Goal: Task Accomplishment & Management: Manage account settings

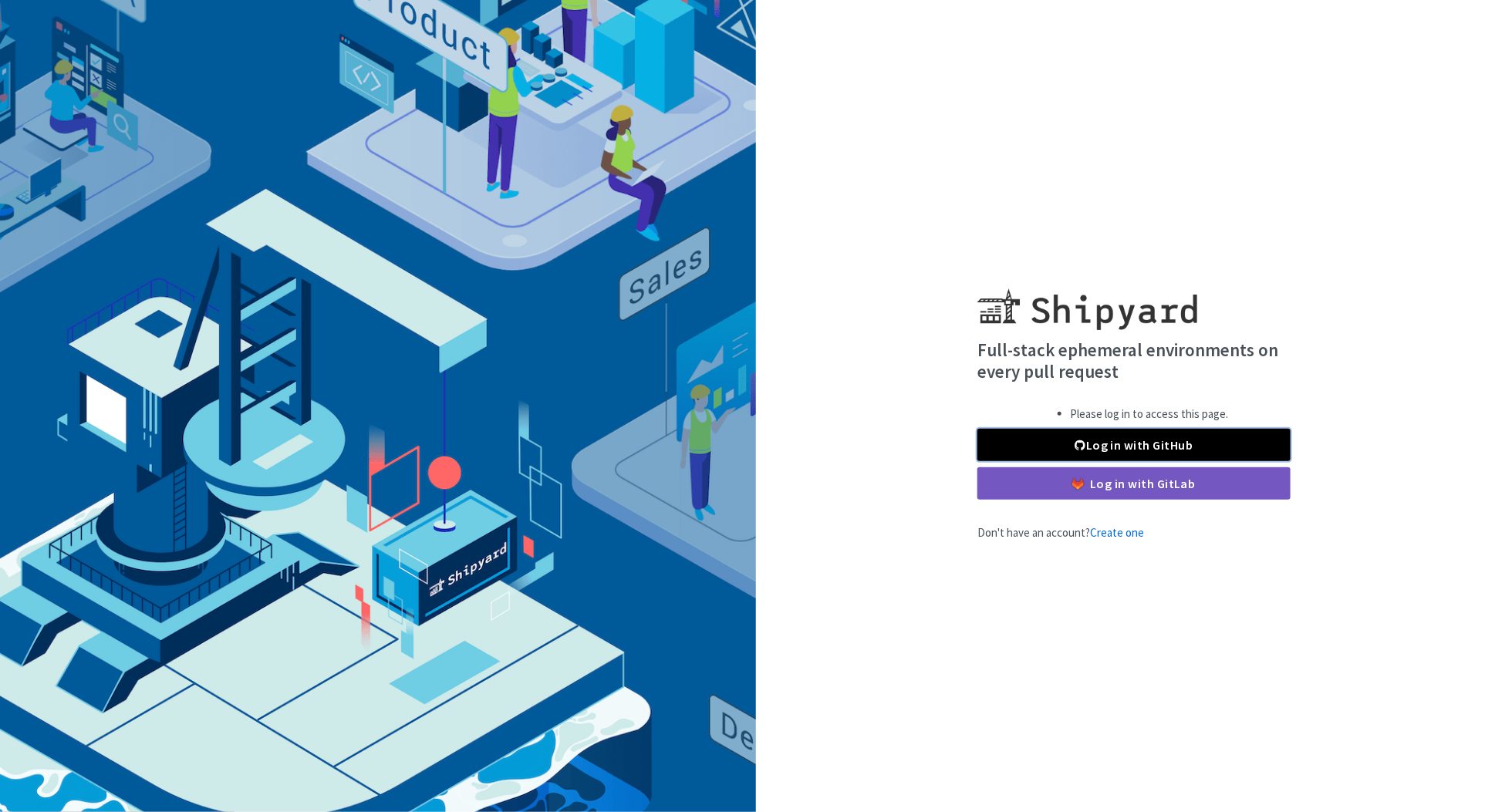
click at [1142, 448] on link "Log in with GitHub" at bounding box center [1134, 445] width 314 height 33
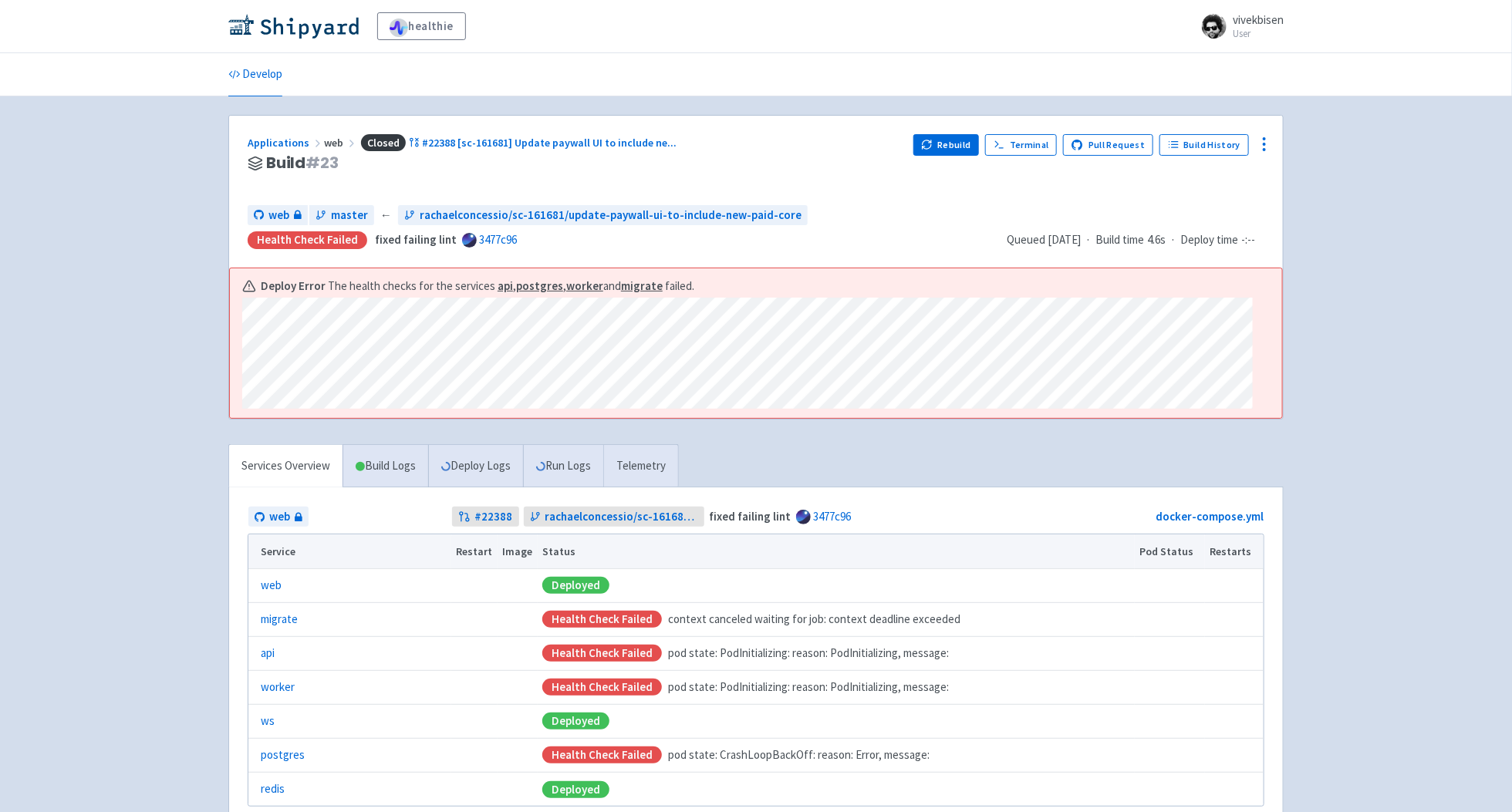
click at [1371, 509] on div "healthie vivekbisen User Profile Sign out Develop" at bounding box center [756, 441] width 1512 height 882
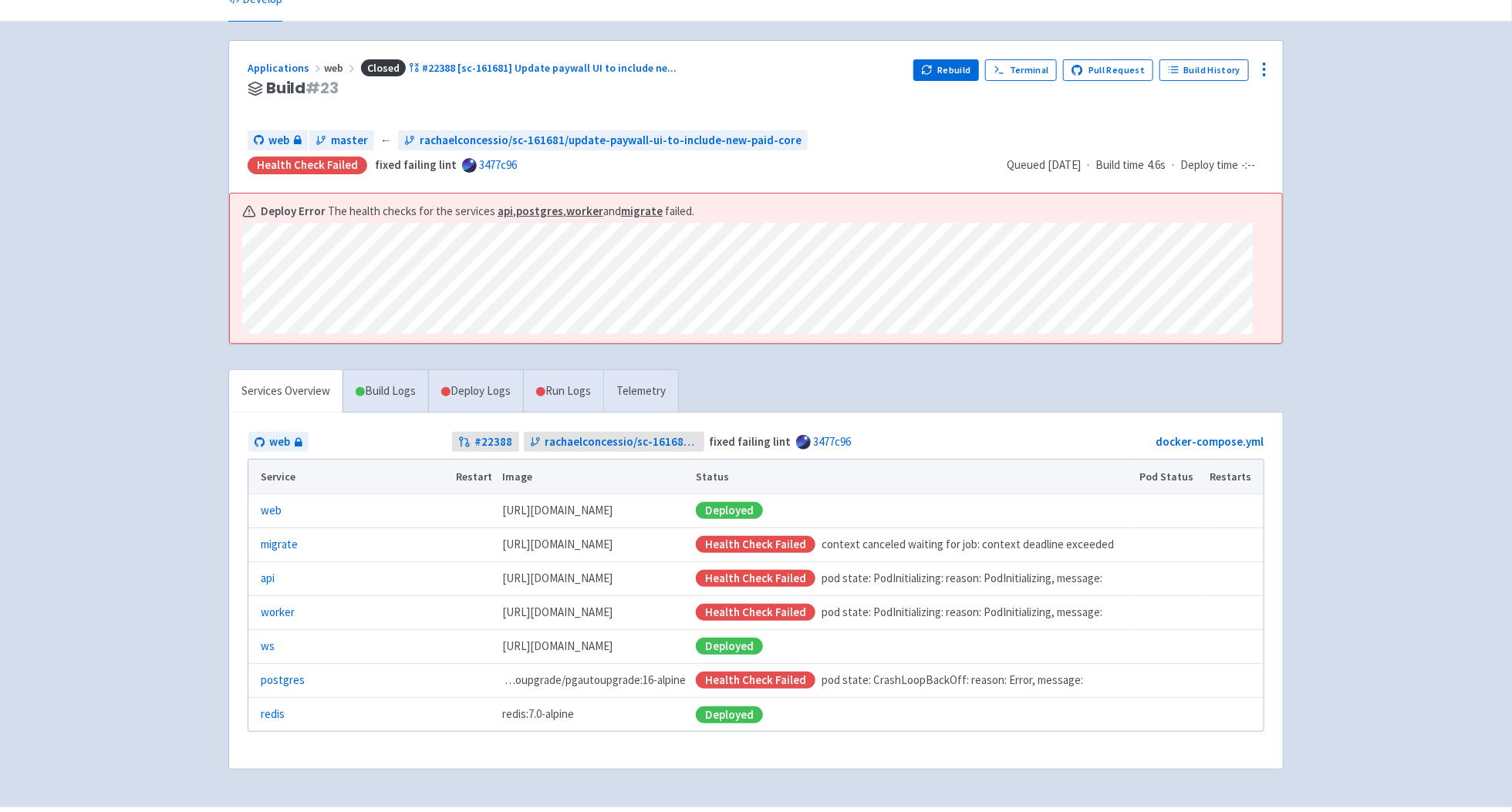
scroll to position [91, 0]
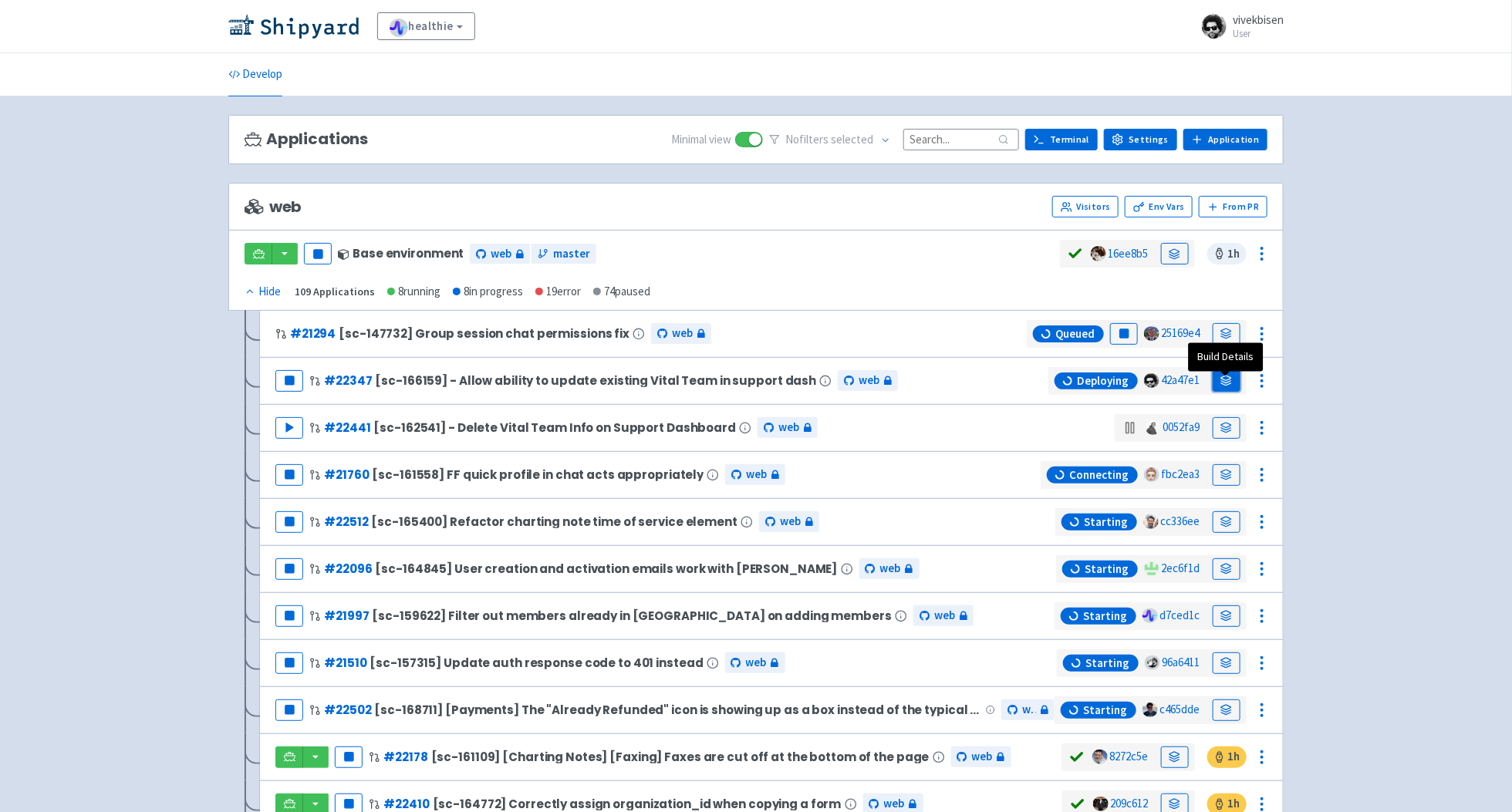
click at [1216, 388] on link at bounding box center [1226, 381] width 28 height 21
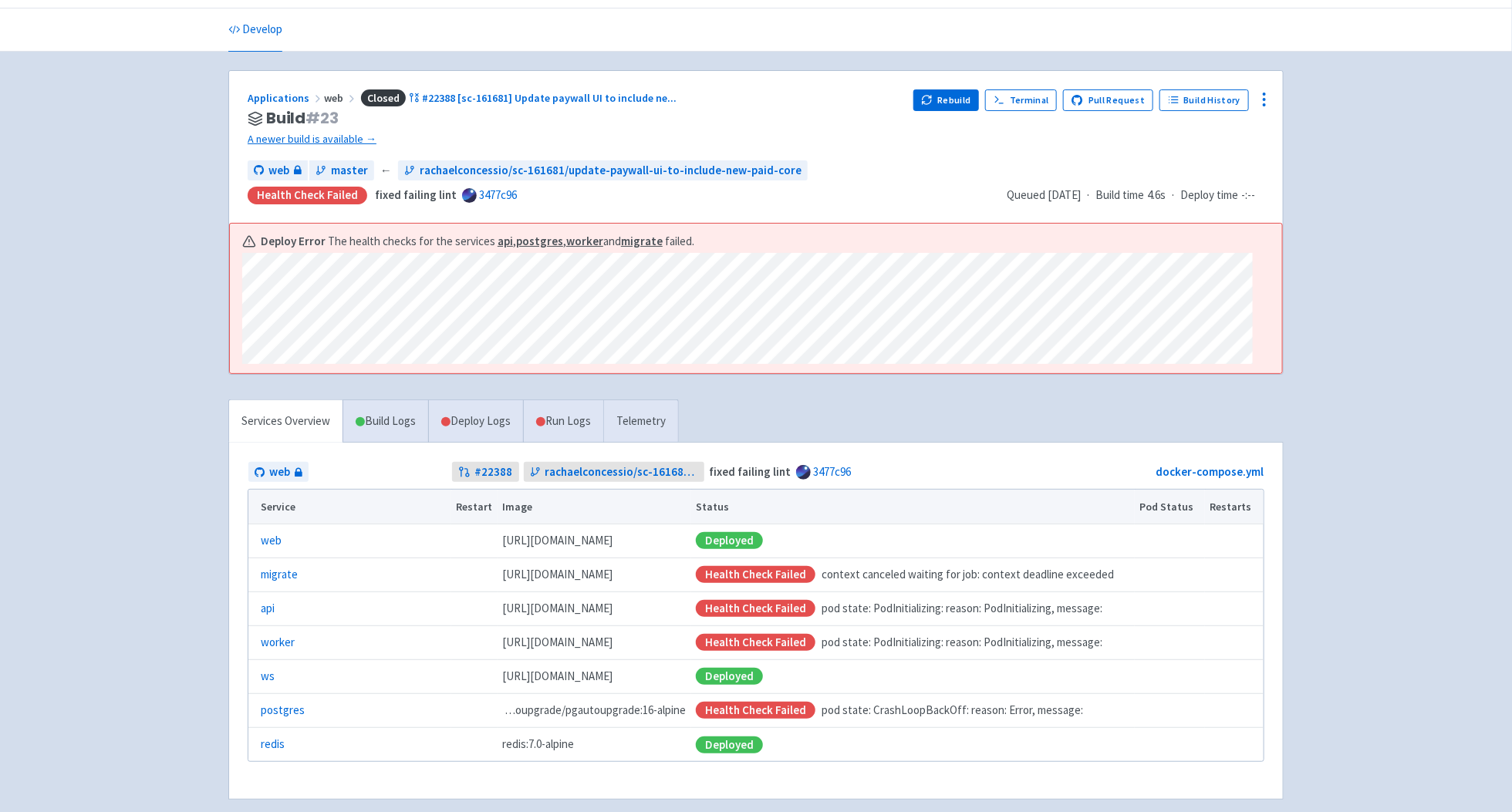
scroll to position [73, 0]
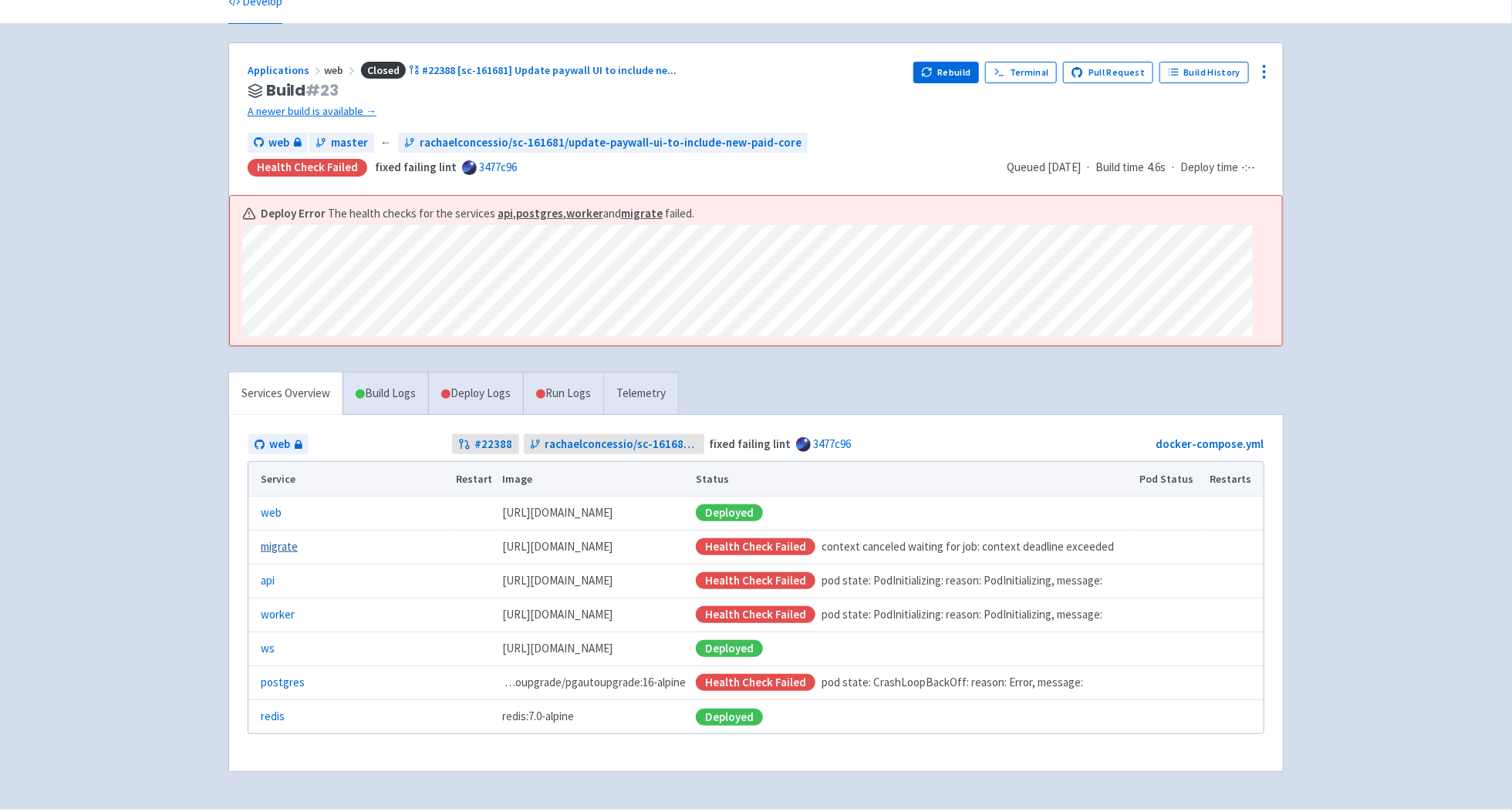
click at [290, 550] on link "migrate" at bounding box center [279, 547] width 37 height 18
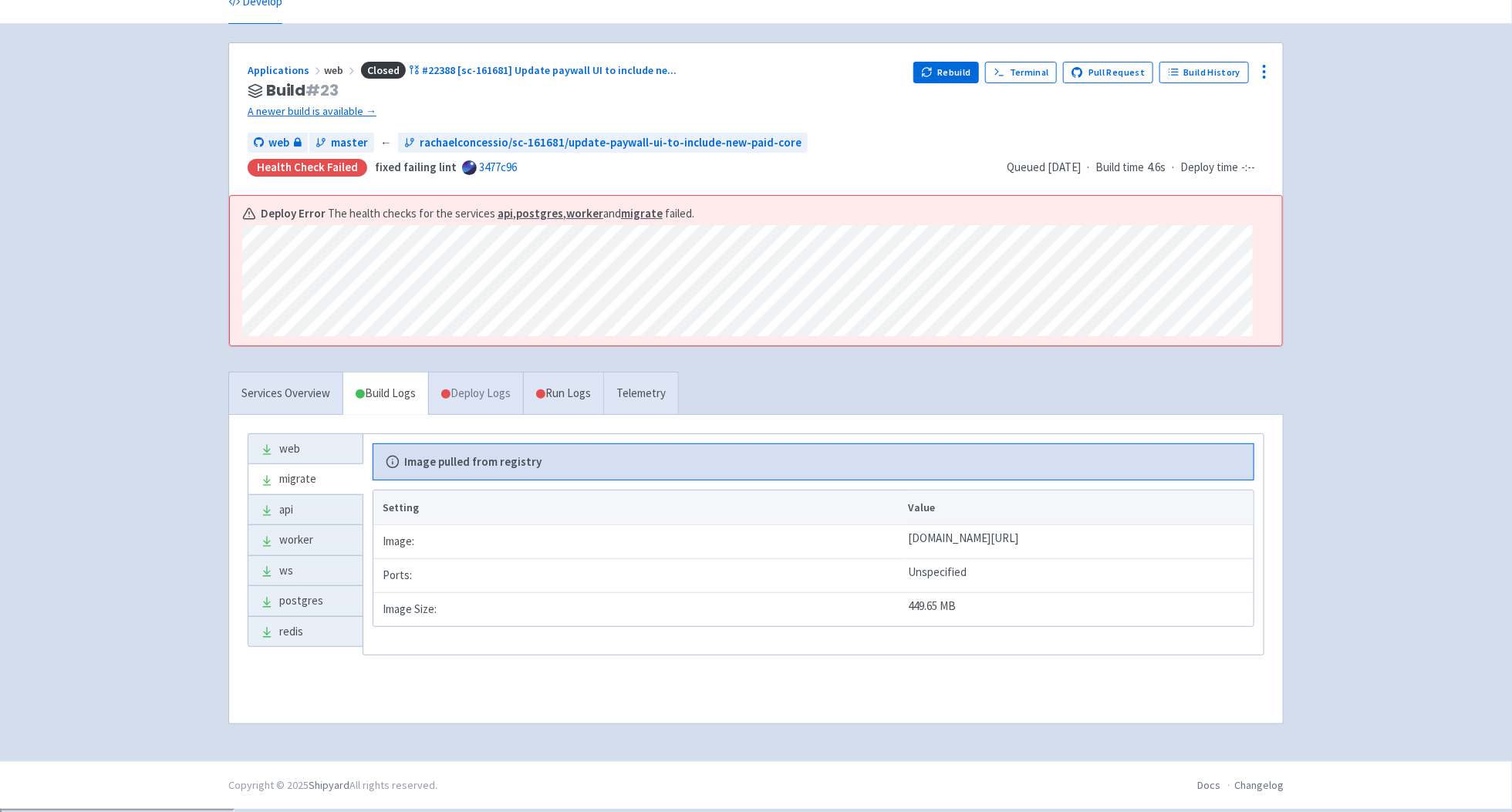
click at [485, 405] on link "Deploy Logs" at bounding box center [476, 393] width 95 height 42
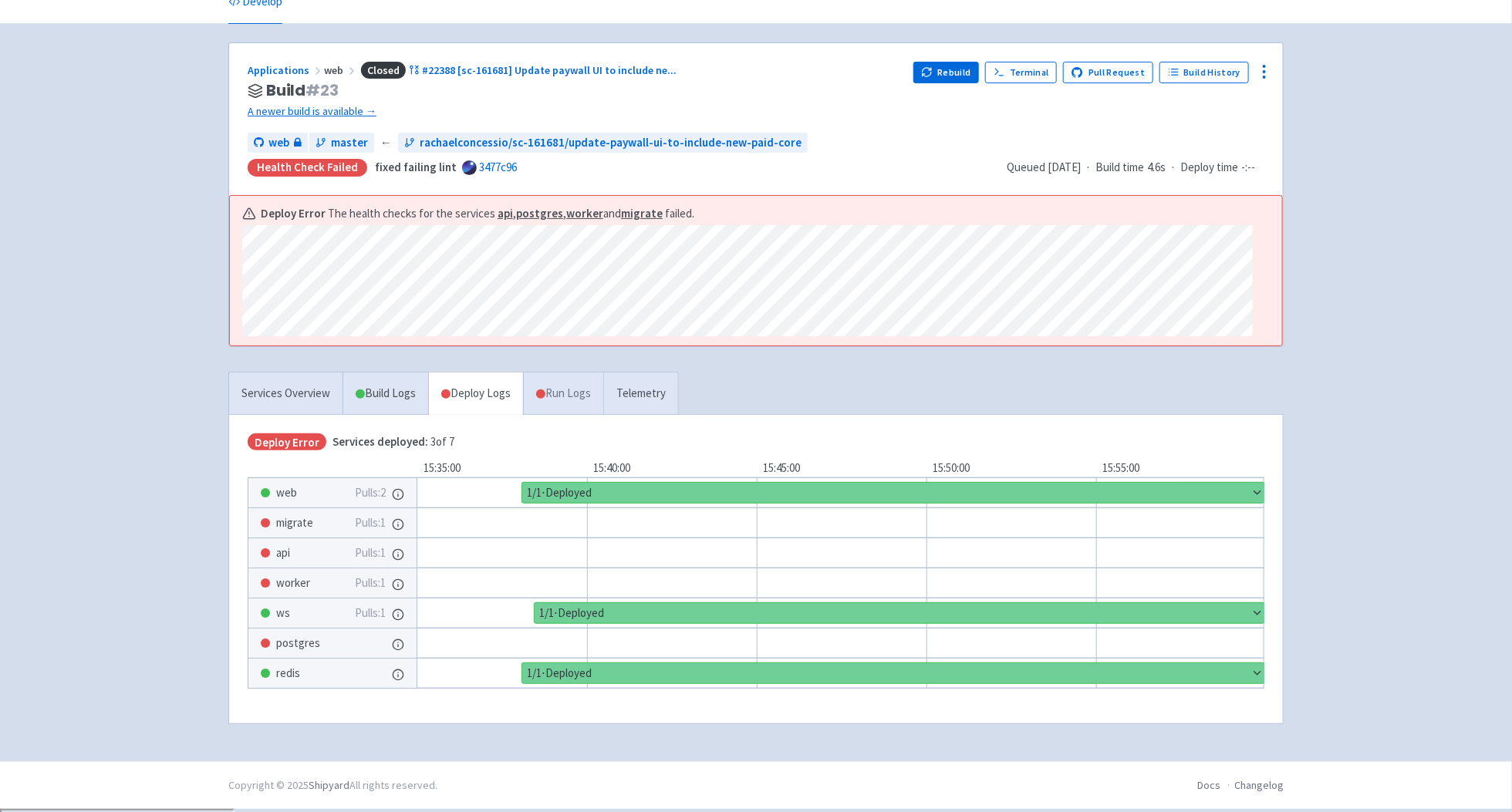
click at [539, 397] on link "Run Logs" at bounding box center [563, 393] width 80 height 42
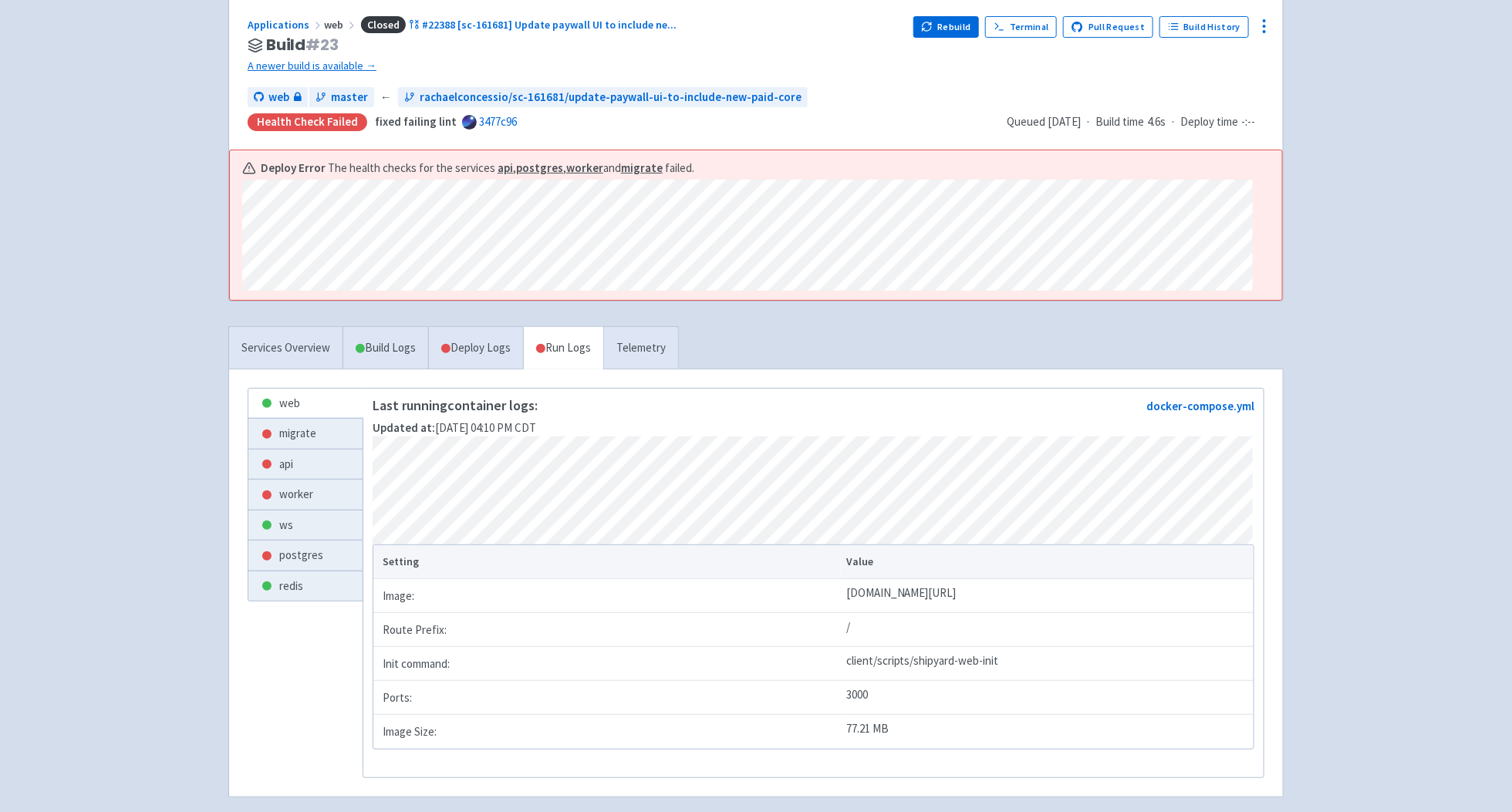
scroll to position [180, 0]
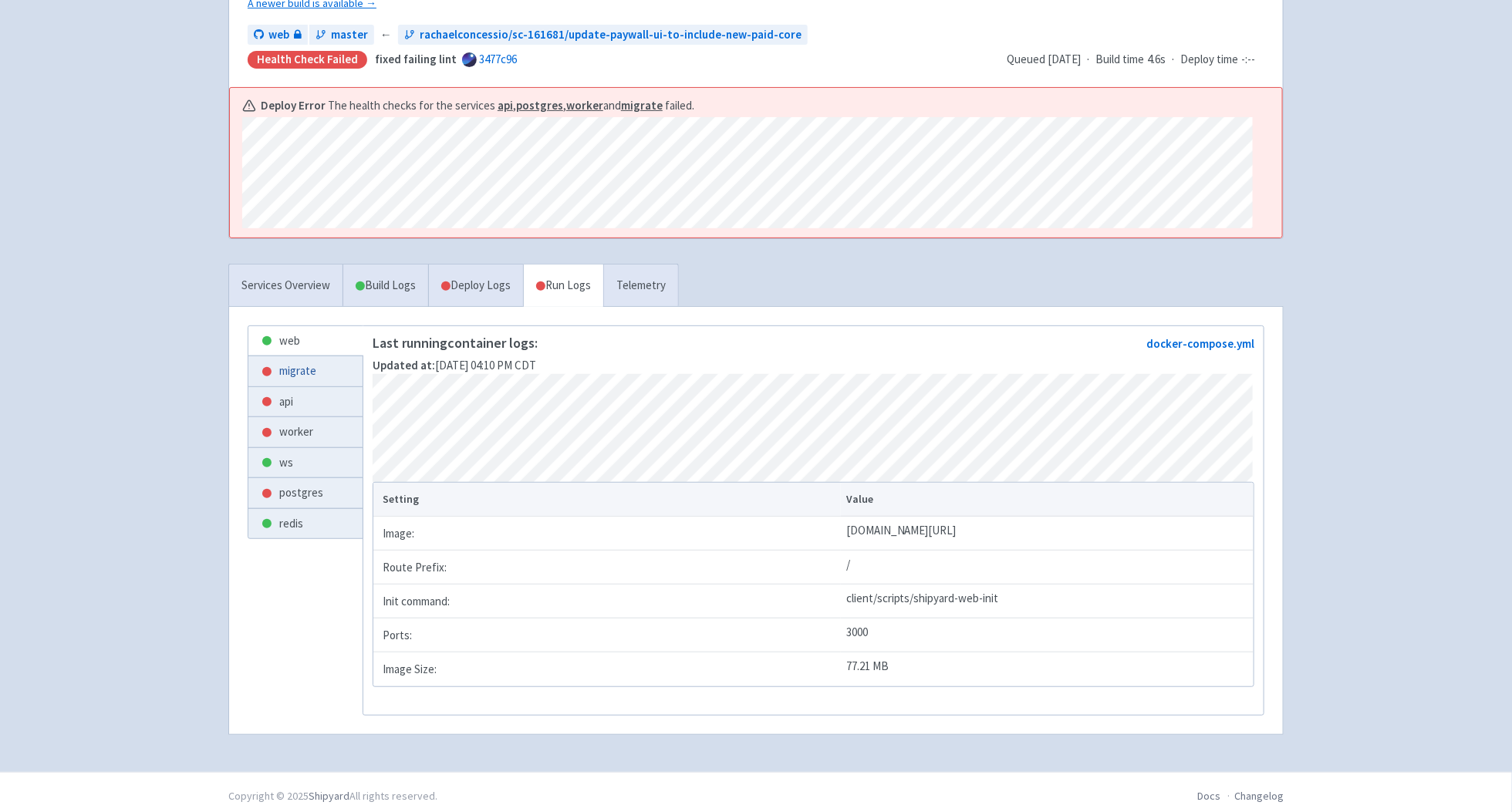
click at [336, 385] on link "migrate" at bounding box center [305, 371] width 114 height 30
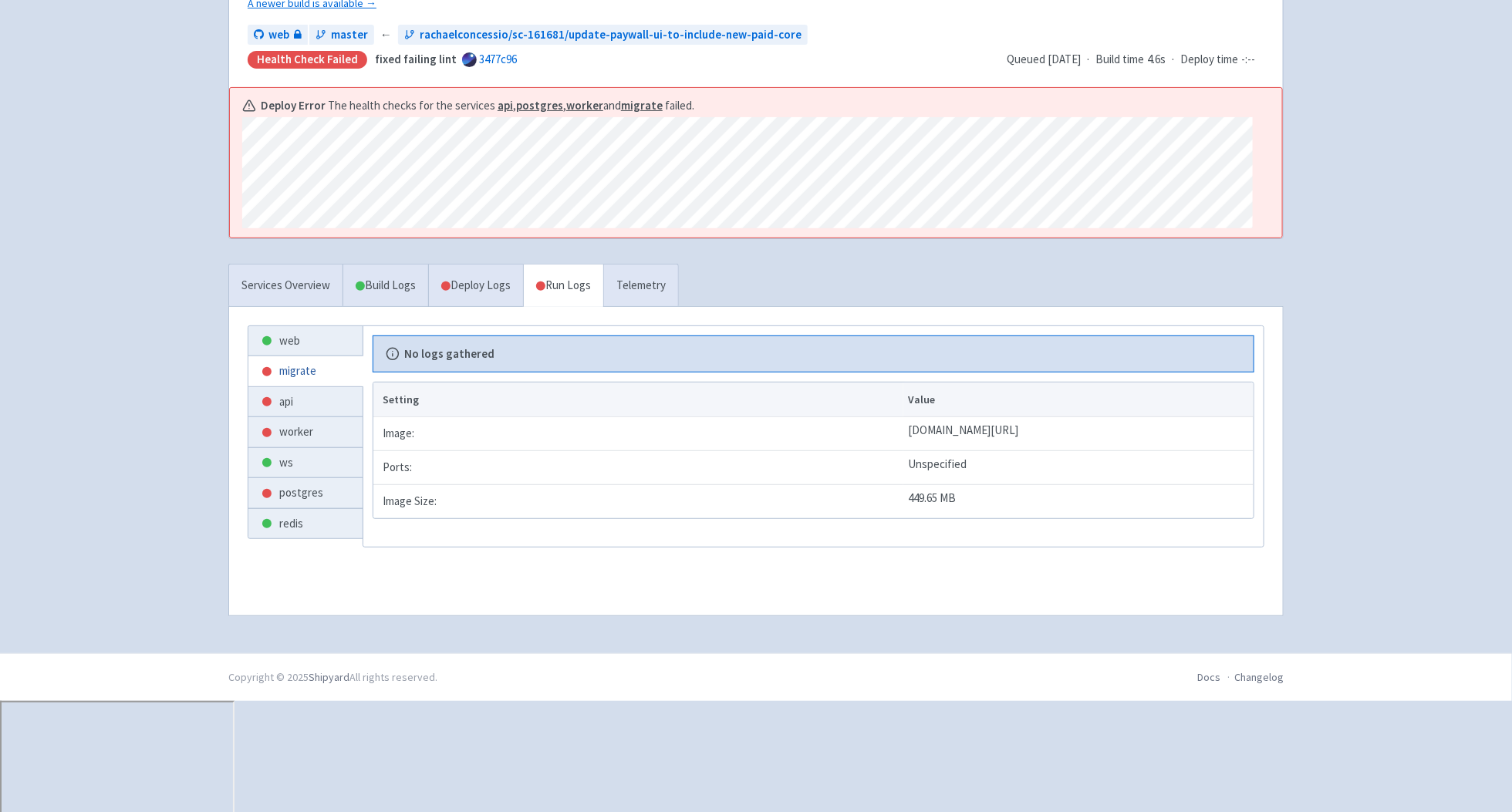
scroll to position [75, 0]
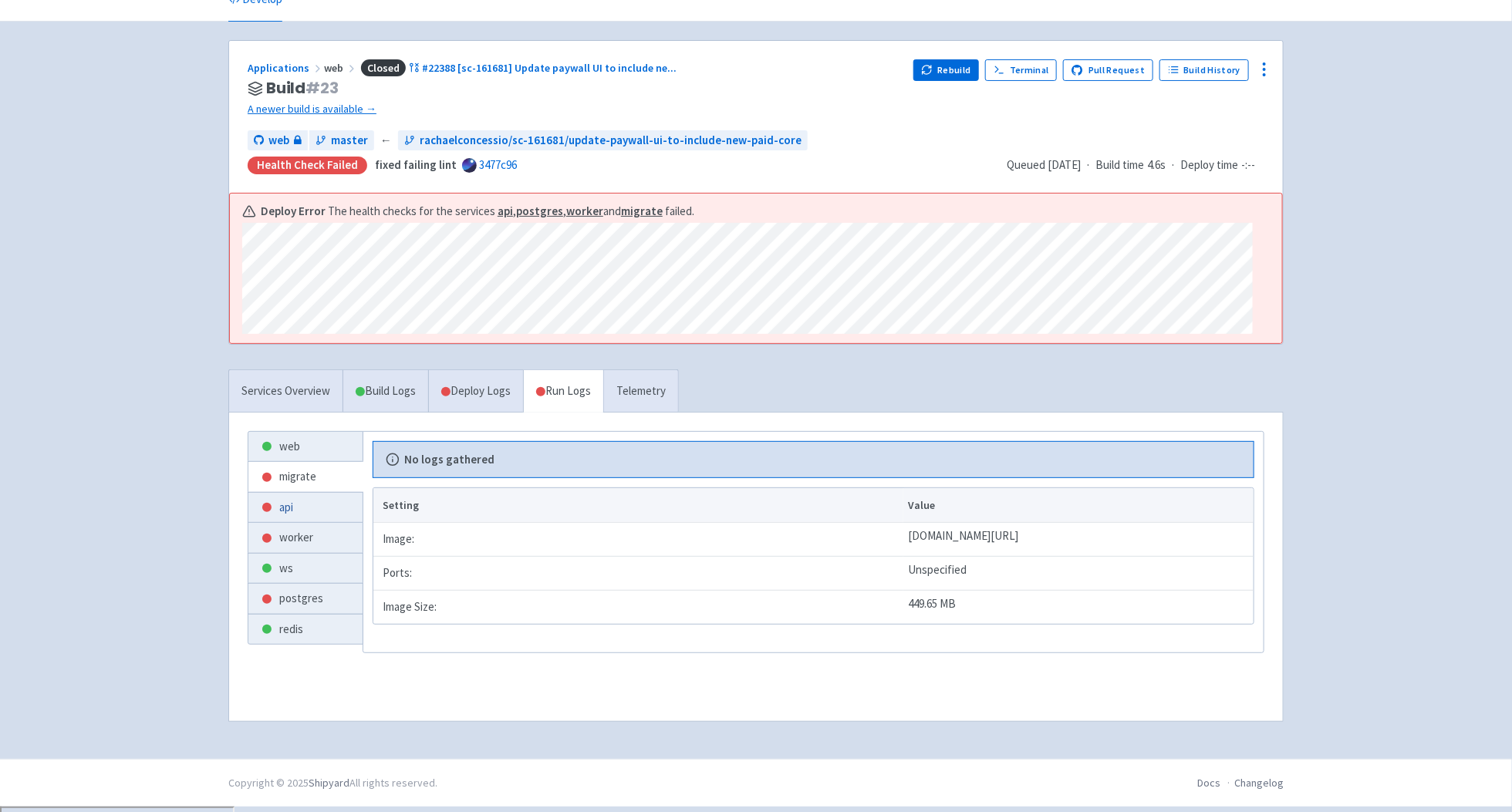
click at [329, 509] on link "api" at bounding box center [305, 508] width 114 height 30
click at [329, 553] on link "worker" at bounding box center [305, 538] width 114 height 30
click at [325, 567] on link "ws" at bounding box center [305, 568] width 114 height 30
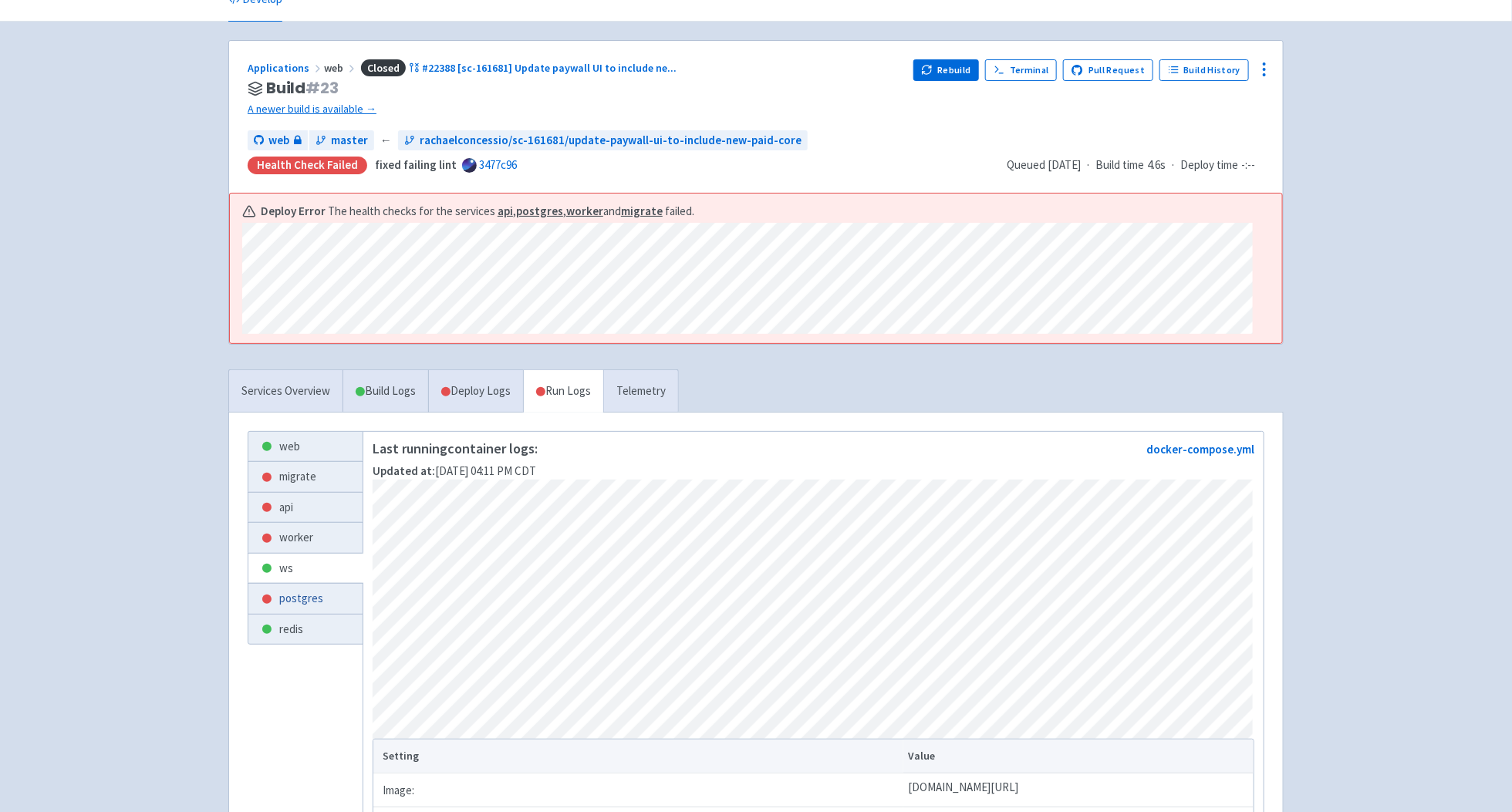
click at [295, 608] on link "postgres" at bounding box center [305, 599] width 114 height 30
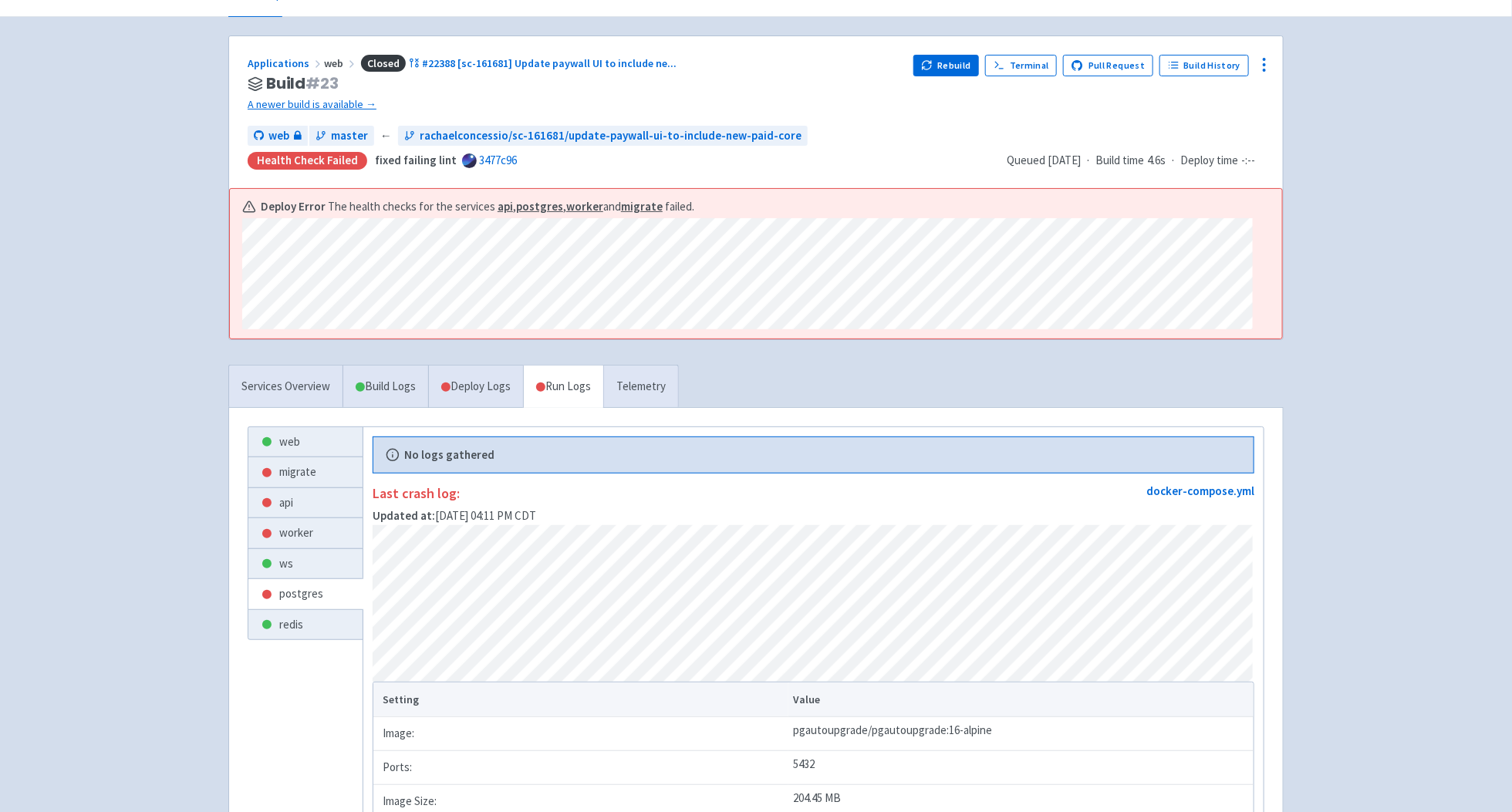
scroll to position [64, 0]
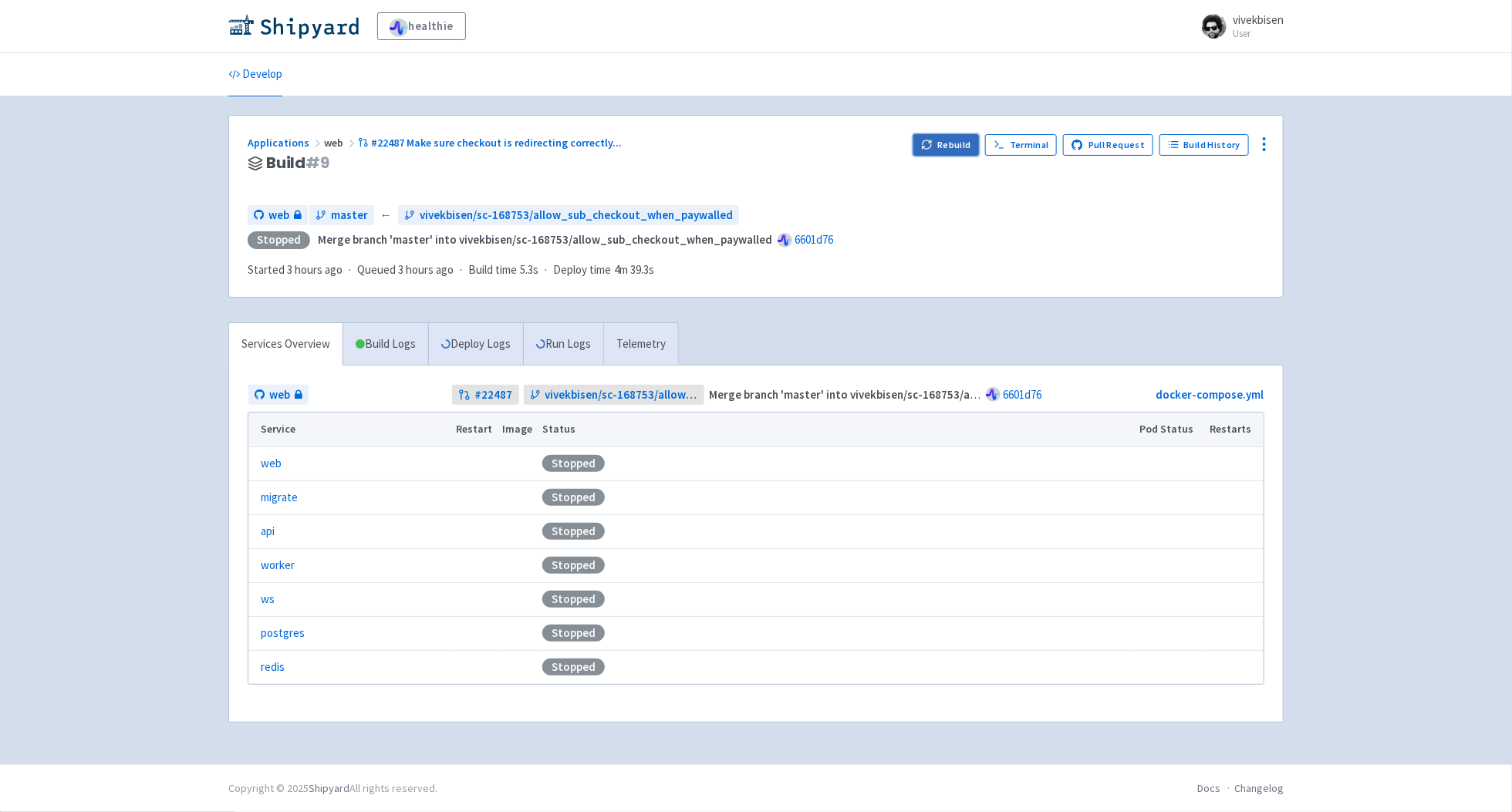
click at [973, 153] on button "Rebuild" at bounding box center [946, 145] width 66 height 21
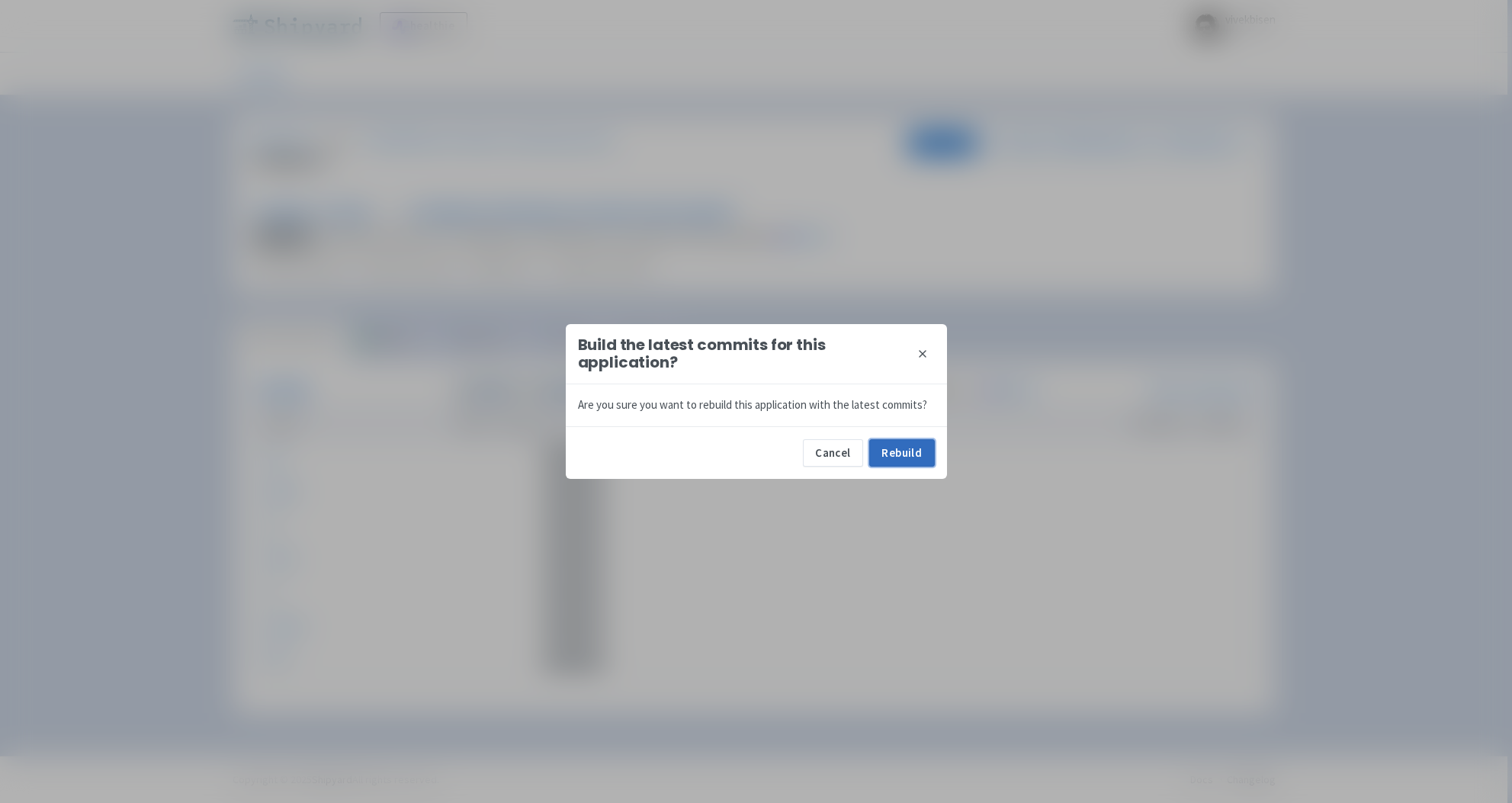
click at [934, 446] on button "Rebuild" at bounding box center [901, 453] width 65 height 28
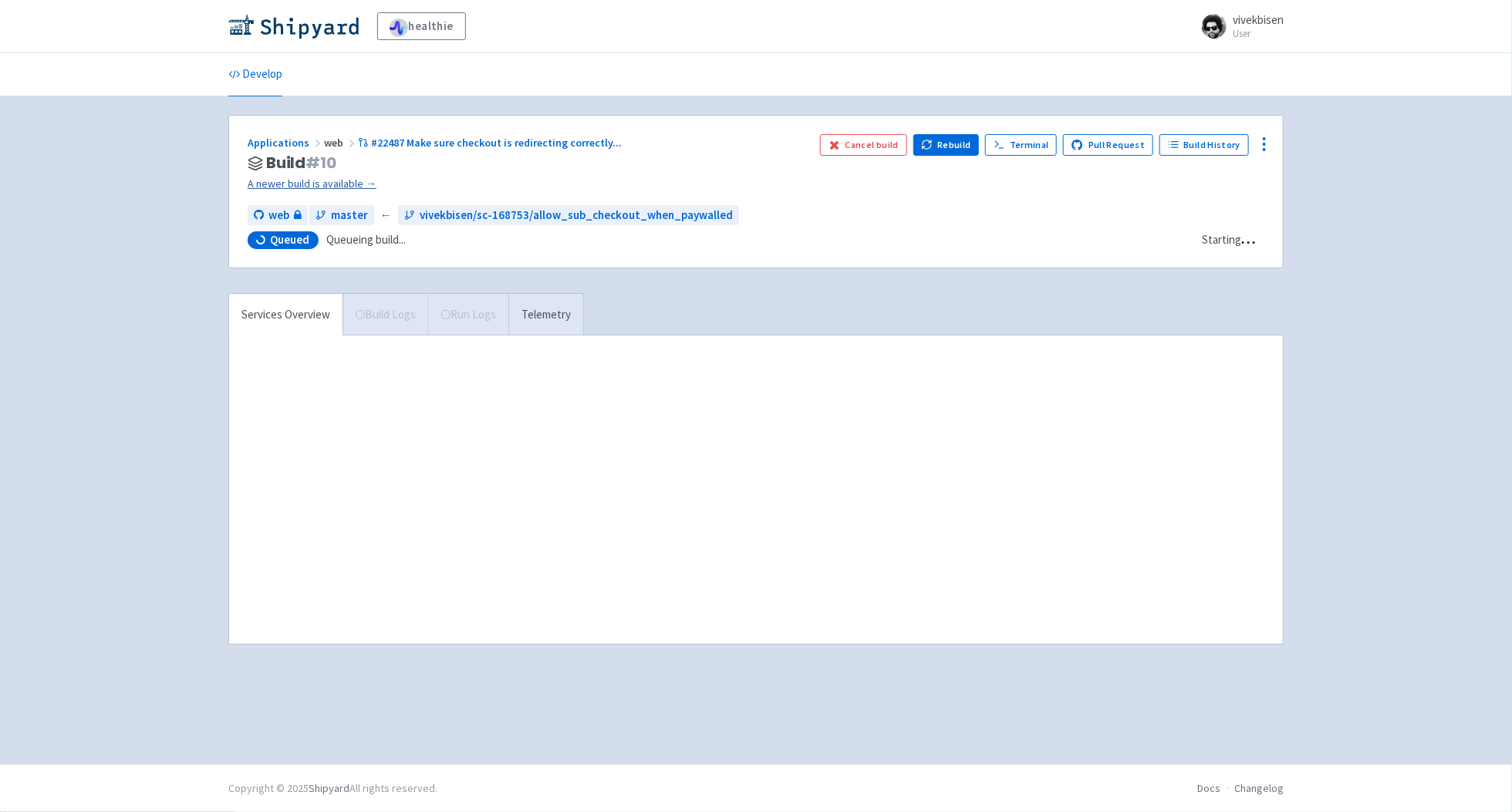
click at [351, 189] on link "A newer build is available →" at bounding box center [527, 184] width 560 height 18
click at [420, 136] on div "Applications web #22487 Make sure checkout is redirecting correctly ..." at bounding box center [527, 143] width 560 height 18
click at [420, 140] on span "#22487 Make sure checkout is redirecting correctly ..." at bounding box center [497, 142] width 251 height 14
click at [566, 149] on span "#22487 Make sure checkout is redirecting correctly ..." at bounding box center [497, 142] width 251 height 14
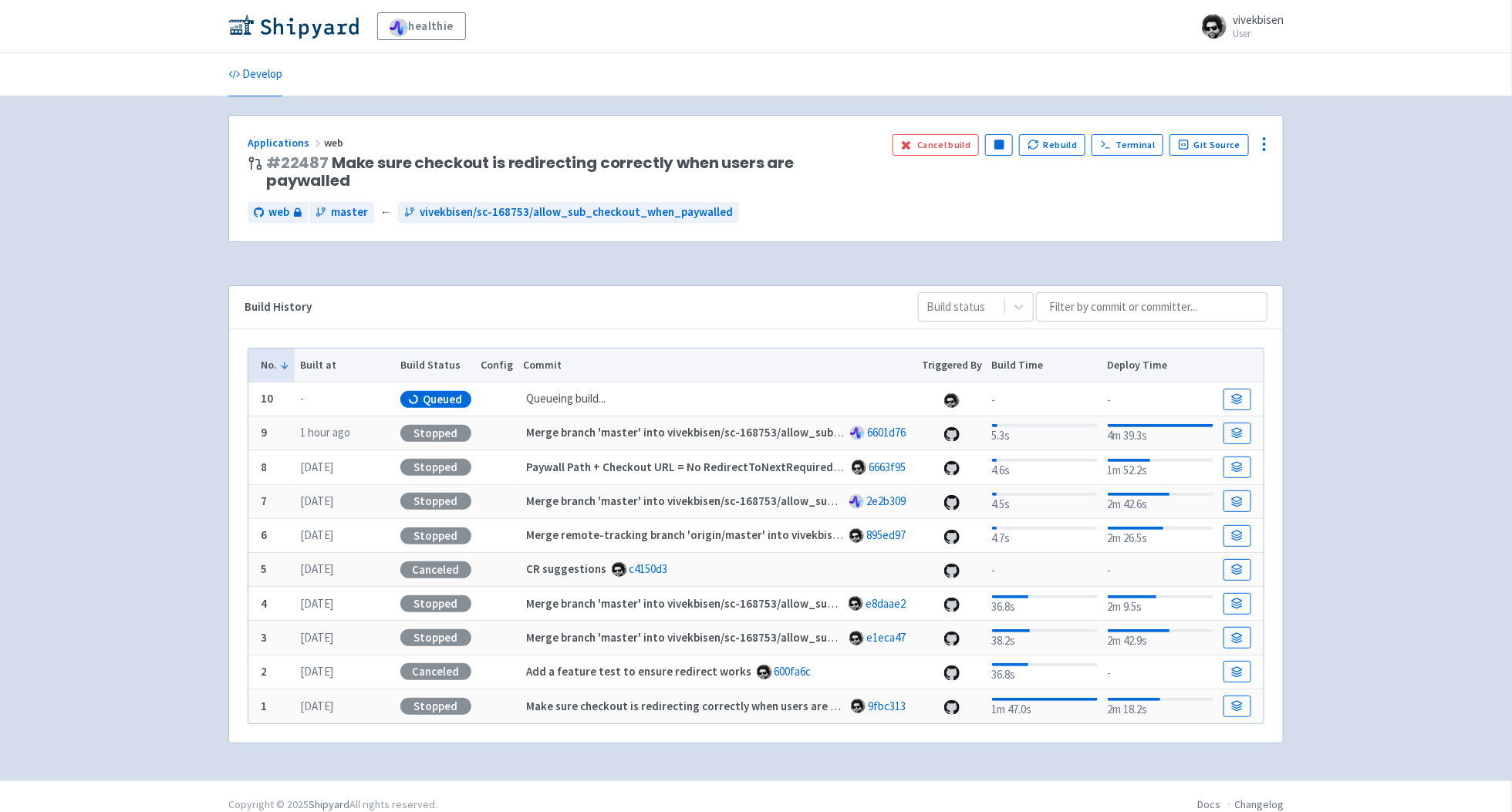
click at [1408, 440] on div "healthie vivekbisen User Profile Sign out Develop" at bounding box center [756, 390] width 1512 height 780
click at [1231, 394] on icon at bounding box center [1237, 399] width 11 height 11
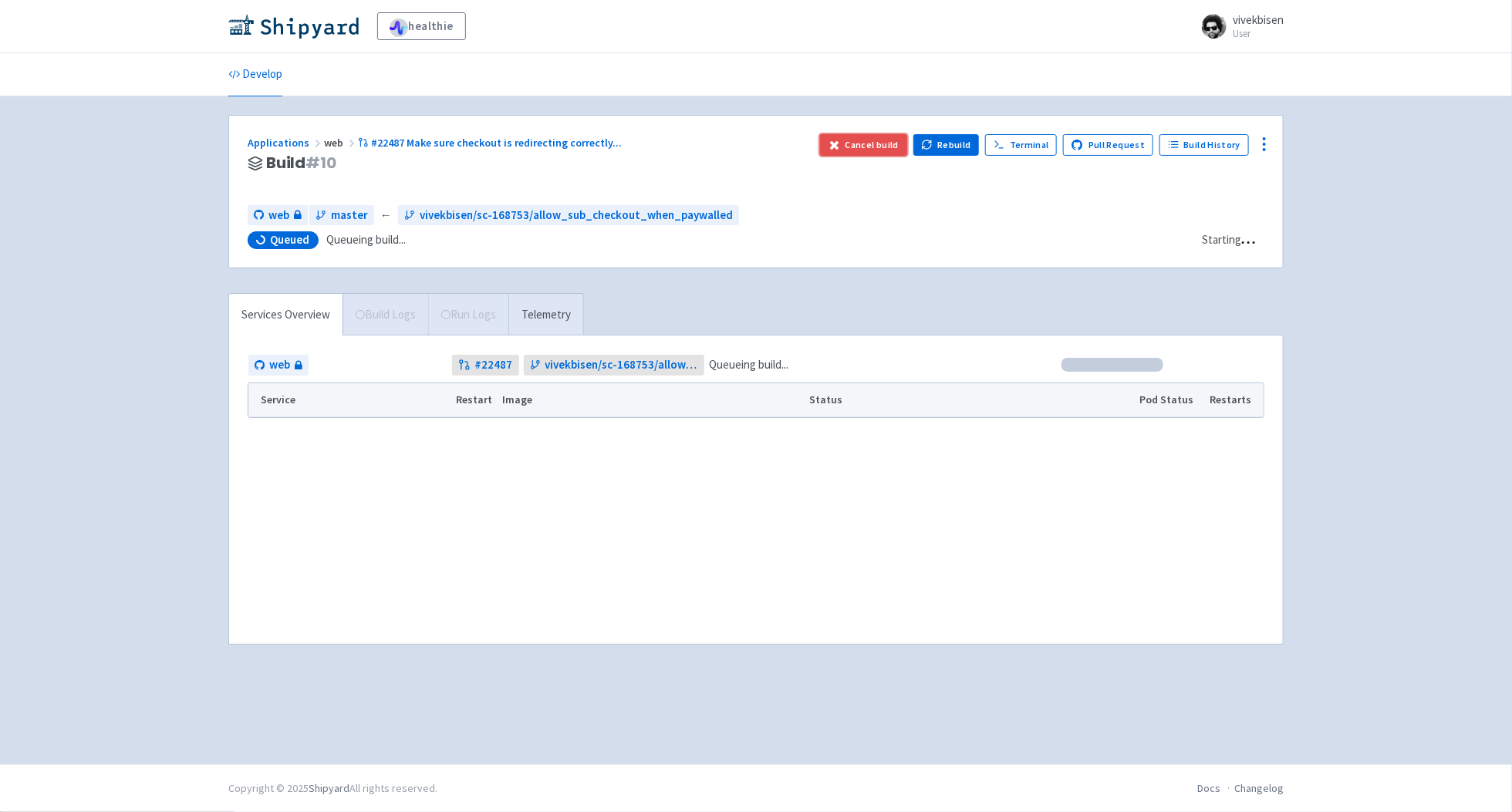
click at [906, 147] on button "Cancel build" at bounding box center [863, 145] width 87 height 21
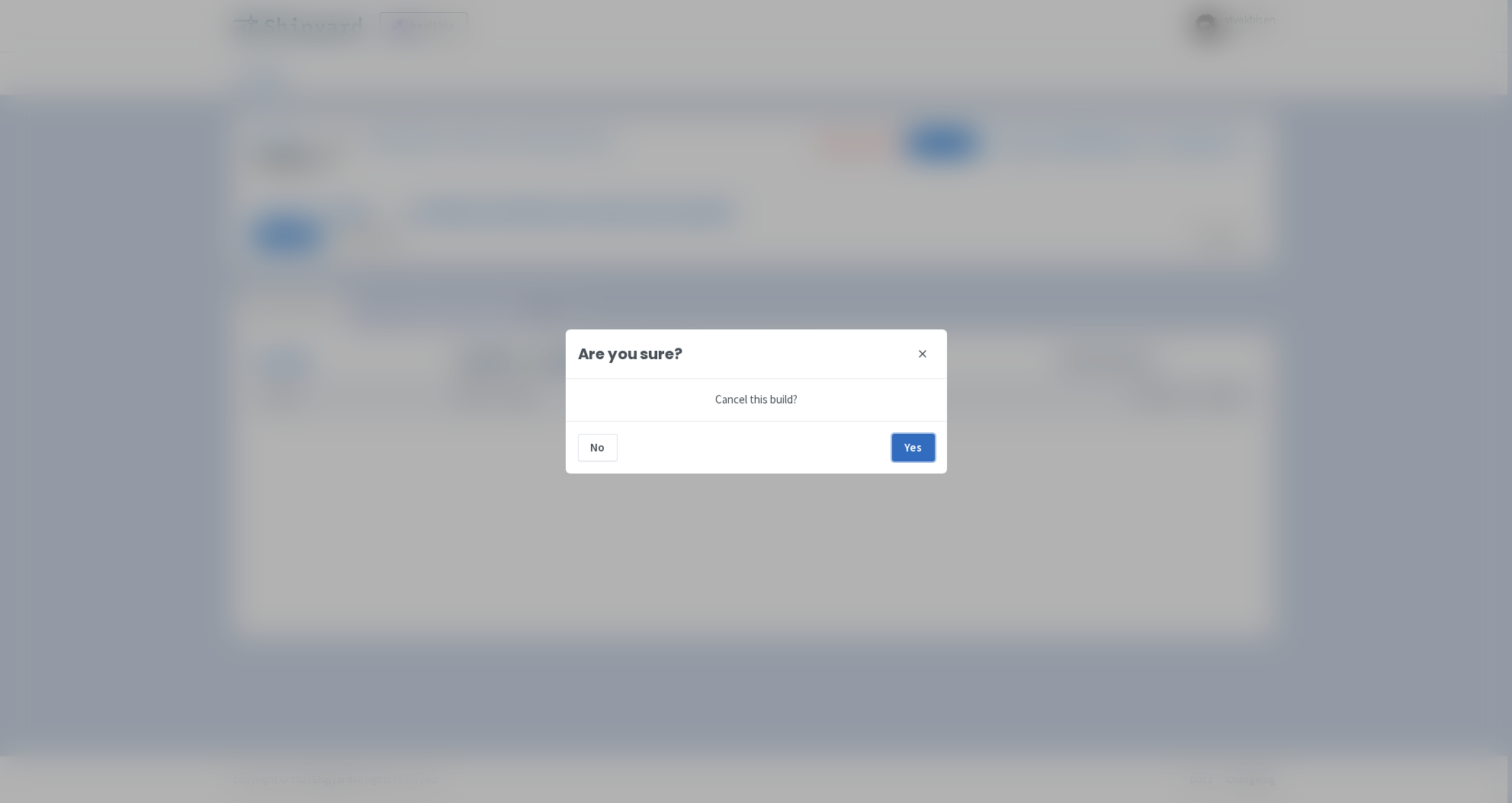
click at [918, 440] on button "Yes" at bounding box center [913, 448] width 42 height 28
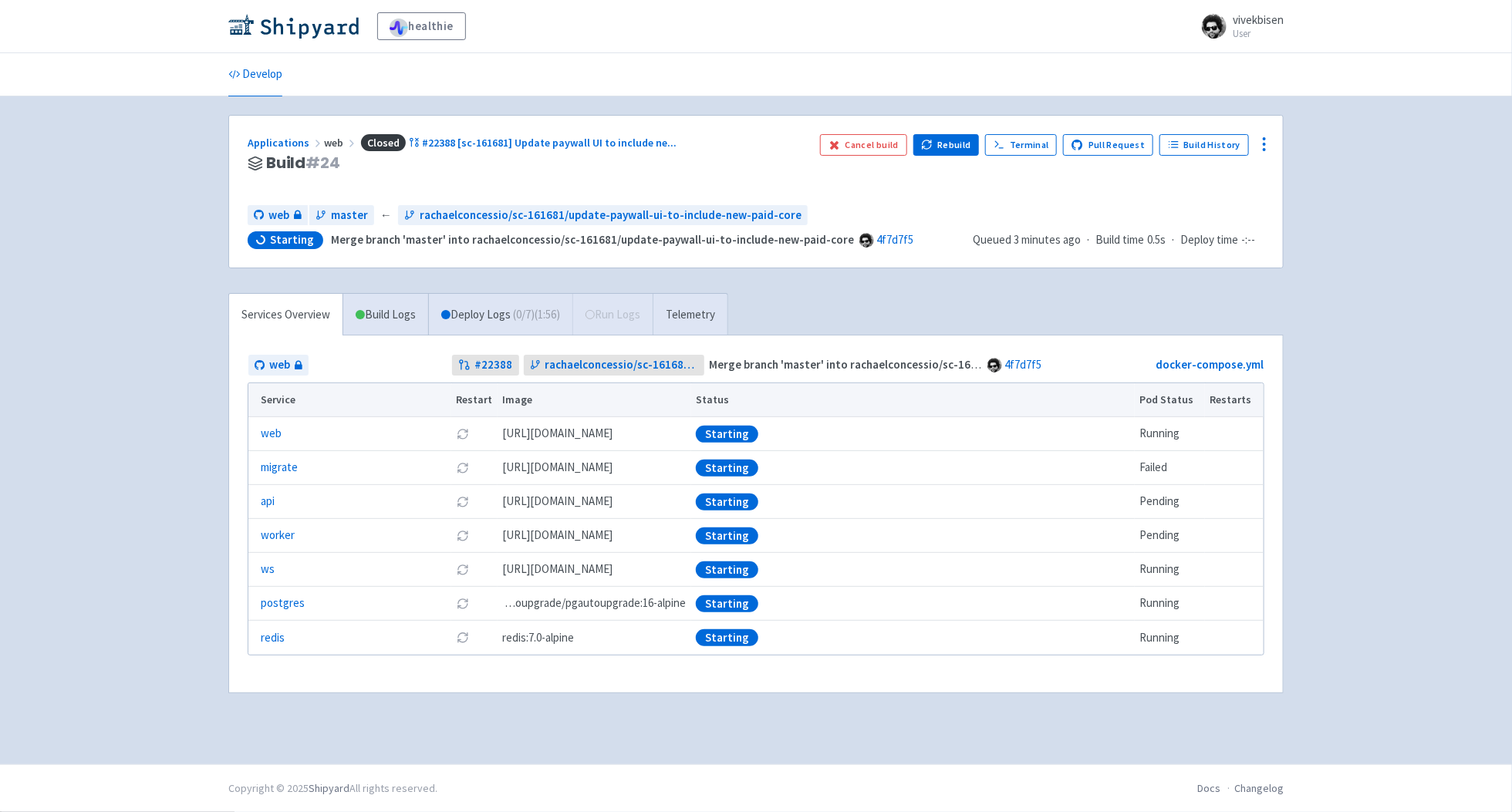
click at [1378, 375] on div "healthie vivekbisen User Profile Sign out Develop" at bounding box center [756, 382] width 1512 height 764
click at [1472, 431] on div "healthie vivekbisen User Profile Sign out Develop" at bounding box center [756, 382] width 1512 height 764
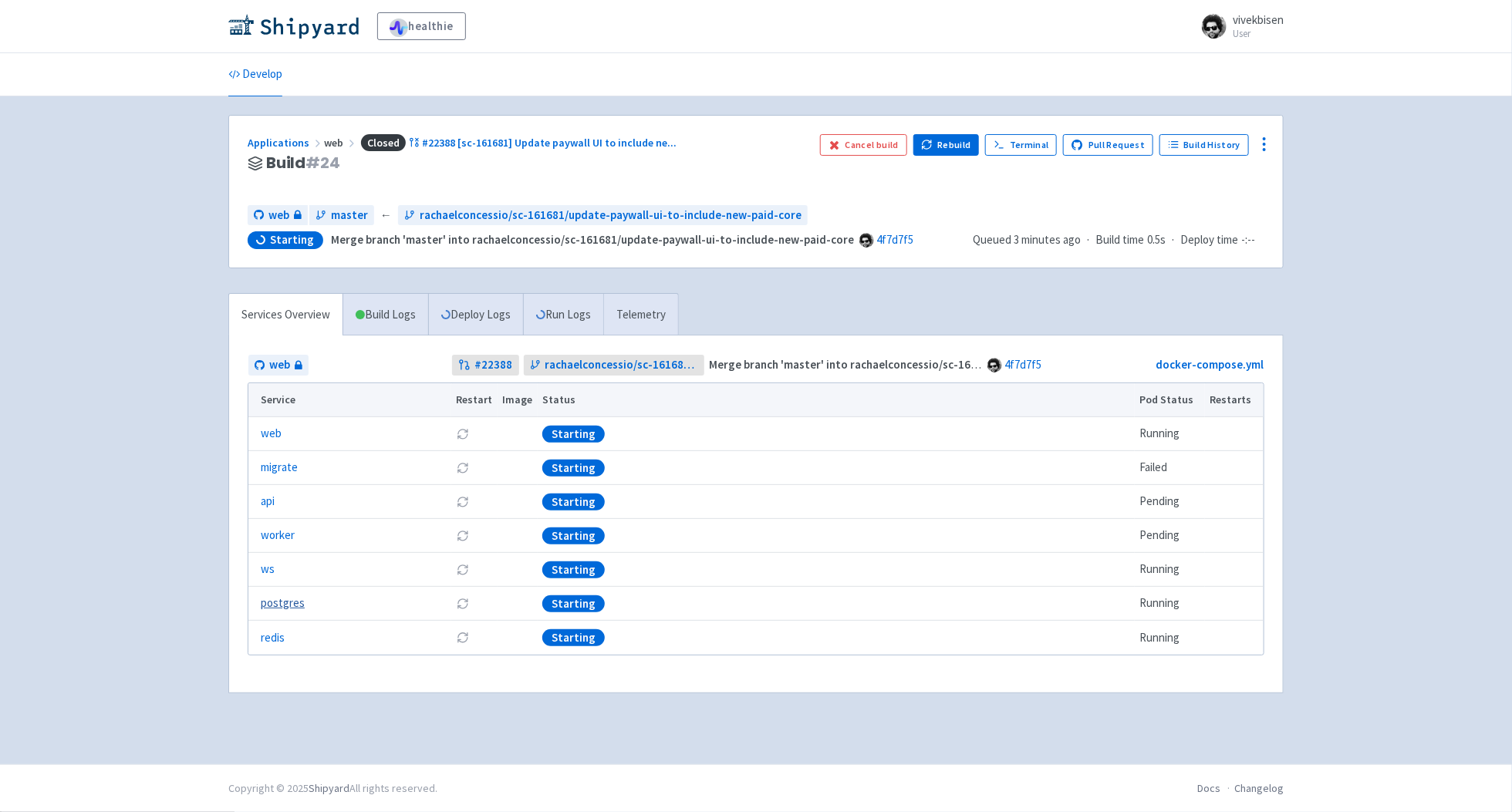
click at [269, 608] on link "postgres" at bounding box center [282, 603] width 44 height 18
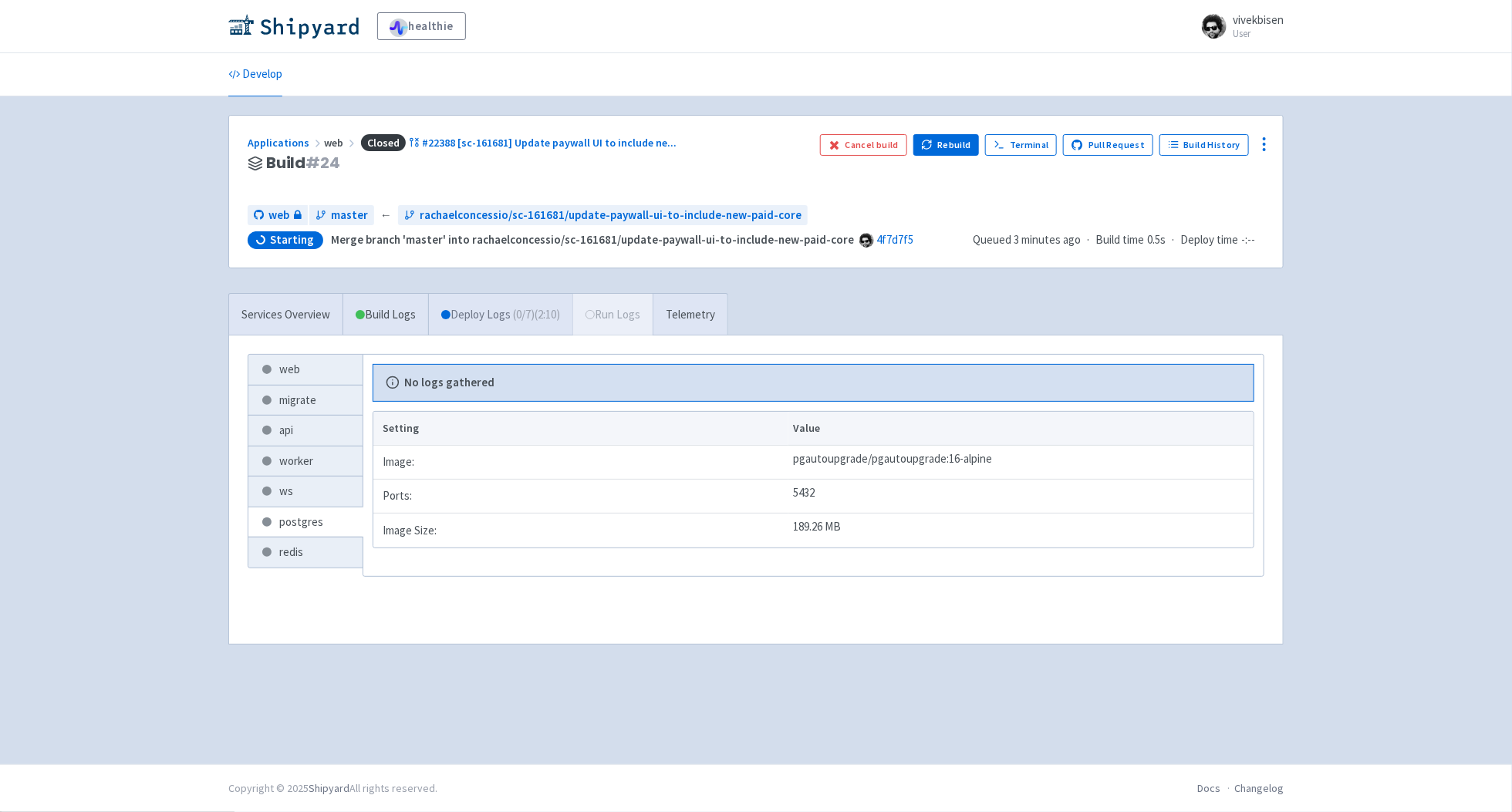
click at [488, 313] on link "Deploy Logs ( 0 / 7 ) (2:10)" at bounding box center [500, 315] width 145 height 42
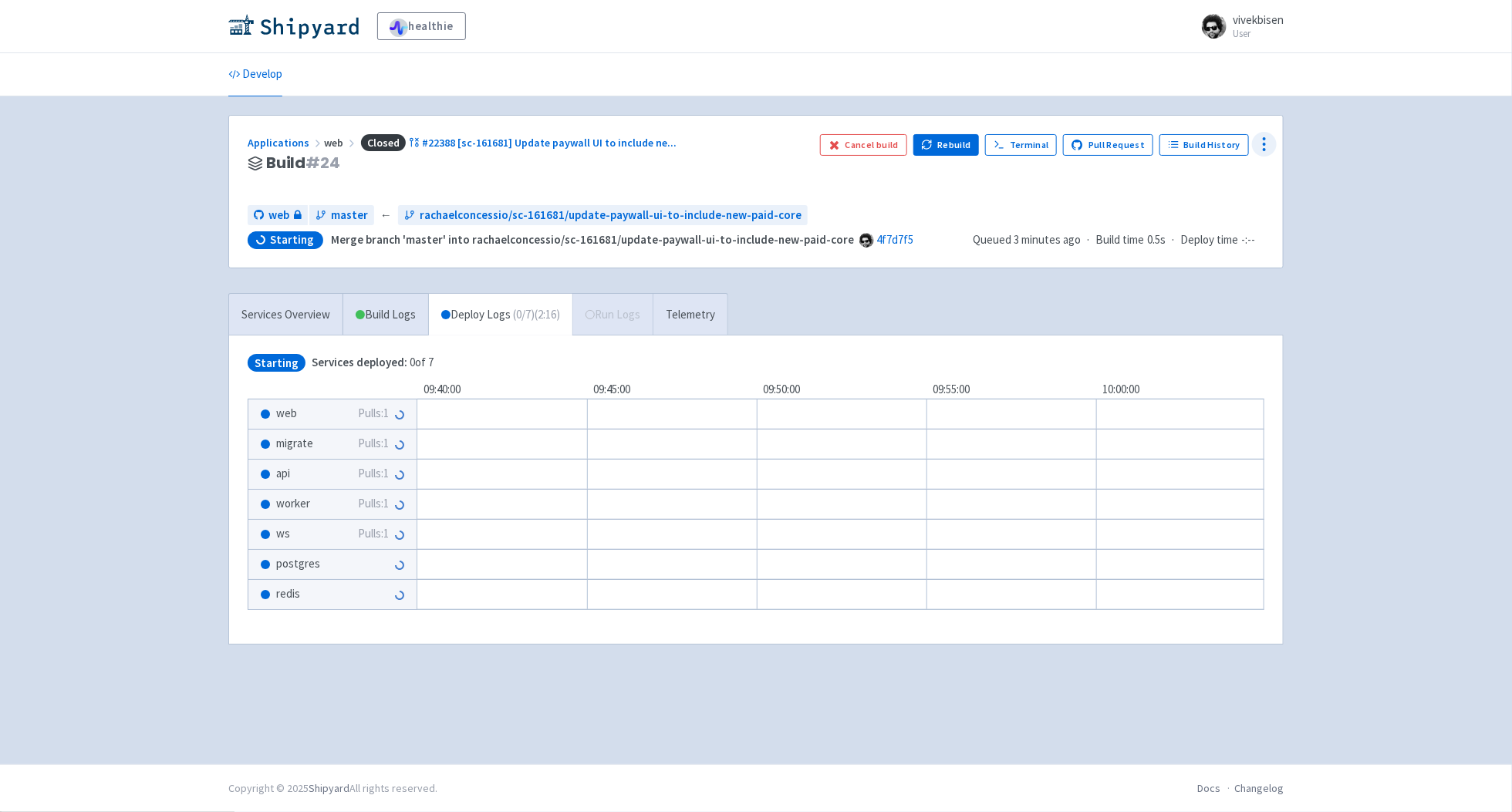
click at [1264, 140] on circle at bounding box center [1265, 139] width 2 height 2
click at [1341, 252] on div "healthie vivekbisen User Profile Sign out Develop" at bounding box center [756, 382] width 1512 height 764
click at [266, 142] on link "Applications" at bounding box center [286, 142] width 77 height 14
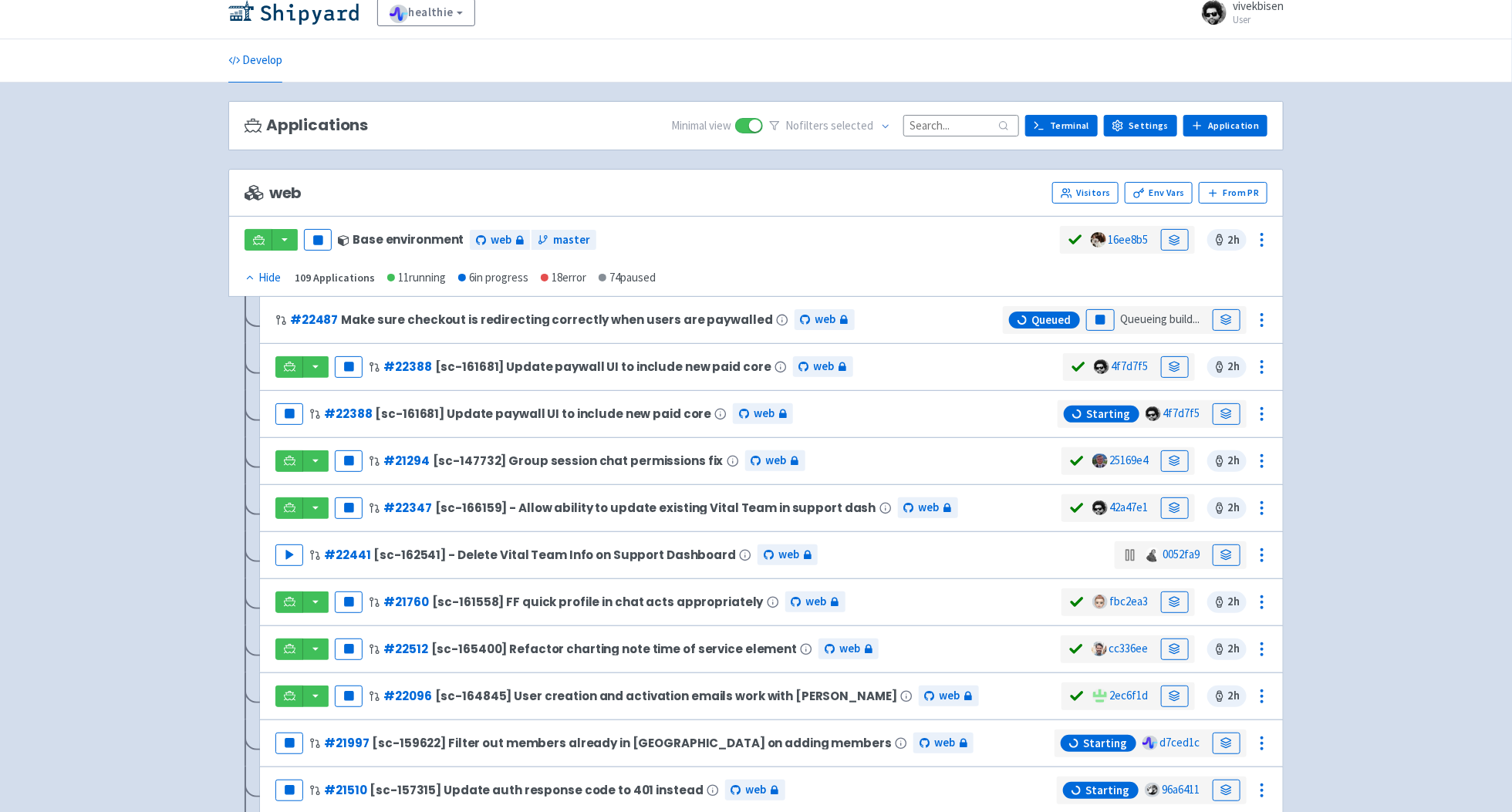
scroll to position [29, 0]
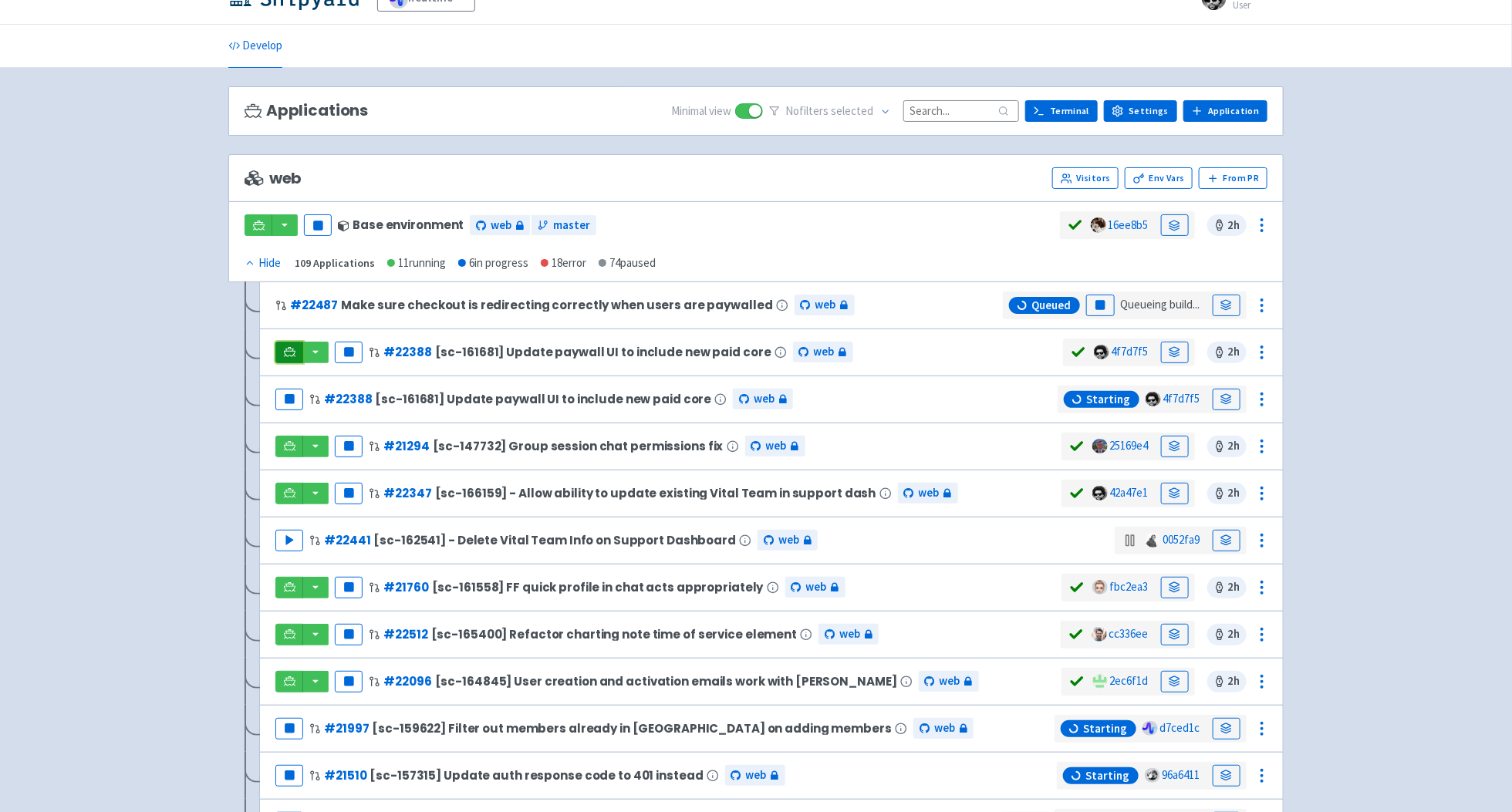
click at [282, 358] on link at bounding box center [289, 352] width 28 height 21
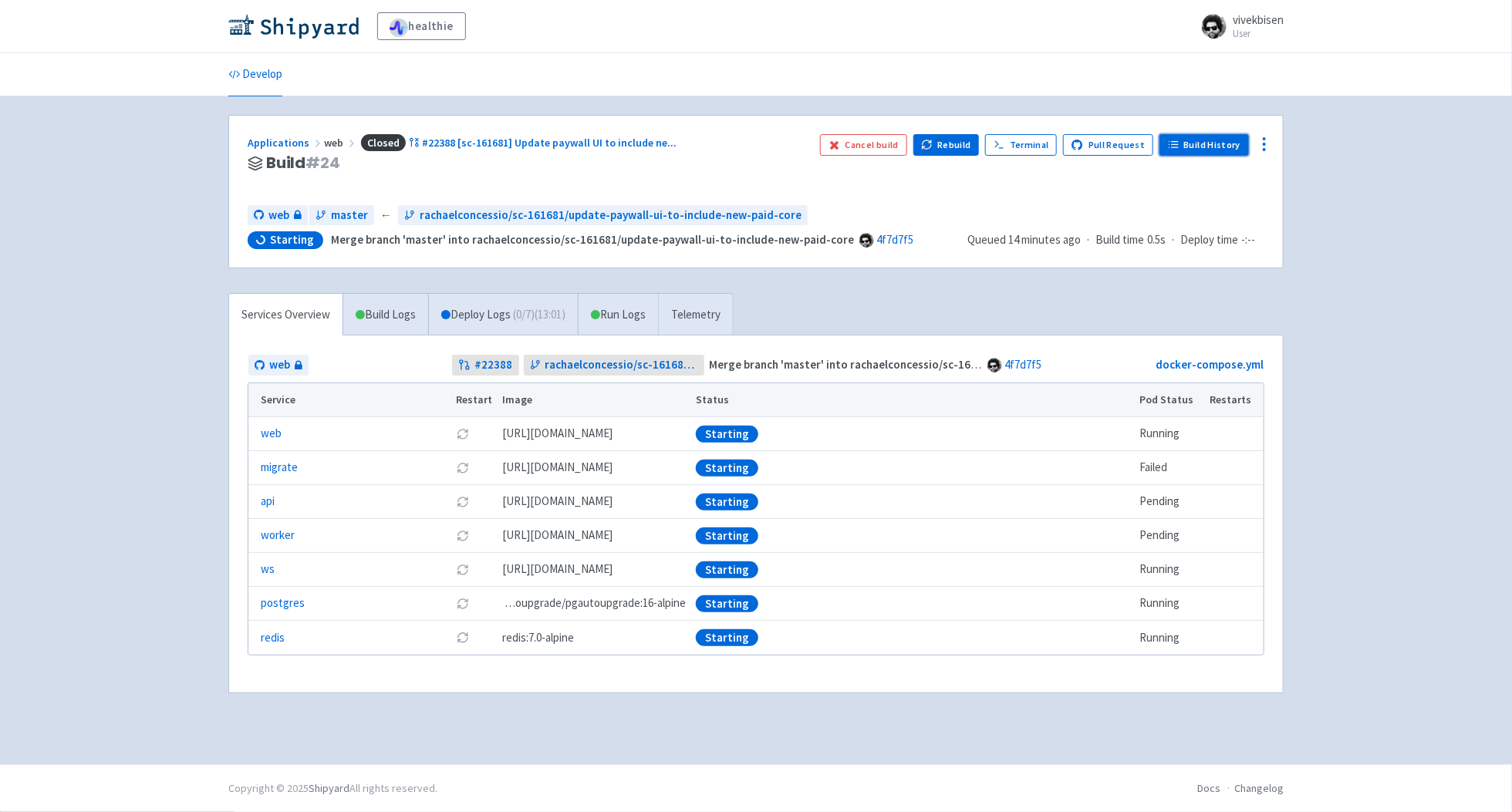
click at [1219, 150] on link "Build History" at bounding box center [1204, 145] width 90 height 21
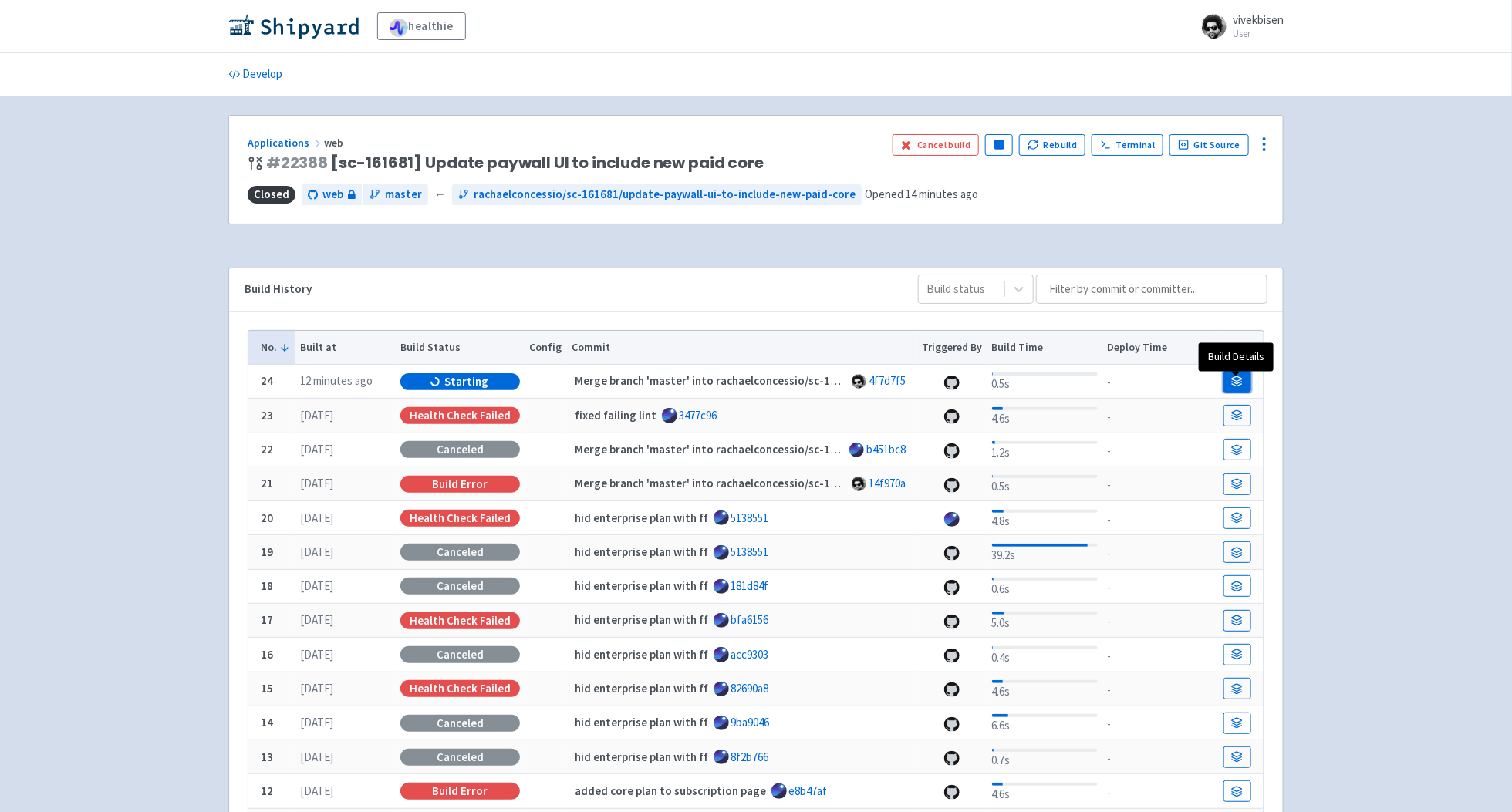
click at [1246, 386] on link at bounding box center [1238, 382] width 28 height 21
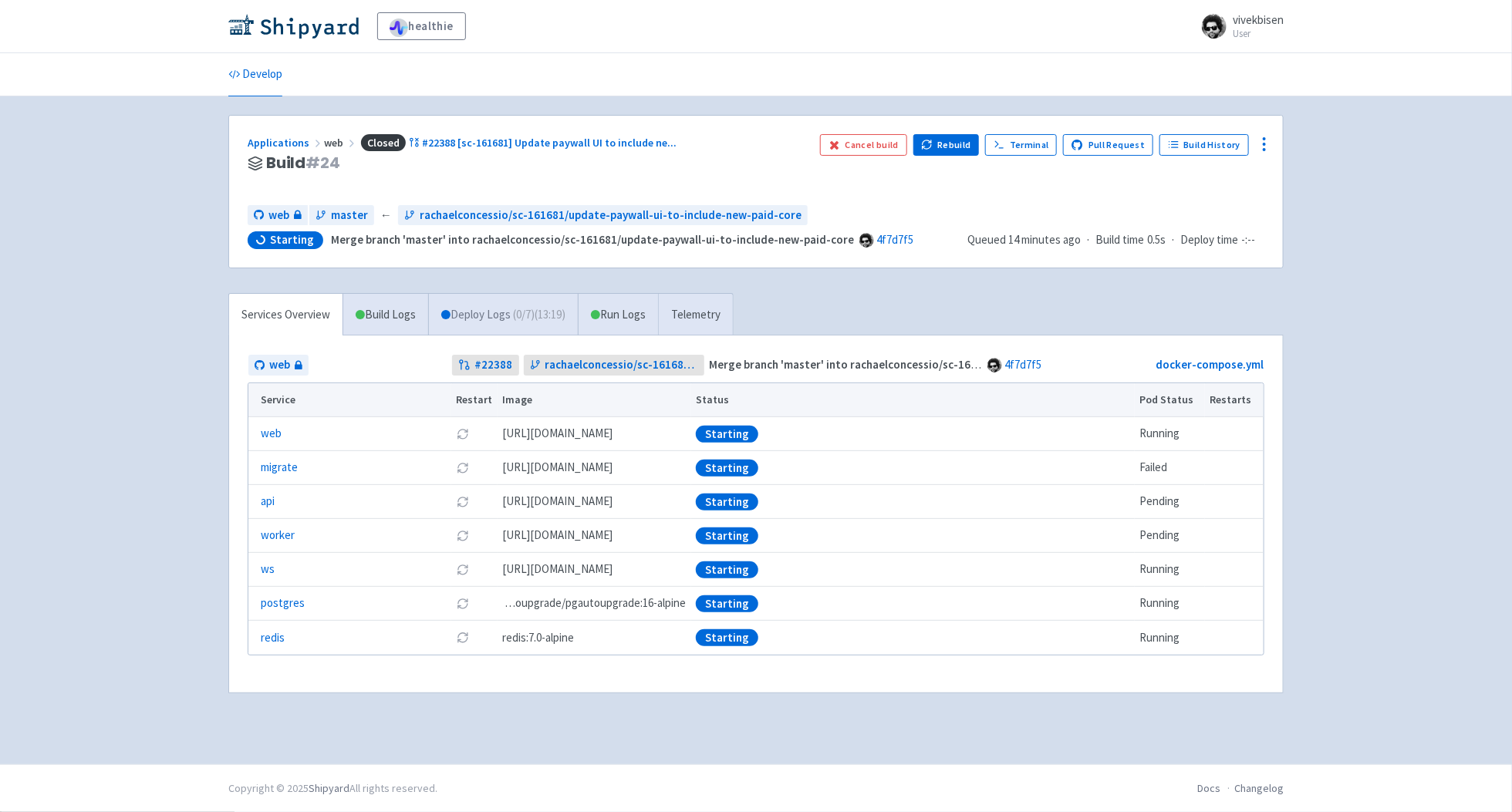
click at [531, 321] on span "( 0 / 7 ) (13:19)" at bounding box center [539, 315] width 52 height 18
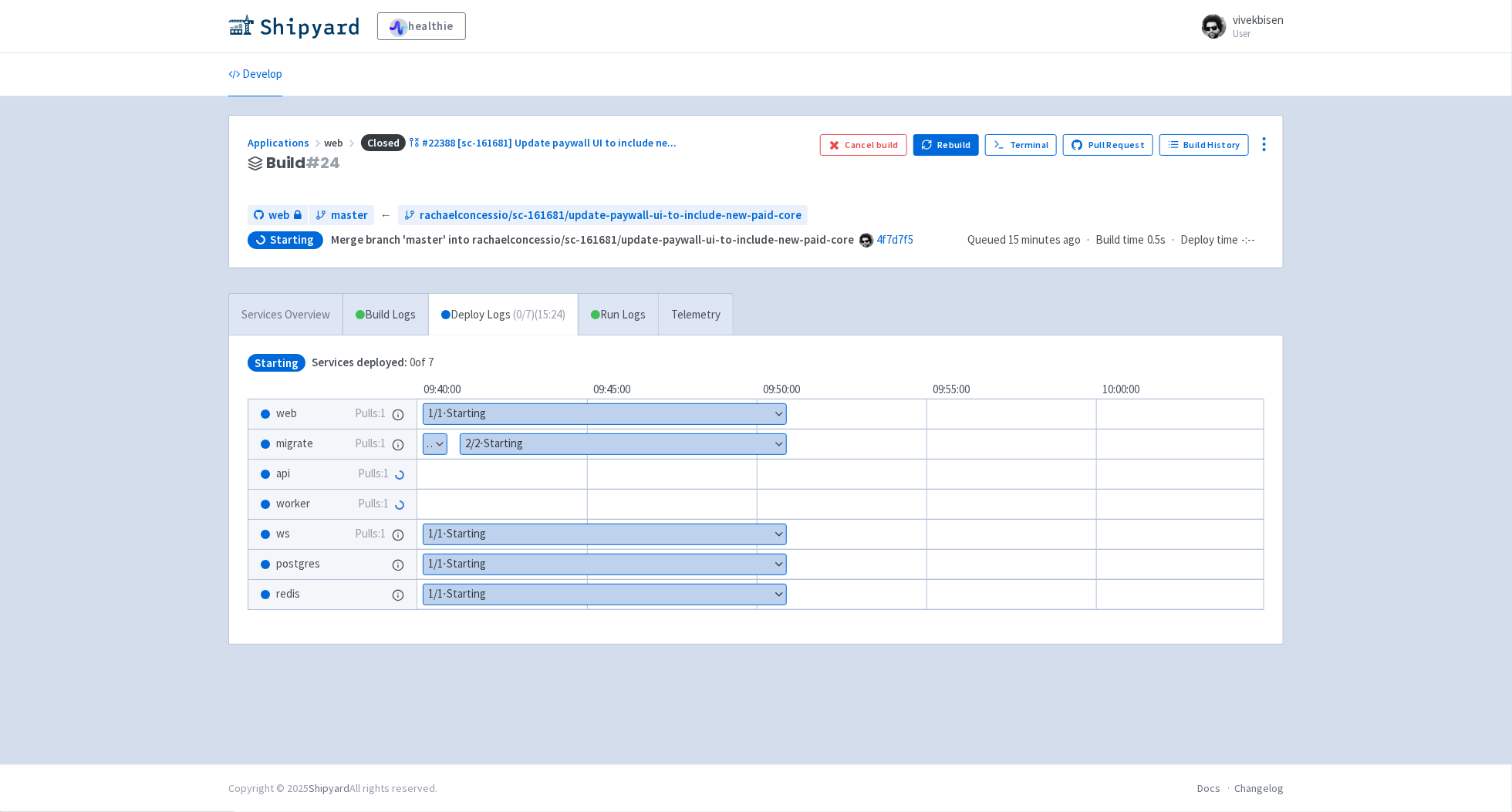
click at [304, 308] on link "Services Overview" at bounding box center [285, 315] width 113 height 42
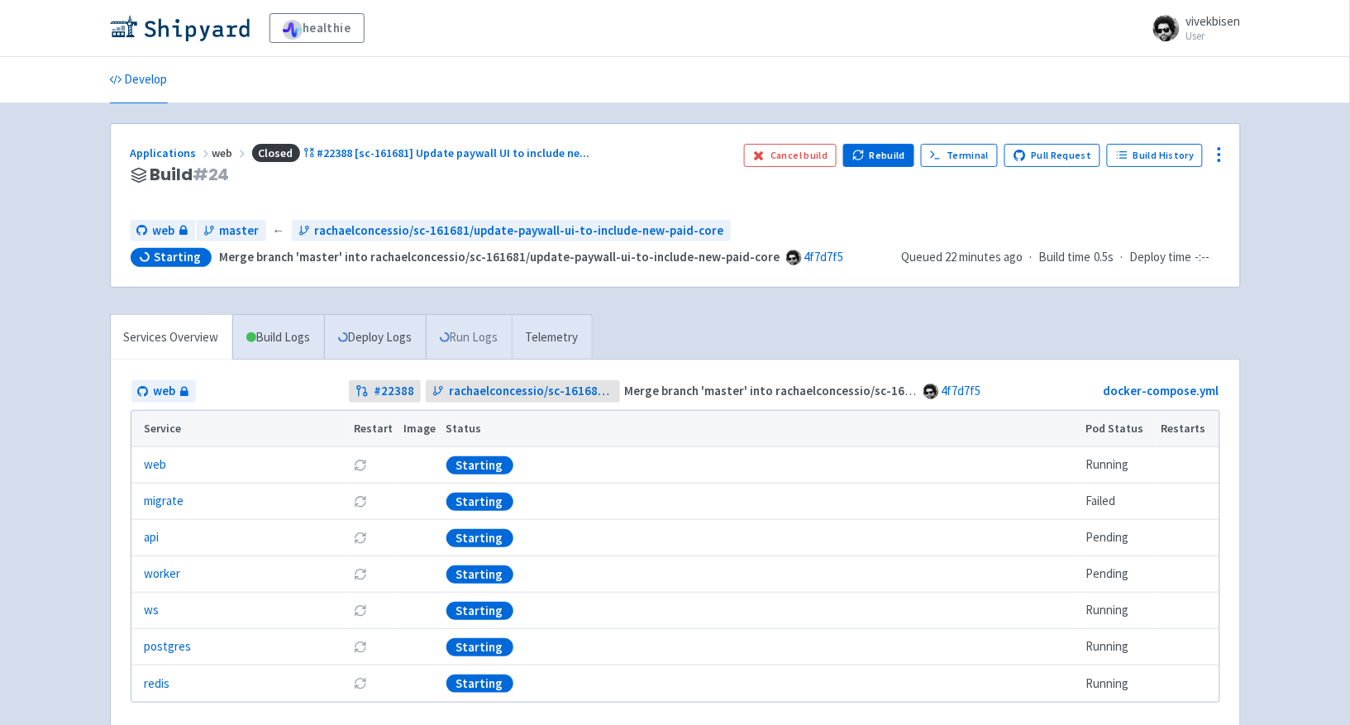
click at [460, 347] on link "Run Logs" at bounding box center [469, 337] width 86 height 45
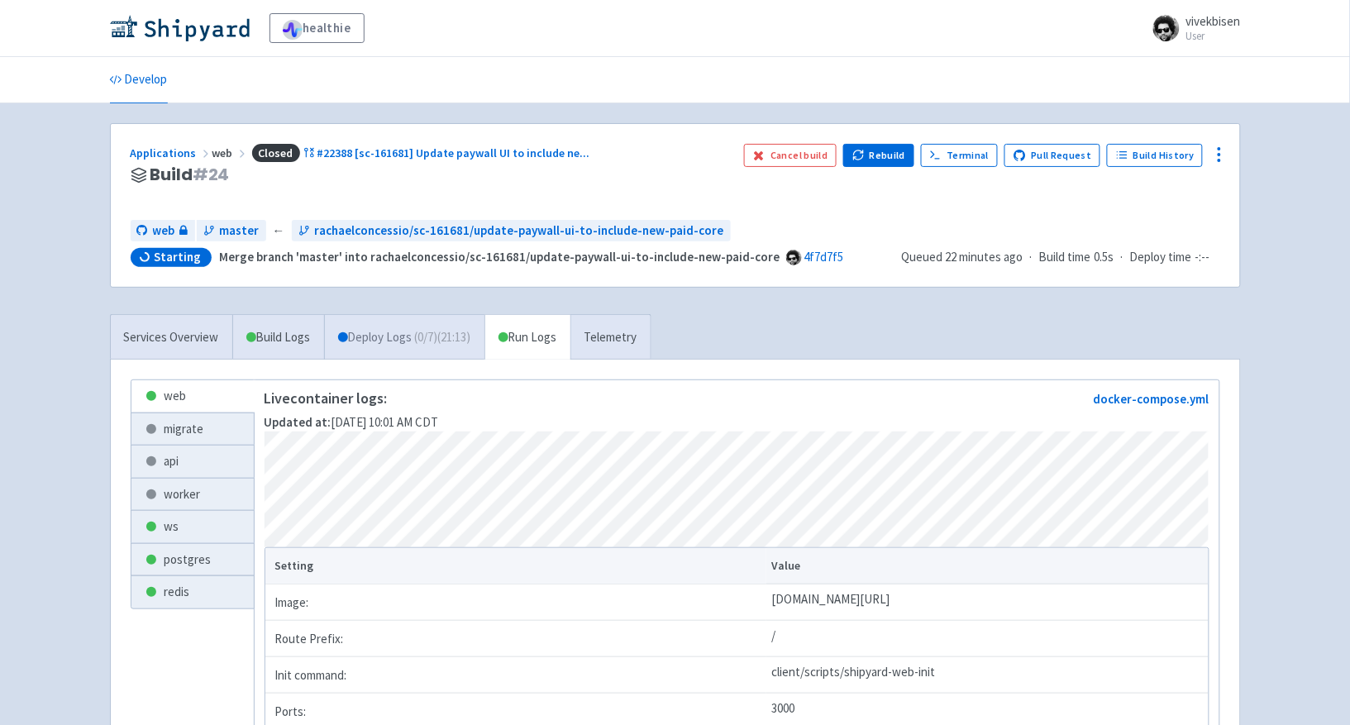
click at [420, 328] on link "Deploy Logs ( 0 / 7 ) (21:13)" at bounding box center [404, 337] width 160 height 45
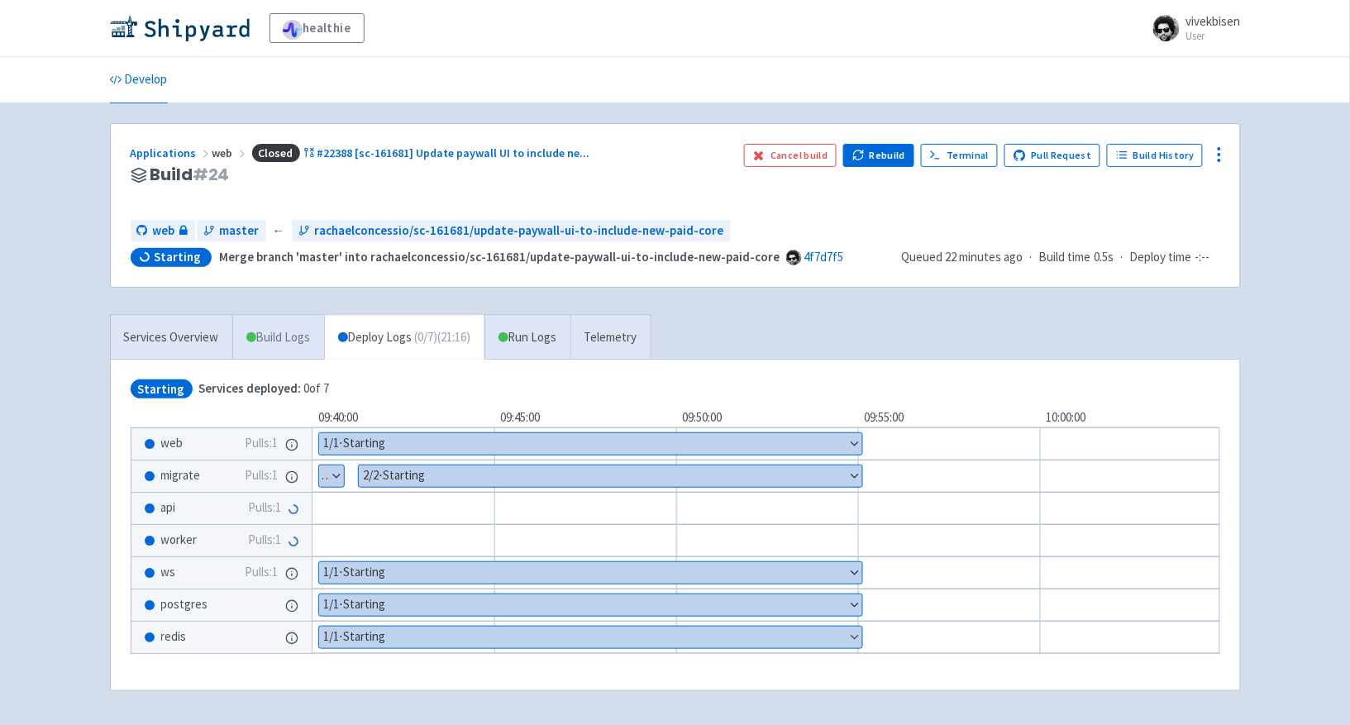
click at [300, 336] on link "Build Logs" at bounding box center [278, 337] width 91 height 45
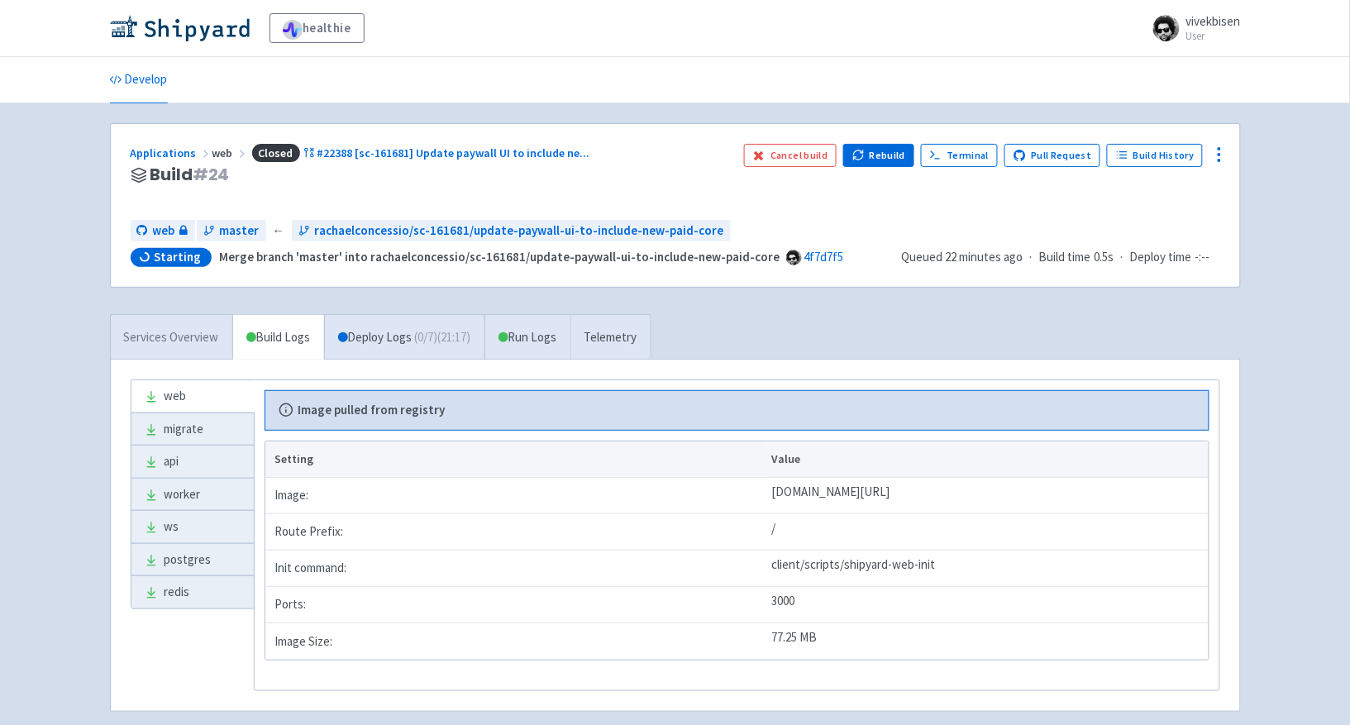
click at [190, 347] on link "Services Overview" at bounding box center [171, 337] width 121 height 45
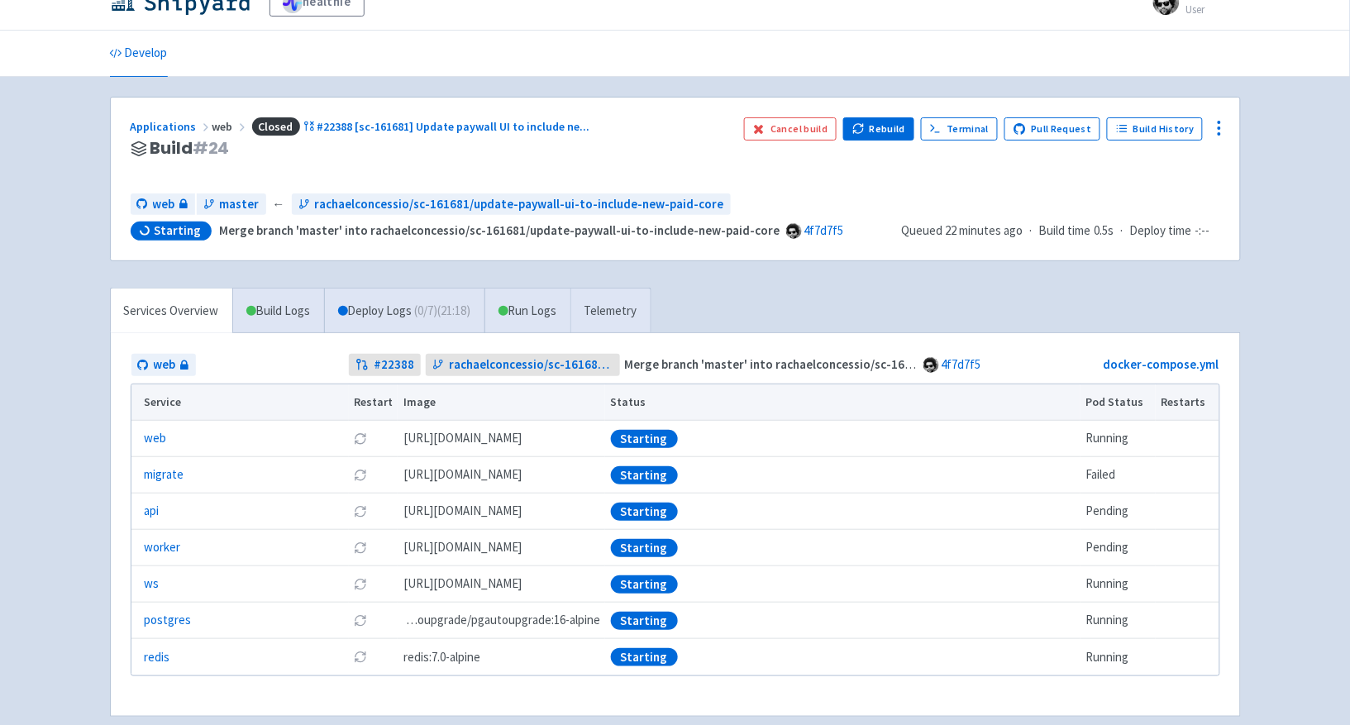
scroll to position [110, 0]
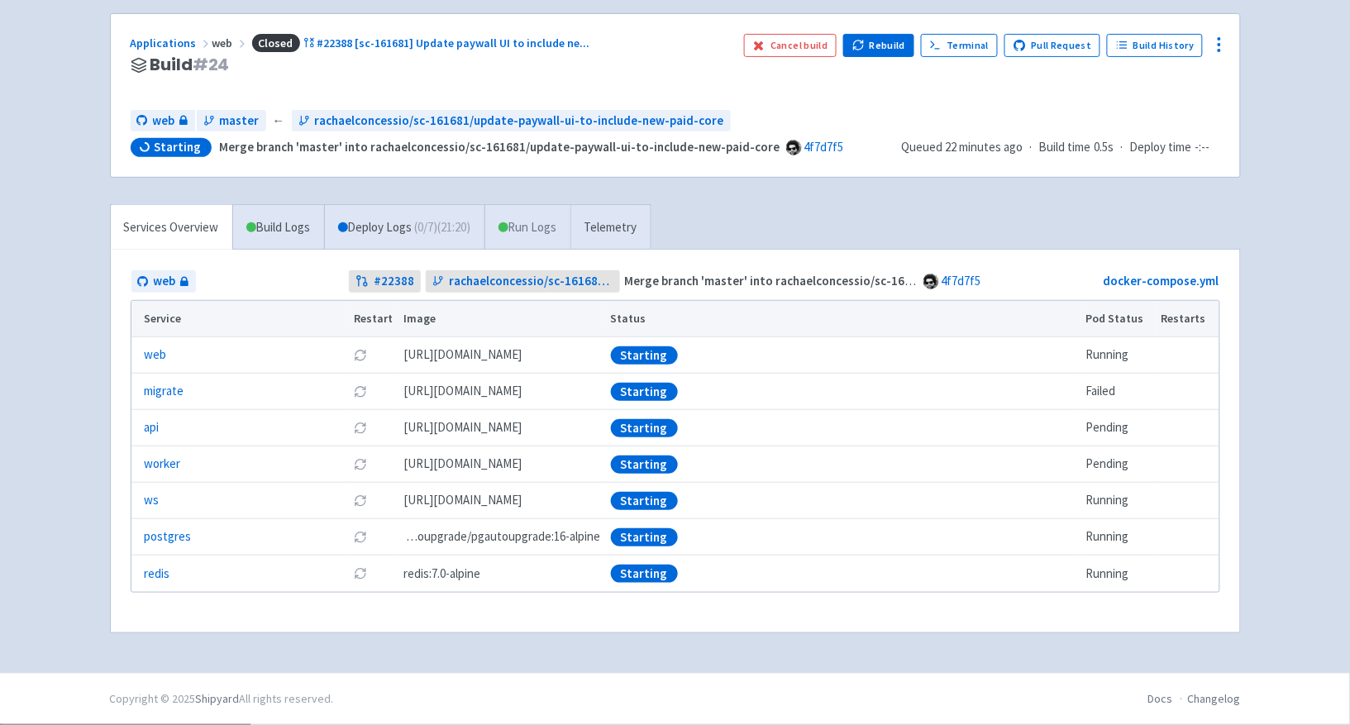
click at [525, 216] on link "Run Logs" at bounding box center [527, 227] width 86 height 45
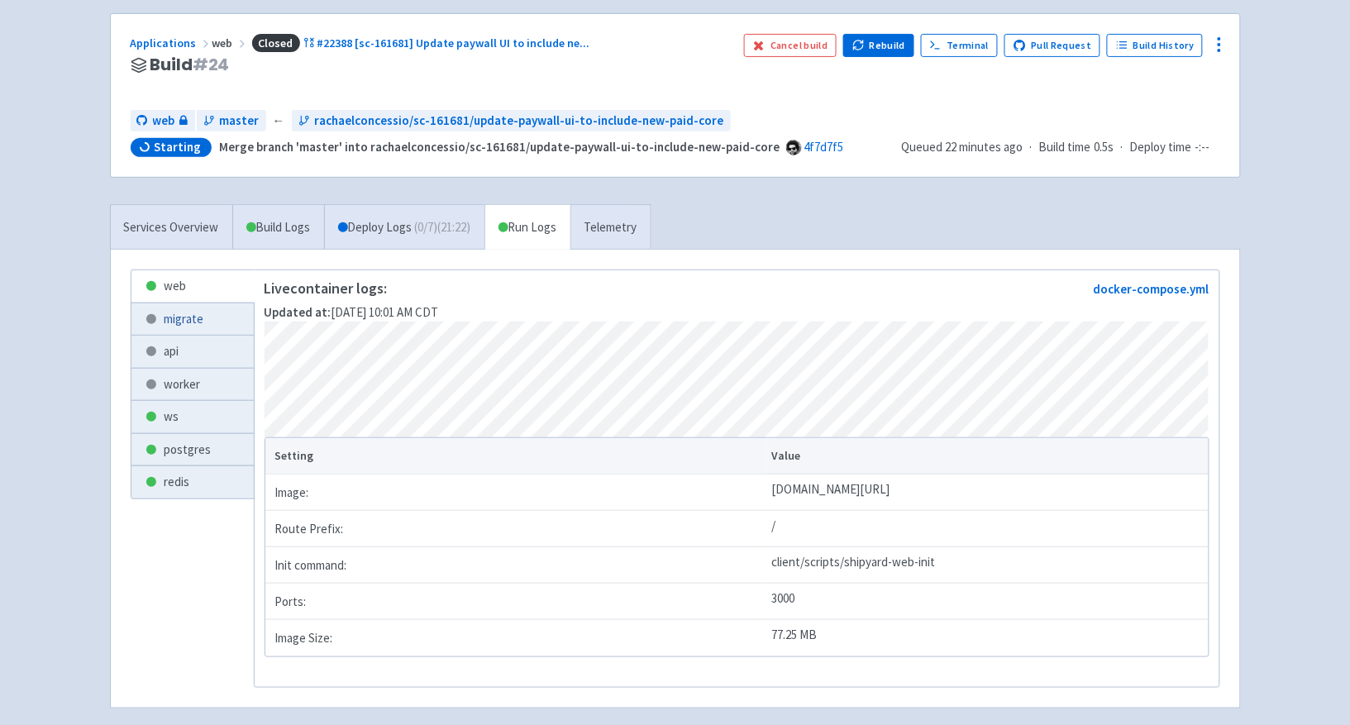
click at [179, 315] on link "migrate" at bounding box center [192, 319] width 122 height 32
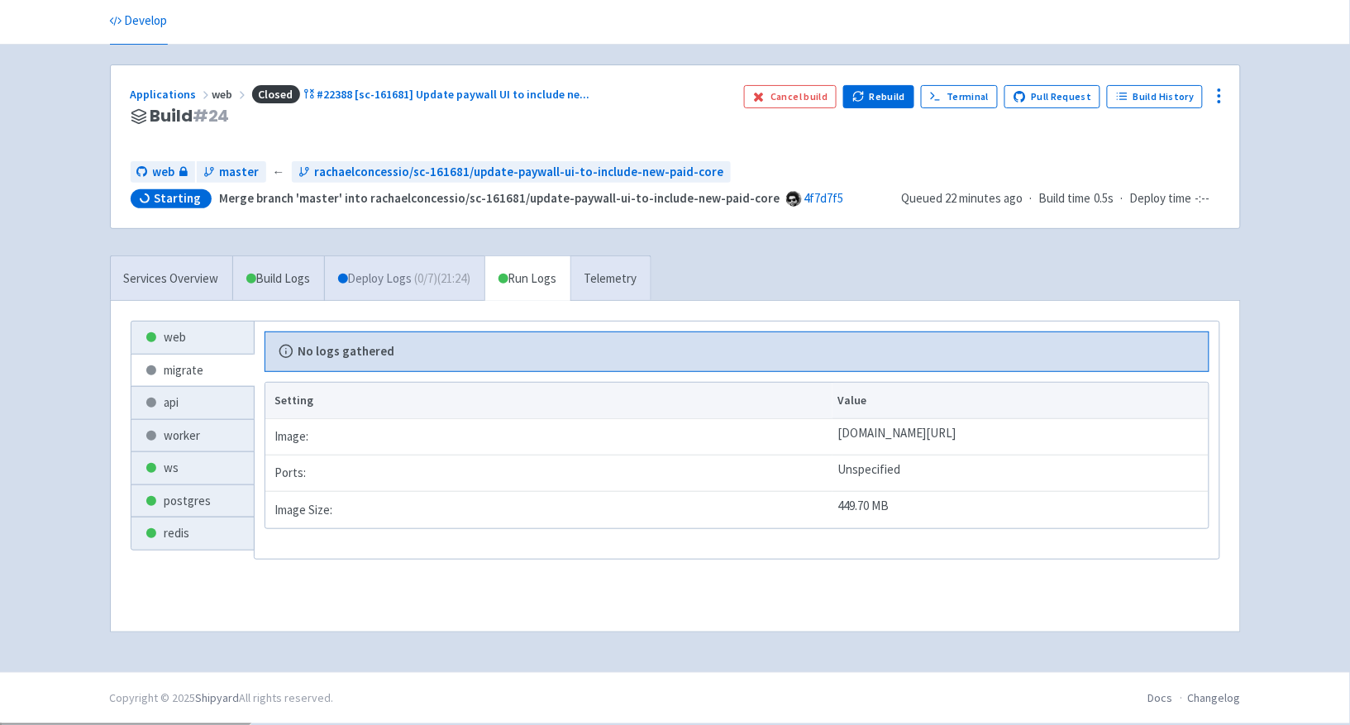
click at [374, 269] on link "Deploy Logs ( 0 / 7 ) (21:24)" at bounding box center [404, 278] width 160 height 45
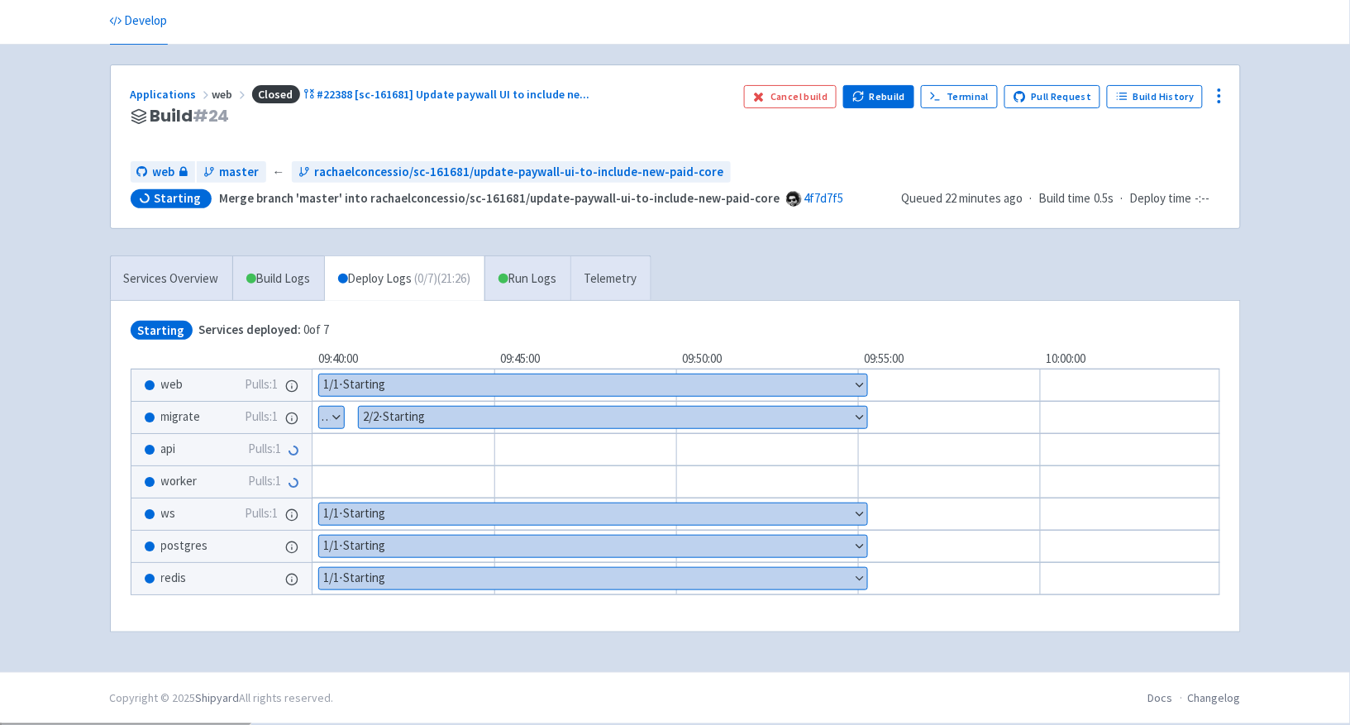
click at [518, 419] on button "Show details" at bounding box center [613, 417] width 508 height 21
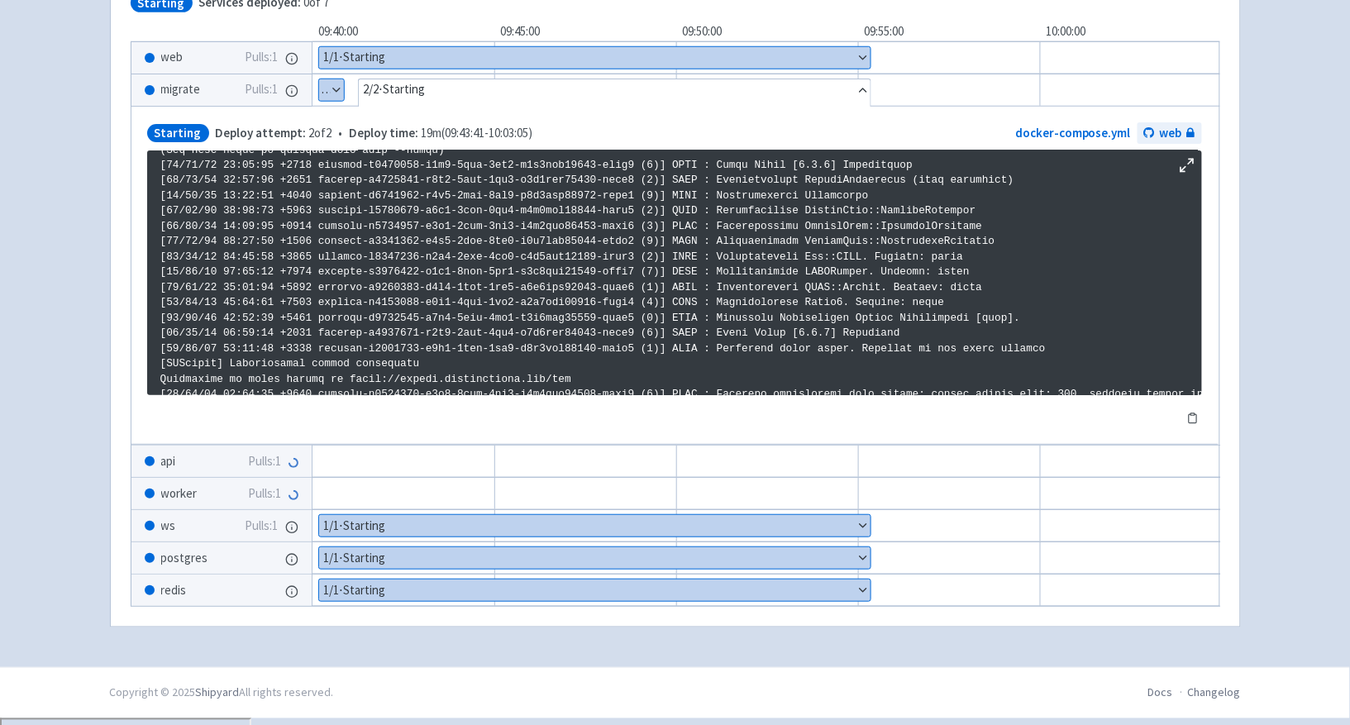
scroll to position [750, 0]
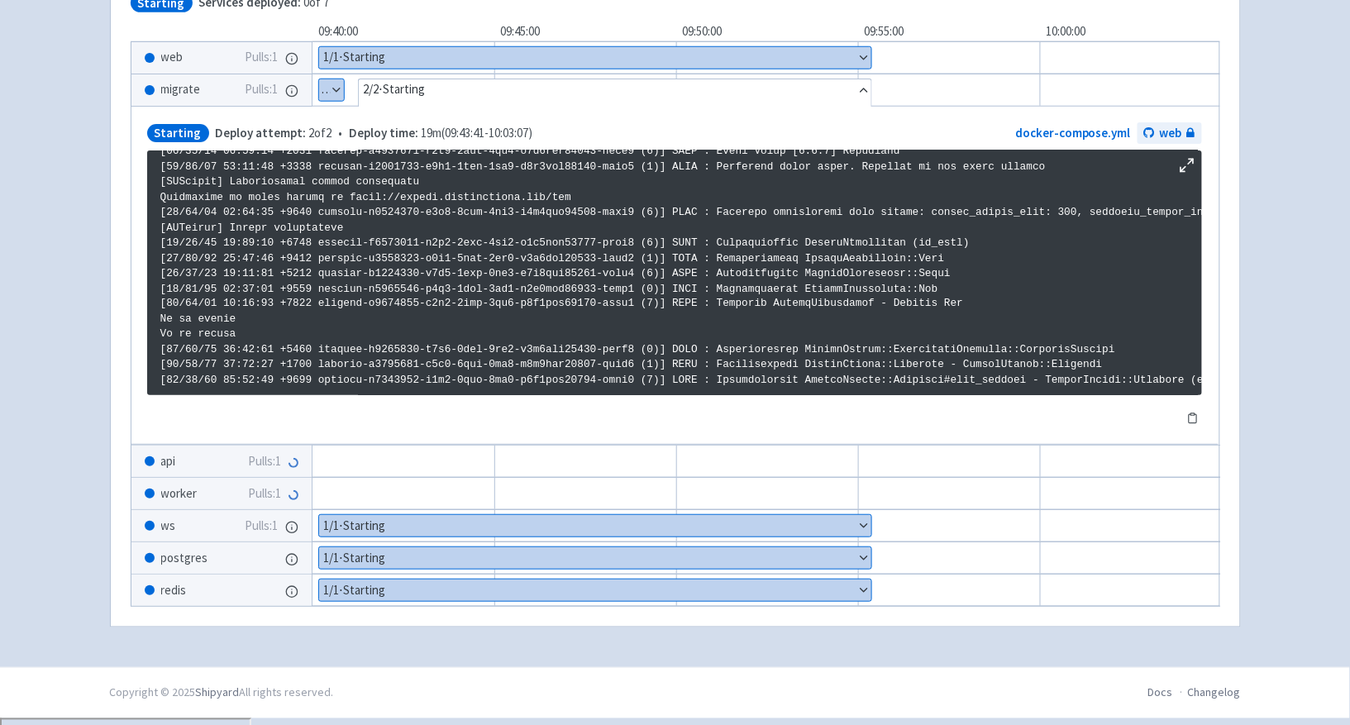
click at [333, 89] on button "Show details" at bounding box center [331, 89] width 25 height 21
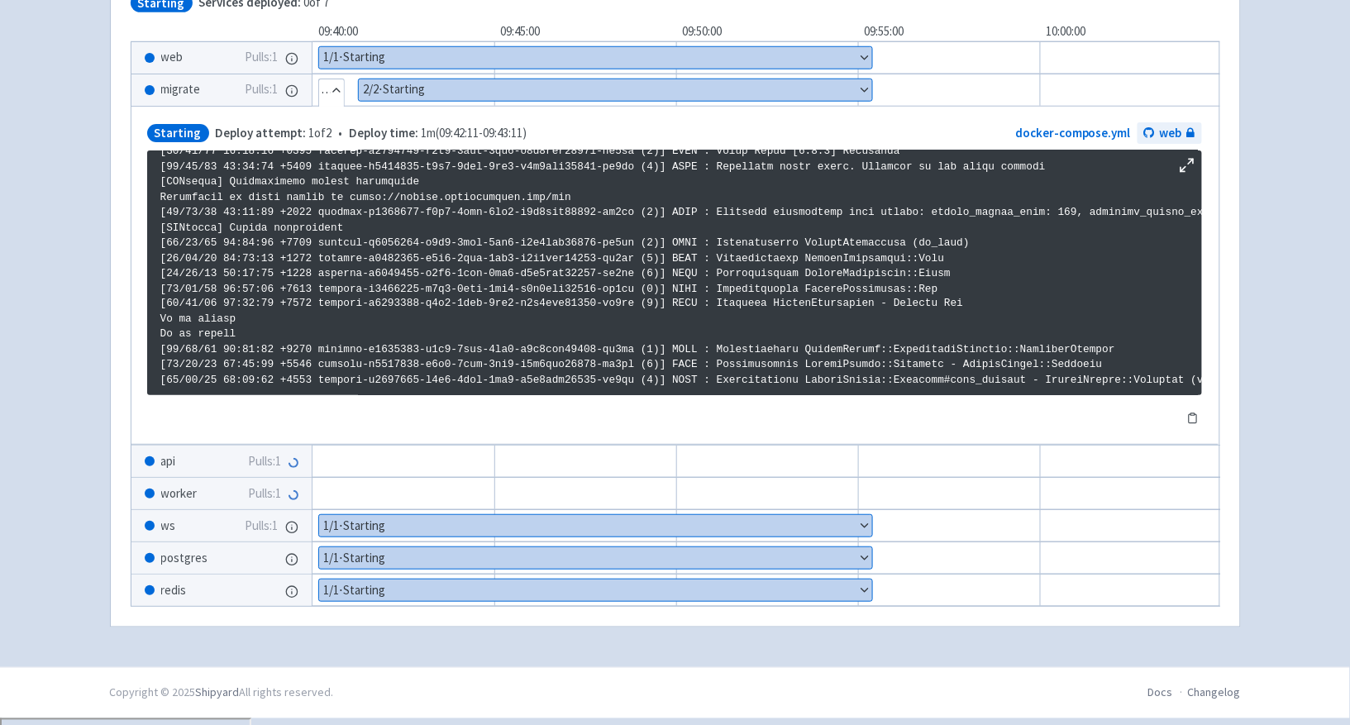
click at [370, 90] on button "Show details" at bounding box center [615, 89] width 513 height 21
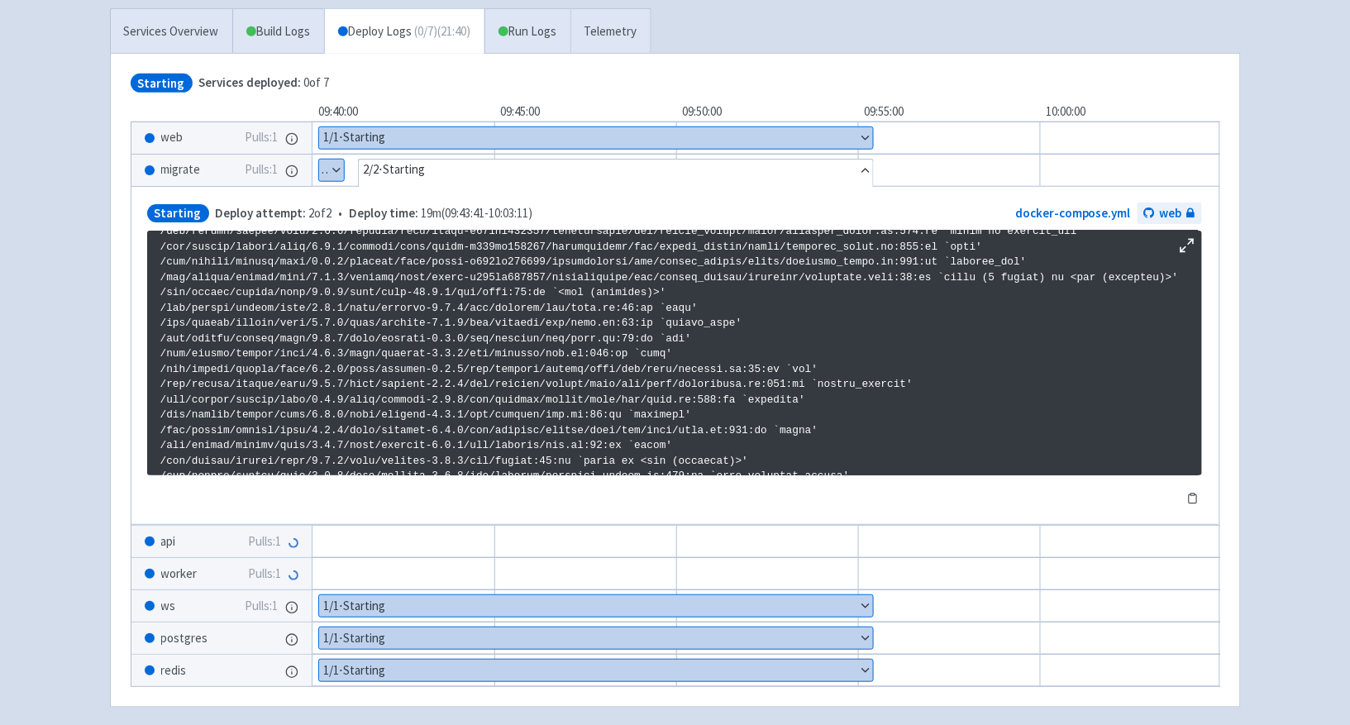
scroll to position [188, 0]
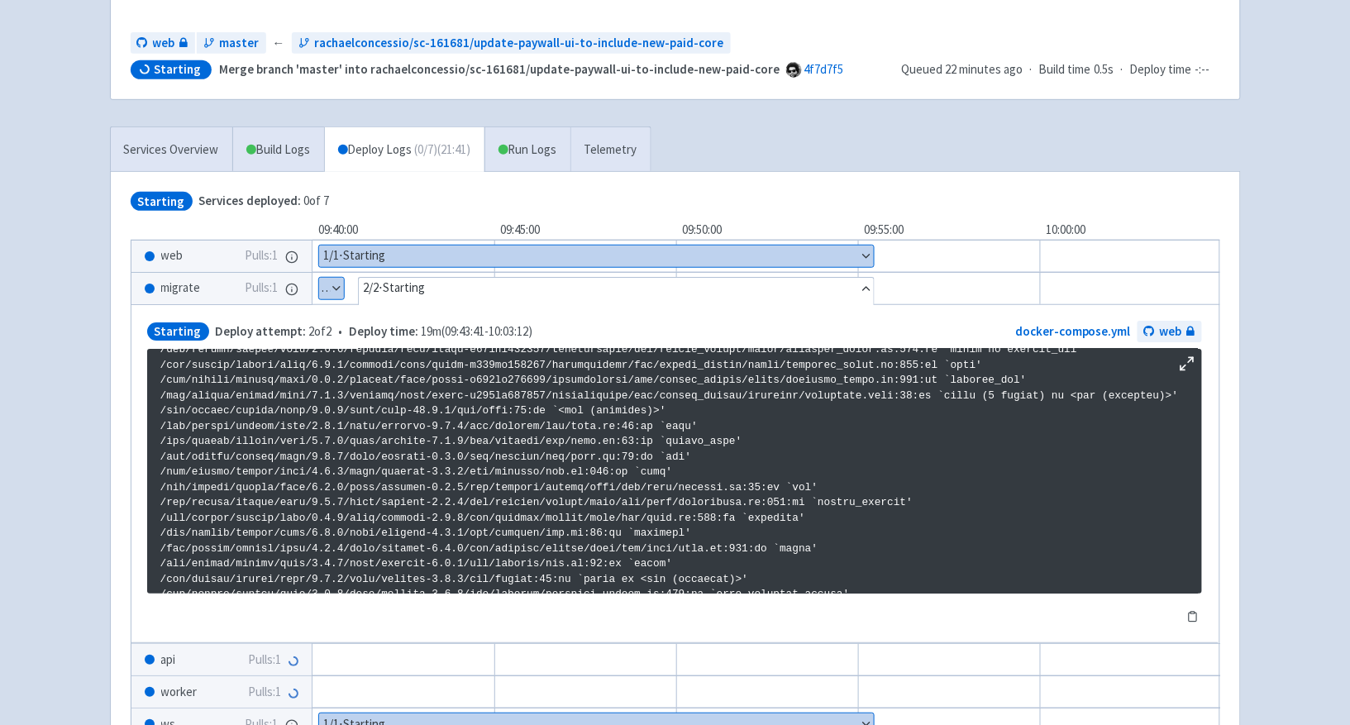
click at [204, 160] on link "Services Overview" at bounding box center [171, 149] width 121 height 45
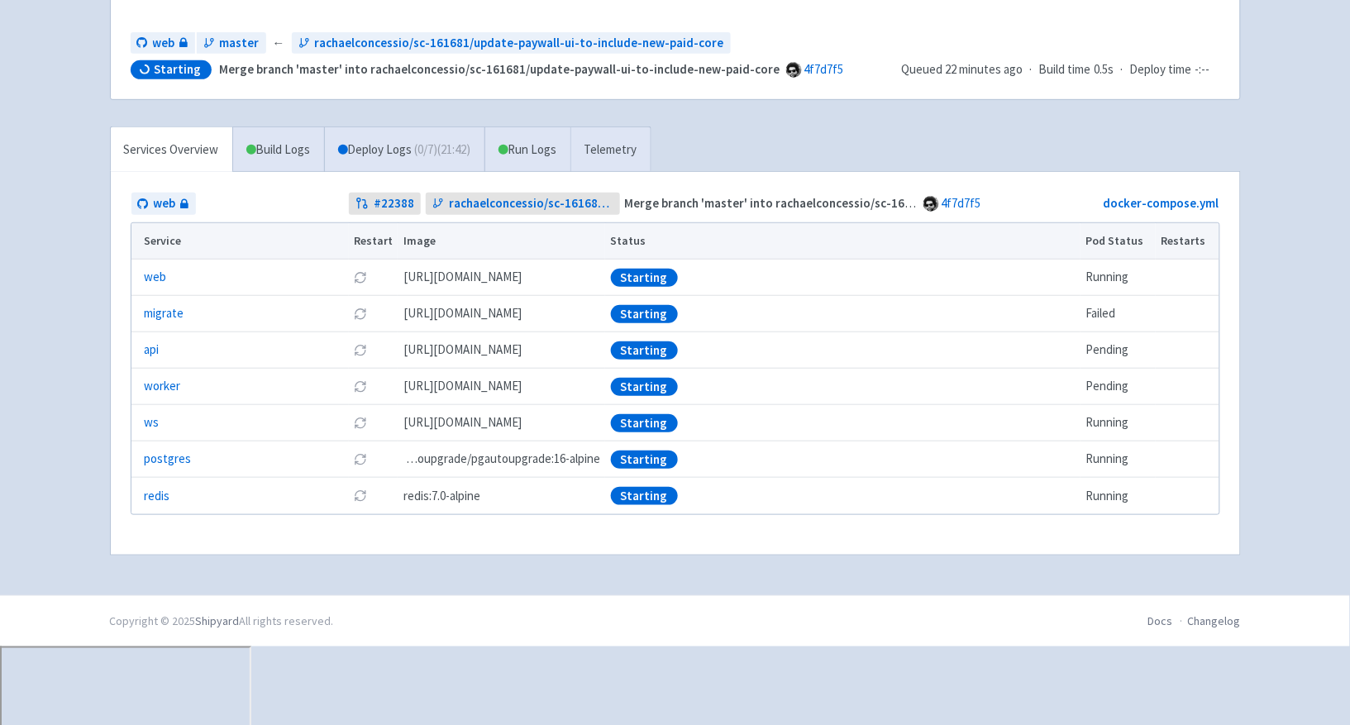
scroll to position [110, 0]
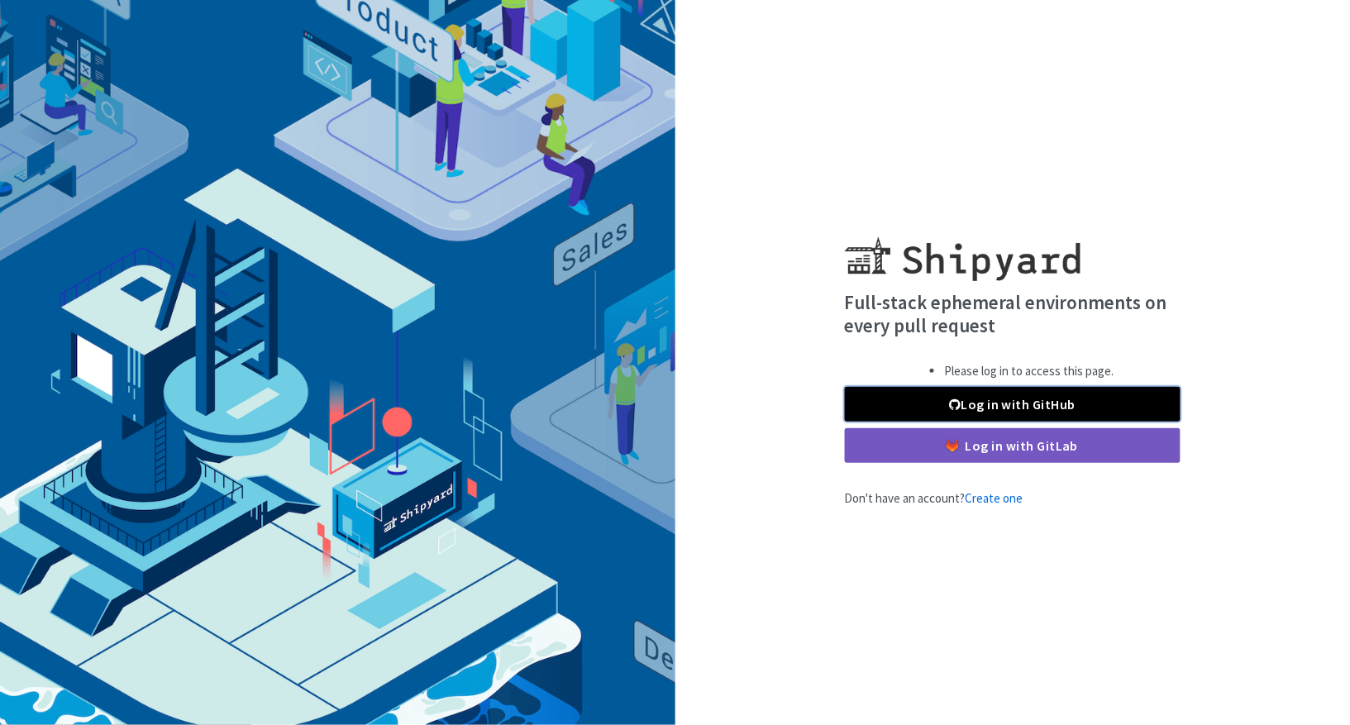
click at [894, 396] on link "Log in with GitHub" at bounding box center [1013, 404] width 336 height 35
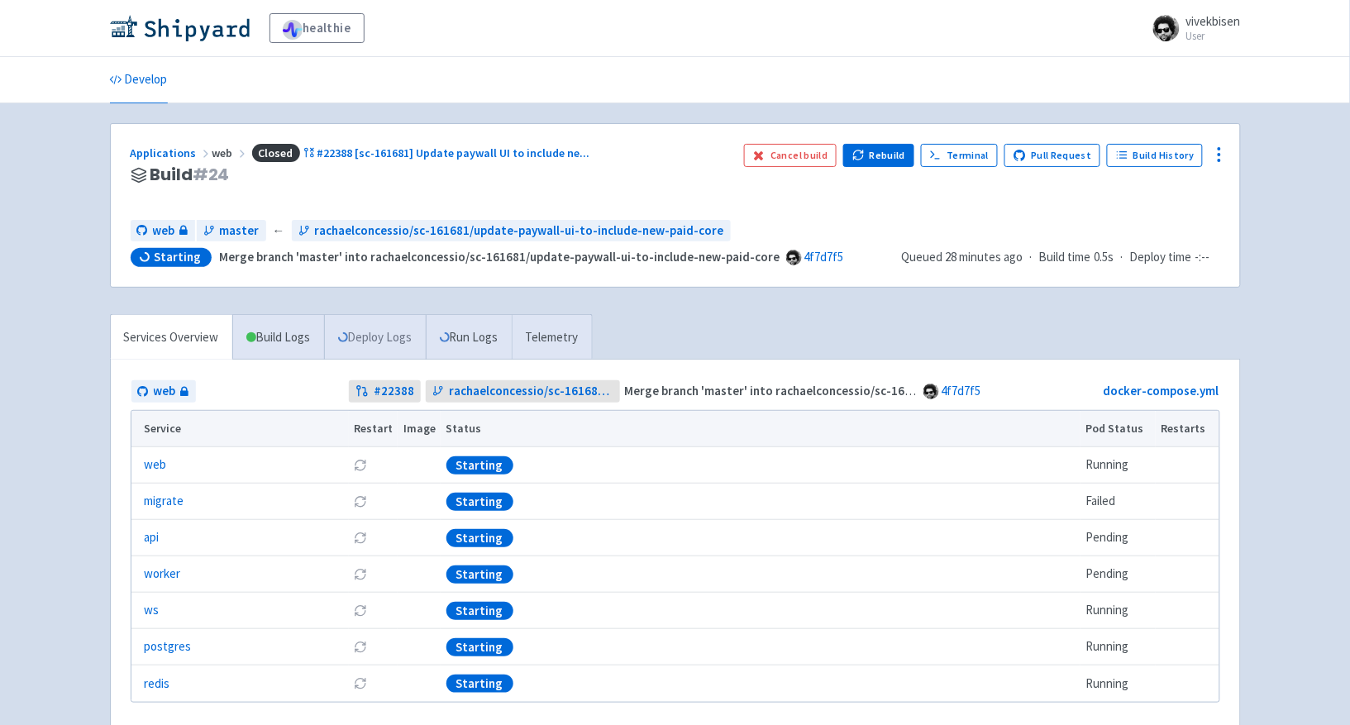
click at [383, 348] on link "Deploy Logs" at bounding box center [375, 337] width 102 height 45
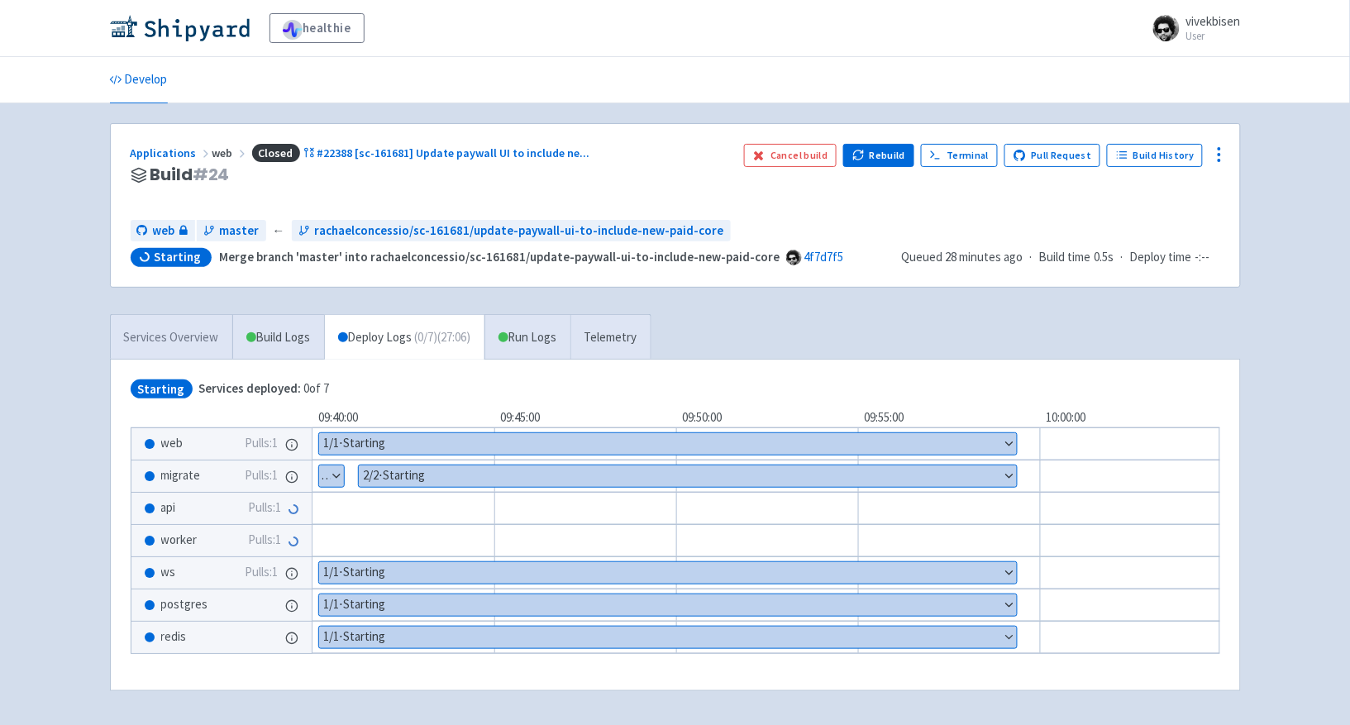
click at [183, 328] on link "Services Overview" at bounding box center [171, 337] width 121 height 45
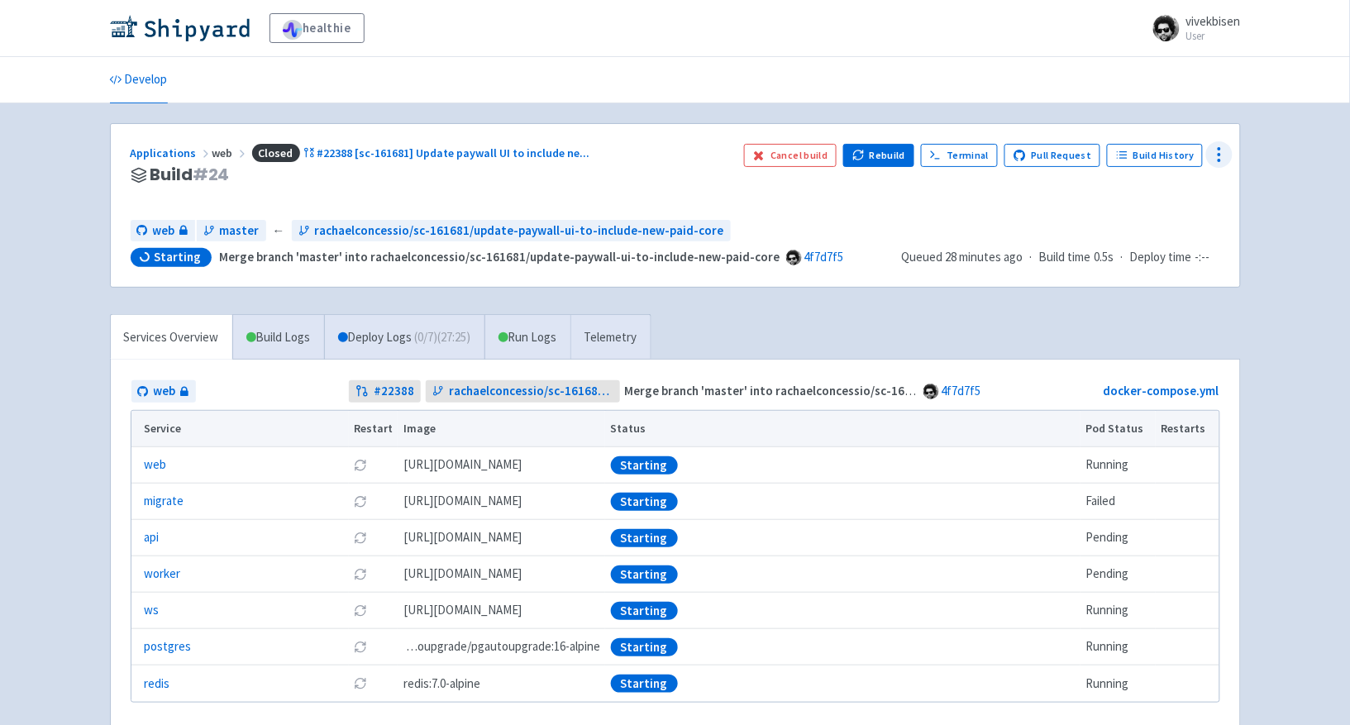
click at [1213, 155] on icon at bounding box center [1219, 155] width 20 height 20
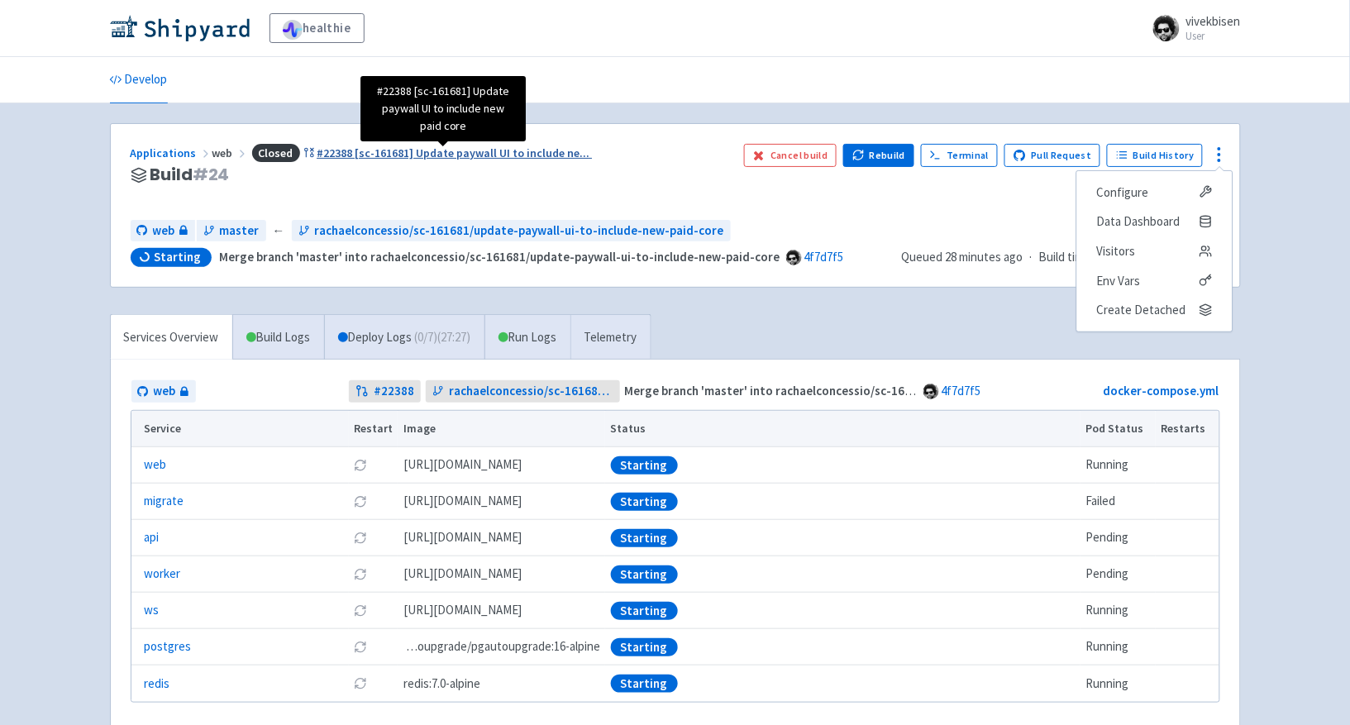
click at [526, 154] on span "#22388 [sc-161681] Update paywall UI to include ne ..." at bounding box center [453, 152] width 273 height 15
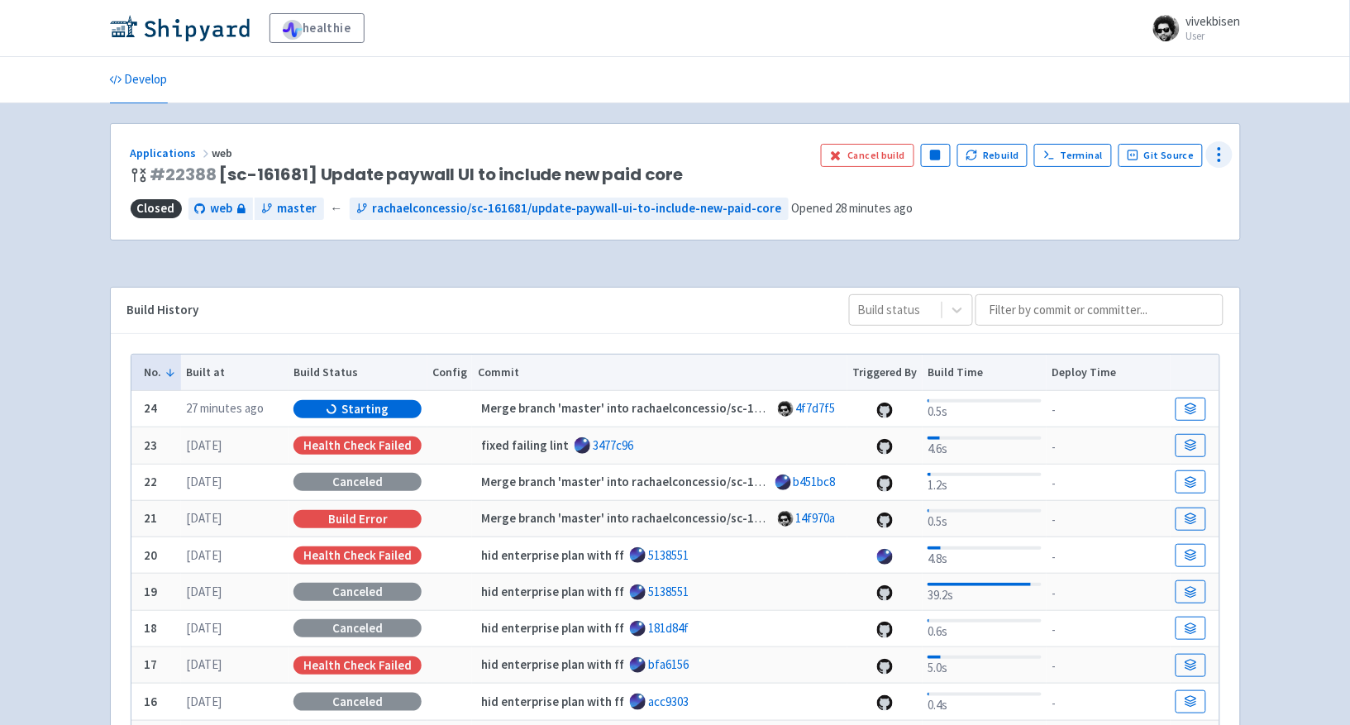
click at [1222, 159] on icon at bounding box center [1219, 155] width 20 height 20
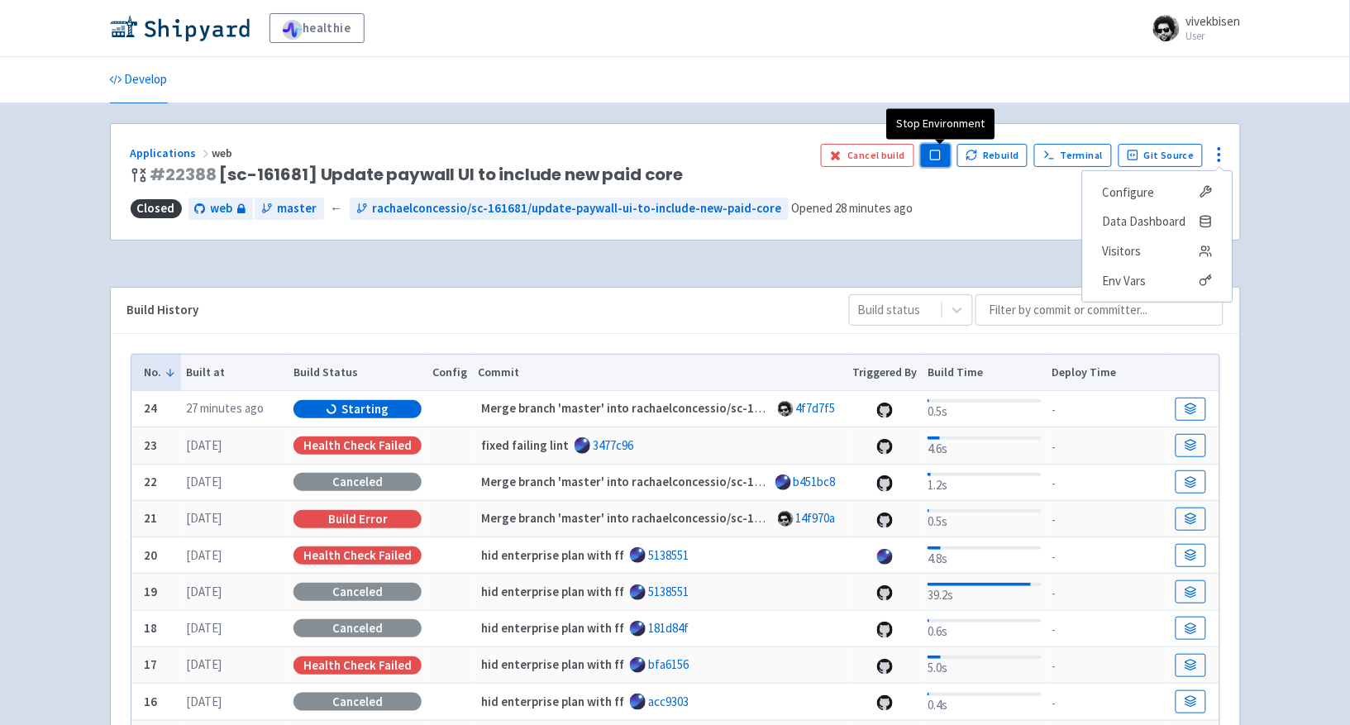
click at [935, 159] on icon "button" at bounding box center [935, 155] width 12 height 12
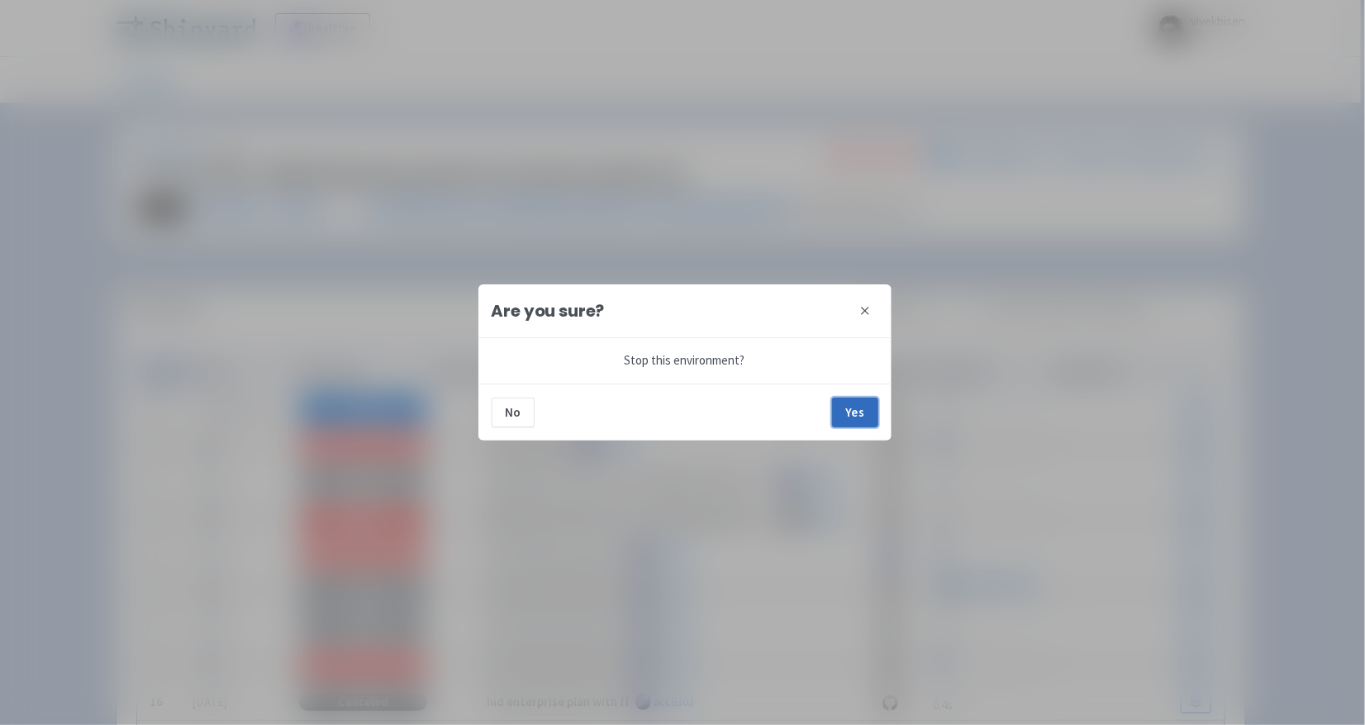
click at [867, 417] on button "Yes" at bounding box center [855, 413] width 46 height 30
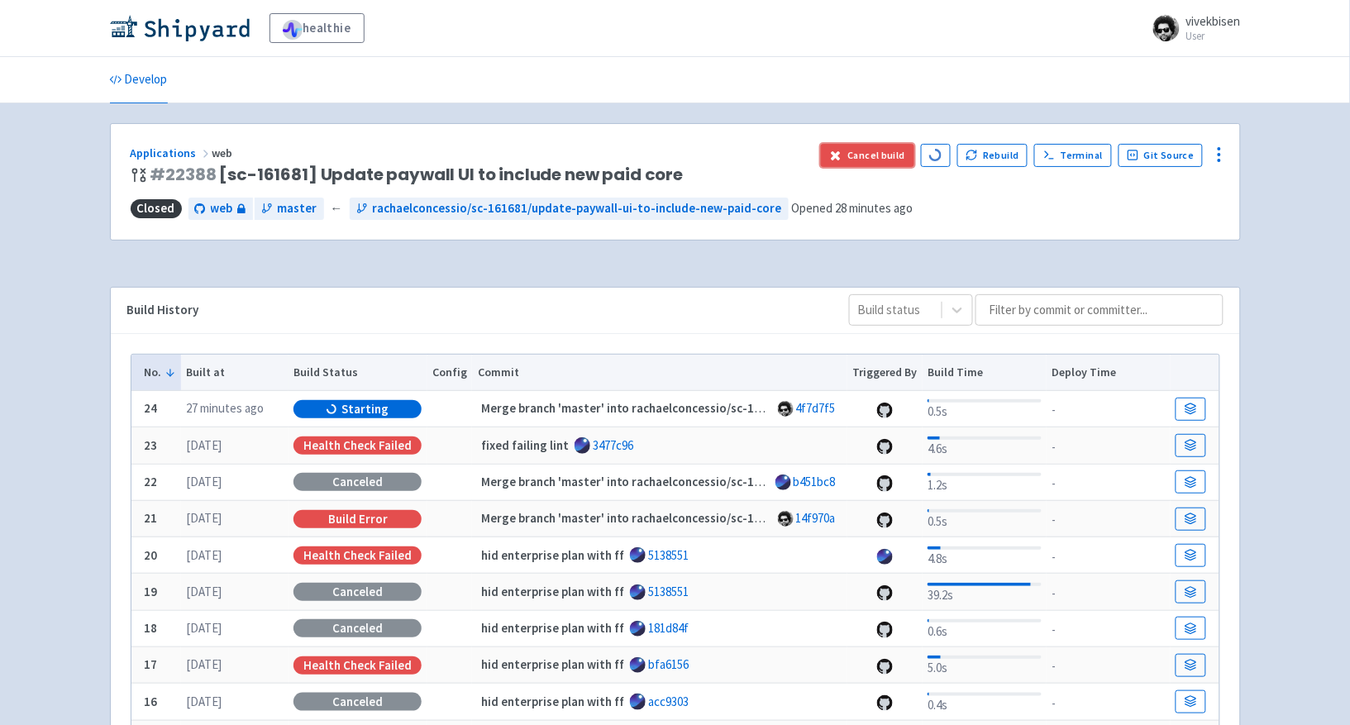
click at [872, 153] on button "Cancel build" at bounding box center [867, 155] width 93 height 23
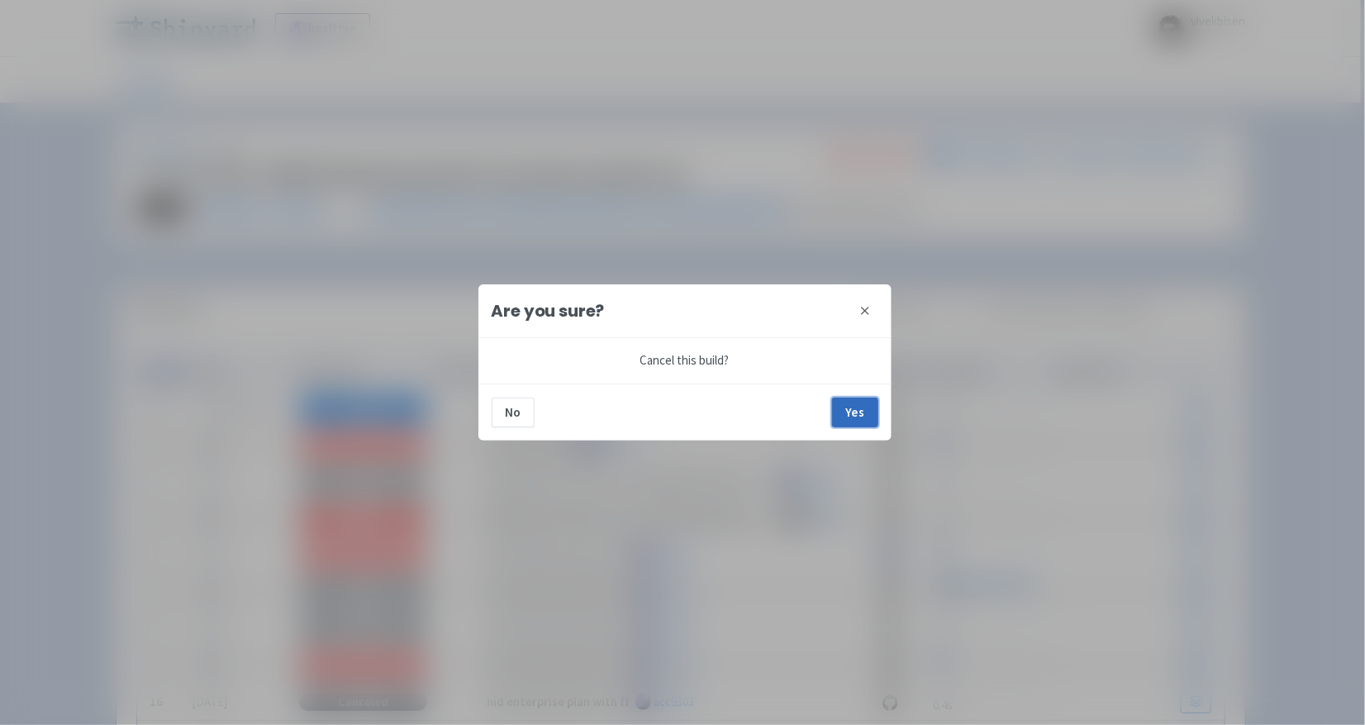
click at [864, 414] on button "Yes" at bounding box center [855, 413] width 46 height 30
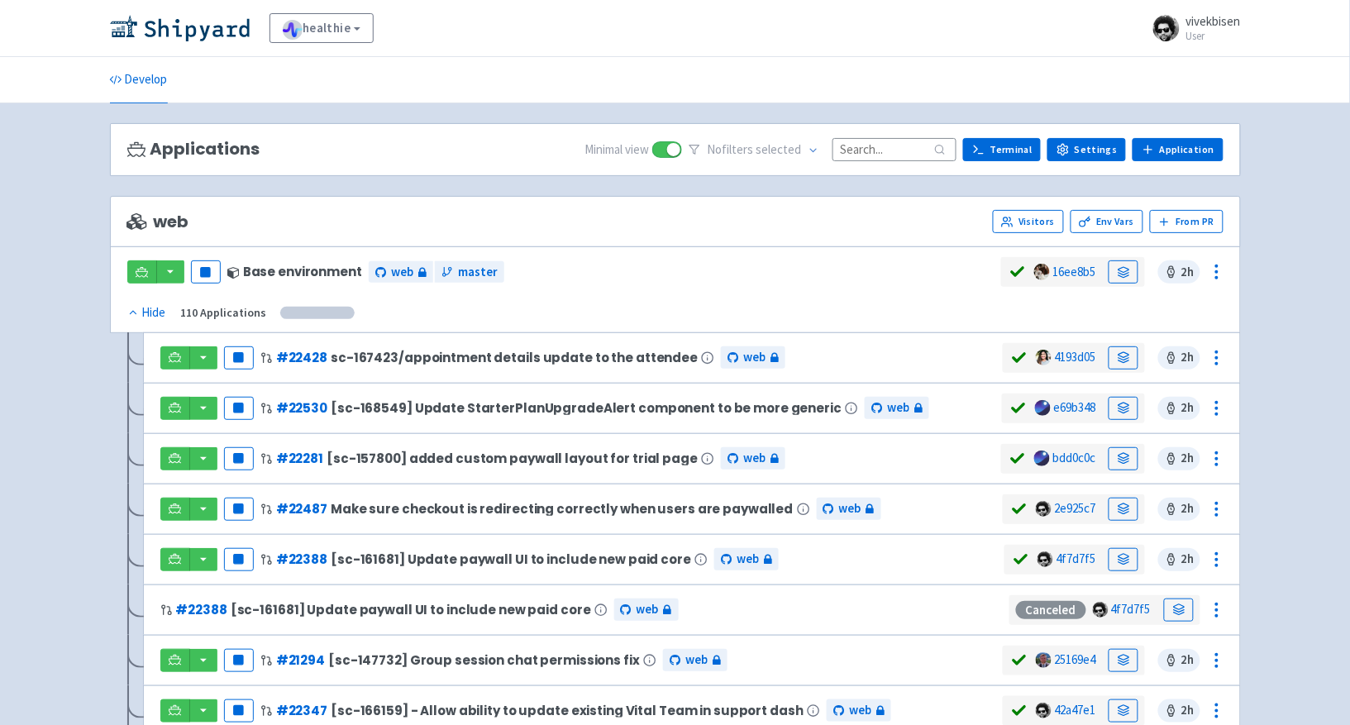
click at [898, 158] on input at bounding box center [894, 149] width 124 height 22
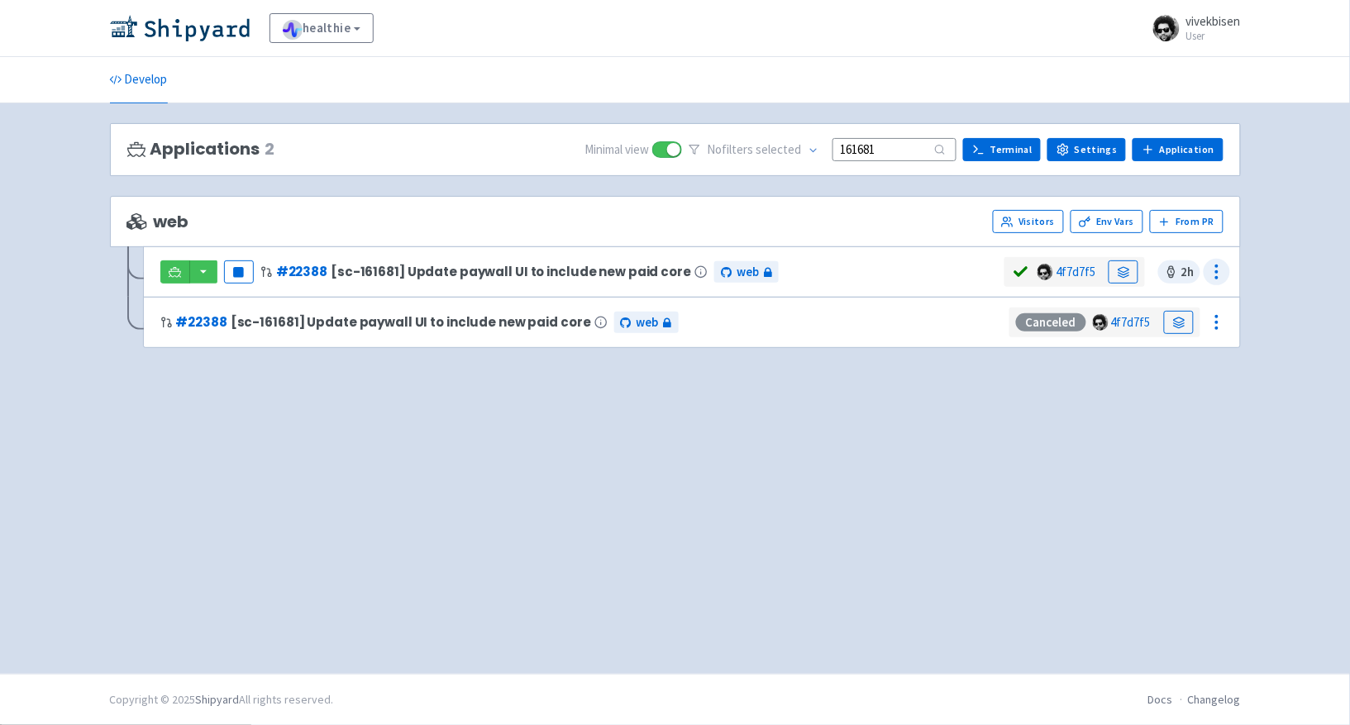
type input "161681"
click at [1223, 275] on icon at bounding box center [1217, 272] width 20 height 20
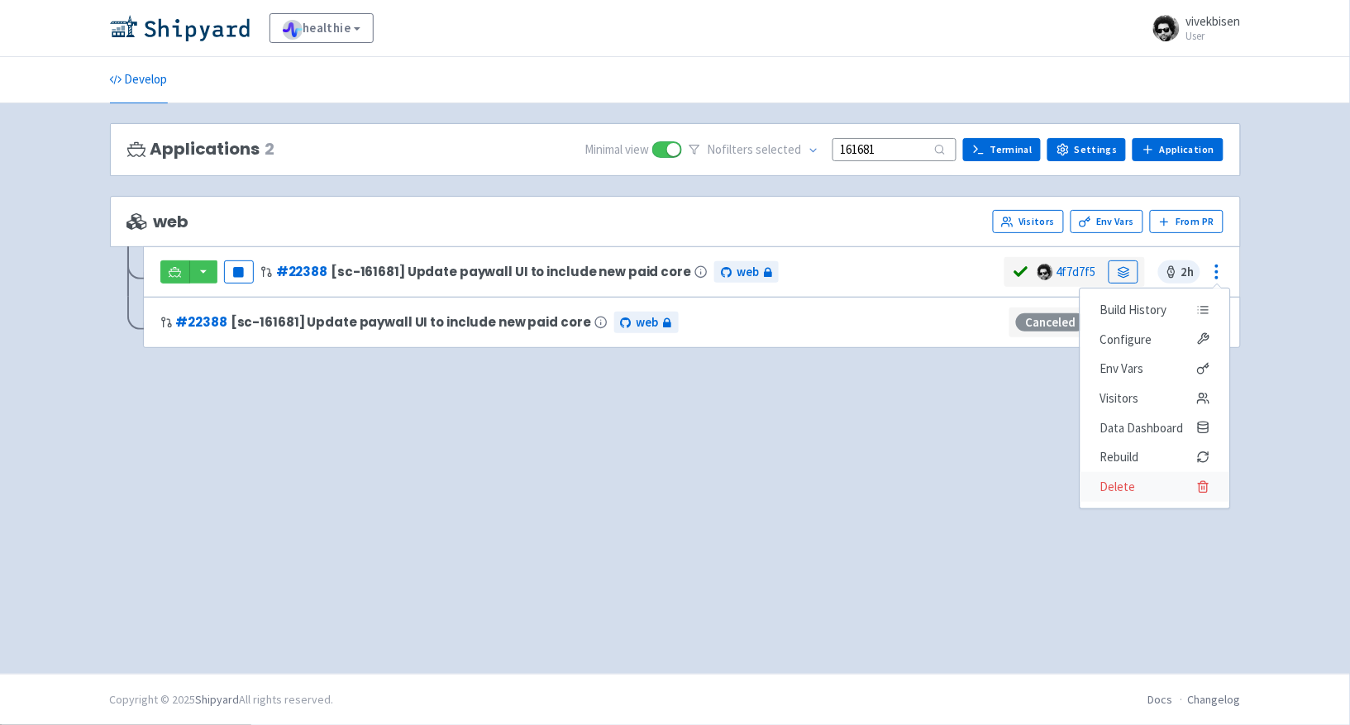
click at [1169, 493] on span "Delete" at bounding box center [1154, 486] width 110 height 23
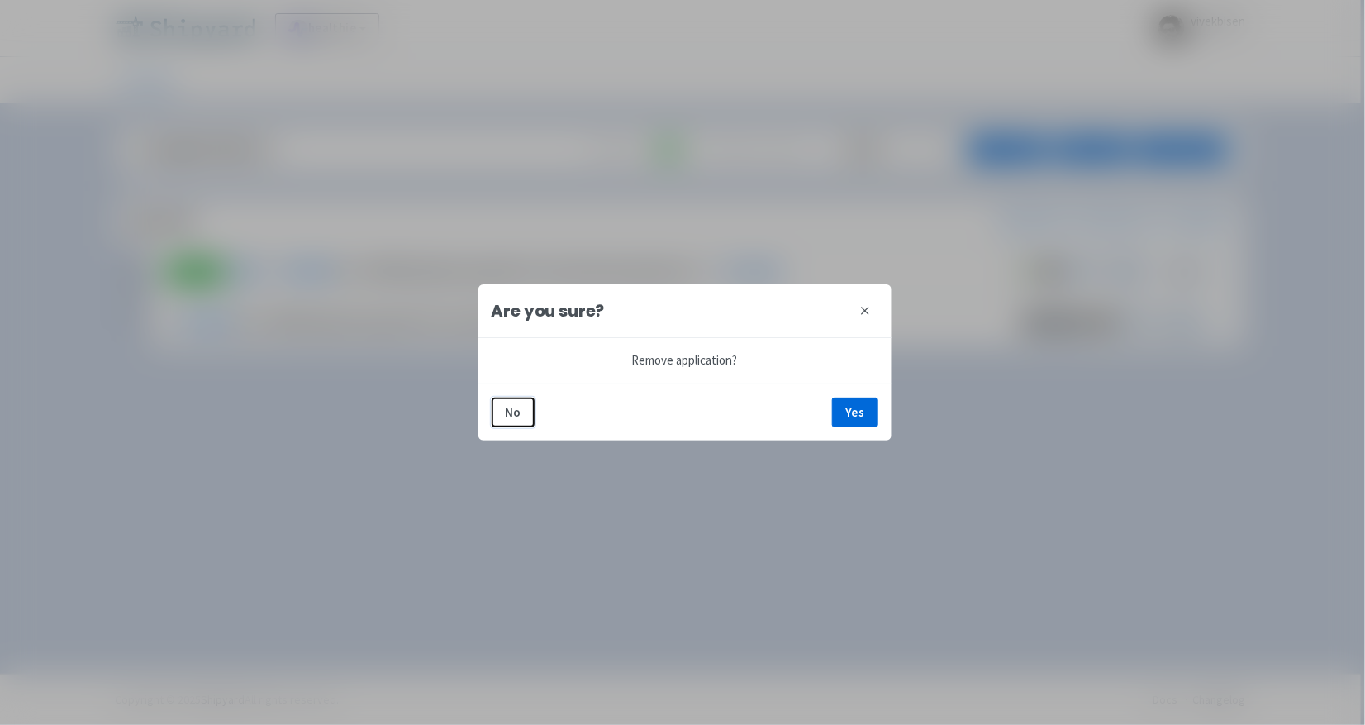
click at [864, 307] on icon at bounding box center [865, 310] width 13 height 13
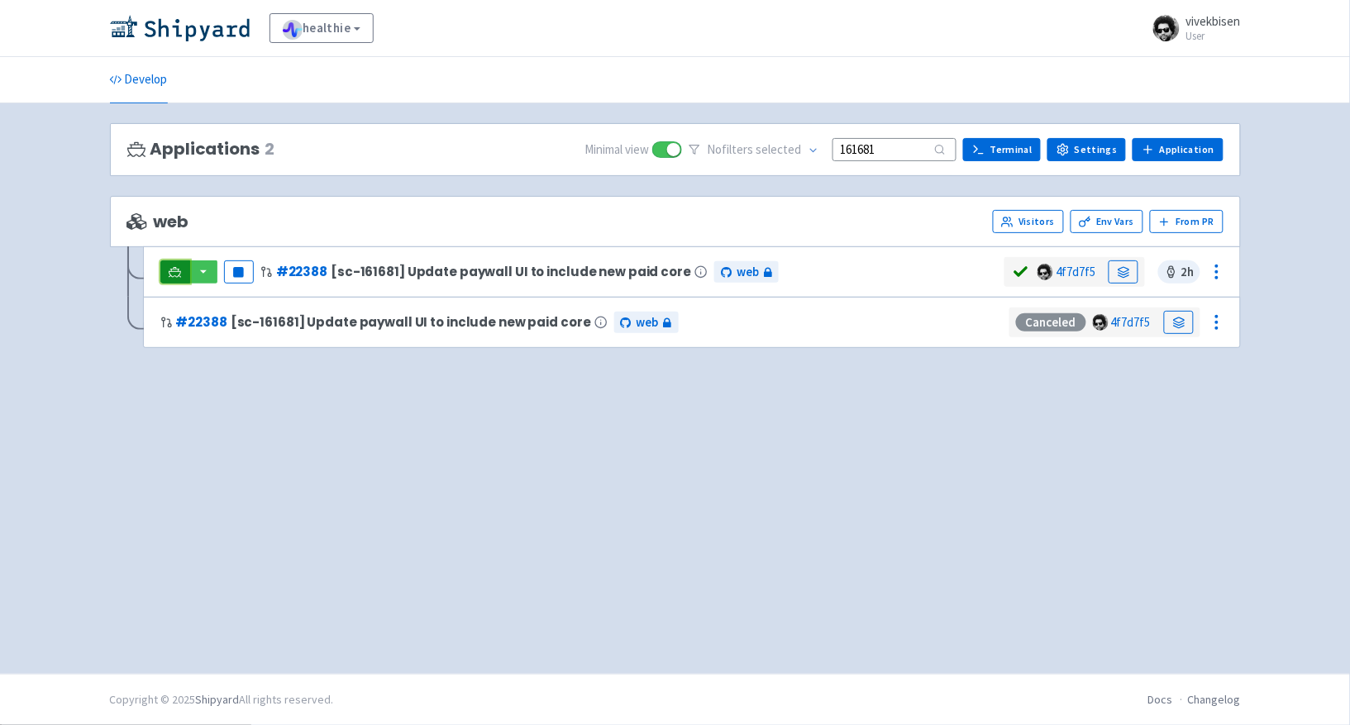
click at [163, 274] on link at bounding box center [175, 271] width 30 height 23
click at [1217, 267] on circle at bounding box center [1217, 266] width 2 height 2
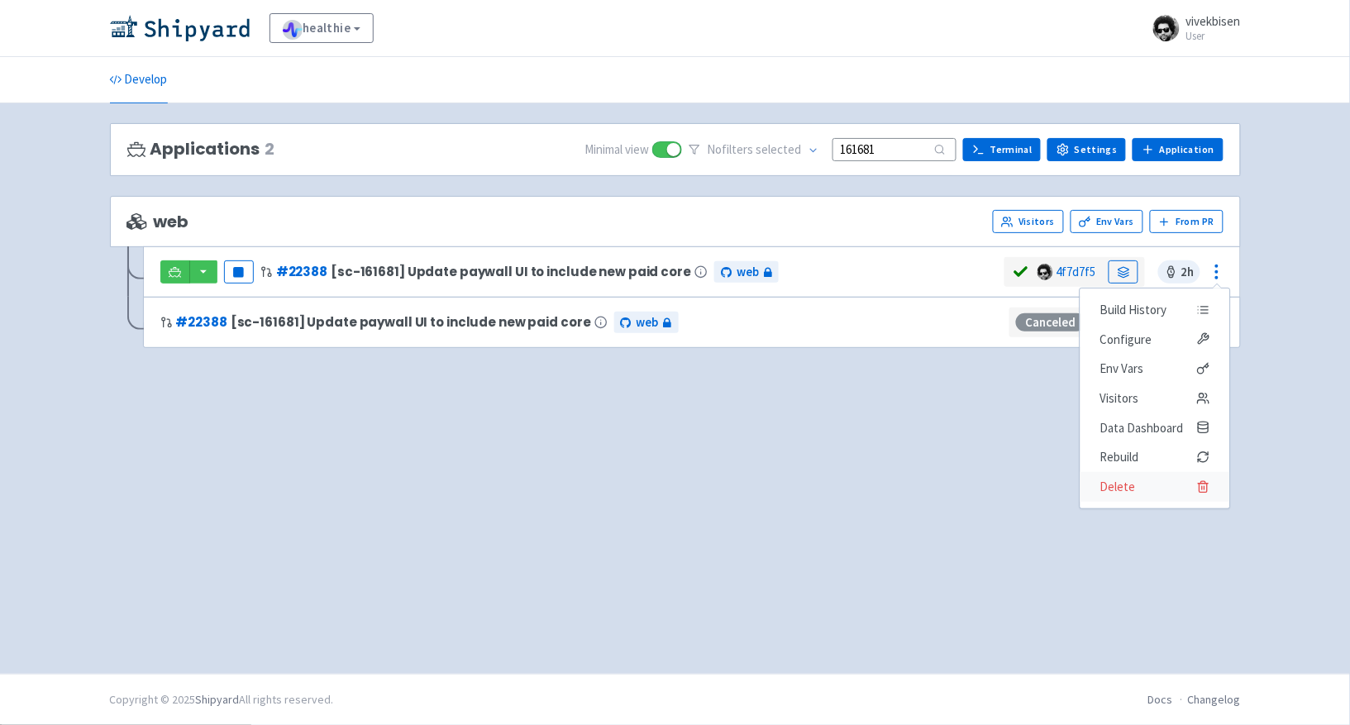
click at [1165, 493] on span "Delete" at bounding box center [1154, 486] width 110 height 23
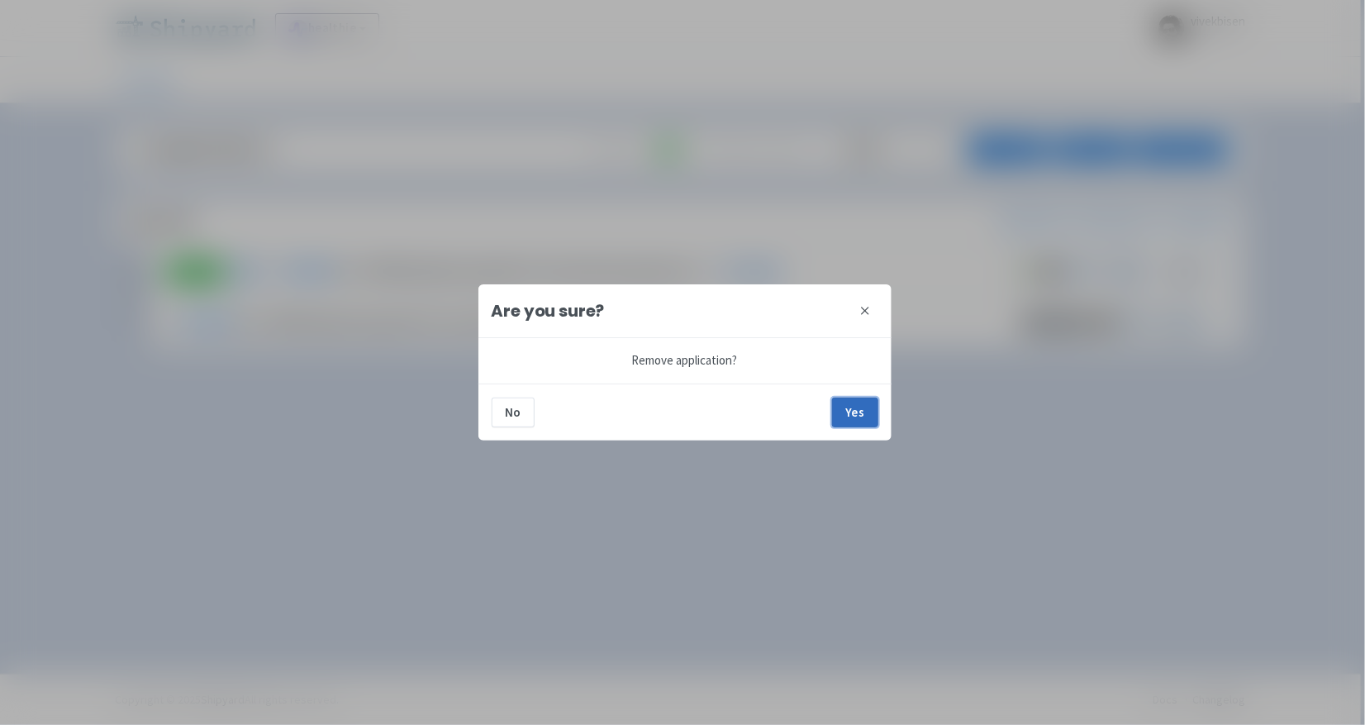
click at [849, 417] on button "Yes" at bounding box center [855, 413] width 46 height 30
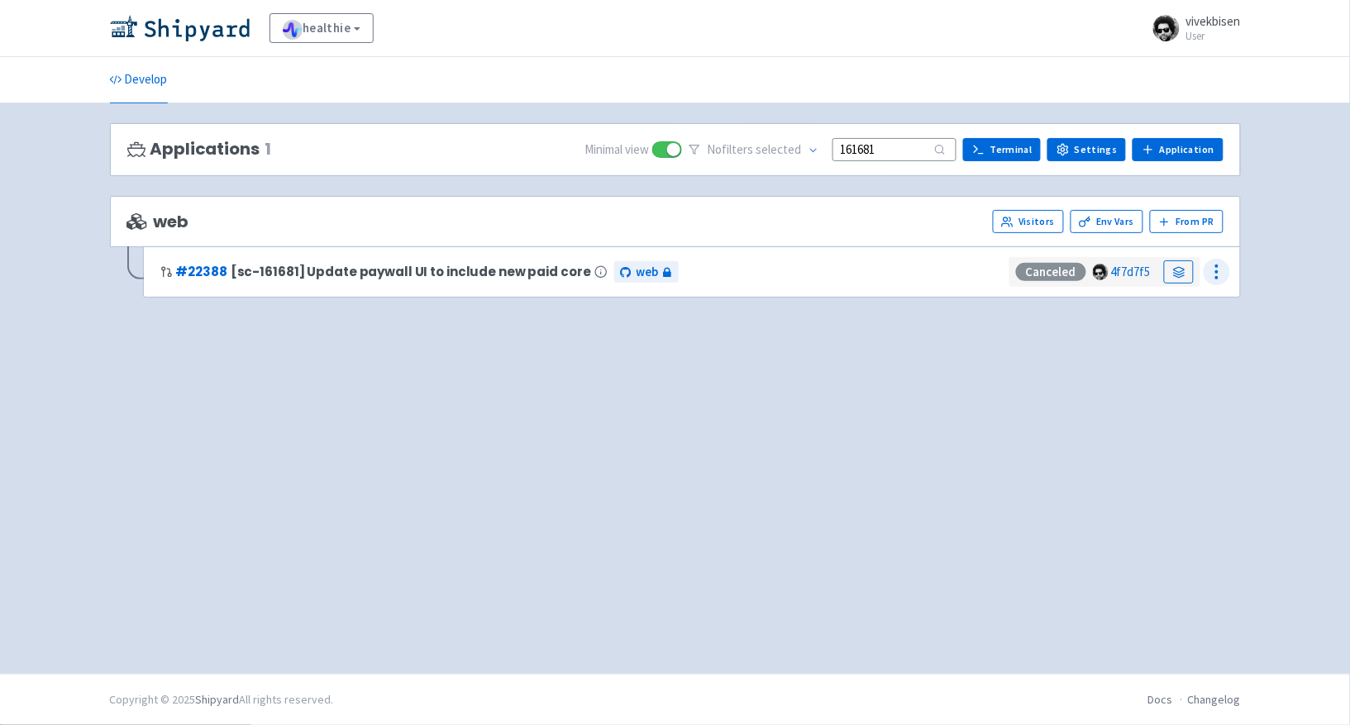
click at [1211, 269] on icon at bounding box center [1217, 272] width 20 height 20
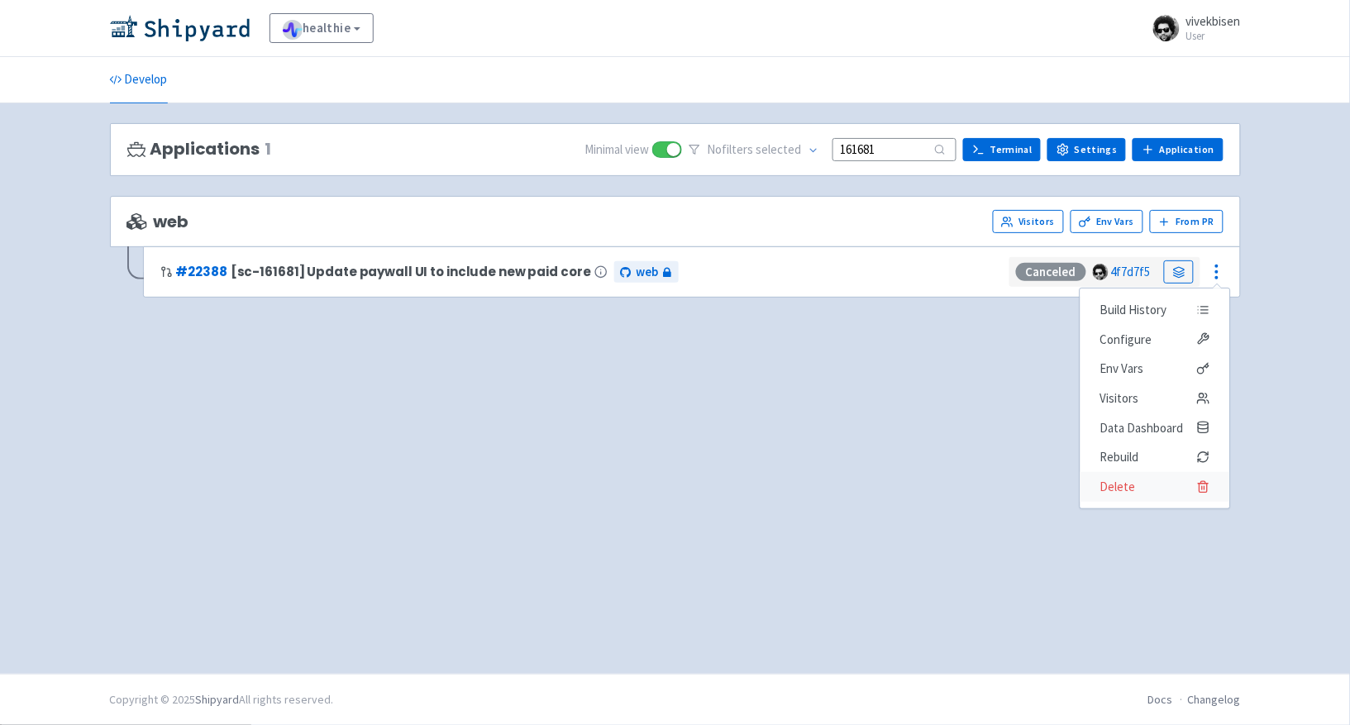
click at [1138, 498] on span "Delete" at bounding box center [1154, 486] width 110 height 23
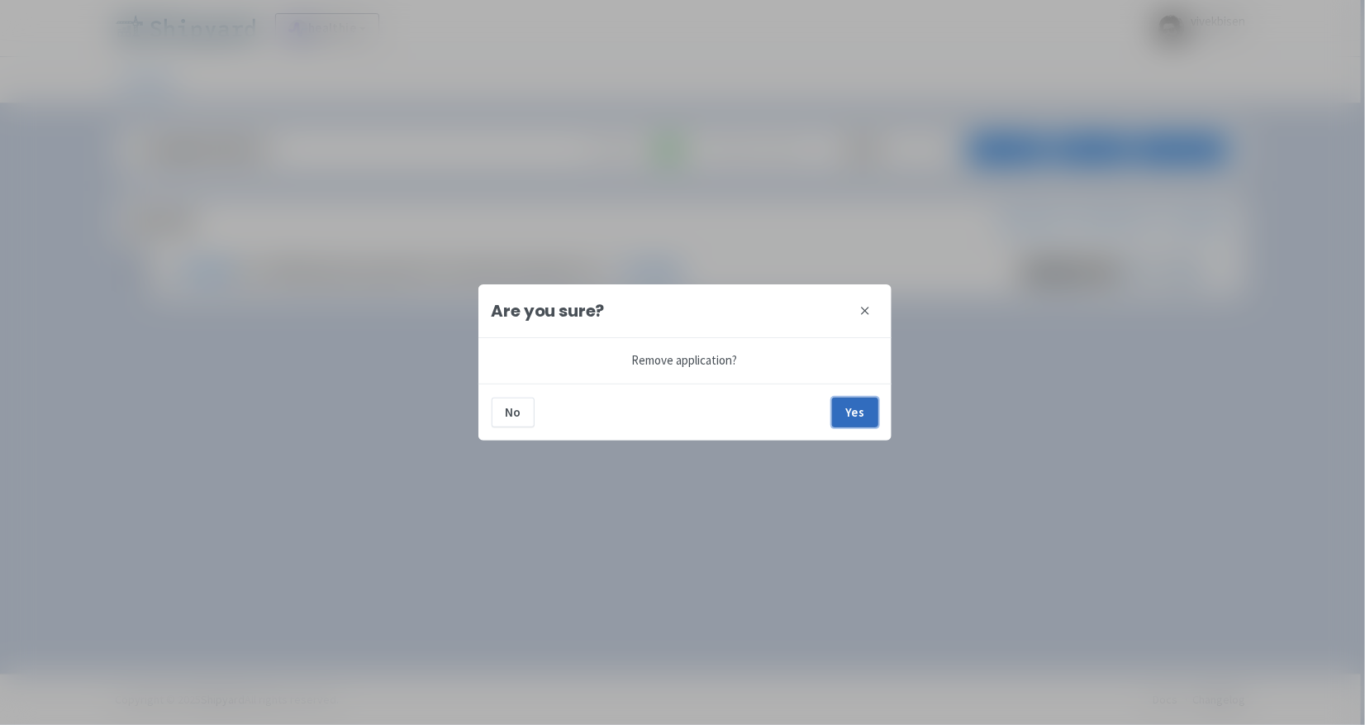
click at [874, 415] on button "Yes" at bounding box center [855, 413] width 46 height 30
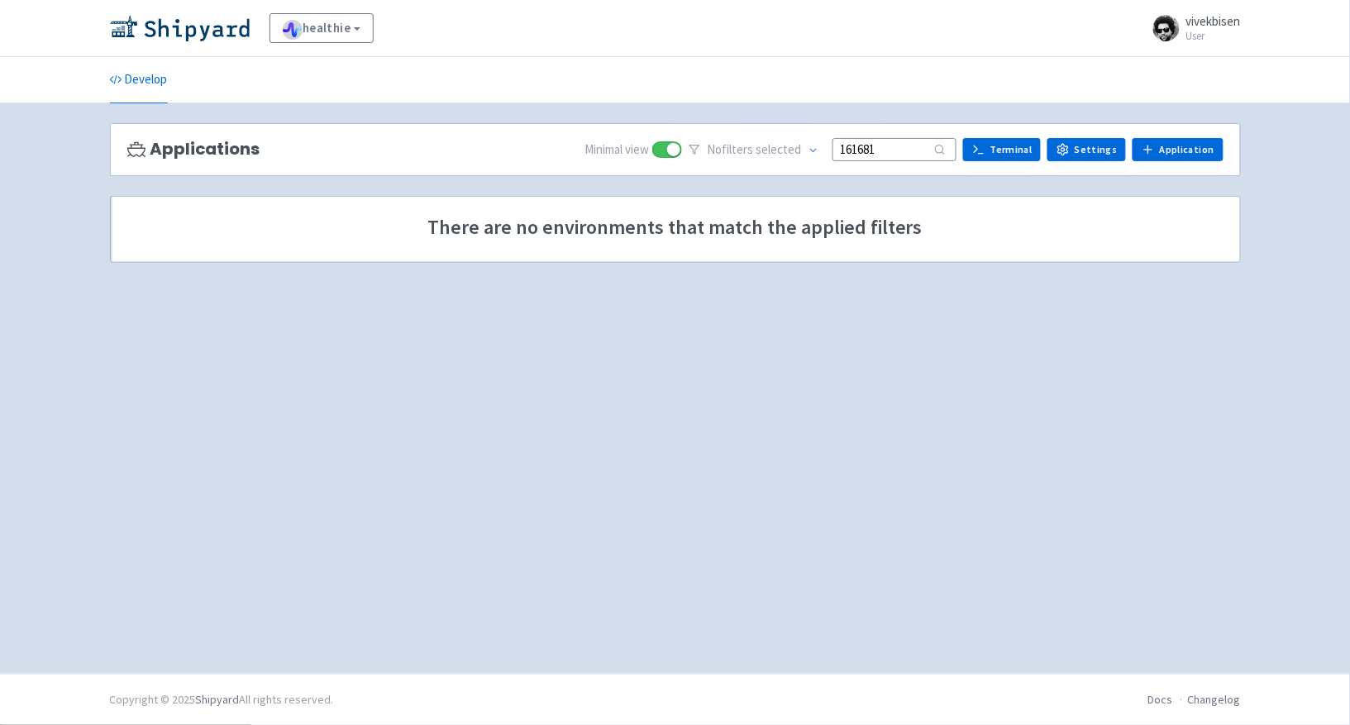
click at [964, 349] on div "Applications Minimal view No filter s selected 161681 Terminal Settings Applica…" at bounding box center [675, 388] width 1131 height 531
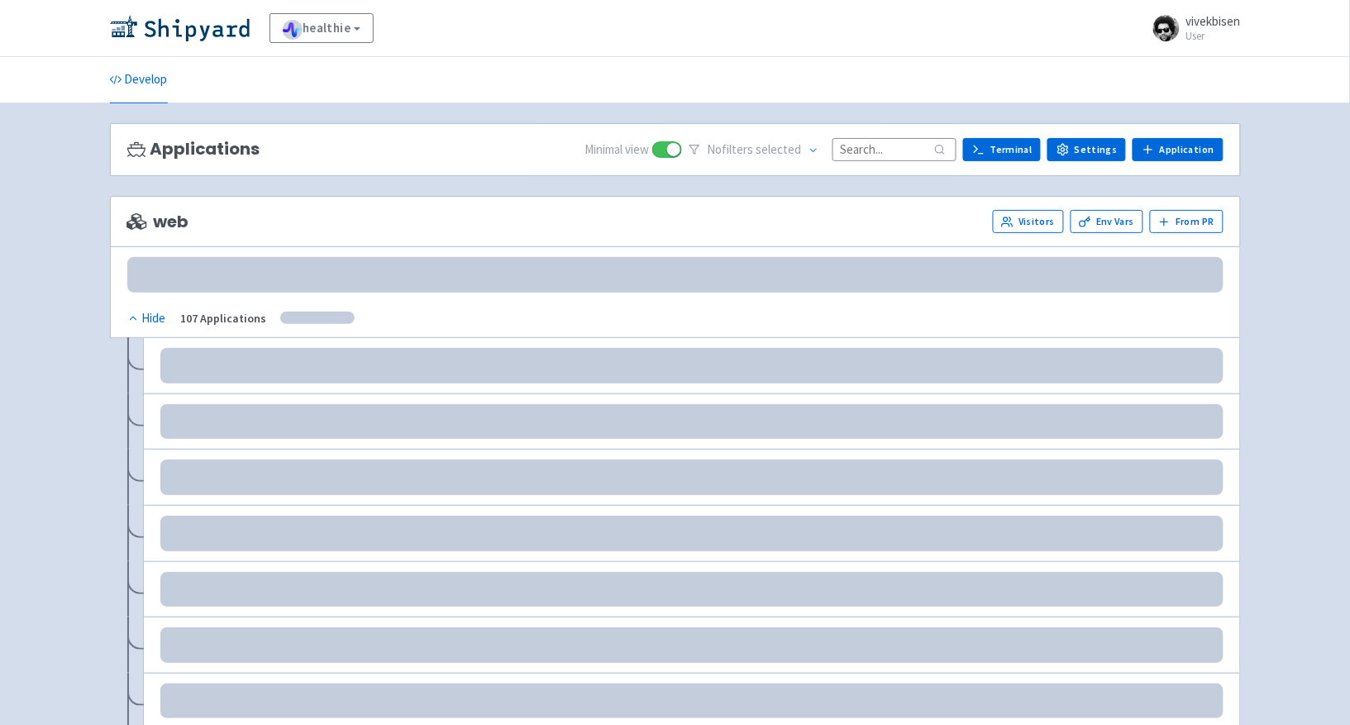
click at [882, 155] on input at bounding box center [894, 149] width 124 height 22
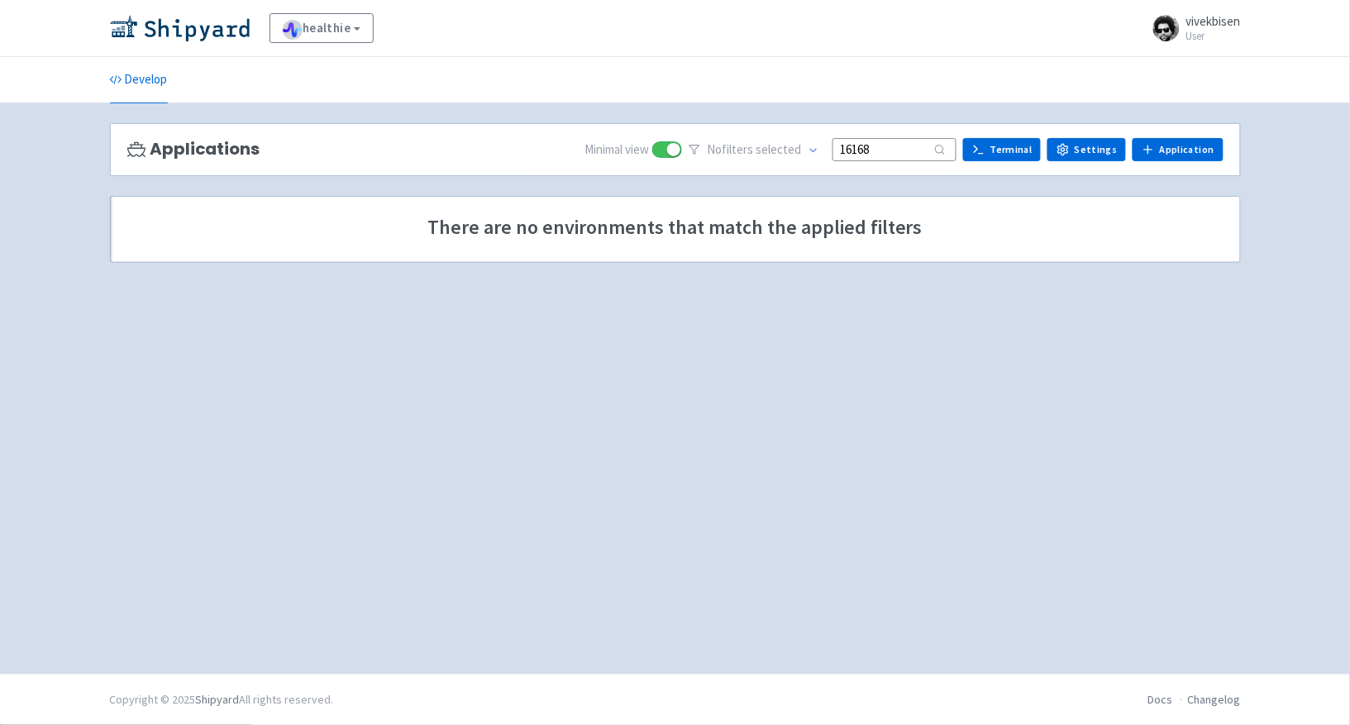
drag, startPoint x: 951, startPoint y: 156, endPoint x: 942, endPoint y: 152, distance: 10.0
click at [943, 152] on input "16168" at bounding box center [894, 149] width 124 height 22
click at [945, 150] on input "16168" at bounding box center [894, 149] width 124 height 22
type input "161681"
click at [677, 155] on span at bounding box center [667, 149] width 30 height 17
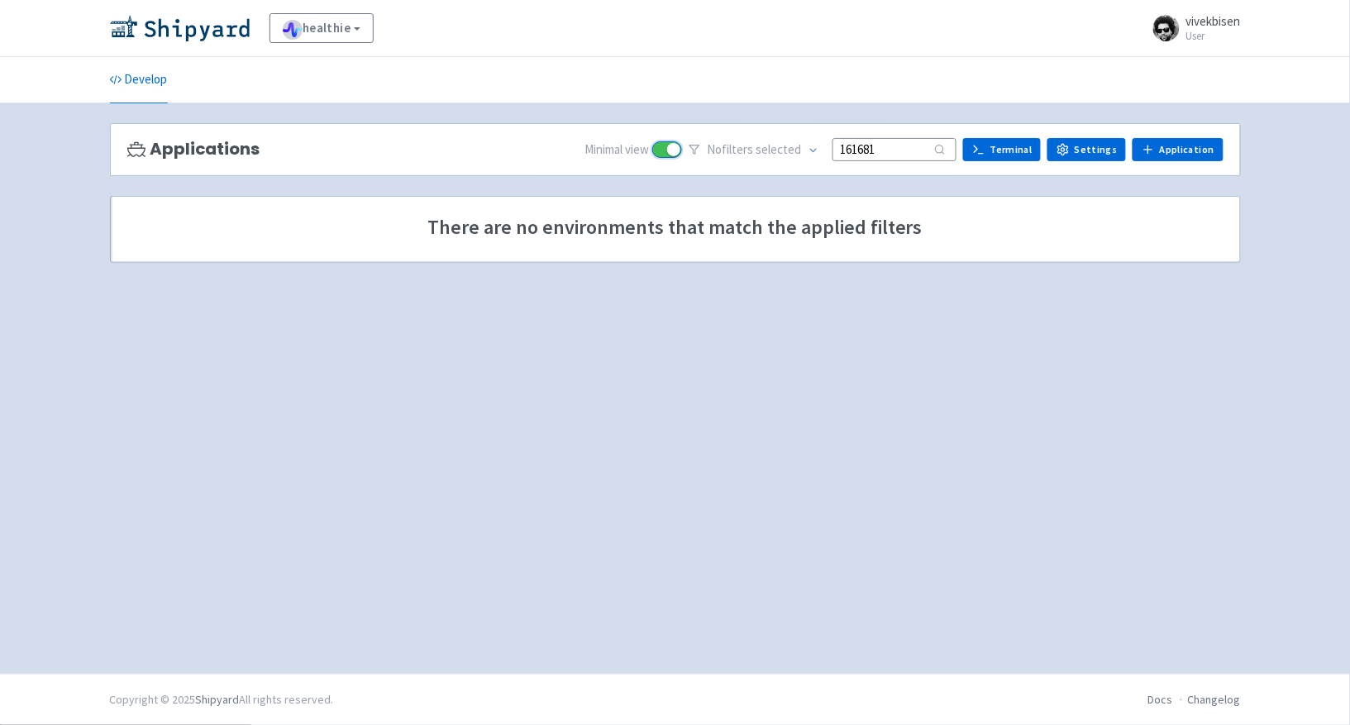
click at [663, 155] on input "checkbox" at bounding box center [657, 149] width 11 height 11
click at [682, 155] on span at bounding box center [667, 149] width 30 height 17
click at [663, 155] on input "checkbox" at bounding box center [657, 149] width 11 height 11
checkbox input "true"
click at [757, 152] on span "No filter s selected" at bounding box center [754, 150] width 94 height 19
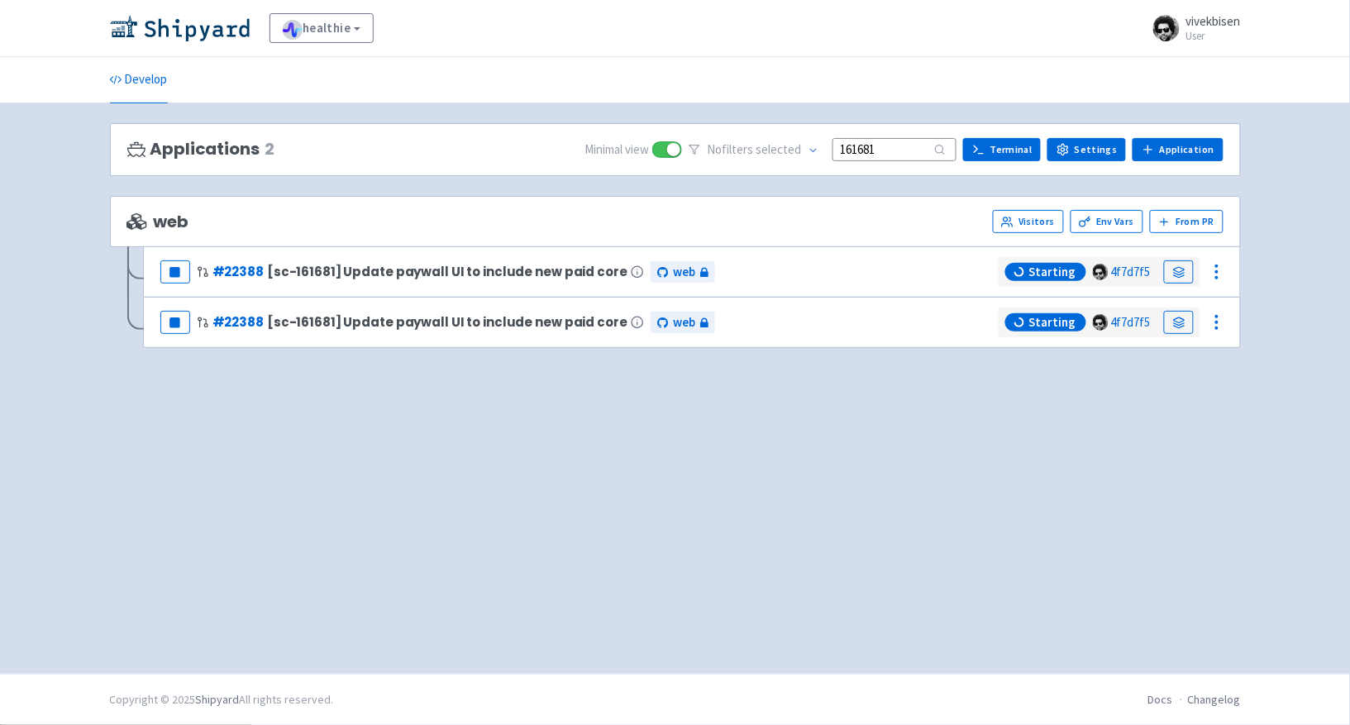
click at [736, 535] on div "Applications 2 Minimal view No filter s selected 161681 Terminal Settings Appli…" at bounding box center [675, 388] width 1131 height 531
click at [1164, 278] on link at bounding box center [1179, 271] width 30 height 23
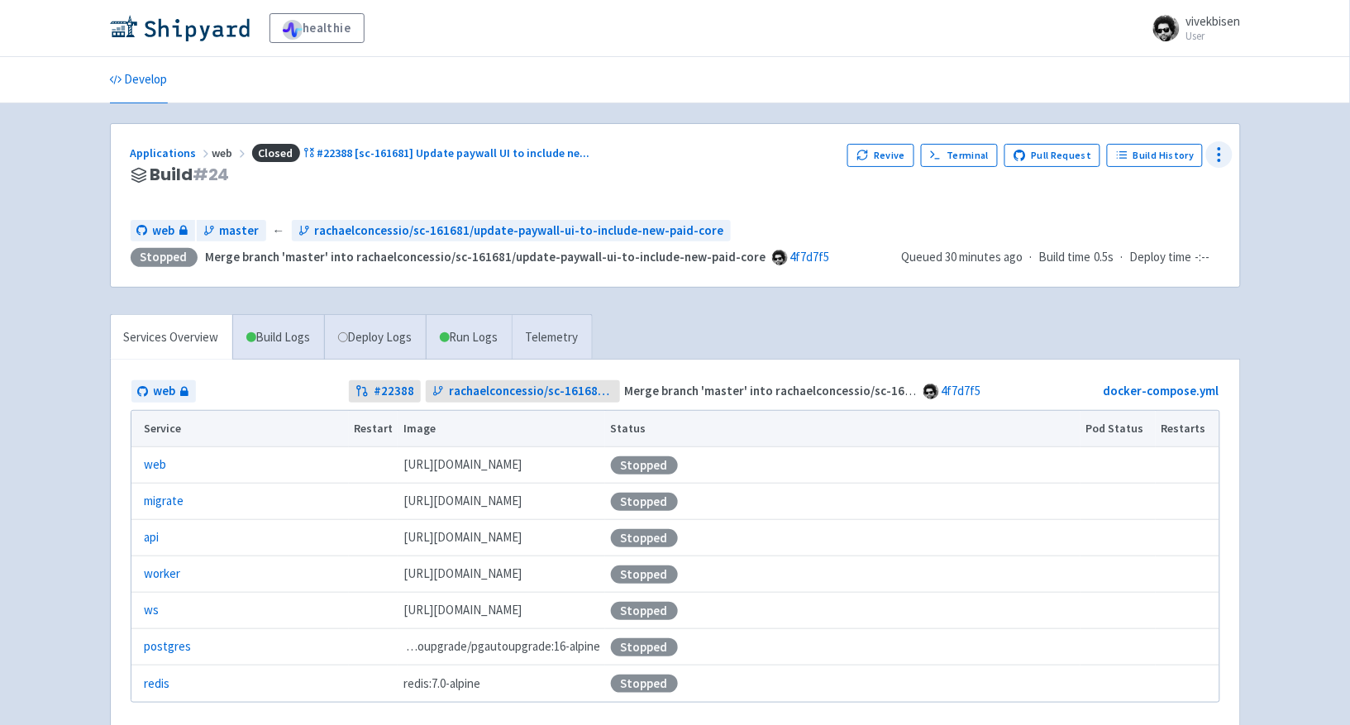
click at [1218, 153] on icon at bounding box center [1219, 155] width 20 height 20
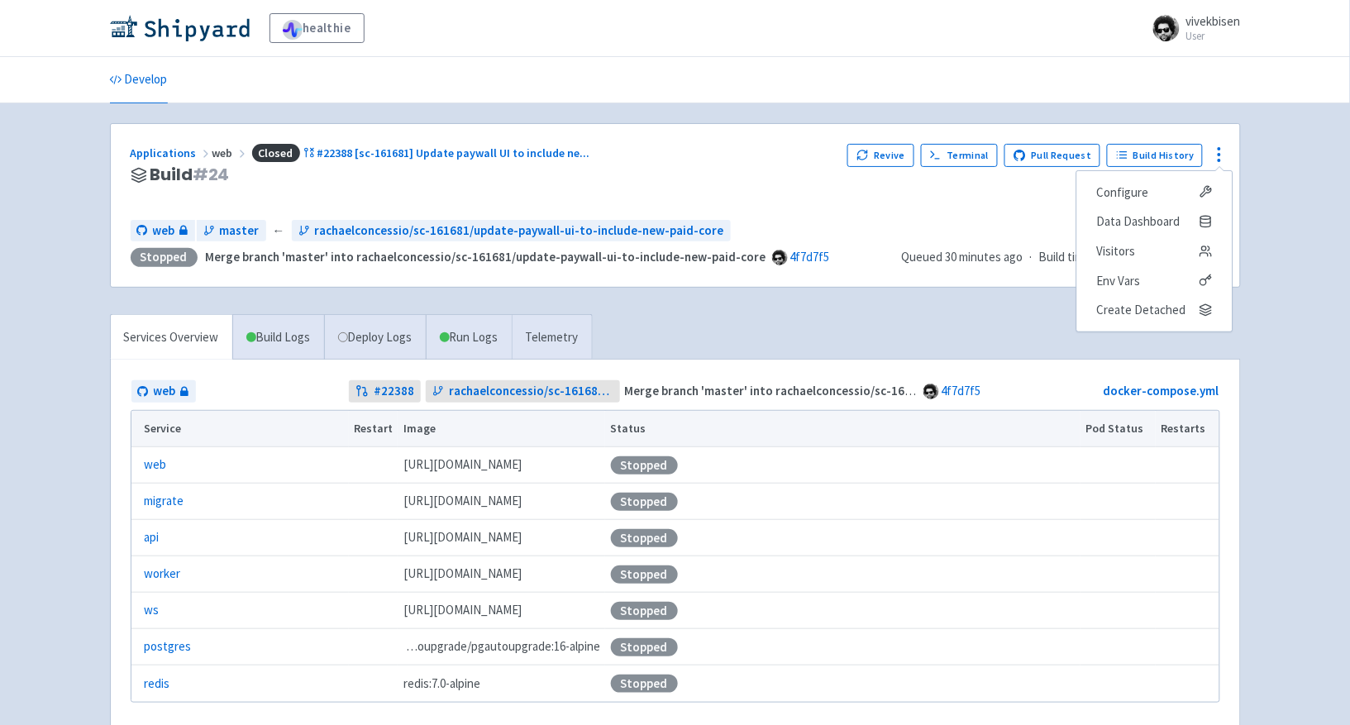
click at [758, 150] on div "Applications web Closed #22388 [sc-161681] Update paywall UI to include ne ..." at bounding box center [483, 153] width 704 height 19
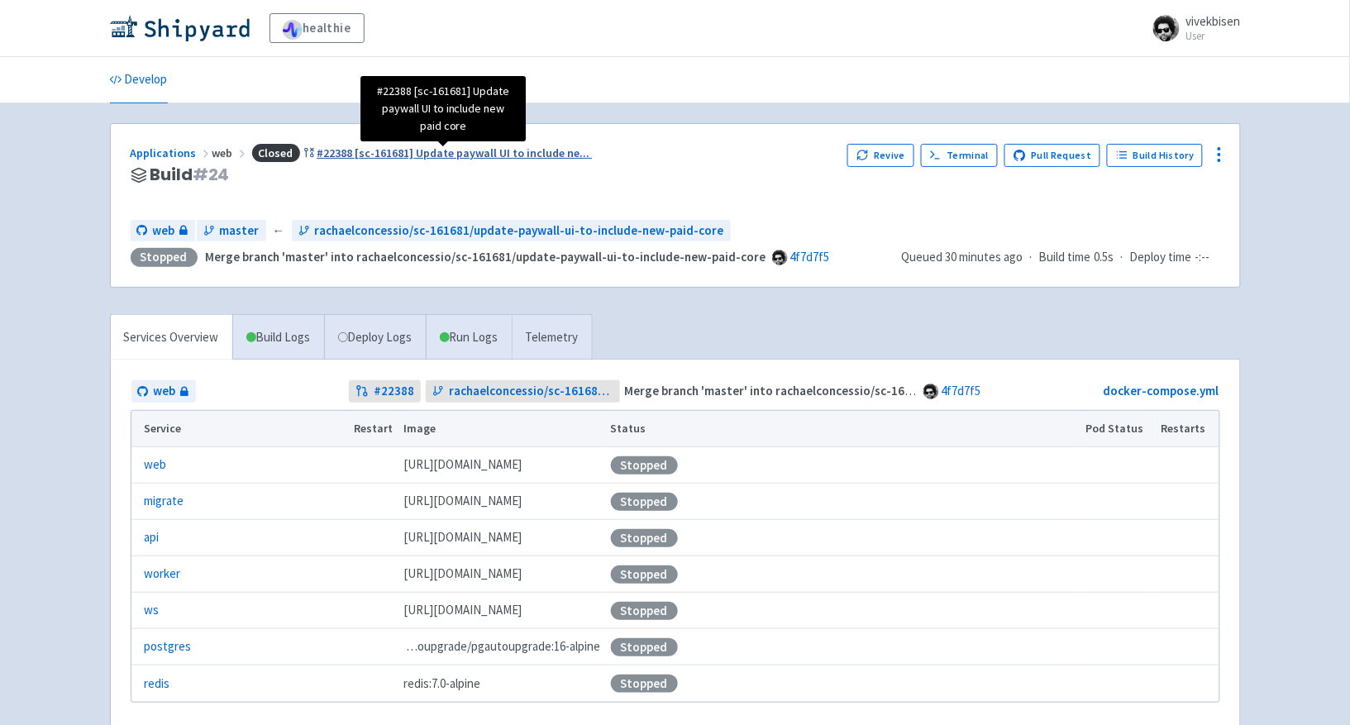
click at [546, 160] on span "#22388 [sc-161681] Update paywall UI to include ne ..." at bounding box center [453, 152] width 273 height 15
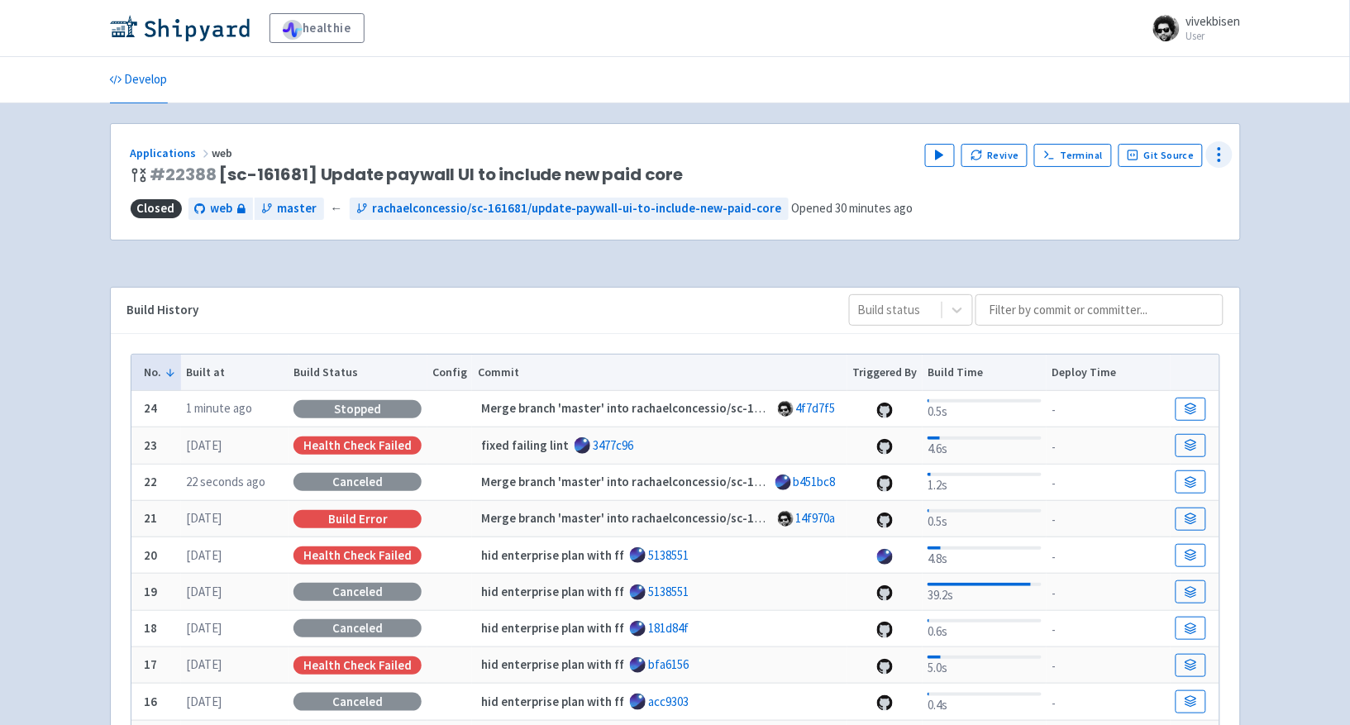
click at [1211, 153] on icon at bounding box center [1219, 155] width 20 height 20
click at [1325, 215] on div "healthie vivekbisen User Profile Sign out Develop" at bounding box center [675, 522] width 1350 height 1044
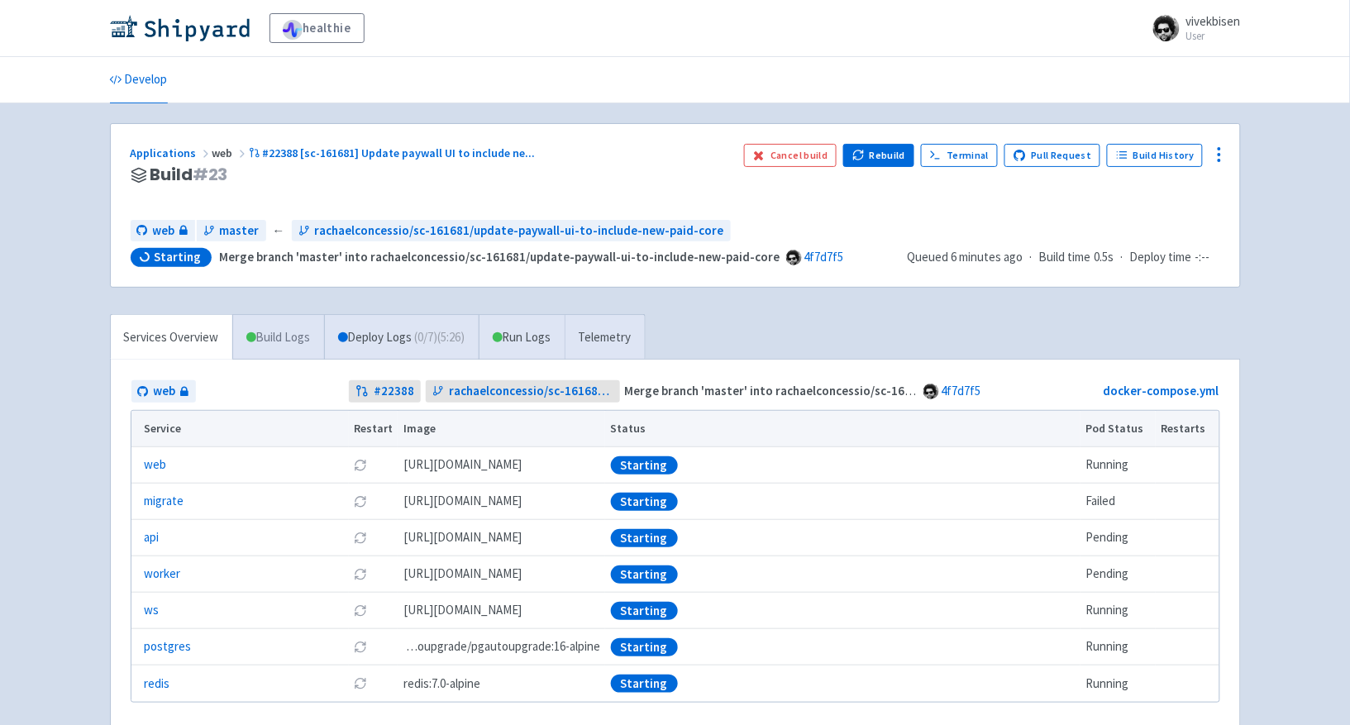
click at [307, 336] on link "Build Logs" at bounding box center [278, 337] width 91 height 45
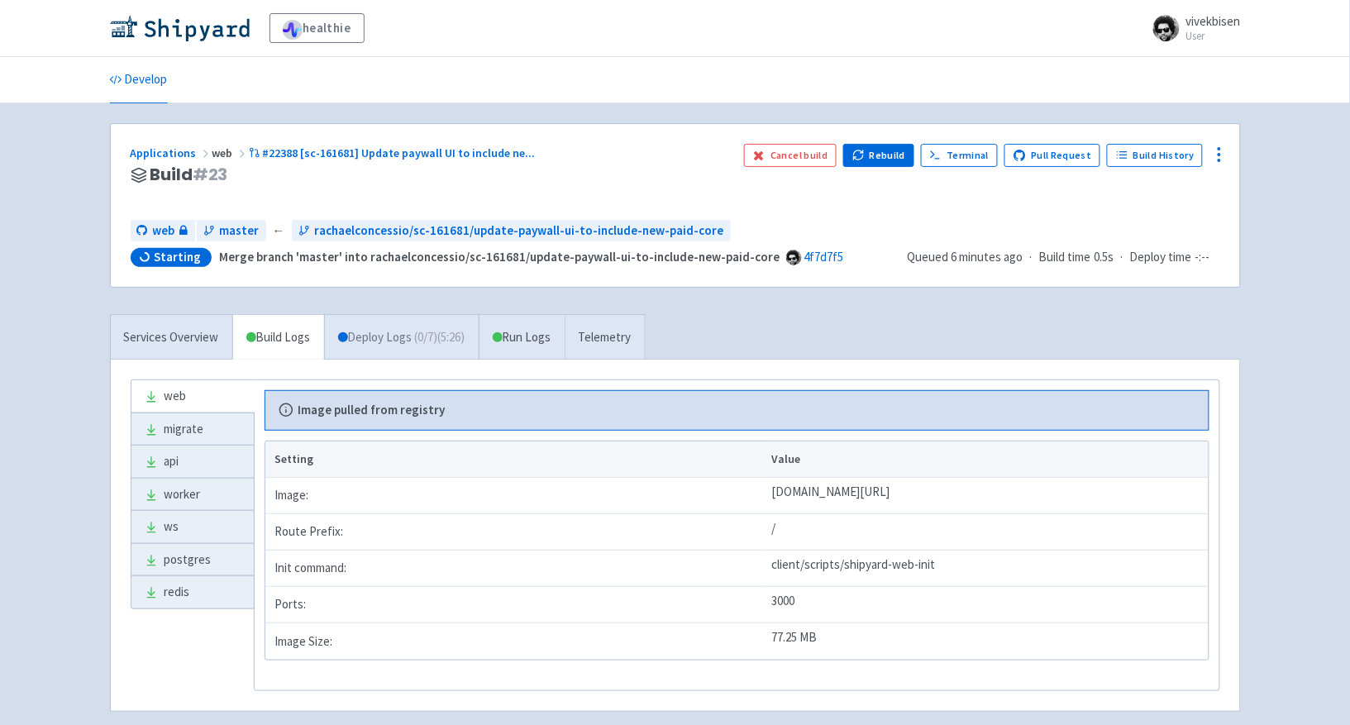
click at [435, 321] on link "Deploy Logs ( 0 / 7 ) (5:26)" at bounding box center [401, 337] width 155 height 45
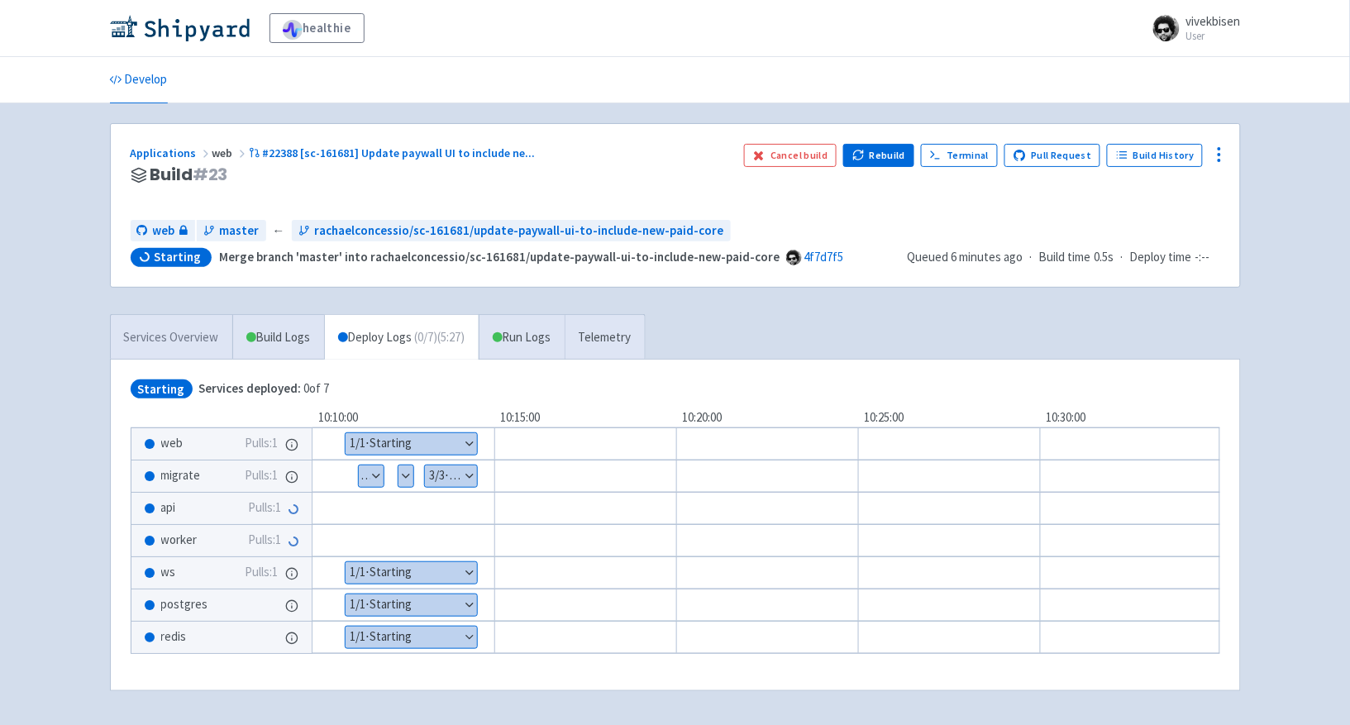
click at [160, 345] on link "Services Overview" at bounding box center [171, 337] width 121 height 45
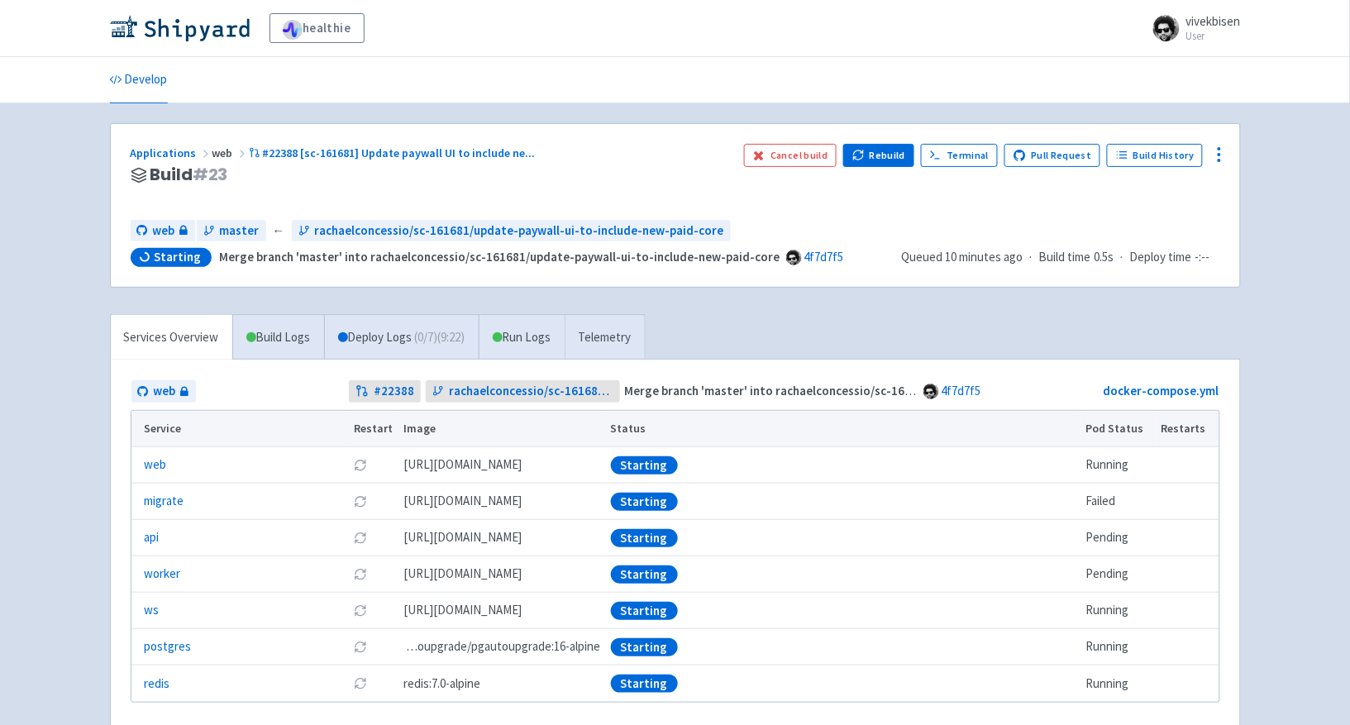
scroll to position [40, 0]
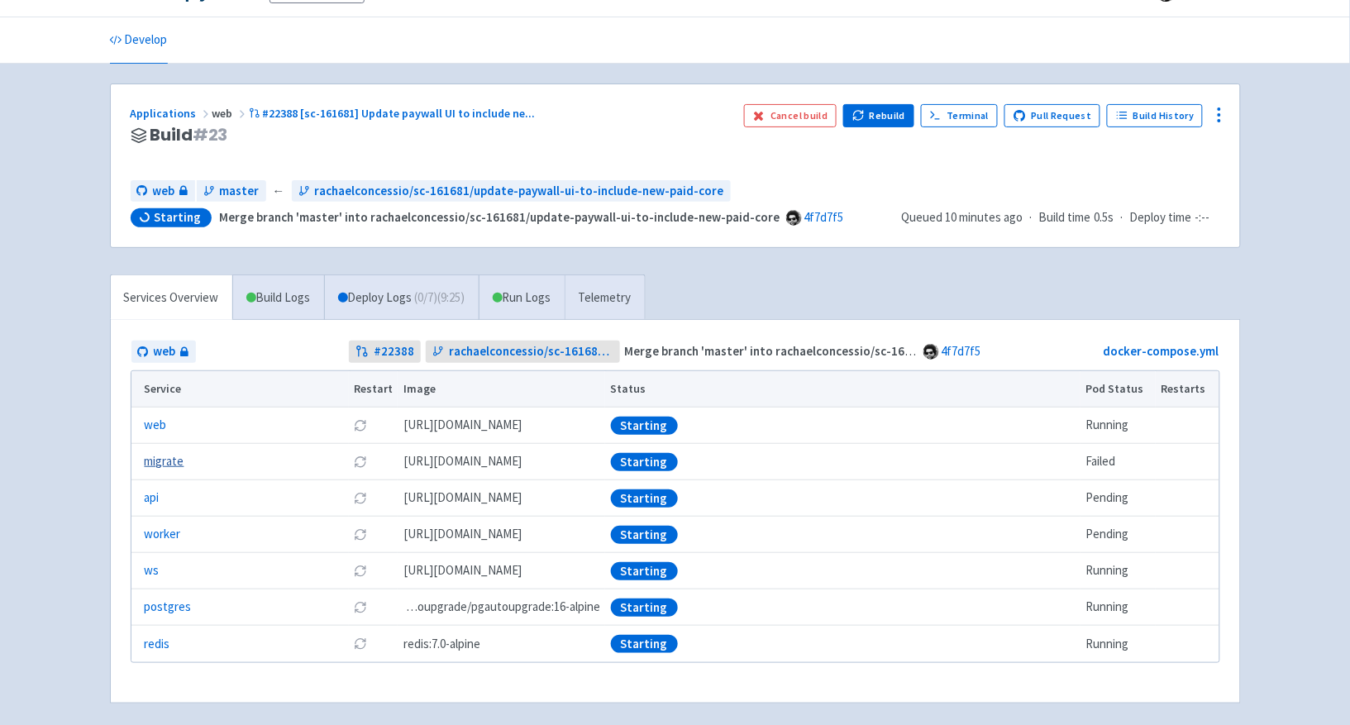
click at [183, 464] on link "migrate" at bounding box center [165, 461] width 40 height 19
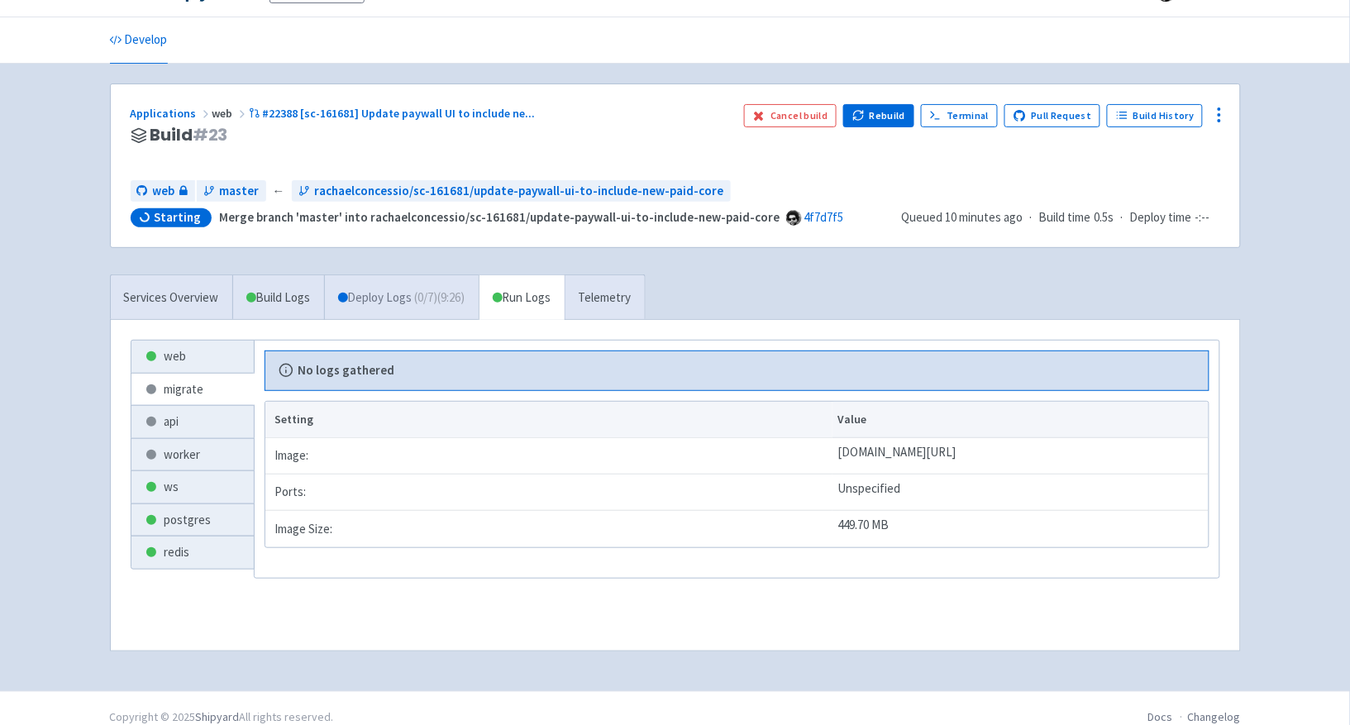
click at [442, 302] on span "( 0 / 7 ) (9:26)" at bounding box center [440, 297] width 50 height 19
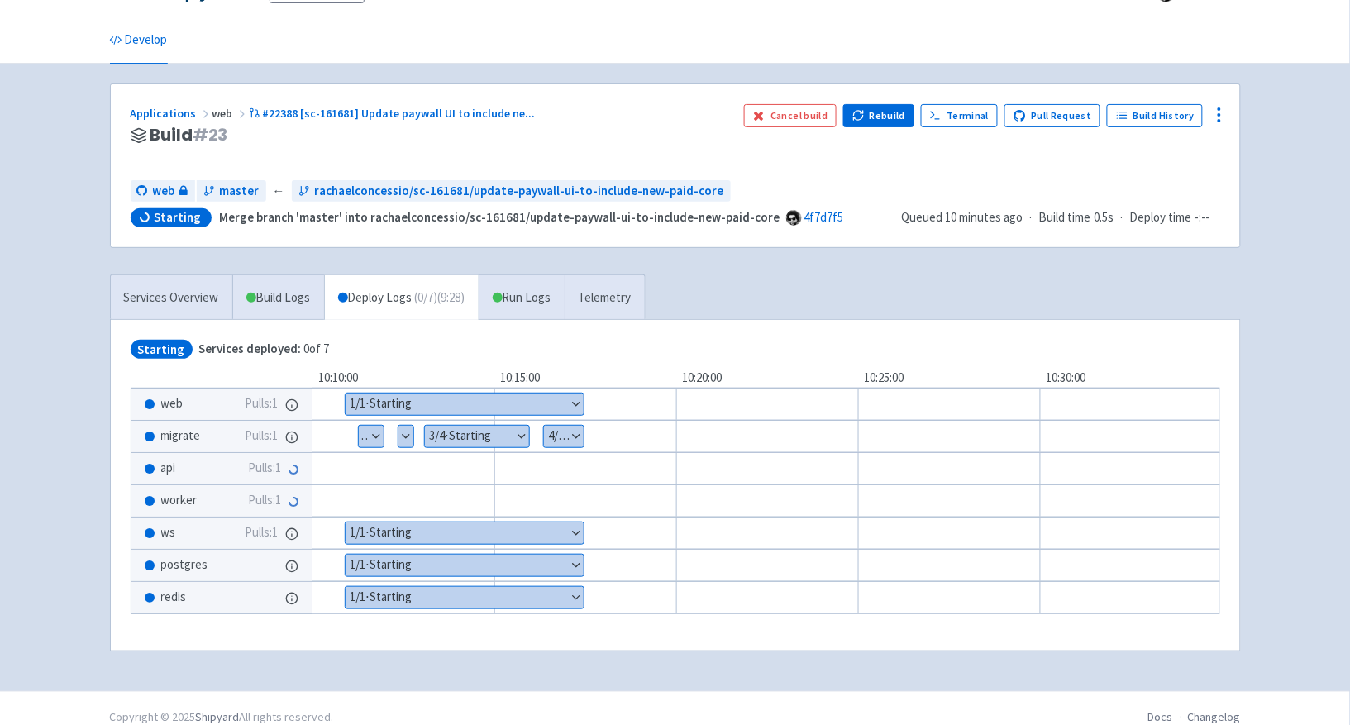
click at [415, 441] on div "Show details 1 / 4 ⋅ Starting Show details 2 / 4 ⋅ Starting Show details 3 / 4 …" at bounding box center [789, 436] width 1058 height 33
click at [407, 441] on button "Show details" at bounding box center [405, 436] width 15 height 21
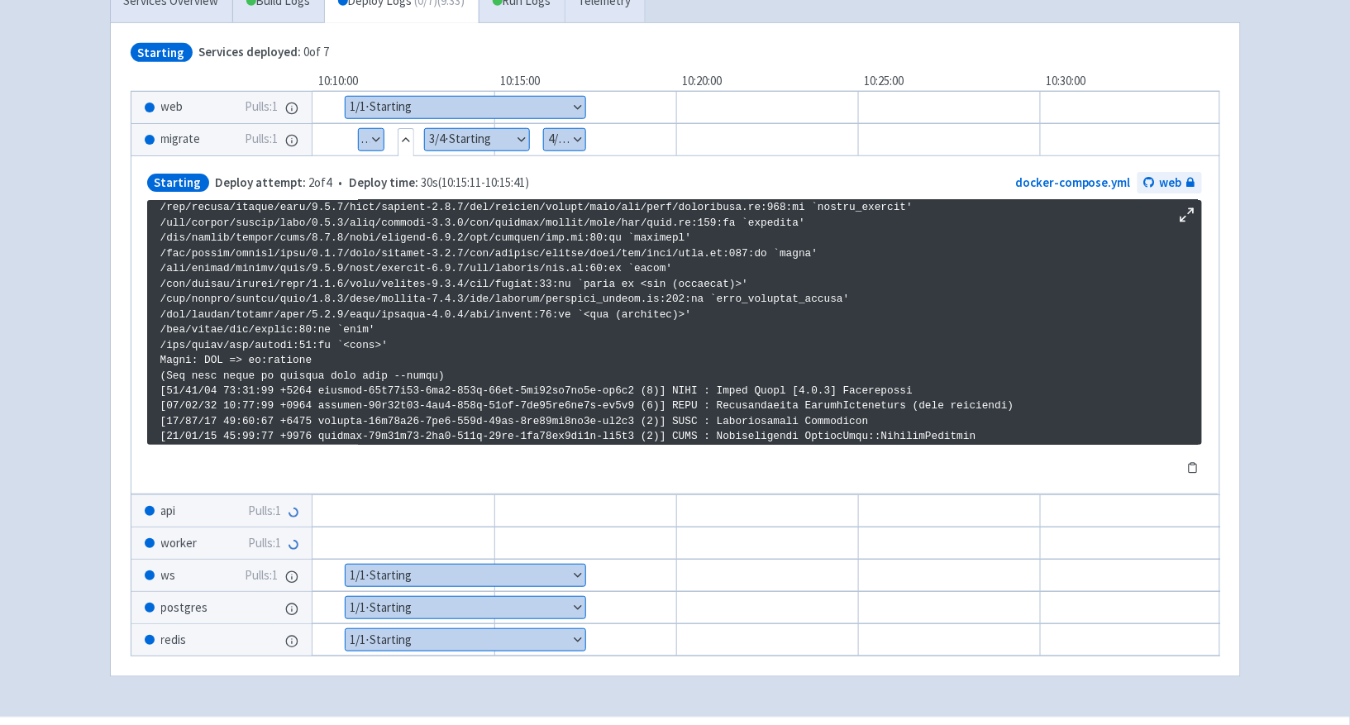
scroll to position [282, 0]
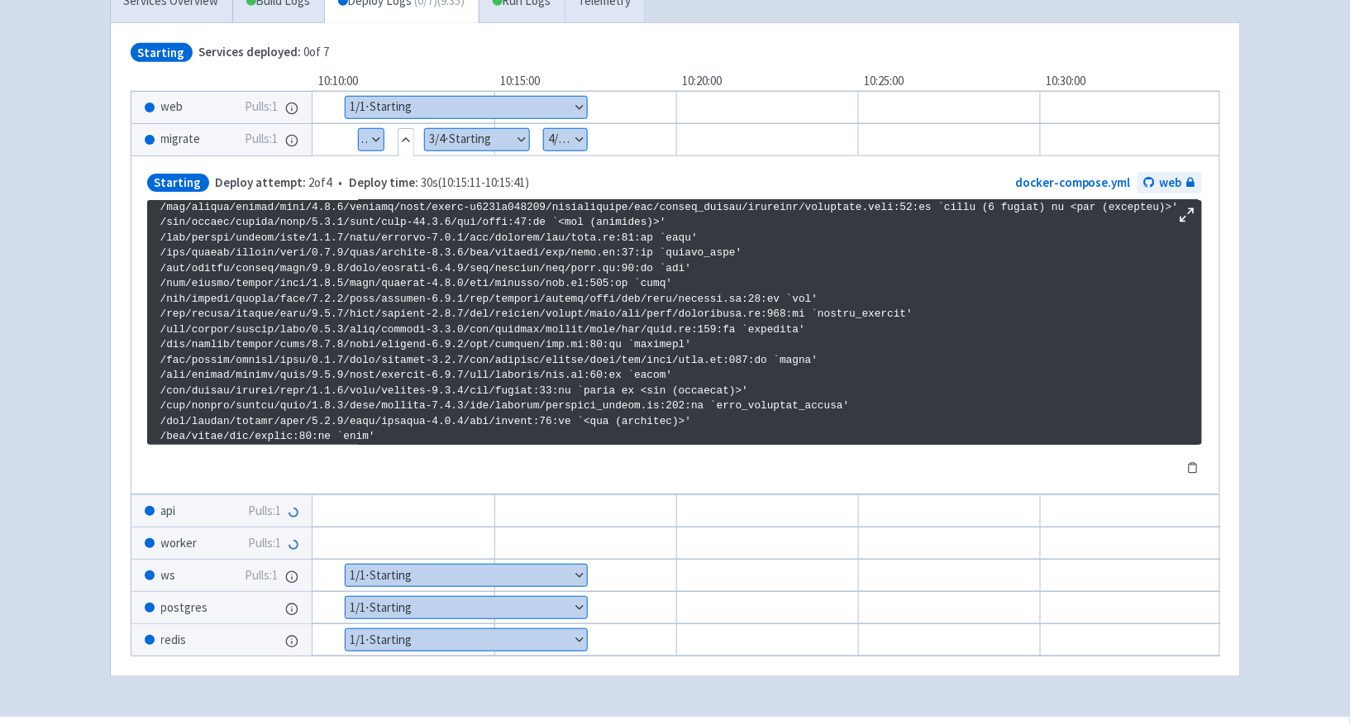
click at [374, 142] on button "Show details" at bounding box center [371, 139] width 25 height 21
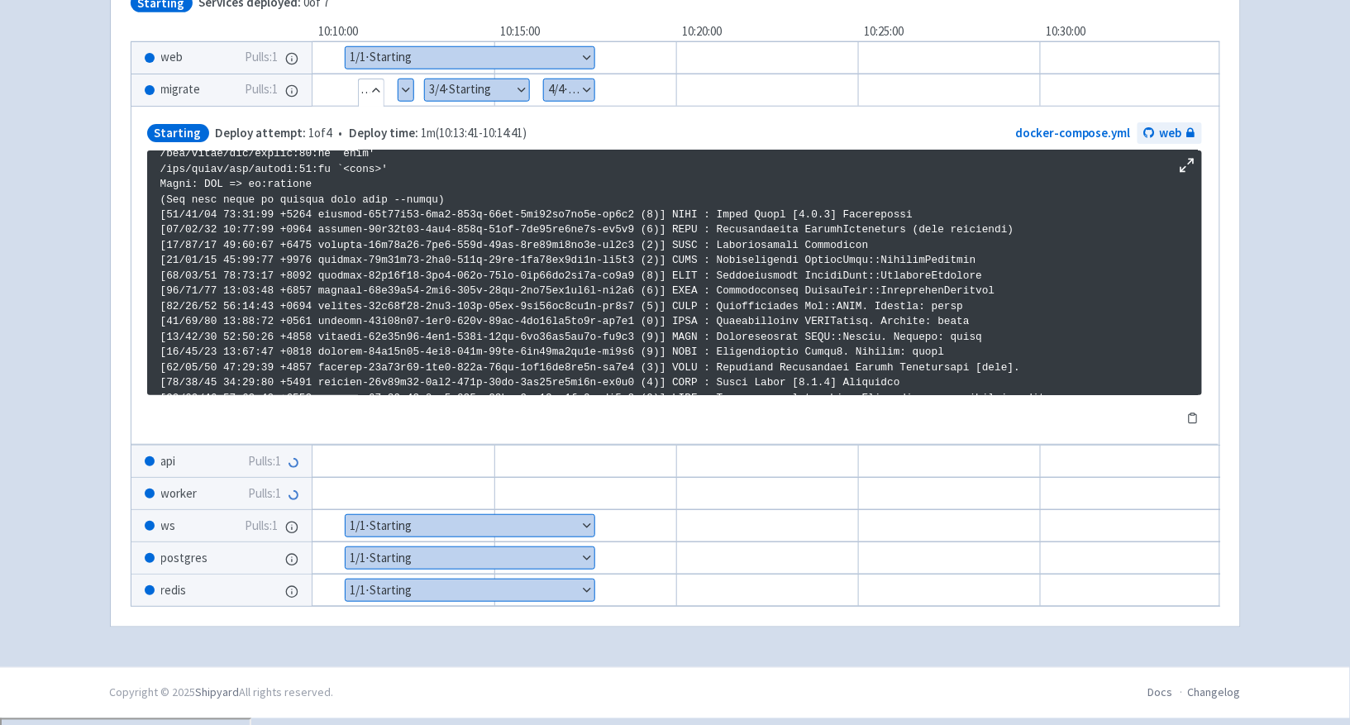
scroll to position [448, 0]
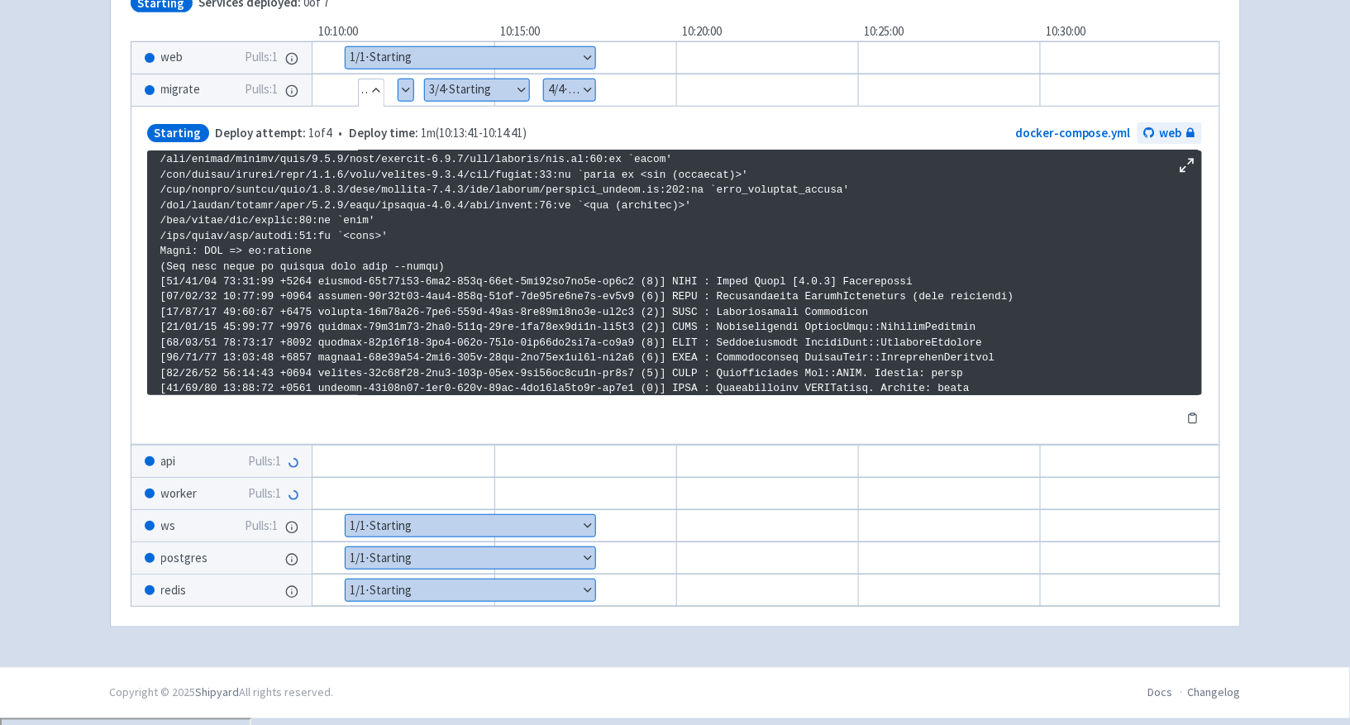
click at [409, 88] on button "Show details" at bounding box center [405, 89] width 15 height 21
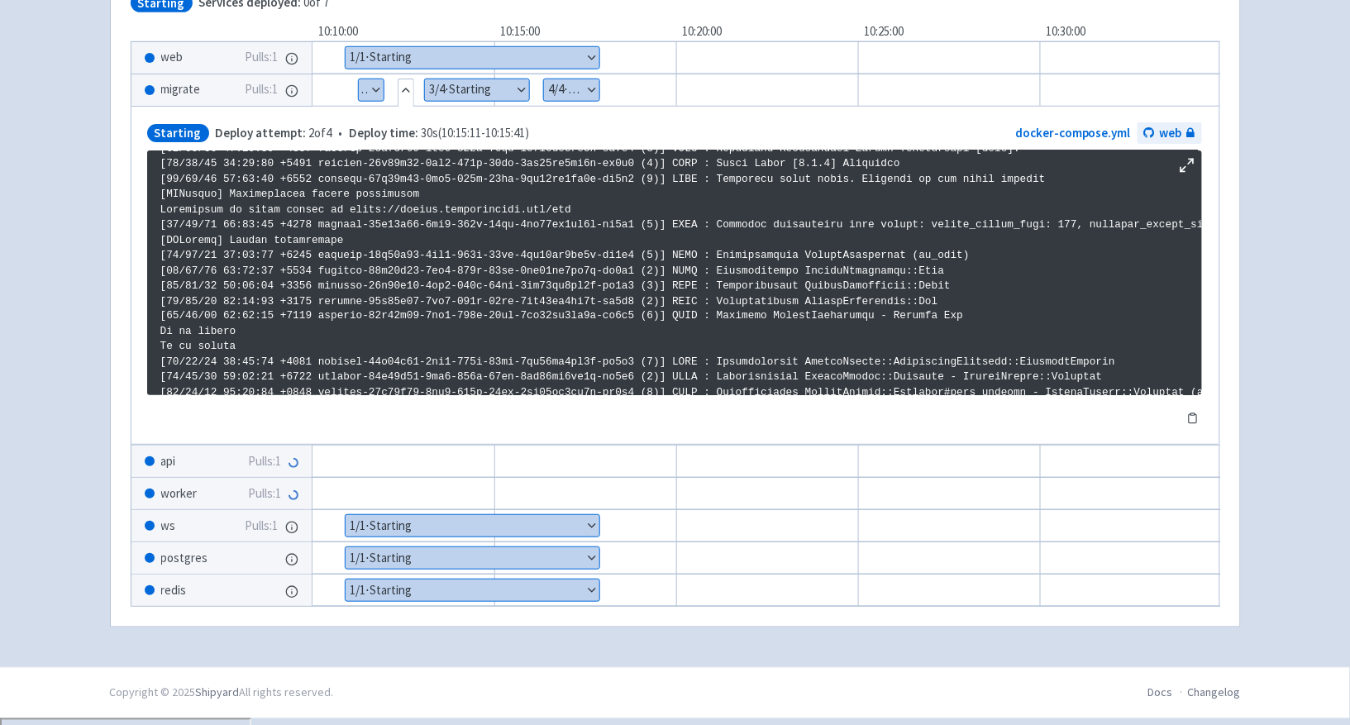
scroll to position [750, 0]
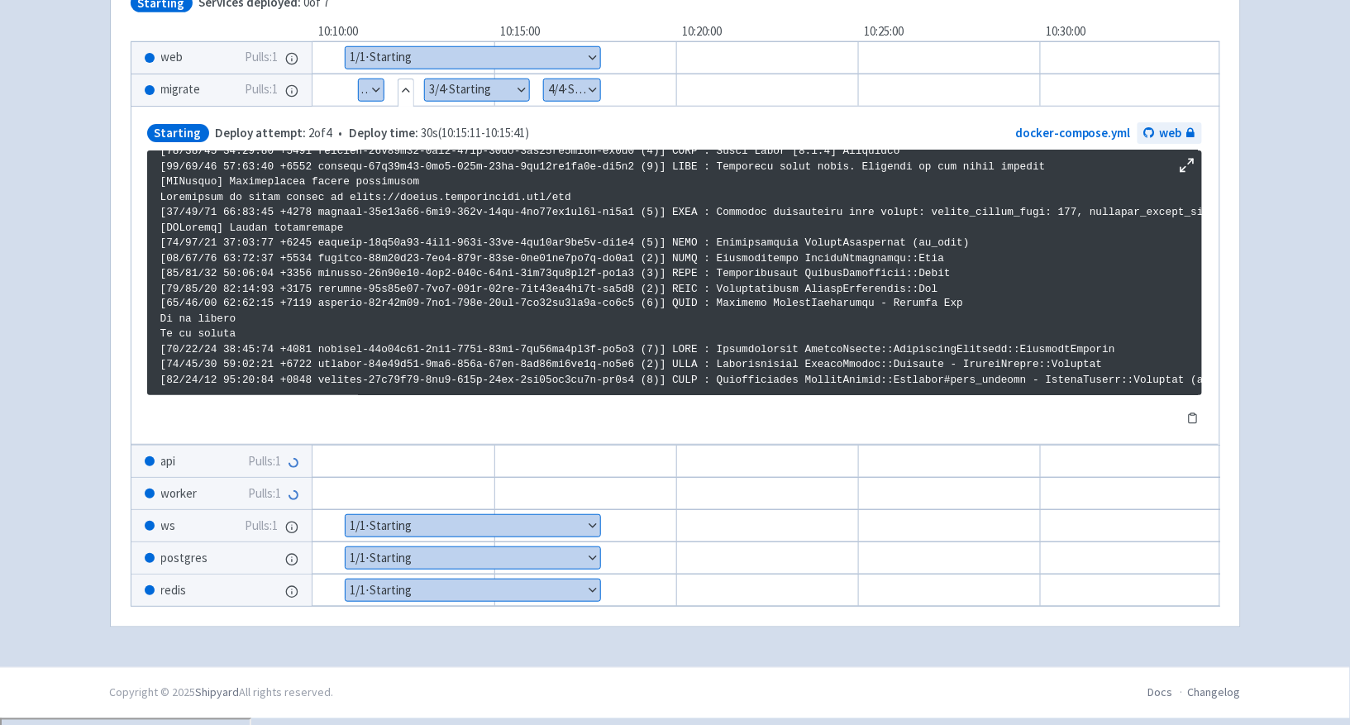
click at [493, 88] on button "Show details" at bounding box center [477, 89] width 104 height 21
click at [581, 98] on button "Show details" at bounding box center [572, 89] width 57 height 21
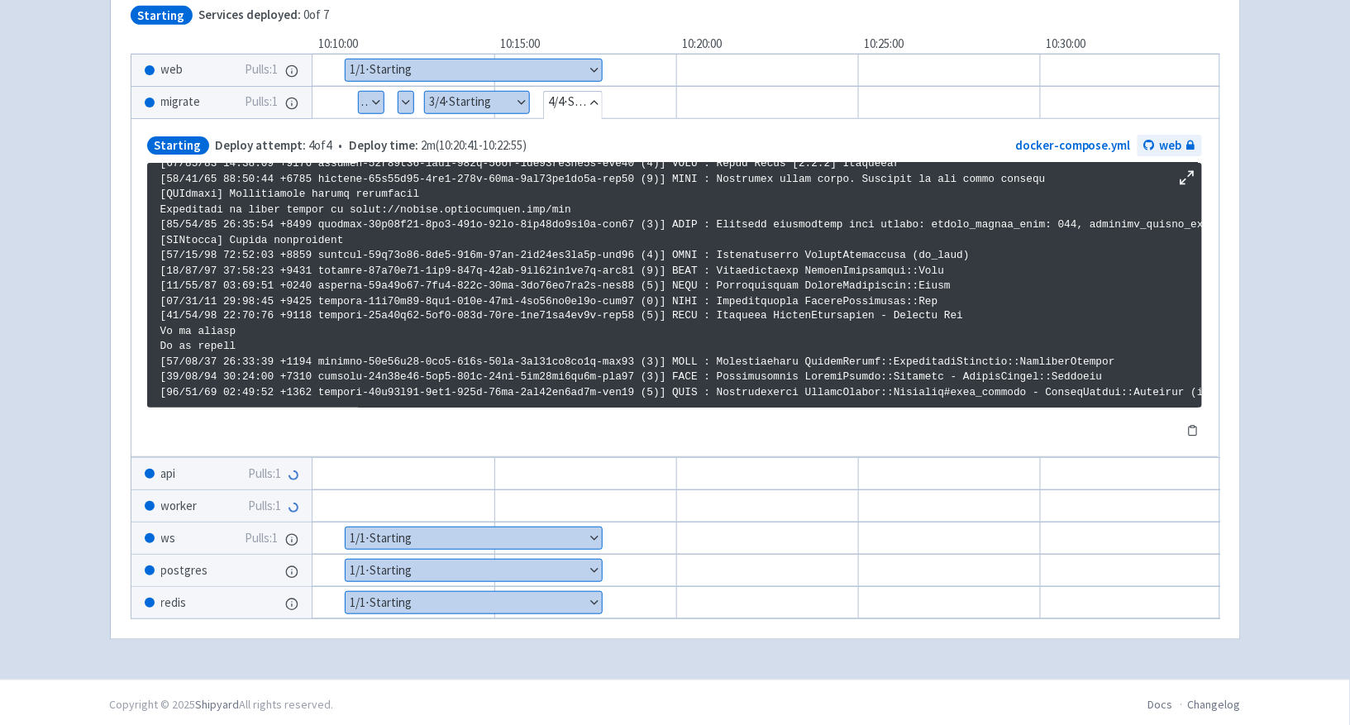
click at [502, 98] on button "Show details" at bounding box center [477, 102] width 104 height 21
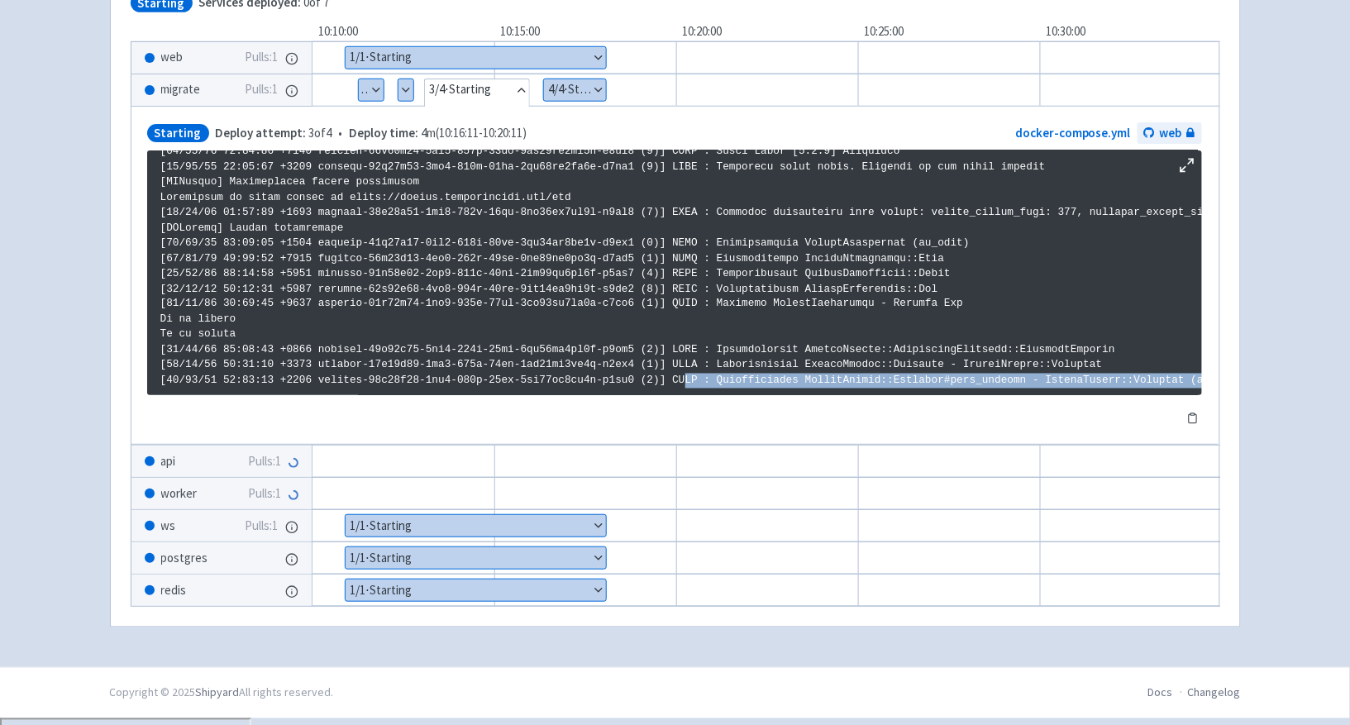
drag, startPoint x: 585, startPoint y: 398, endPoint x: 679, endPoint y: 376, distance: 95.8
click at [682, 372] on div "Maximize log window Copy to clipboard" at bounding box center [674, 288] width 1055 height 277
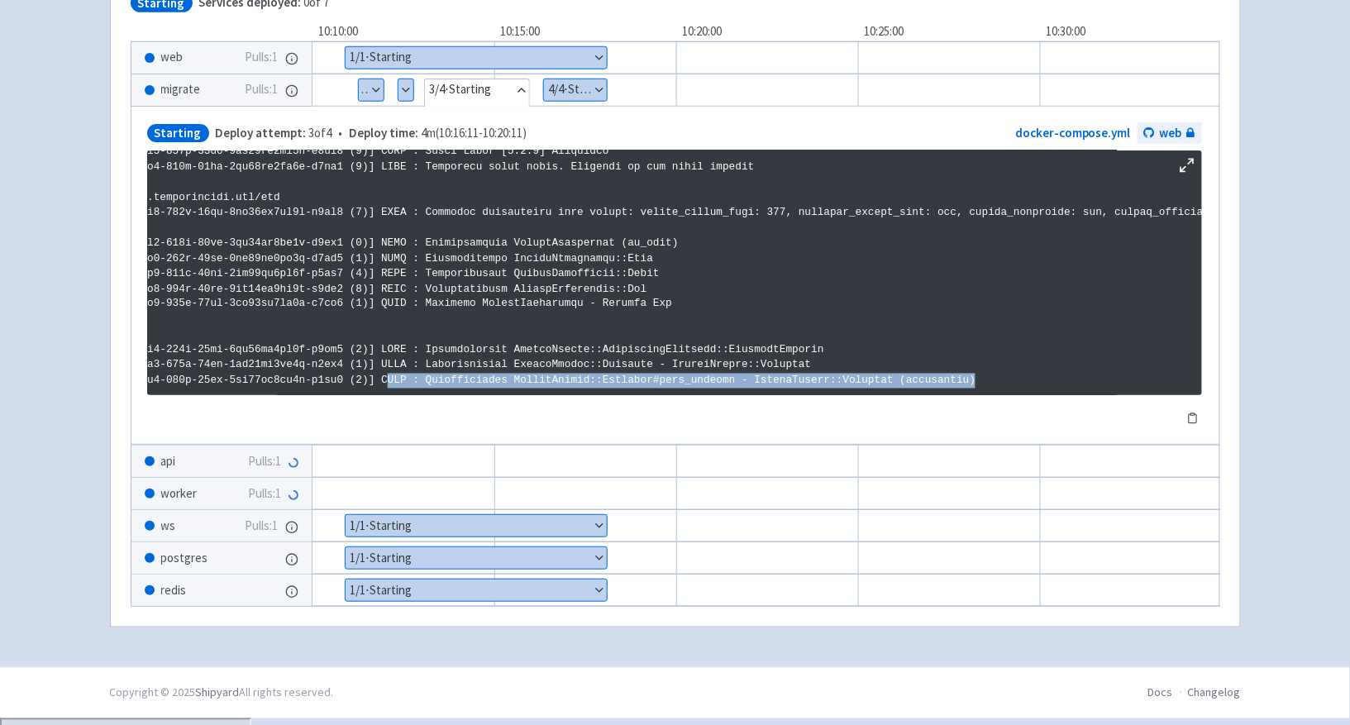
scroll to position [750, 522]
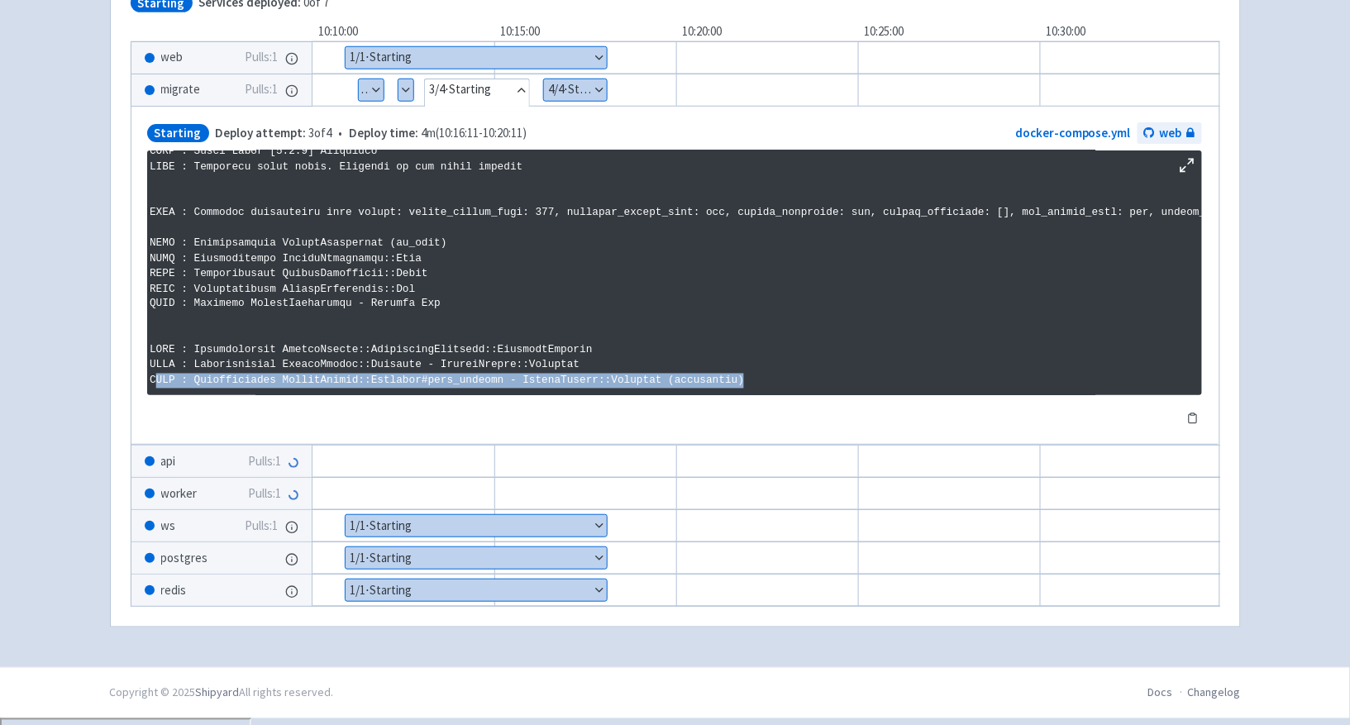
click at [596, 85] on button "Show details" at bounding box center [575, 89] width 63 height 21
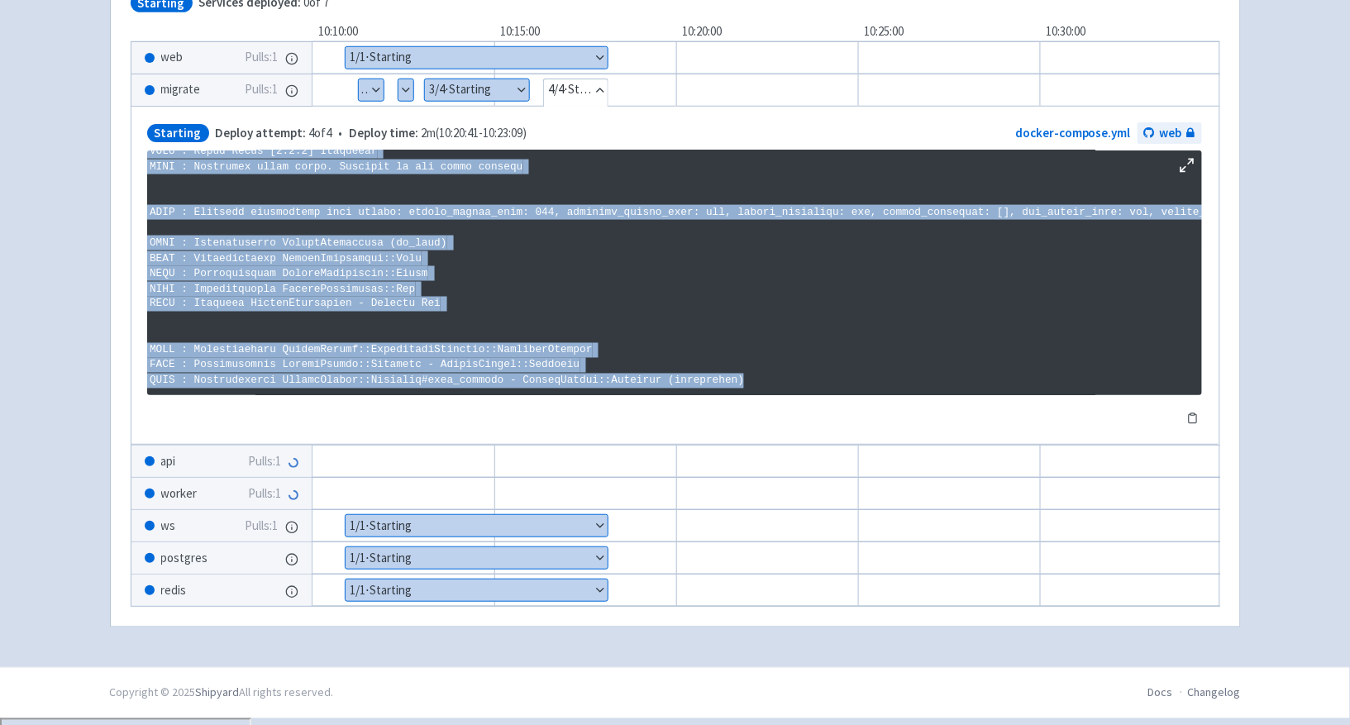
click at [1289, 234] on div "healthie vivekbisen User Profile Sign out Develop" at bounding box center [675, 140] width 1350 height 1053
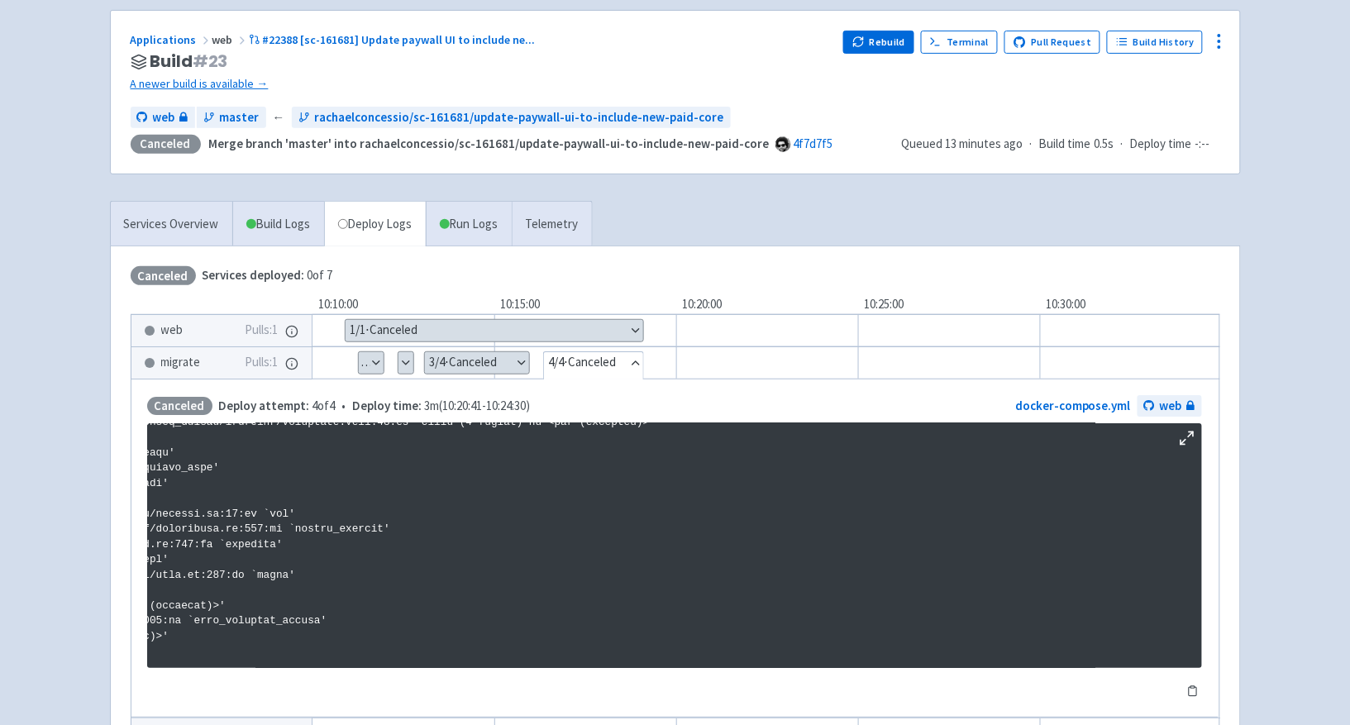
scroll to position [0, 0]
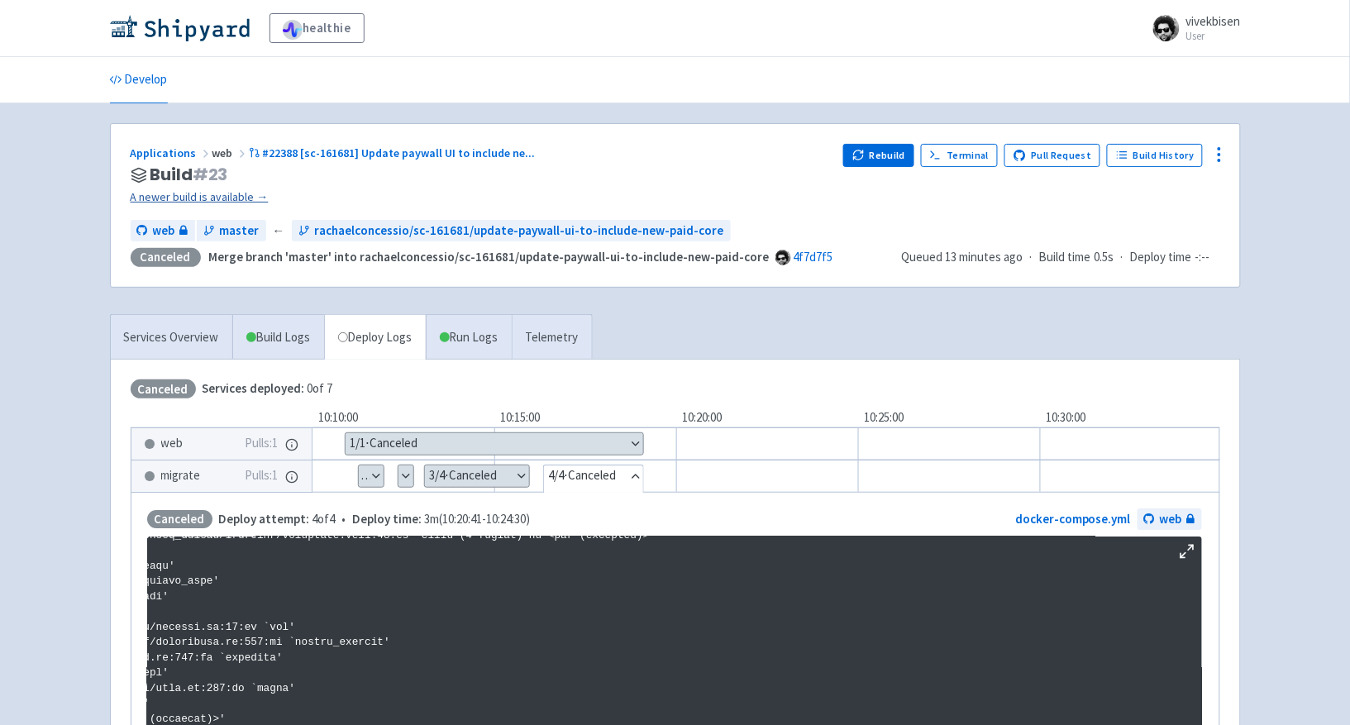
click at [263, 192] on link "A newer build is available →" at bounding box center [481, 197] width 700 height 19
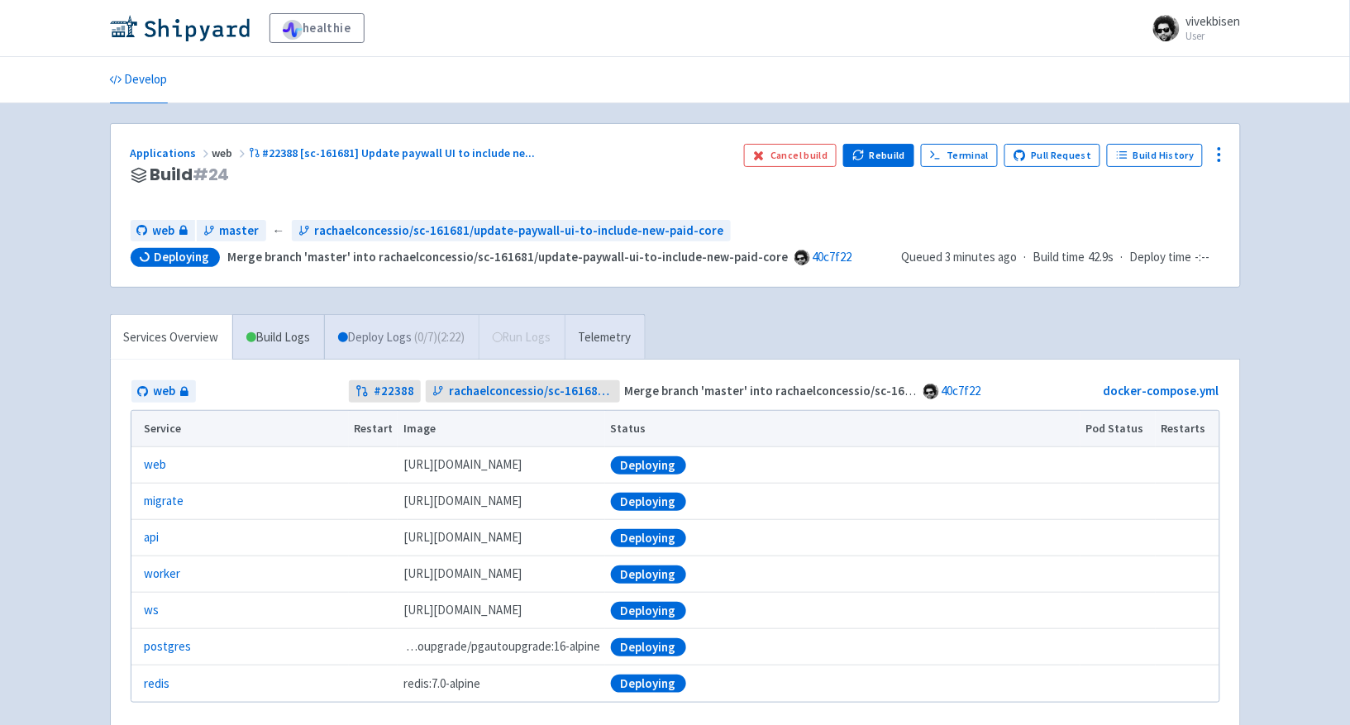
click at [359, 348] on link "Deploy Logs ( 0 / 7 ) (2:22)" at bounding box center [401, 337] width 155 height 45
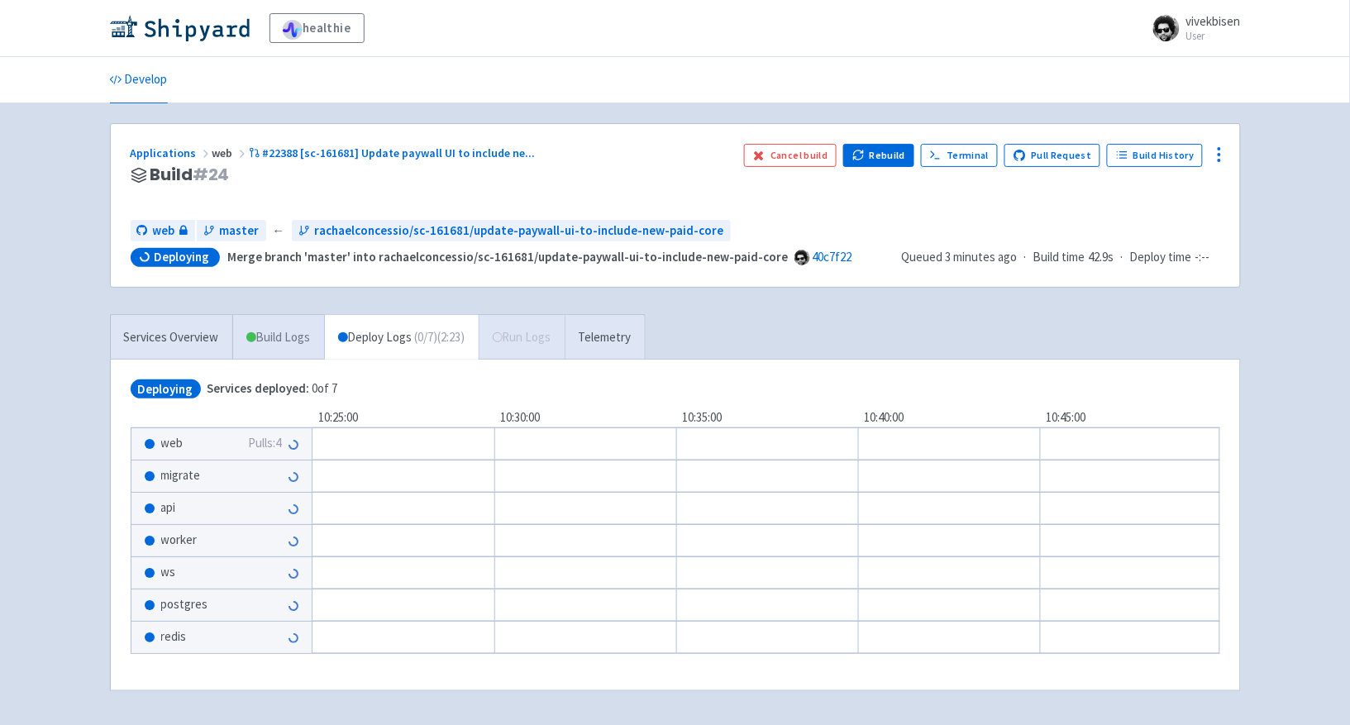
click at [278, 341] on link "Build Logs" at bounding box center [278, 337] width 91 height 45
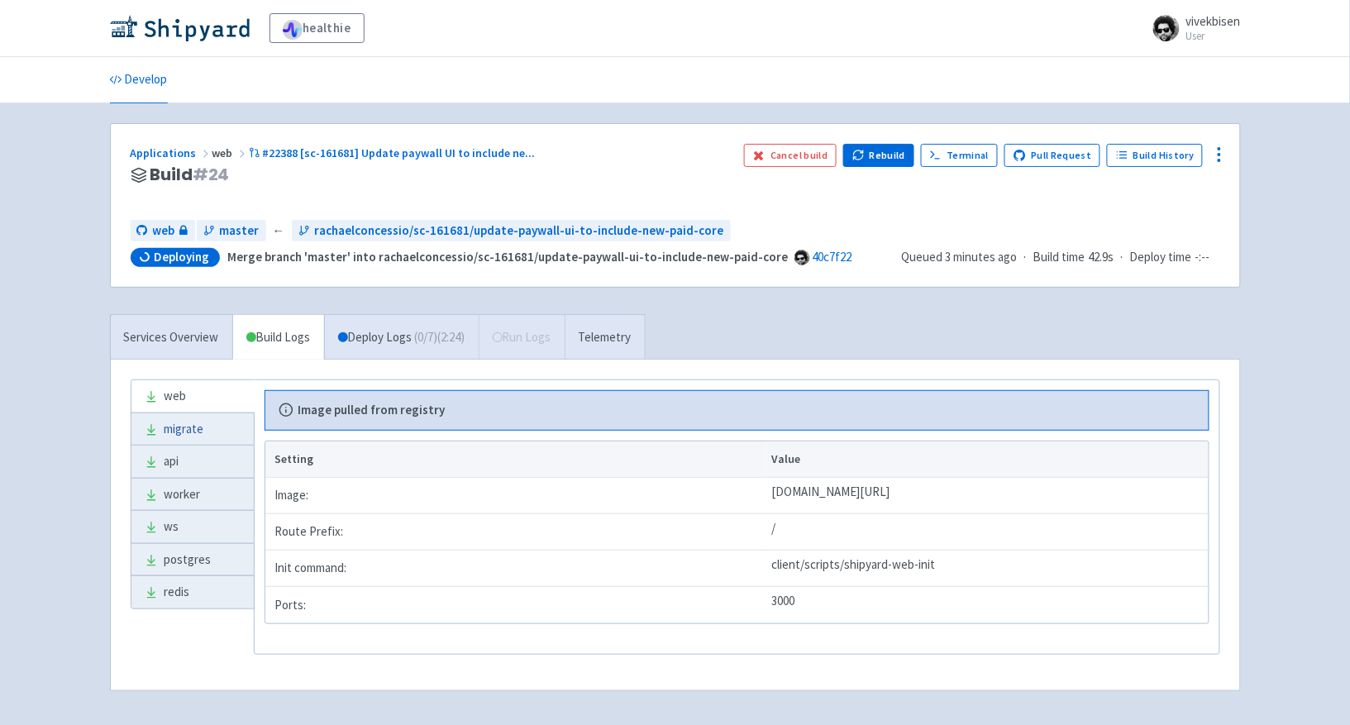
click at [218, 442] on link "migrate" at bounding box center [192, 429] width 122 height 32
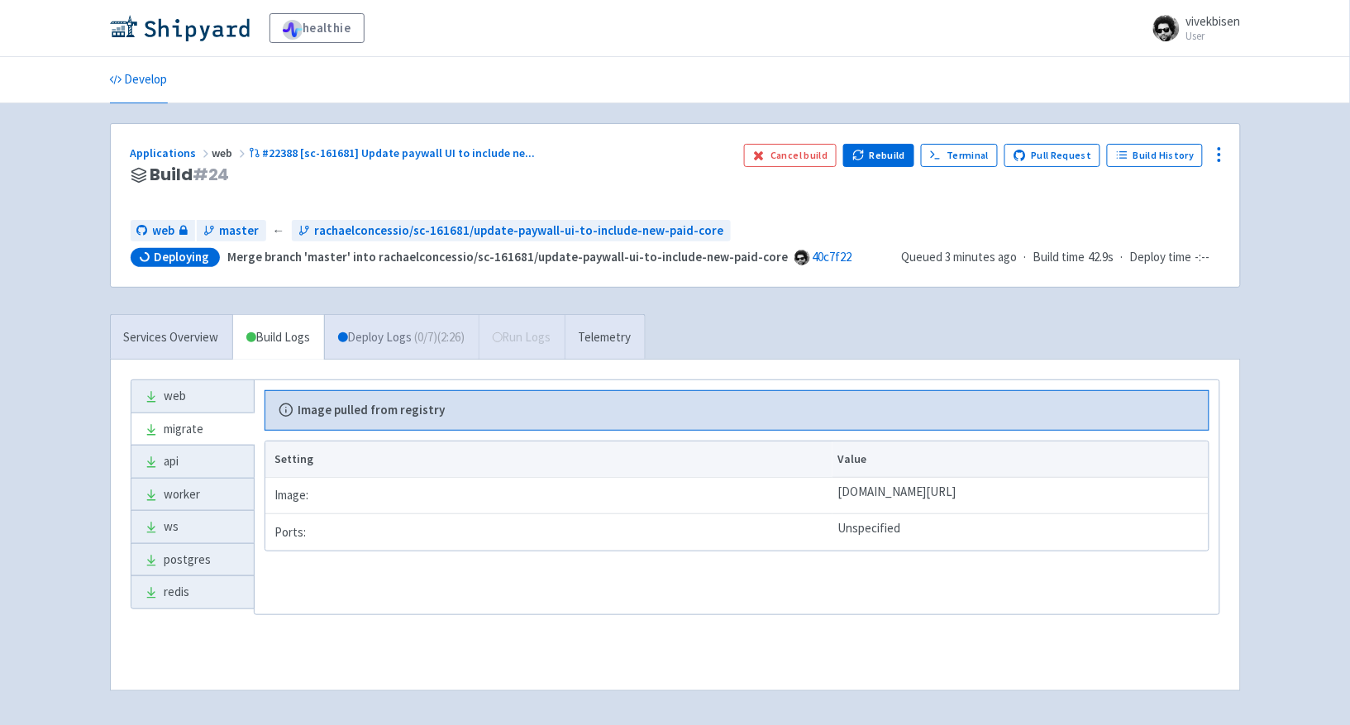
click at [383, 345] on link "Deploy Logs ( 0 / 7 ) (2:26)" at bounding box center [401, 337] width 155 height 45
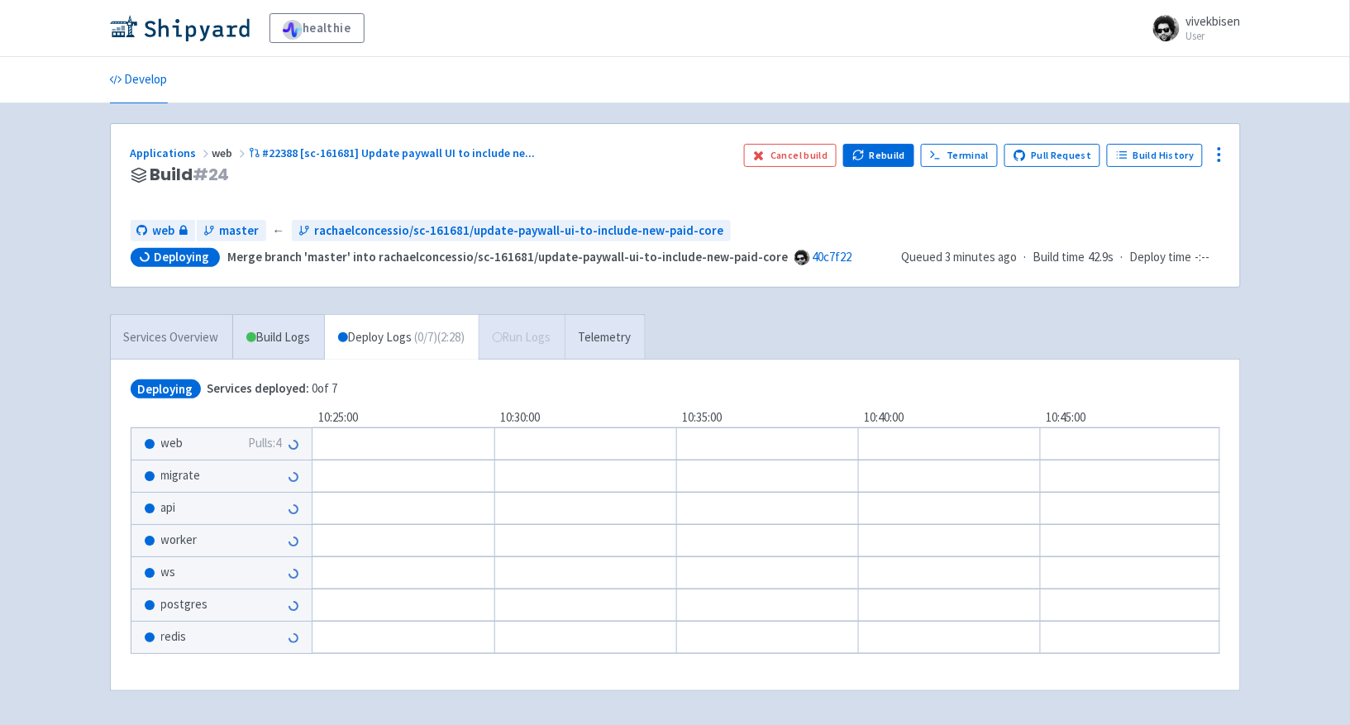
click at [204, 348] on link "Services Overview" at bounding box center [171, 337] width 121 height 45
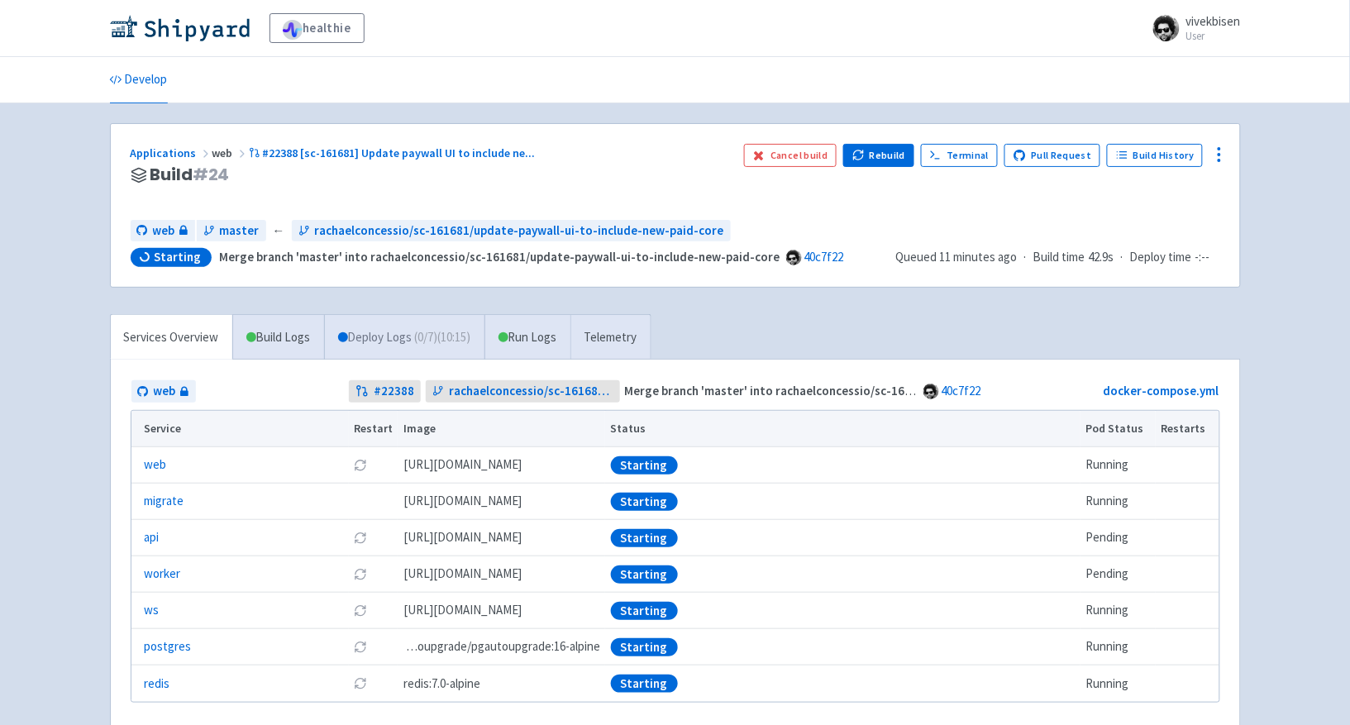
click at [426, 340] on span "( 0 / 7 ) (10:15)" at bounding box center [443, 337] width 56 height 19
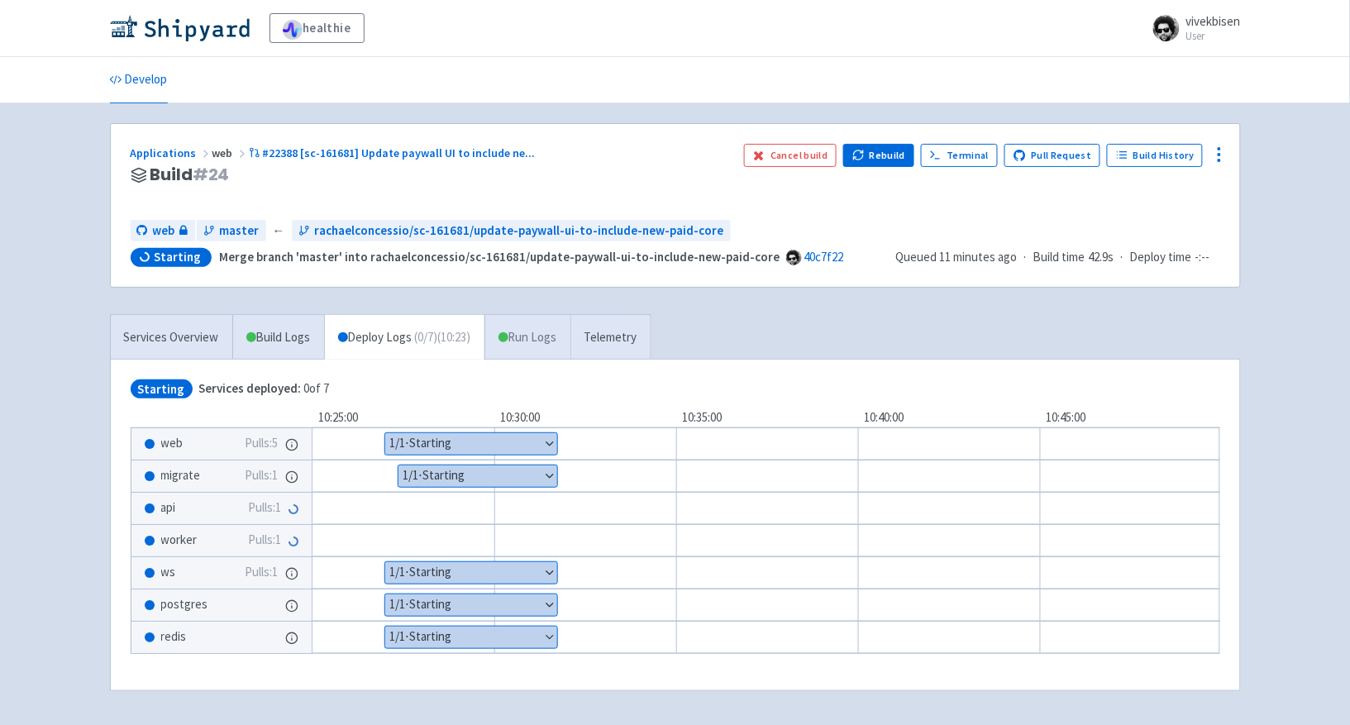
click at [535, 334] on link "Run Logs" at bounding box center [527, 337] width 86 height 45
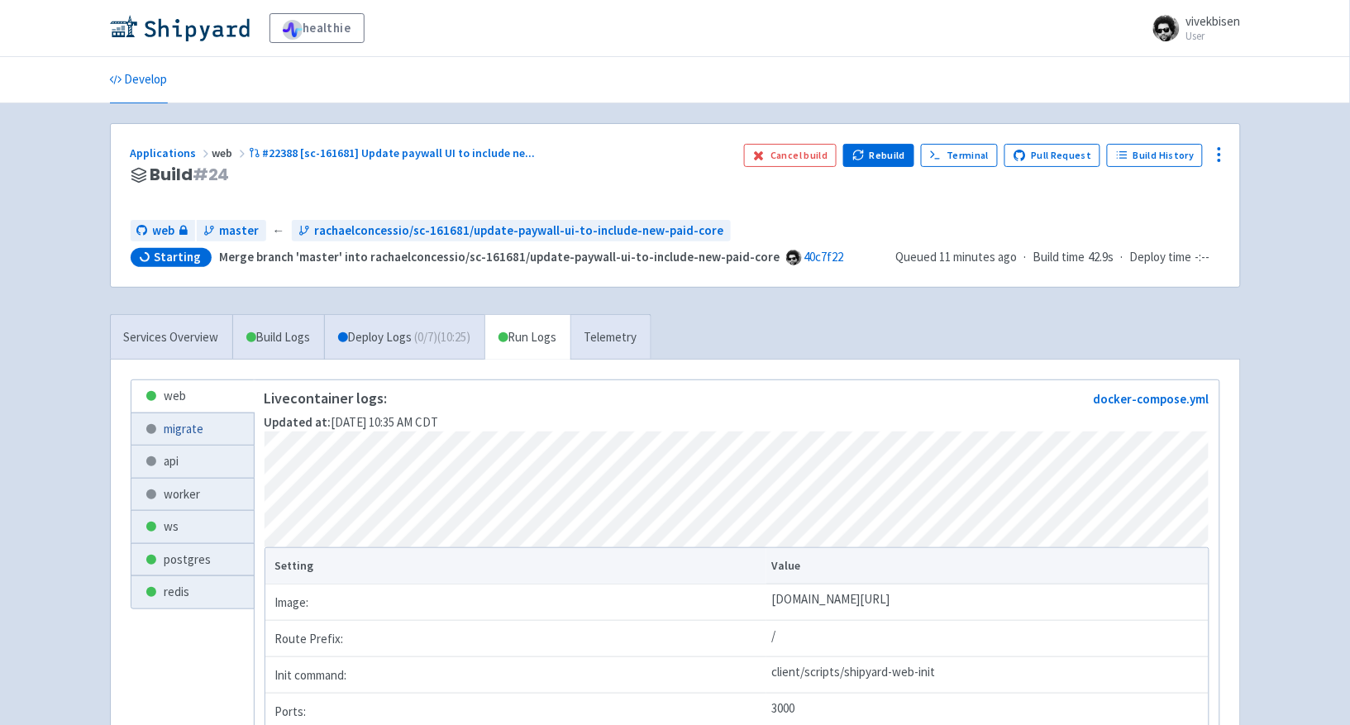
click at [202, 435] on link "migrate" at bounding box center [192, 429] width 122 height 32
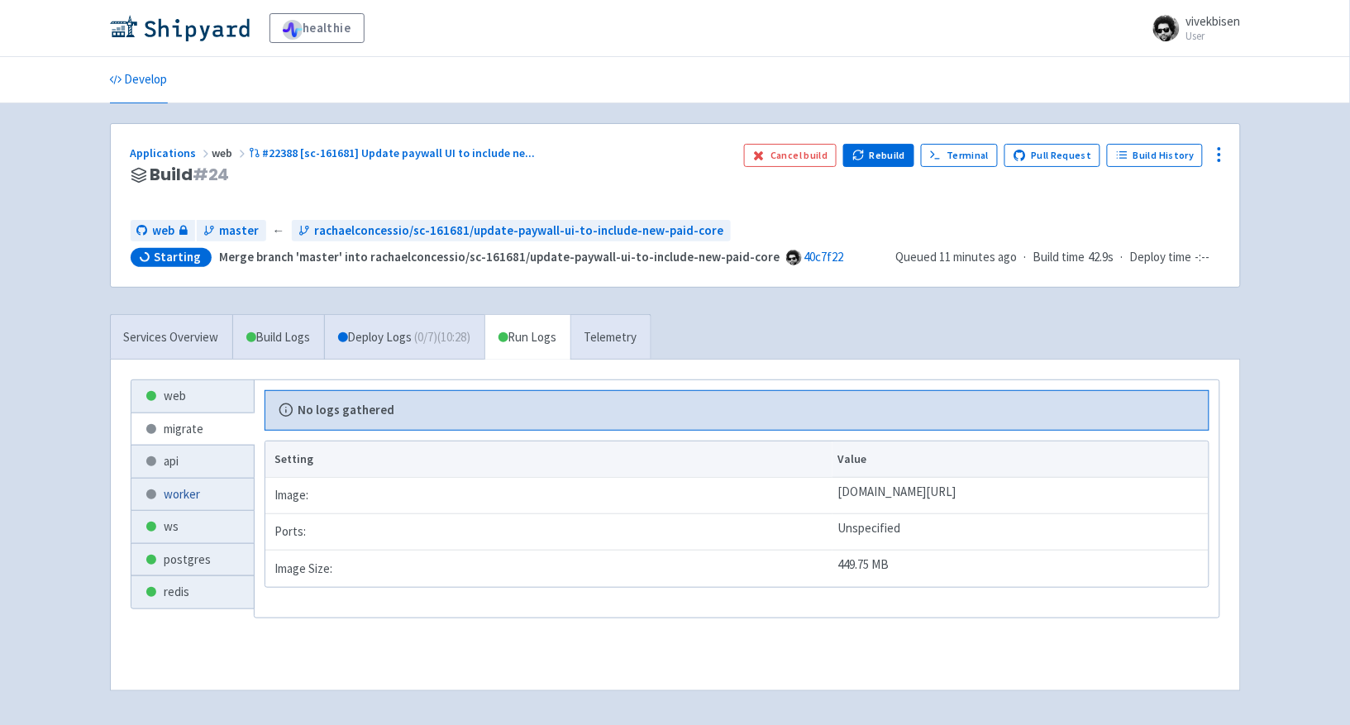
click at [163, 482] on link "worker" at bounding box center [192, 495] width 122 height 32
click at [172, 466] on link "api" at bounding box center [192, 461] width 122 height 32
click at [289, 348] on link "Build Logs" at bounding box center [278, 337] width 91 height 45
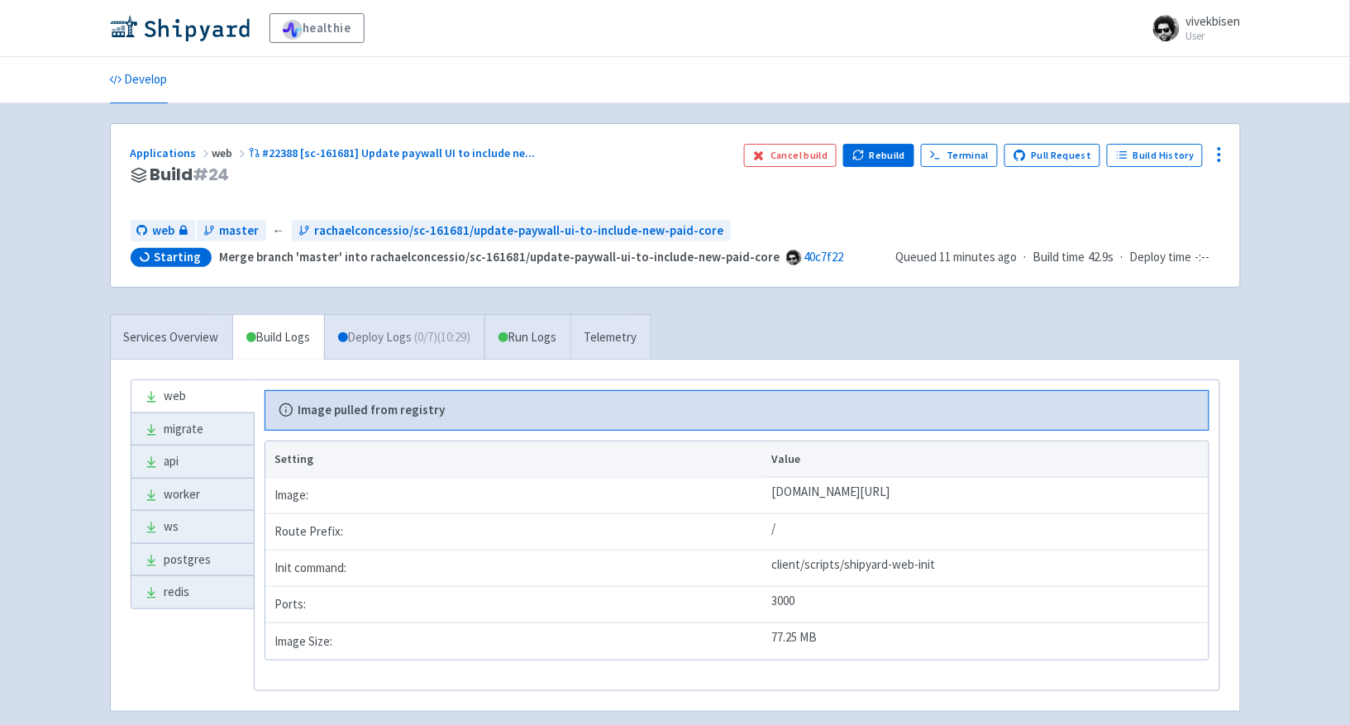
click at [399, 329] on link "Deploy Logs ( 0 / 7 ) (10:29)" at bounding box center [404, 337] width 160 height 45
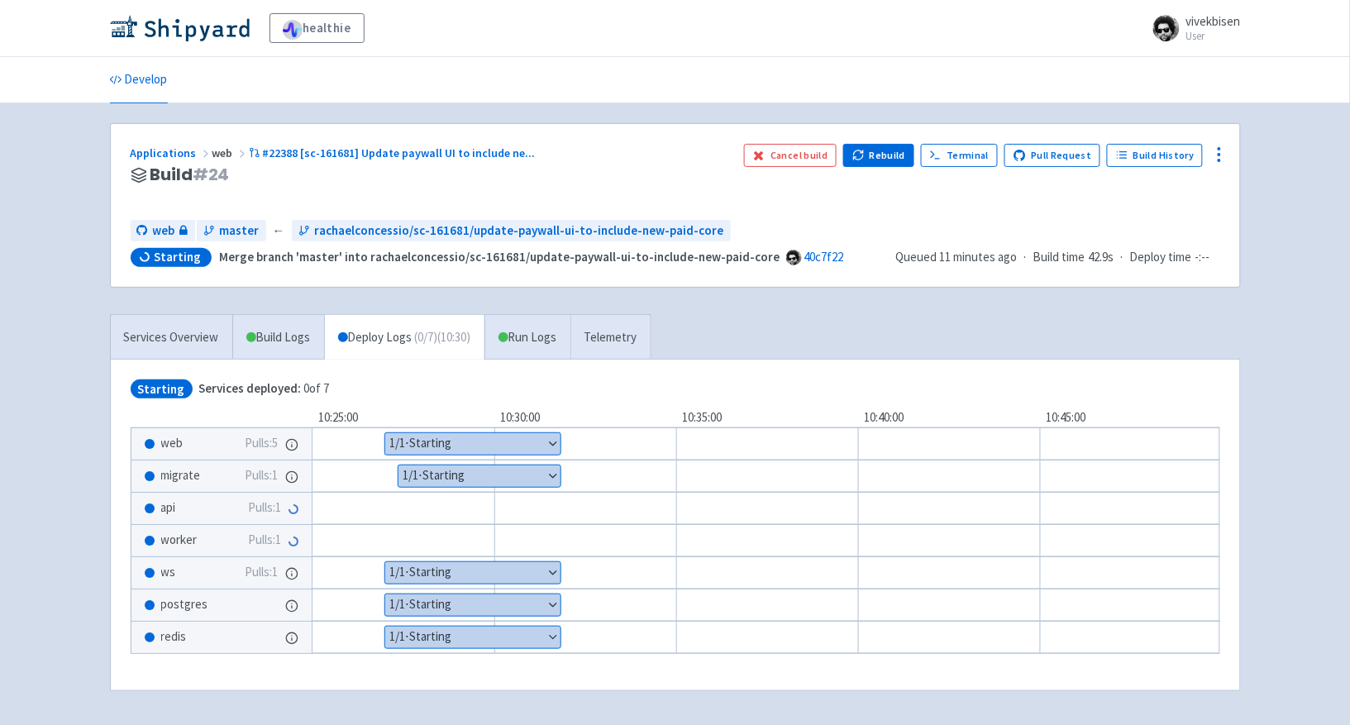
click at [473, 477] on button "Show details" at bounding box center [479, 475] width 162 height 21
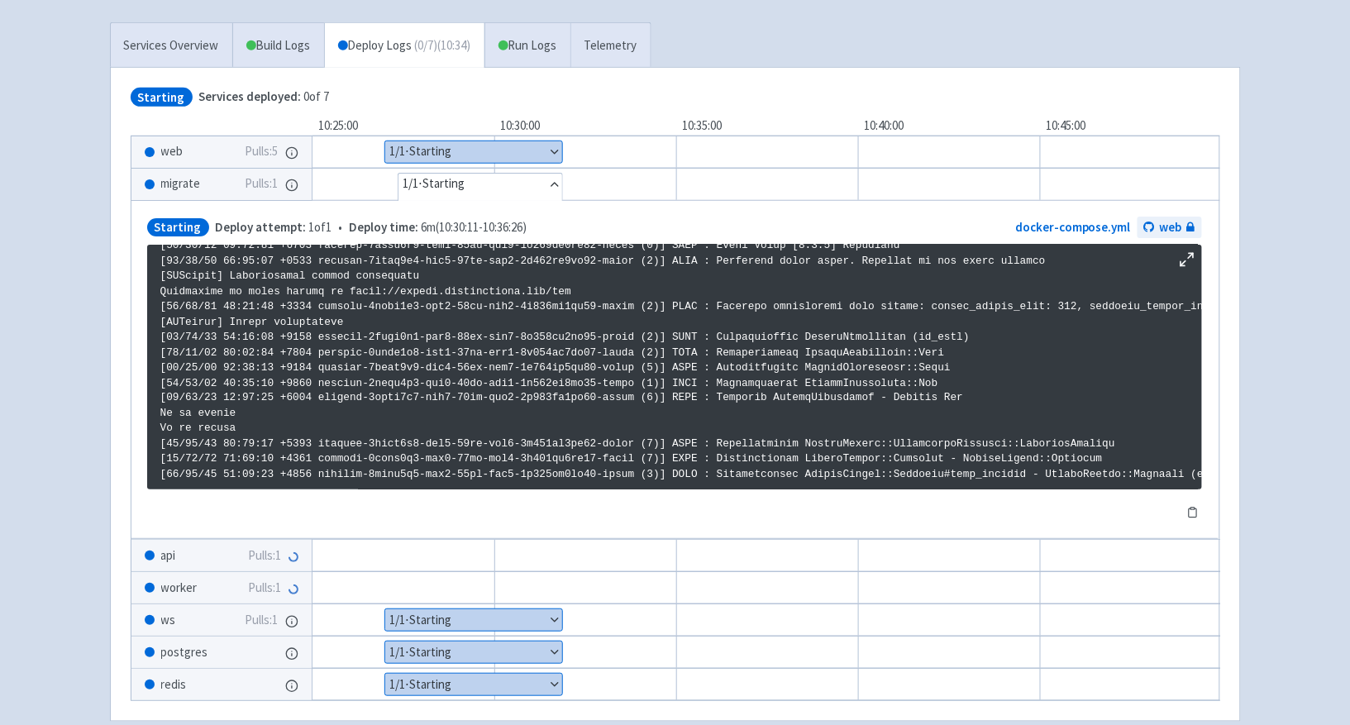
scroll to position [71, 0]
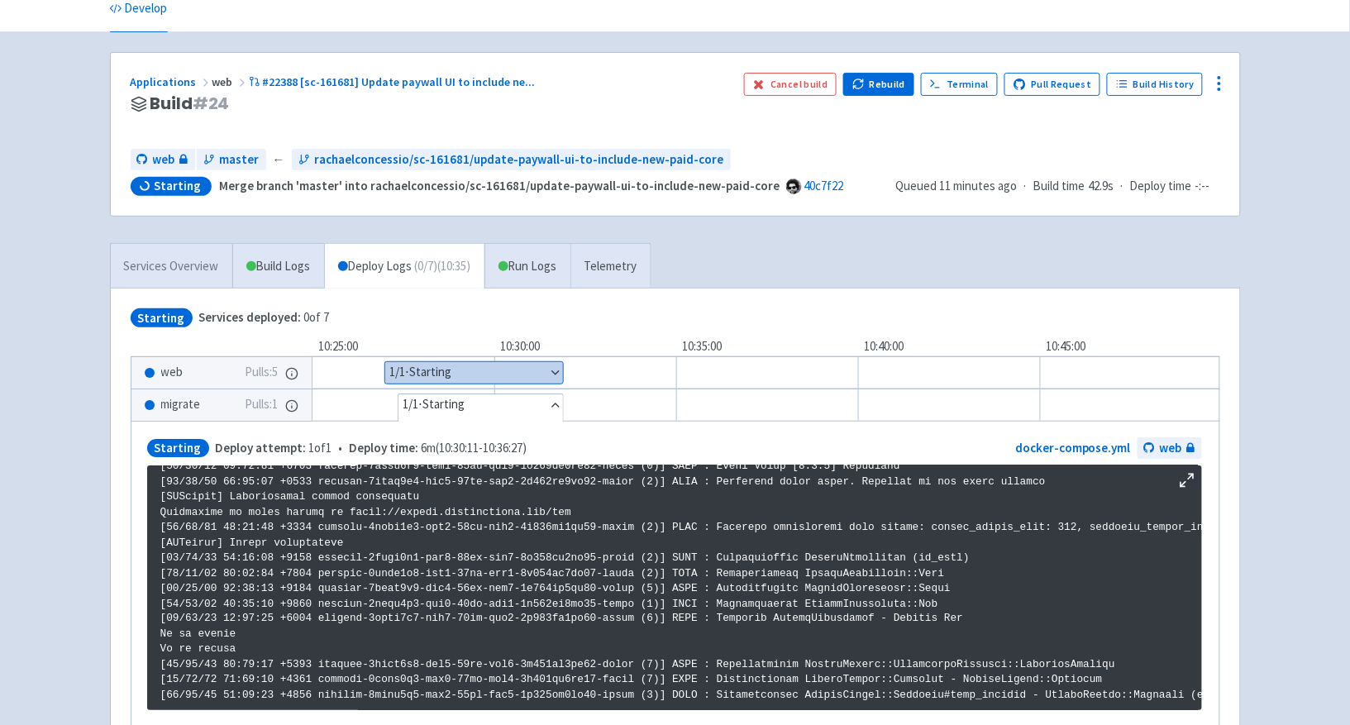
click at [138, 264] on link "Services Overview" at bounding box center [171, 266] width 121 height 45
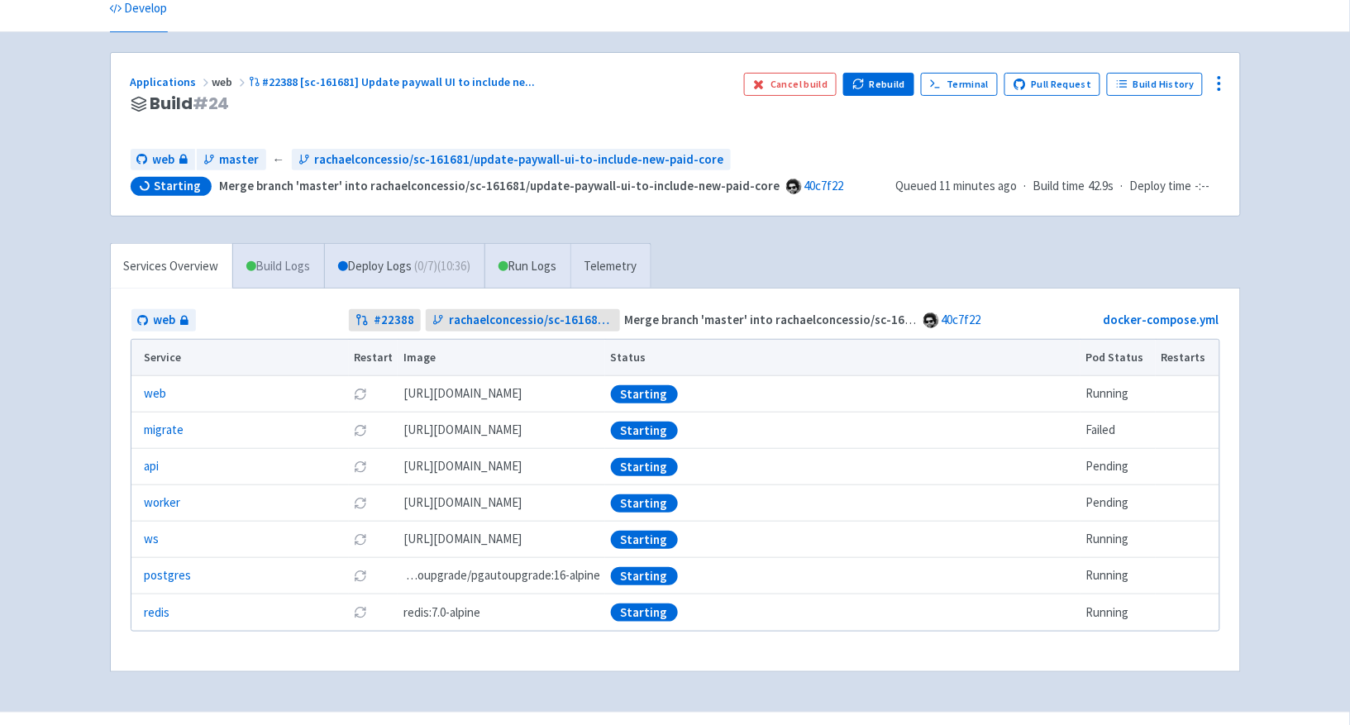
click at [308, 282] on link "Build Logs" at bounding box center [278, 266] width 91 height 45
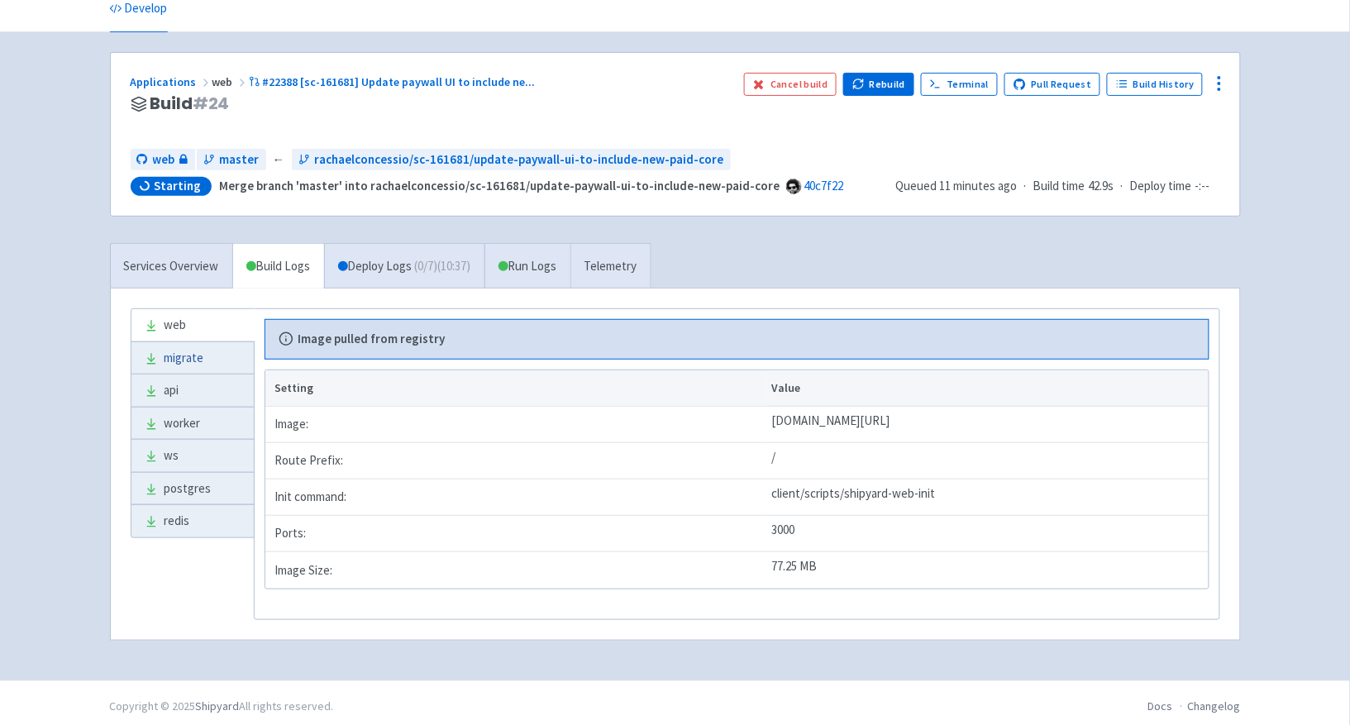
click at [176, 360] on link "migrate" at bounding box center [192, 358] width 122 height 32
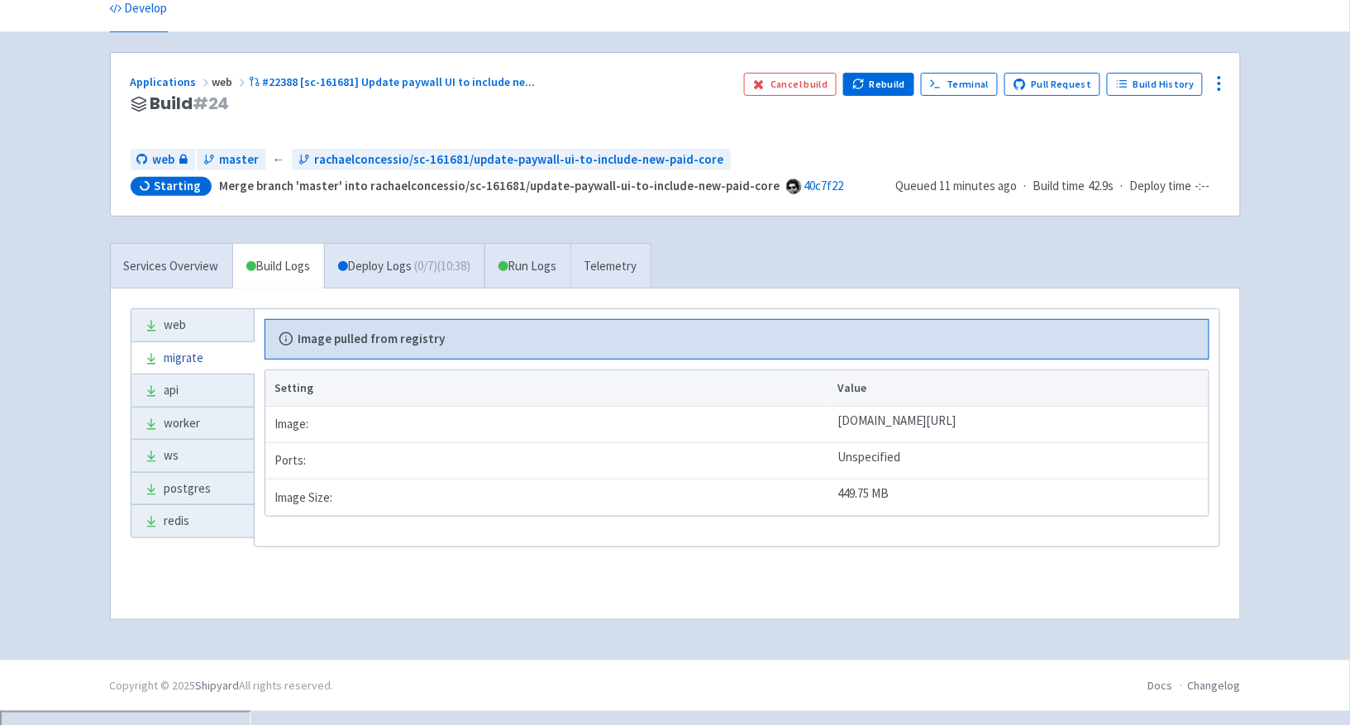
scroll to position [59, 0]
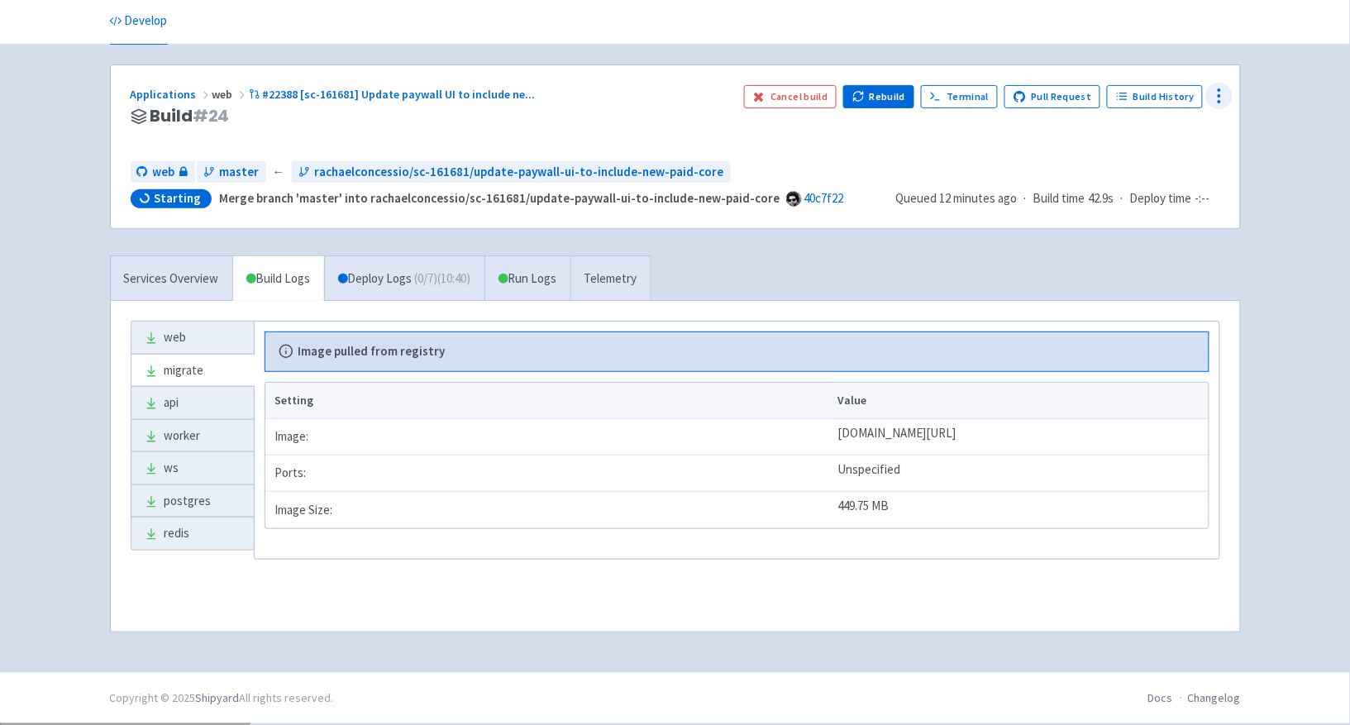
click at [1217, 98] on icon at bounding box center [1219, 96] width 20 height 20
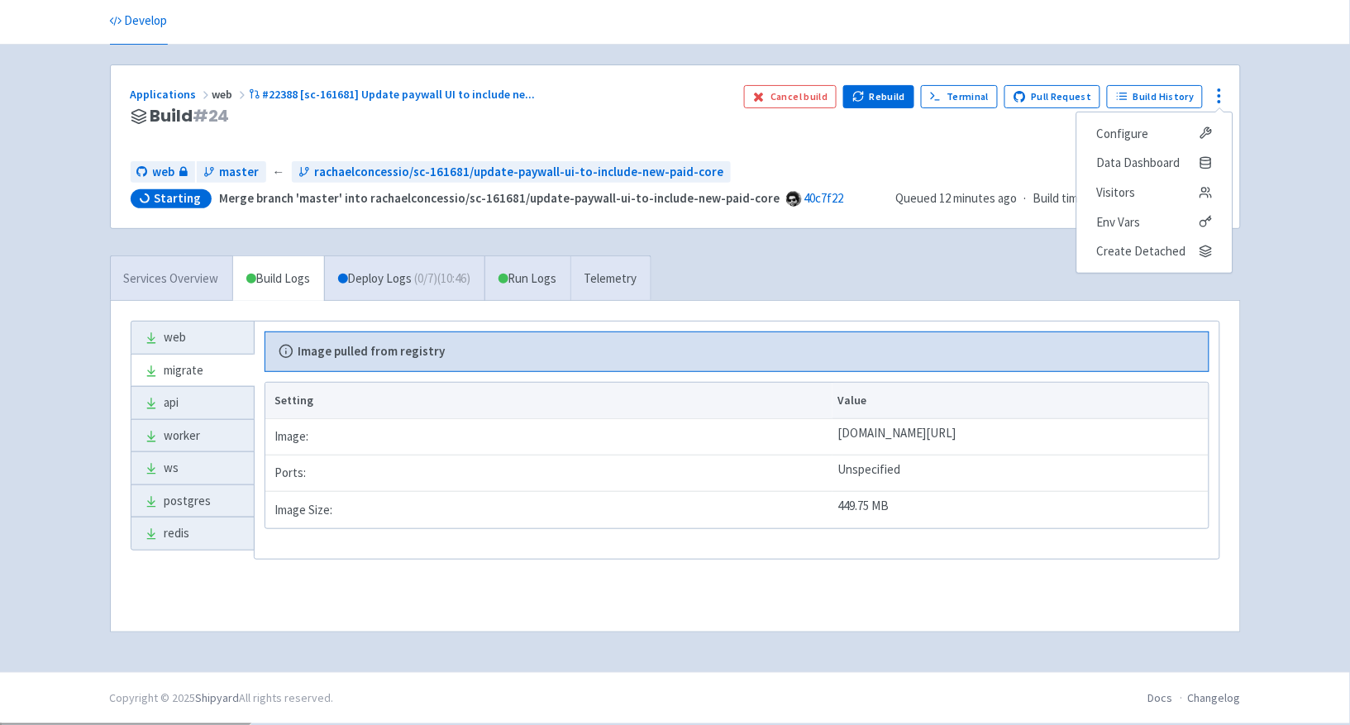
click at [207, 277] on link "Services Overview" at bounding box center [171, 278] width 121 height 45
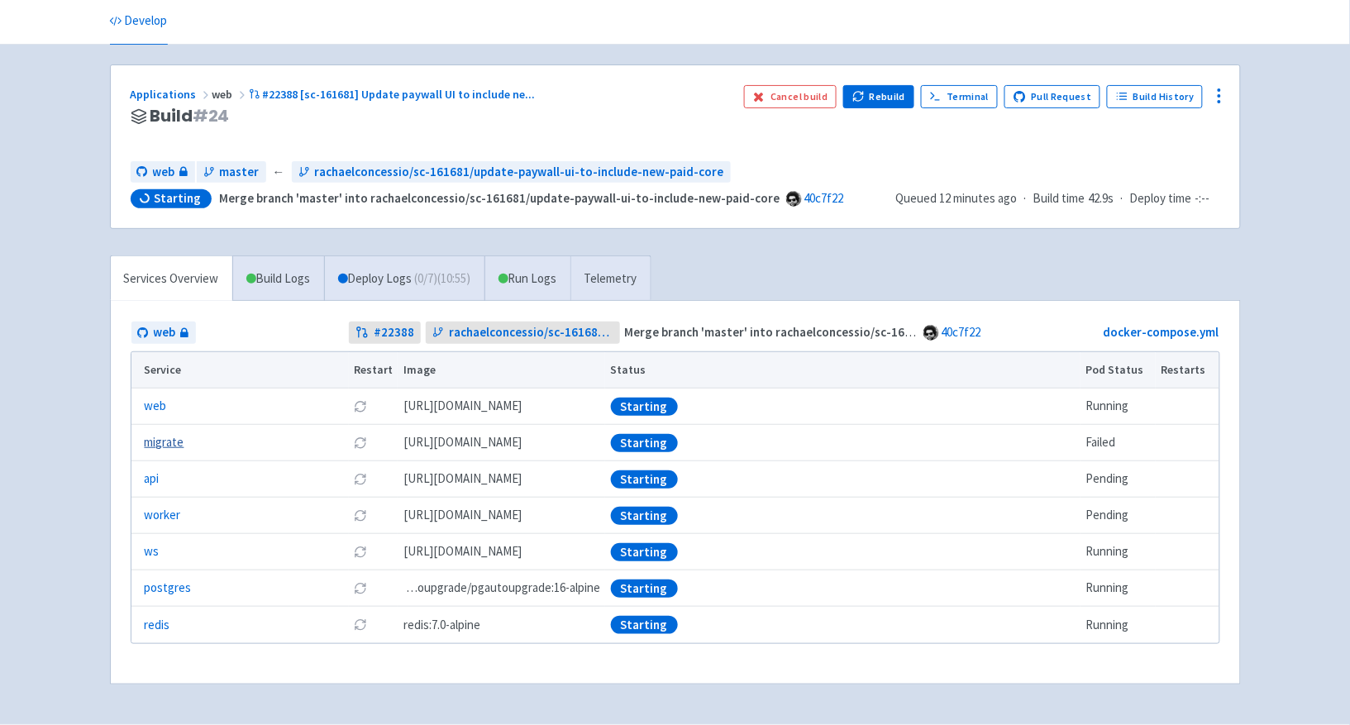
click at [171, 444] on link "migrate" at bounding box center [165, 442] width 40 height 19
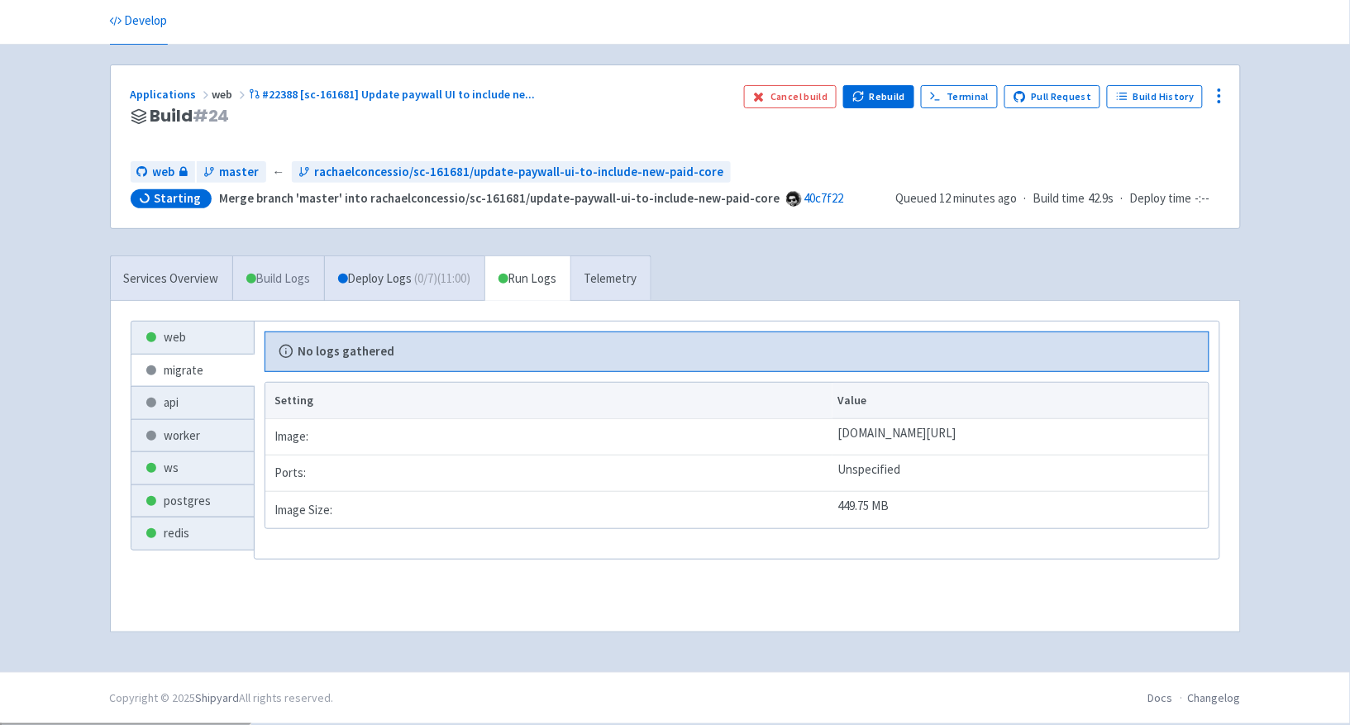
click at [306, 278] on link "Build Logs" at bounding box center [278, 278] width 91 height 45
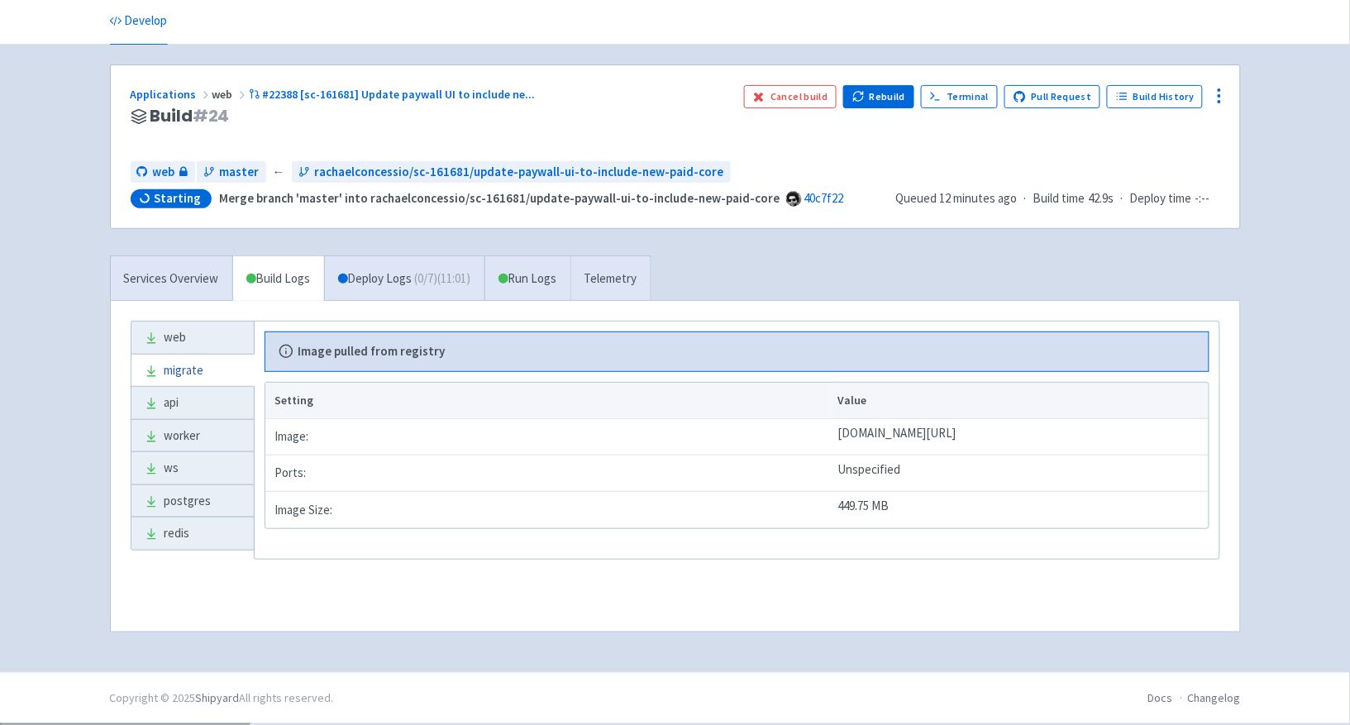
click at [152, 368] on icon at bounding box center [151, 370] width 13 height 13
click at [186, 372] on link "migrate" at bounding box center [192, 371] width 122 height 32
click at [187, 372] on link "migrate" at bounding box center [192, 371] width 122 height 32
click at [1160, 97] on link "Build History" at bounding box center [1155, 96] width 96 height 23
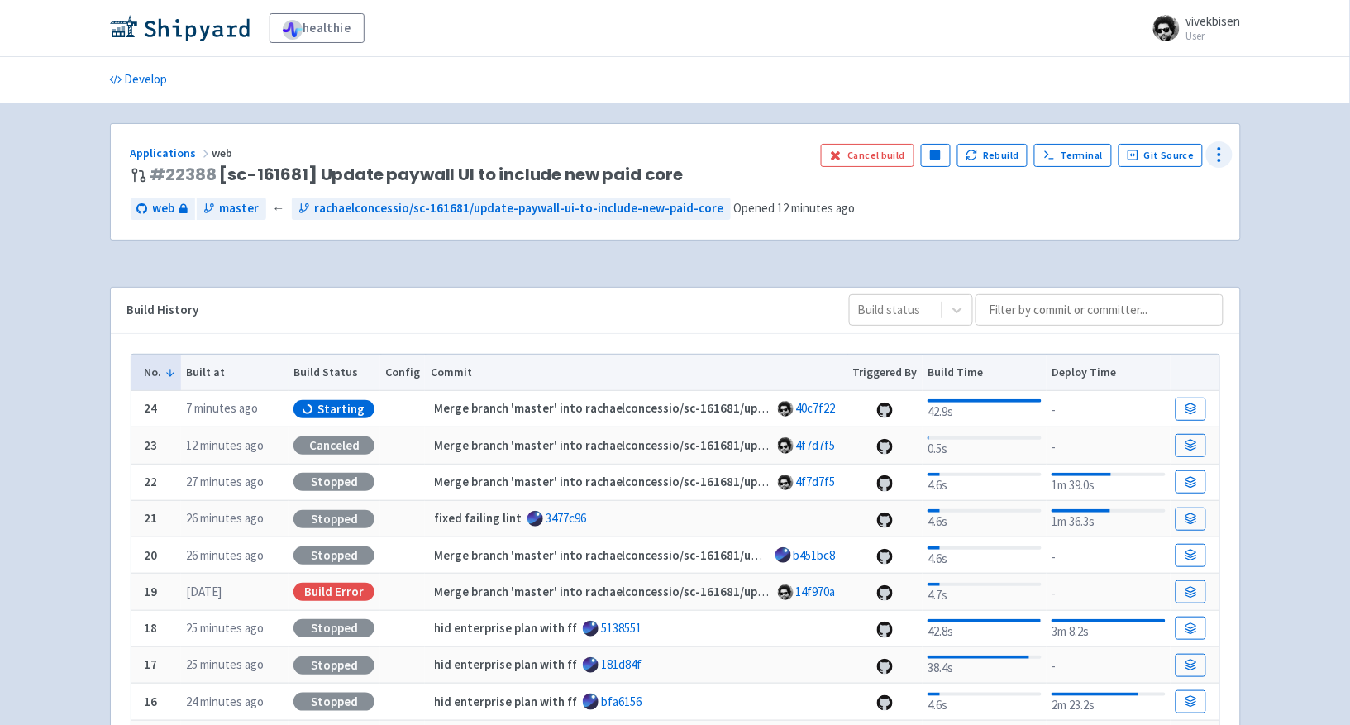
click at [1207, 155] on div at bounding box center [1219, 154] width 26 height 26
click at [1196, 217] on span "Data Dashboard" at bounding box center [1157, 221] width 110 height 23
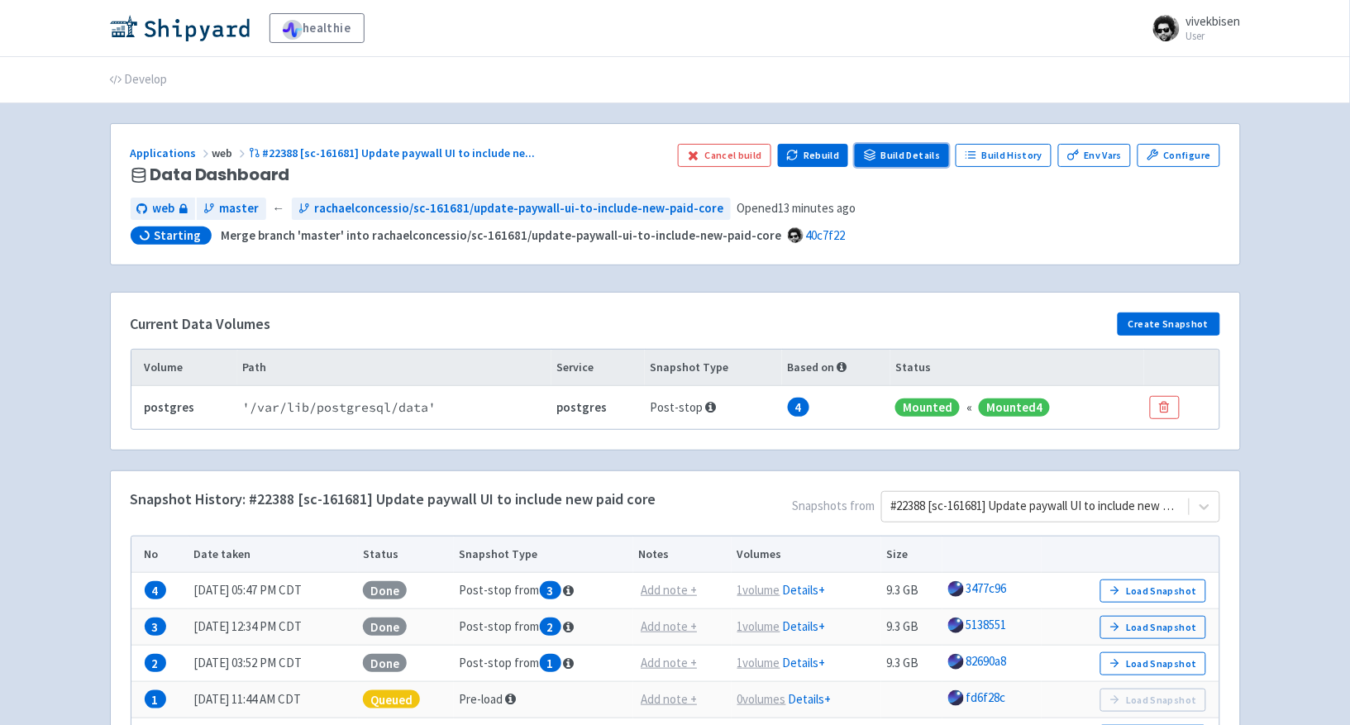
click at [934, 159] on link "Build Details" at bounding box center [902, 155] width 94 height 23
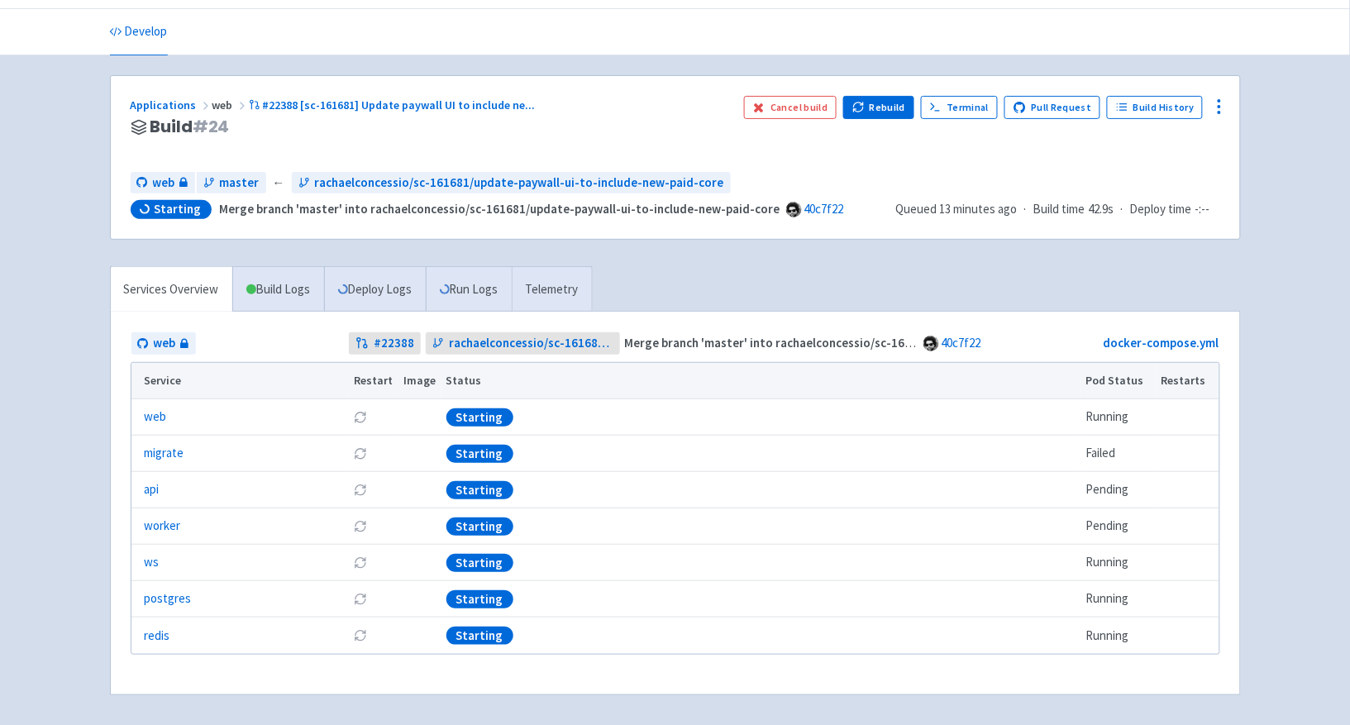
scroll to position [110, 0]
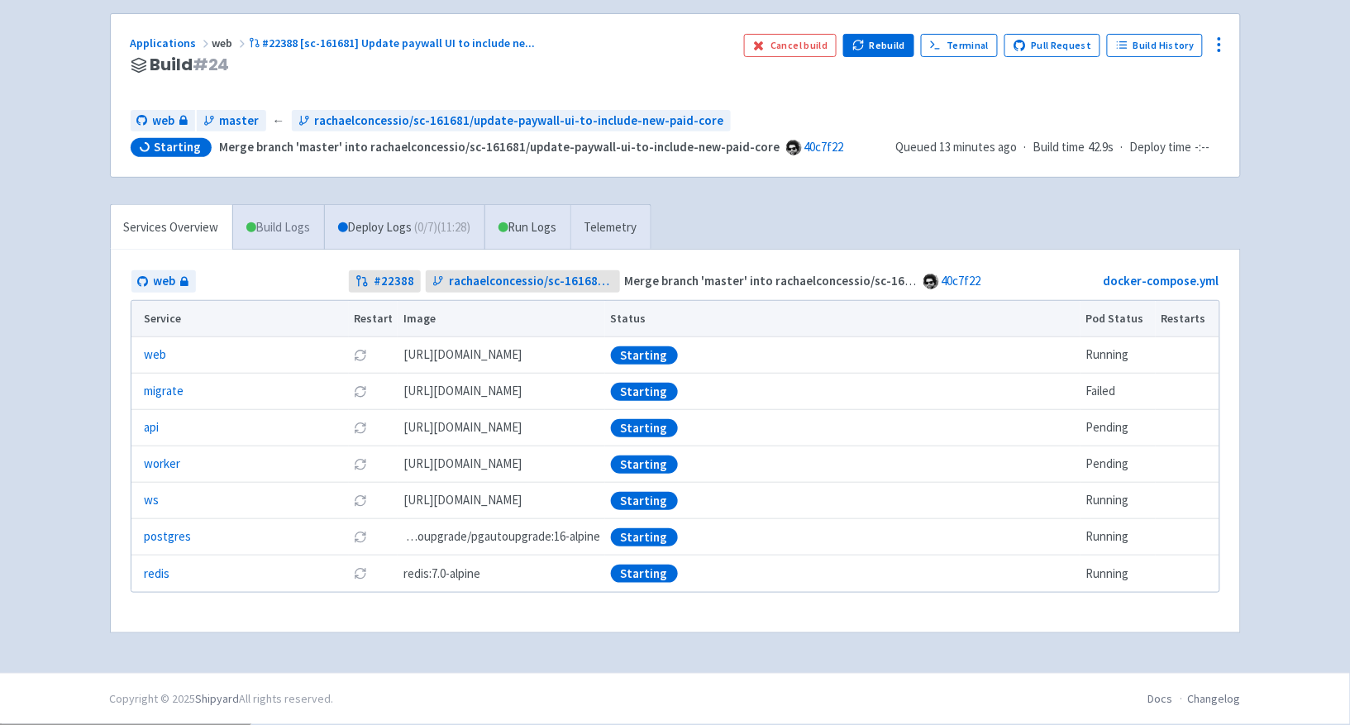
click at [303, 230] on link "Build Logs" at bounding box center [278, 227] width 91 height 45
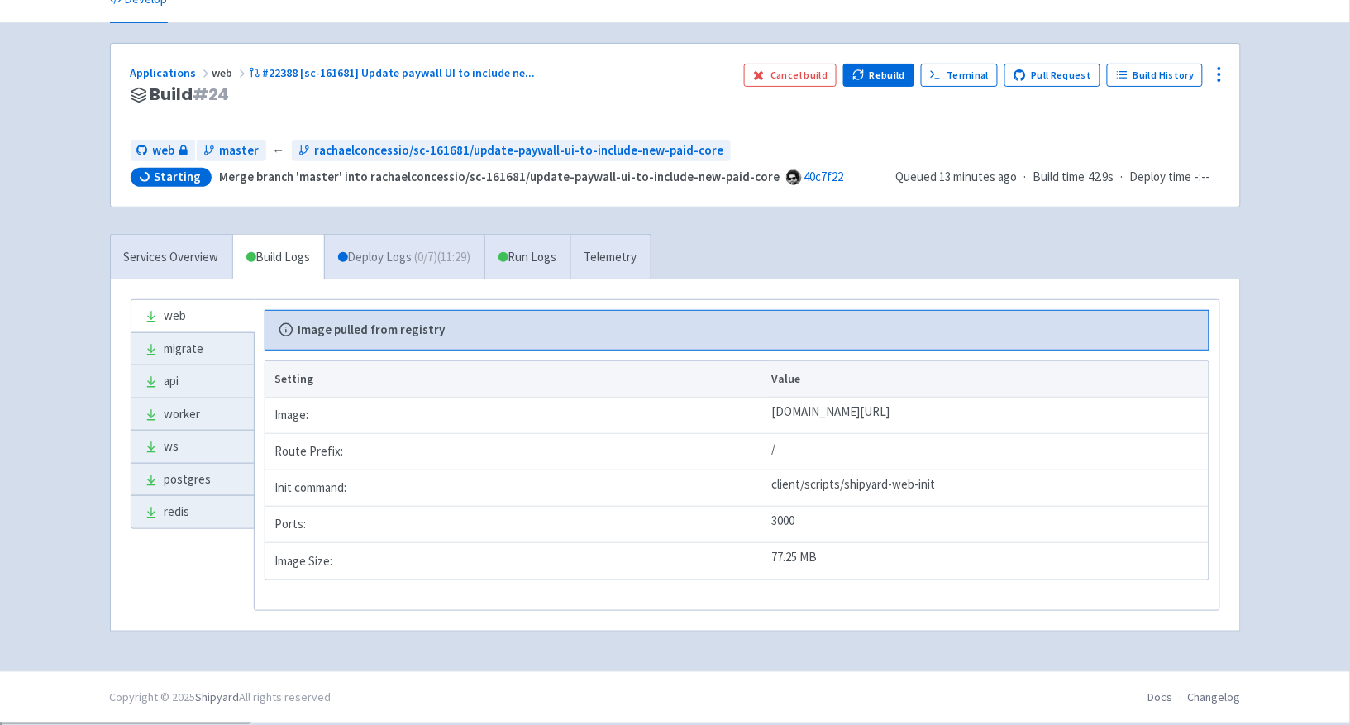
click at [364, 237] on link "Deploy Logs ( 0 / 7 ) (11:29)" at bounding box center [404, 257] width 160 height 45
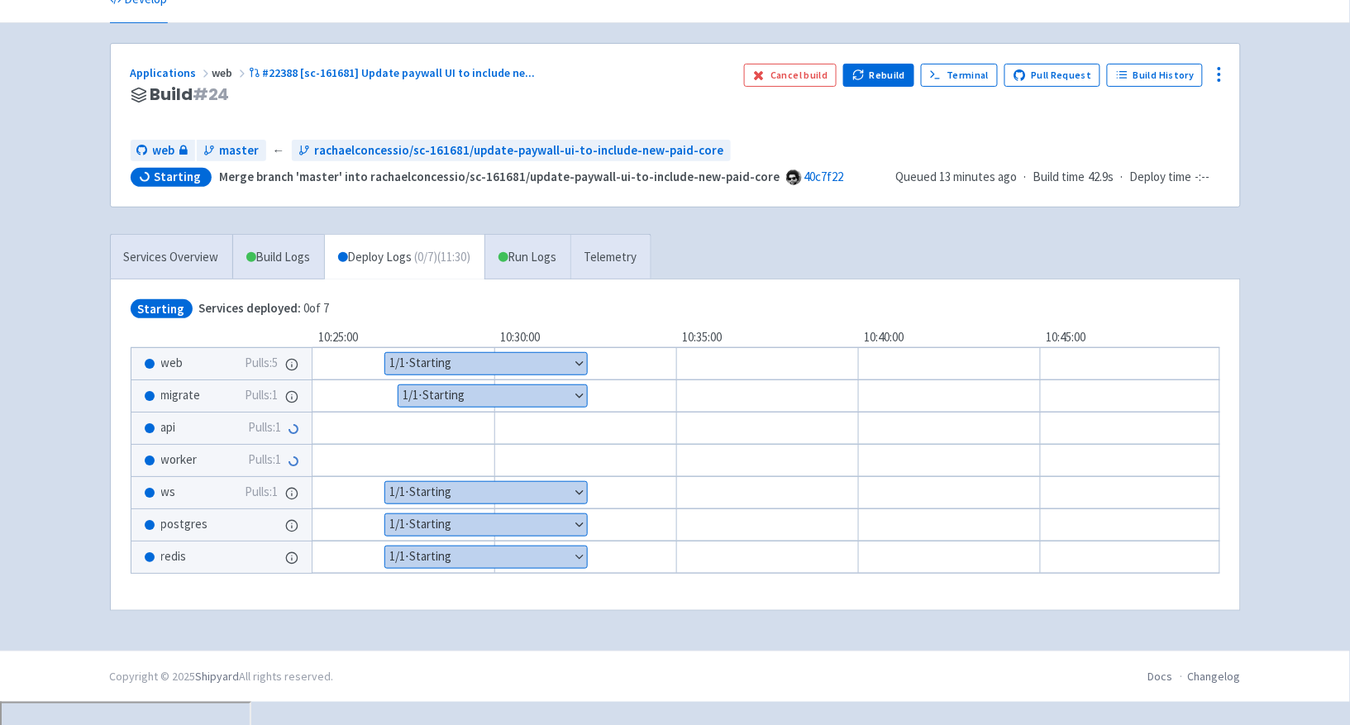
scroll to position [59, 0]
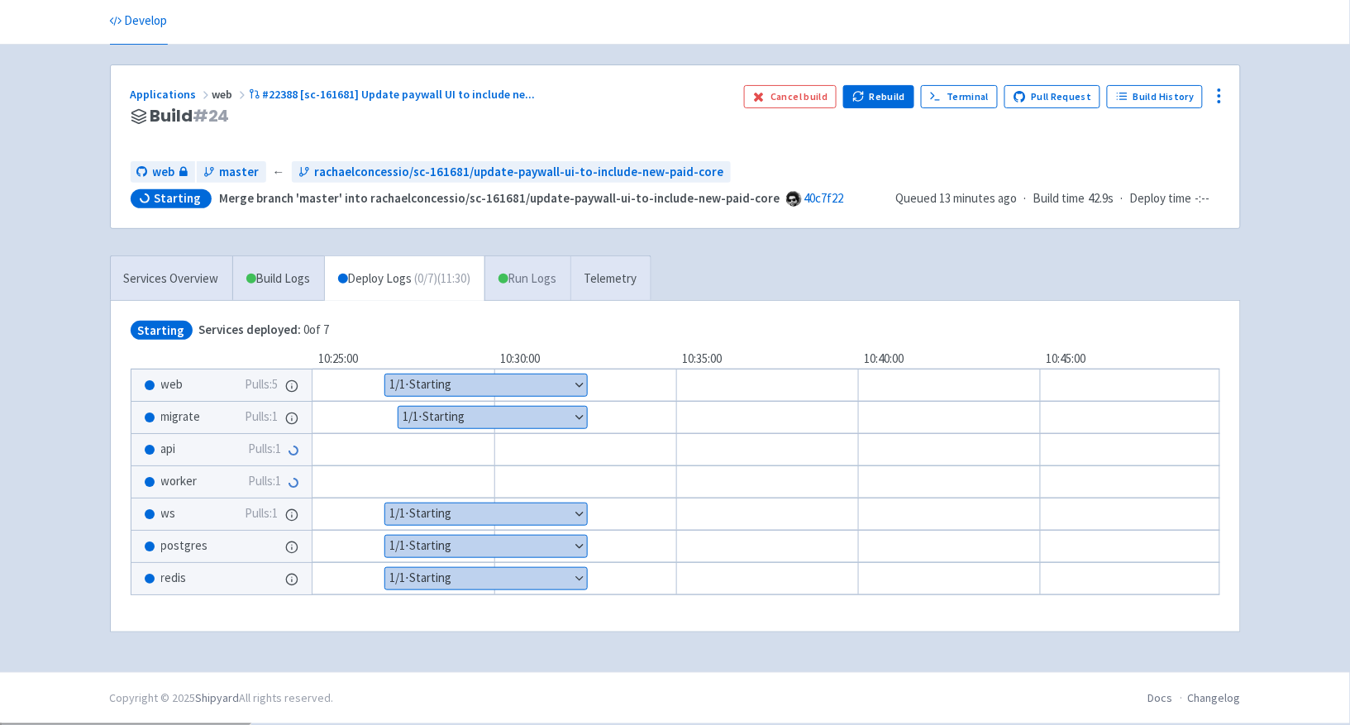
click at [531, 279] on link "Run Logs" at bounding box center [527, 278] width 86 height 45
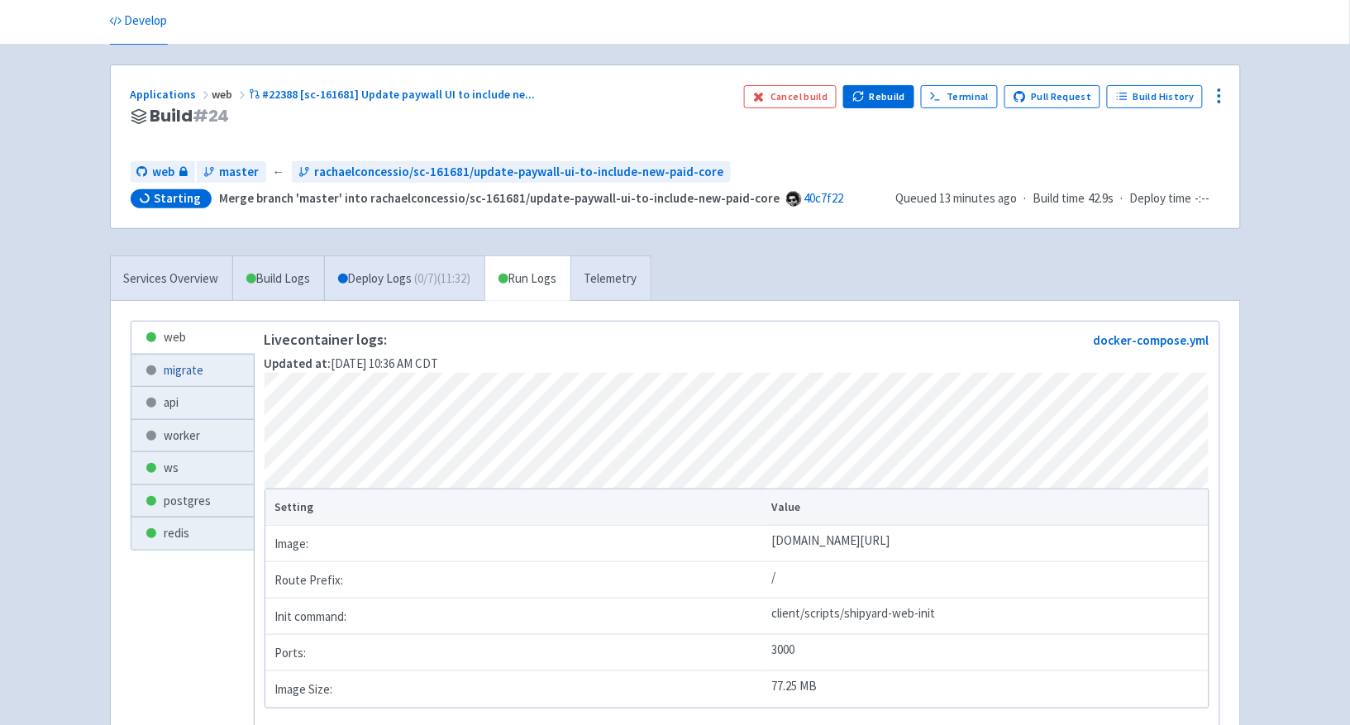
click at [208, 378] on link "migrate" at bounding box center [192, 371] width 122 height 32
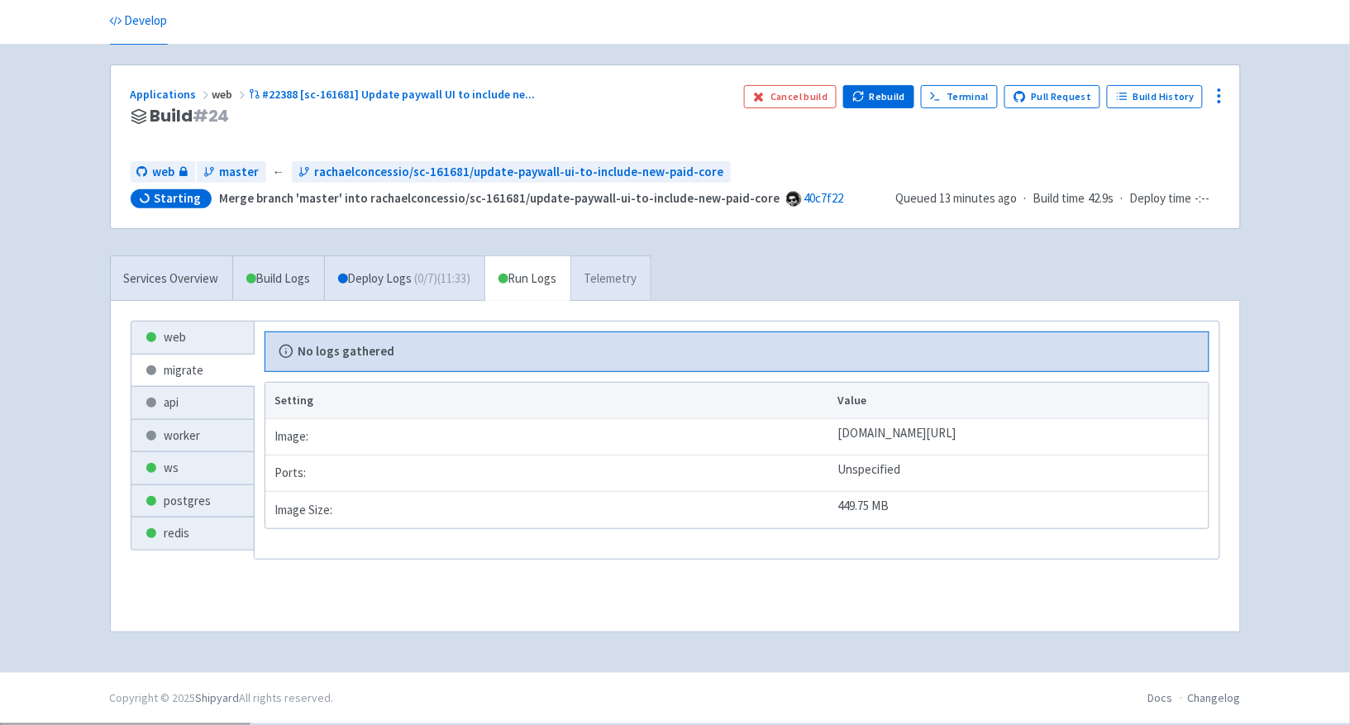
click at [626, 273] on link "Telemetry" at bounding box center [610, 278] width 80 height 45
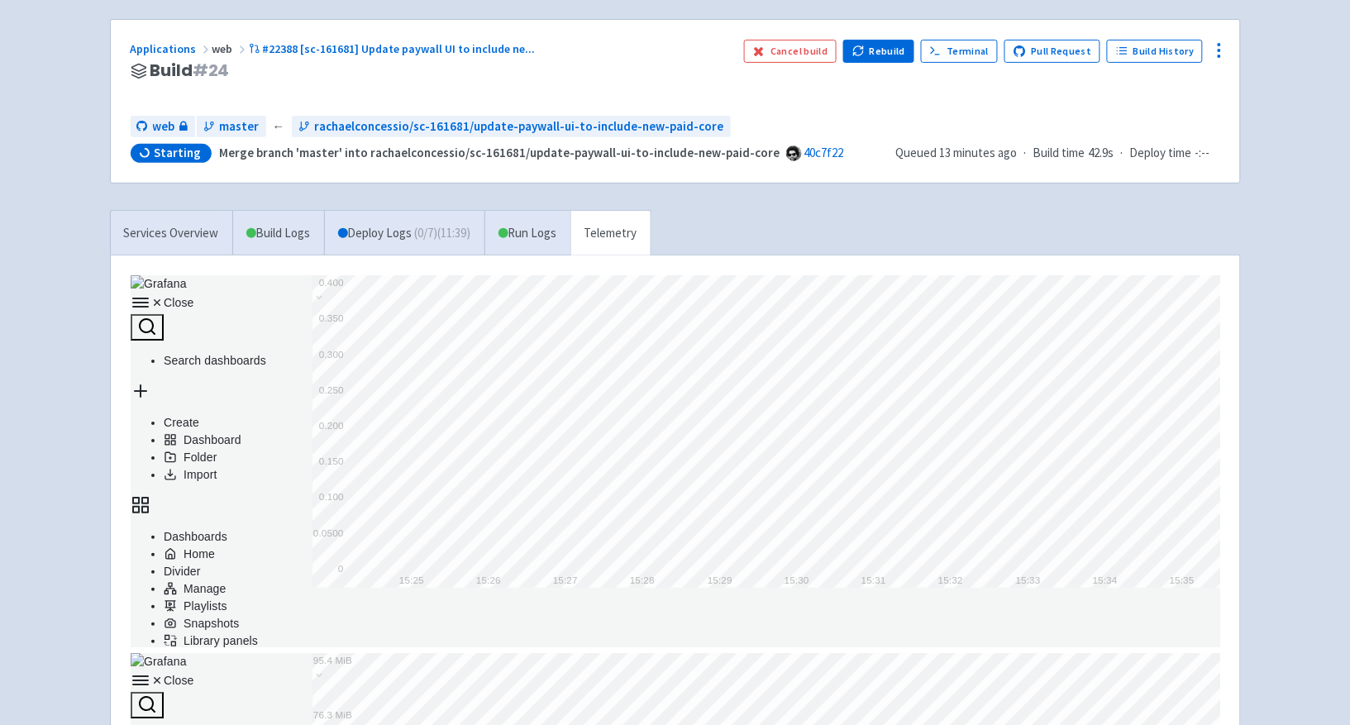
scroll to position [34, 0]
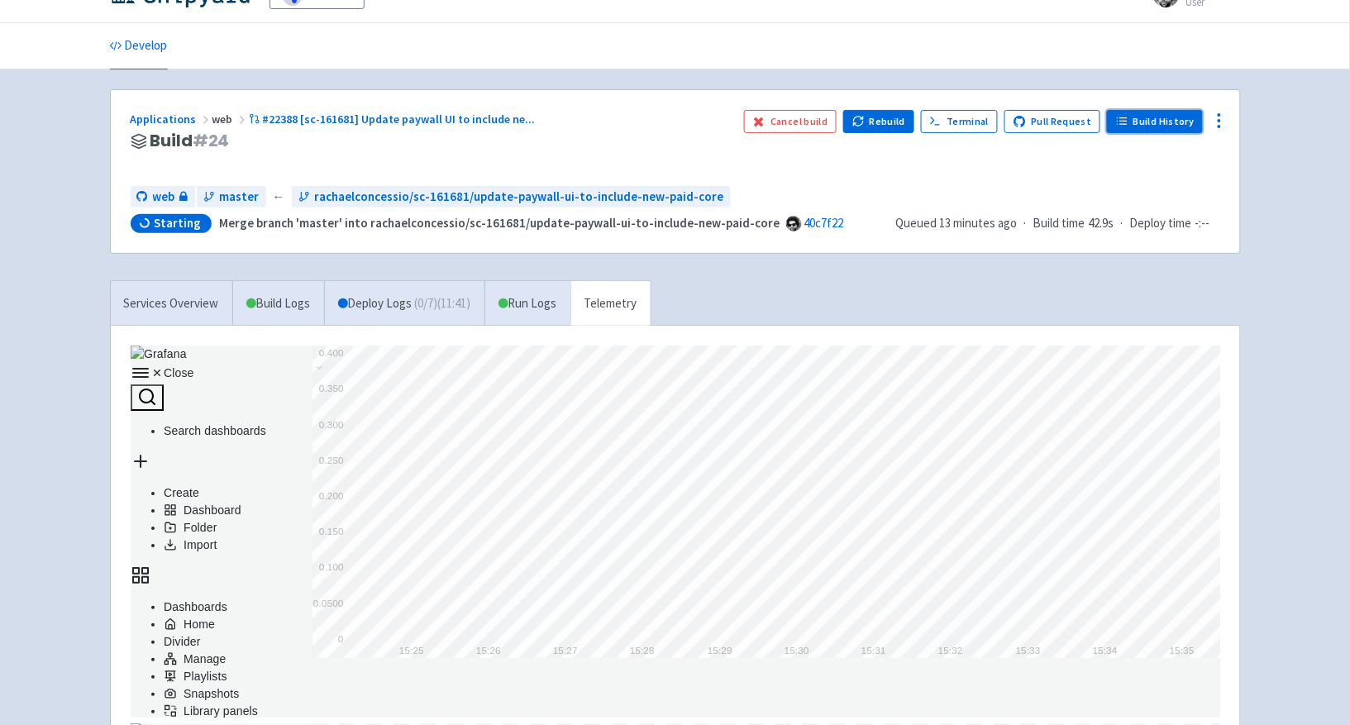
click at [1188, 123] on link "Build History" at bounding box center [1155, 121] width 96 height 23
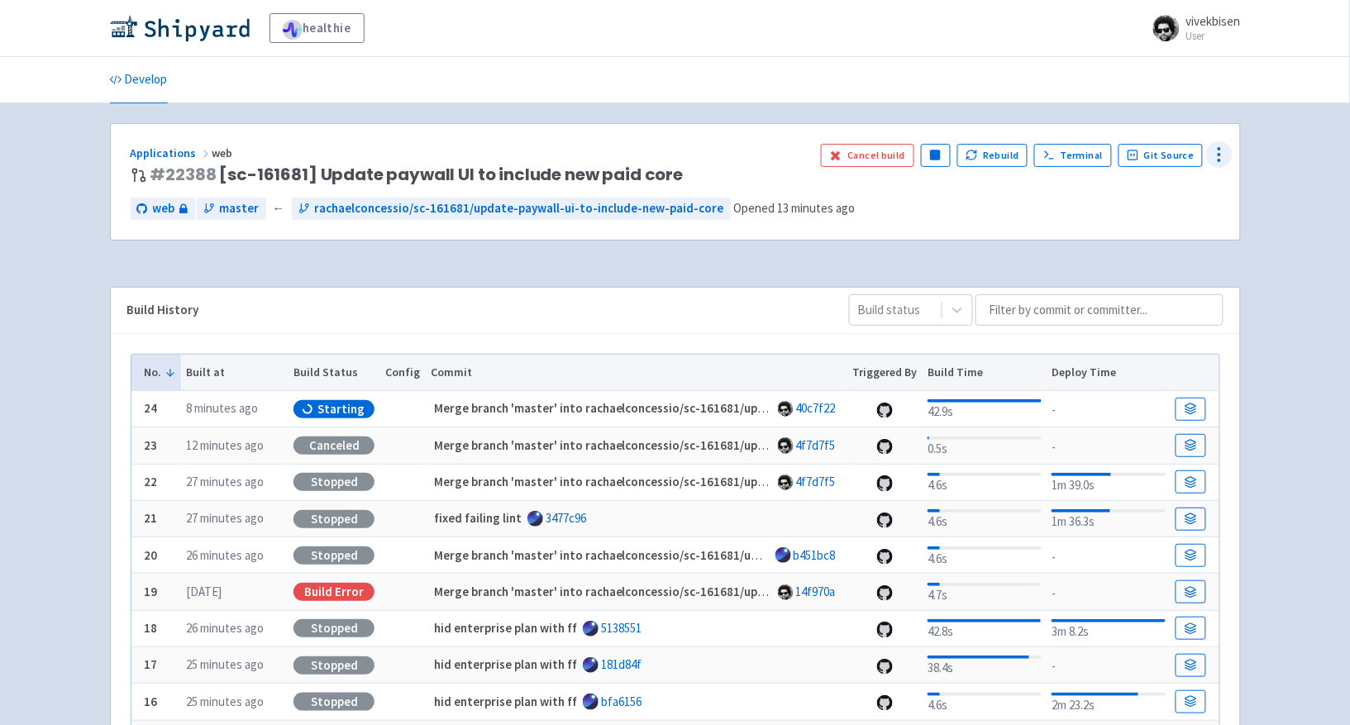
click at [1214, 155] on icon at bounding box center [1219, 155] width 20 height 20
click at [1190, 184] on span "Configure" at bounding box center [1157, 192] width 110 height 23
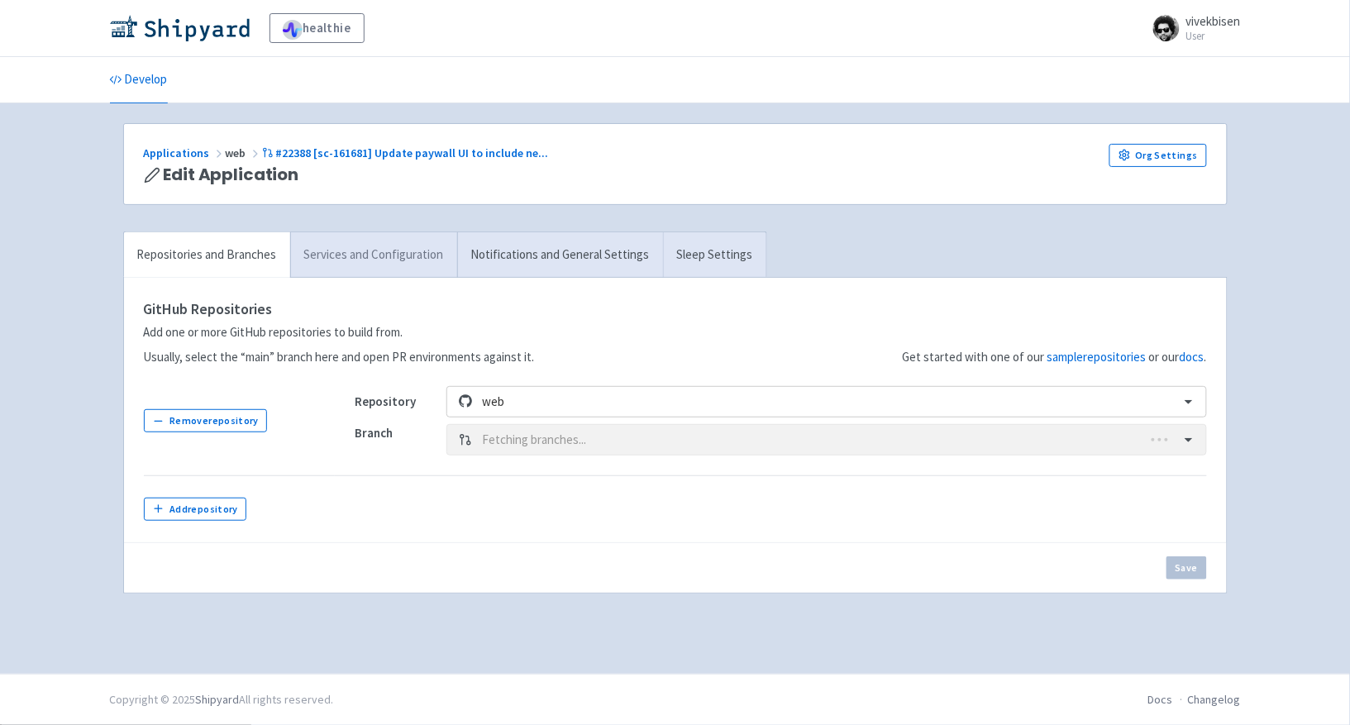
click at [421, 270] on link "Services and Configuration" at bounding box center [373, 254] width 167 height 45
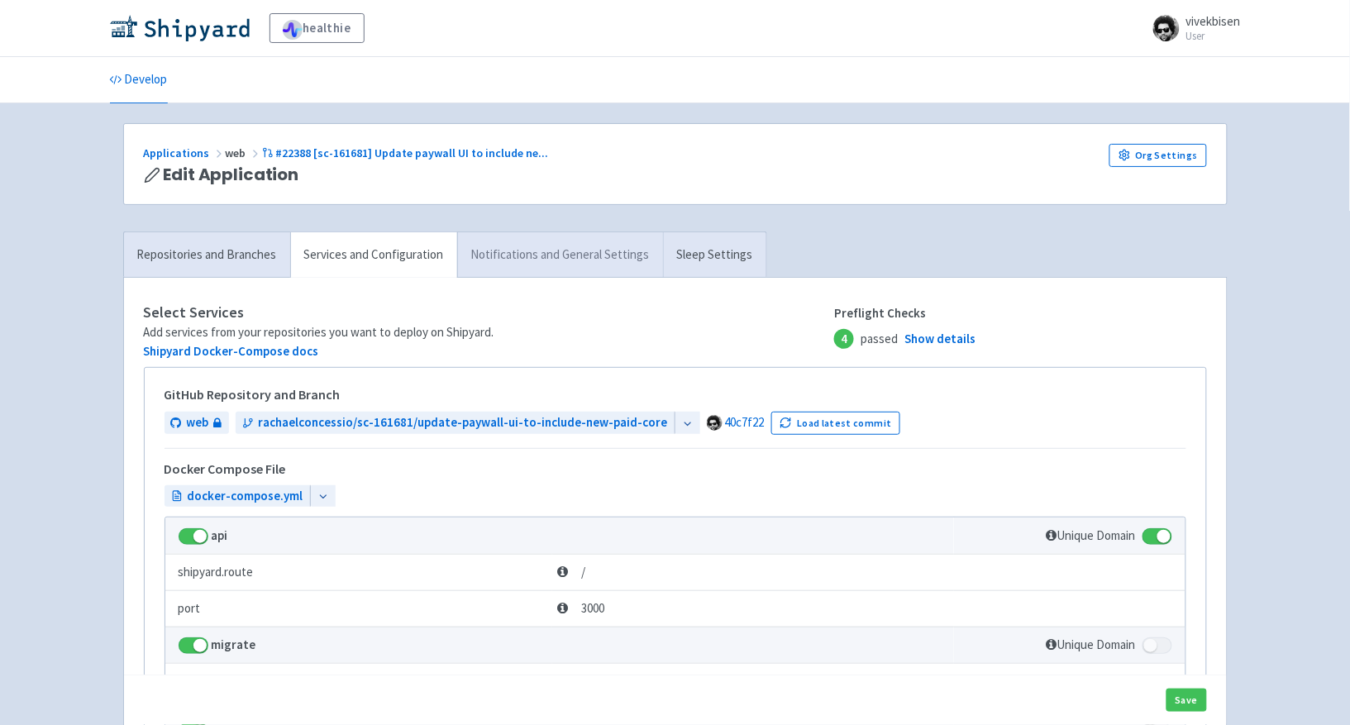
click at [537, 262] on link "Notifications and General Settings" at bounding box center [560, 254] width 206 height 45
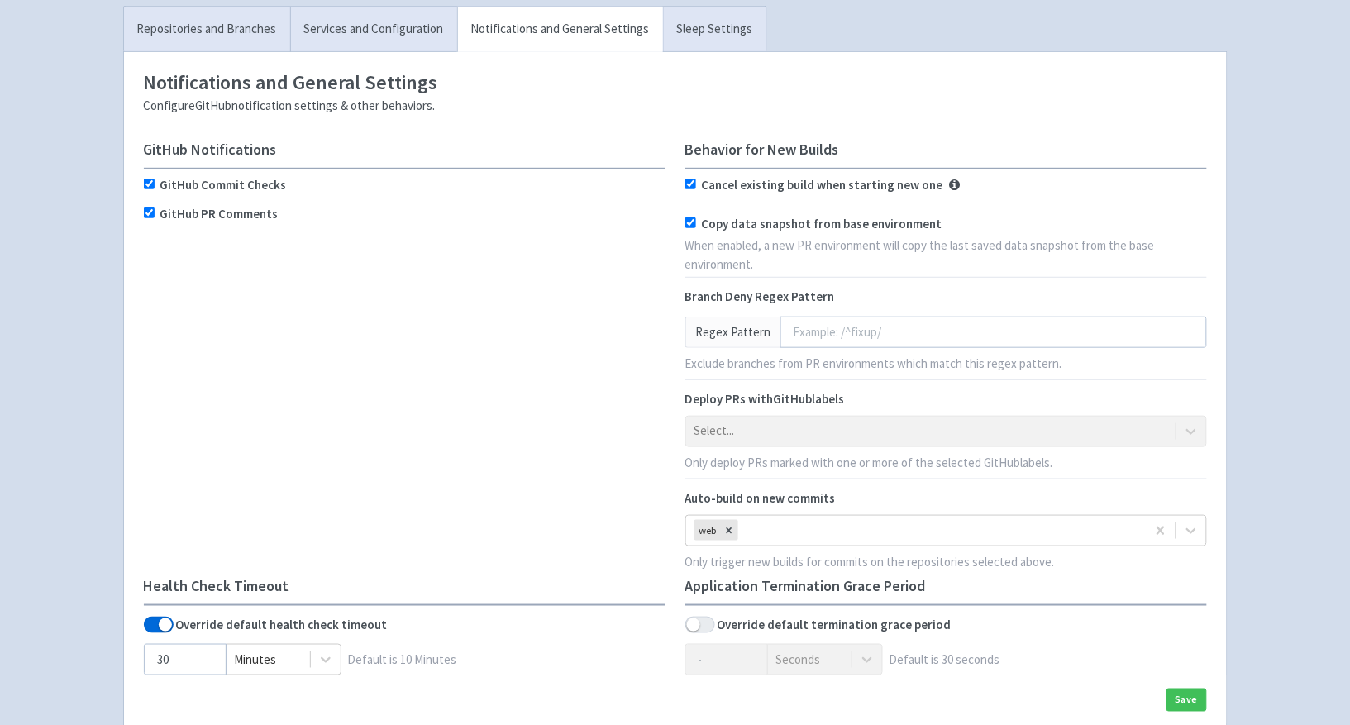
scroll to position [203, 0]
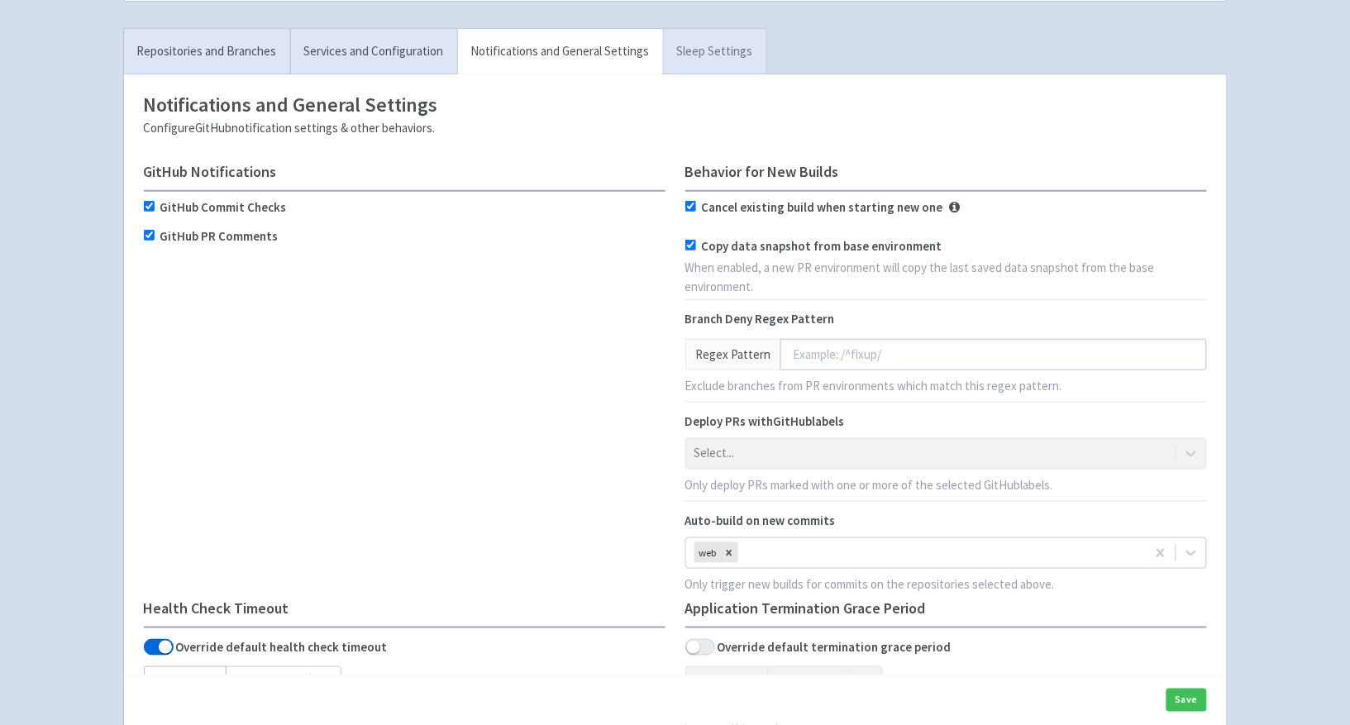
click at [690, 74] on link "Sleep Settings" at bounding box center [714, 51] width 103 height 45
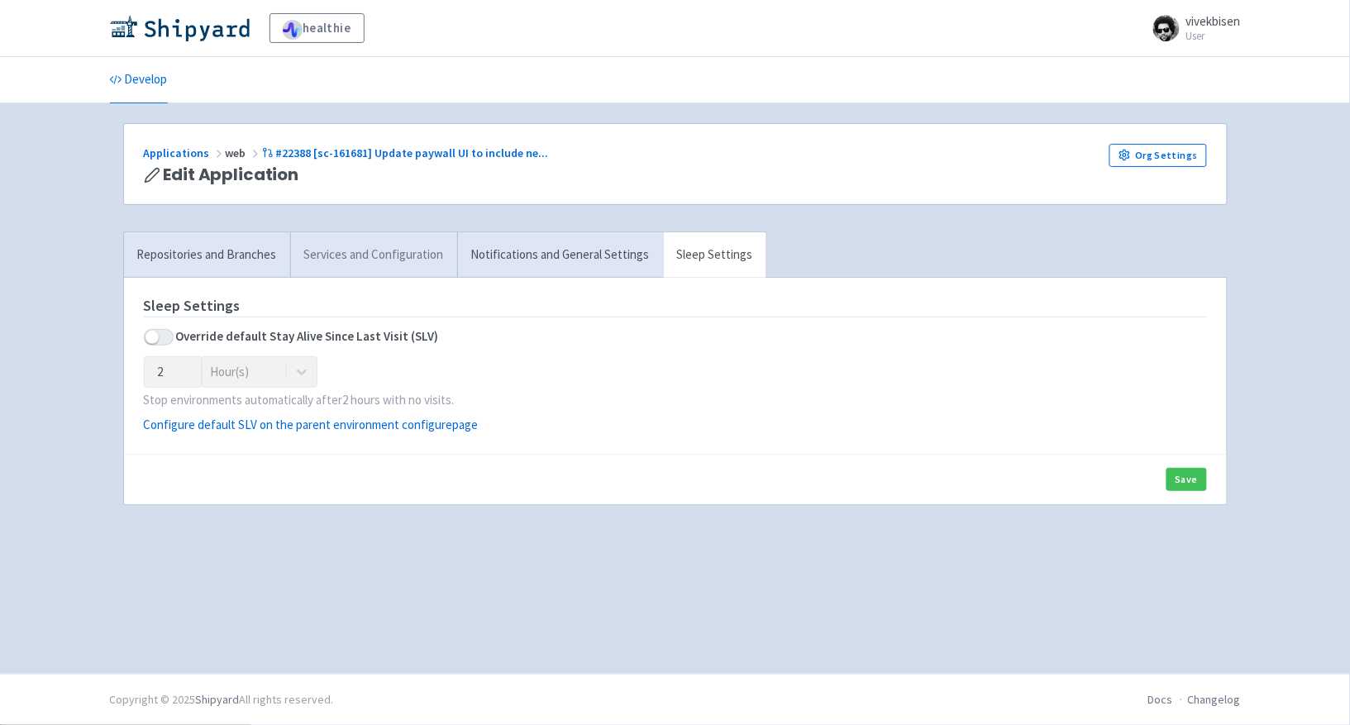
click at [342, 256] on link "Services and Configuration" at bounding box center [373, 254] width 167 height 45
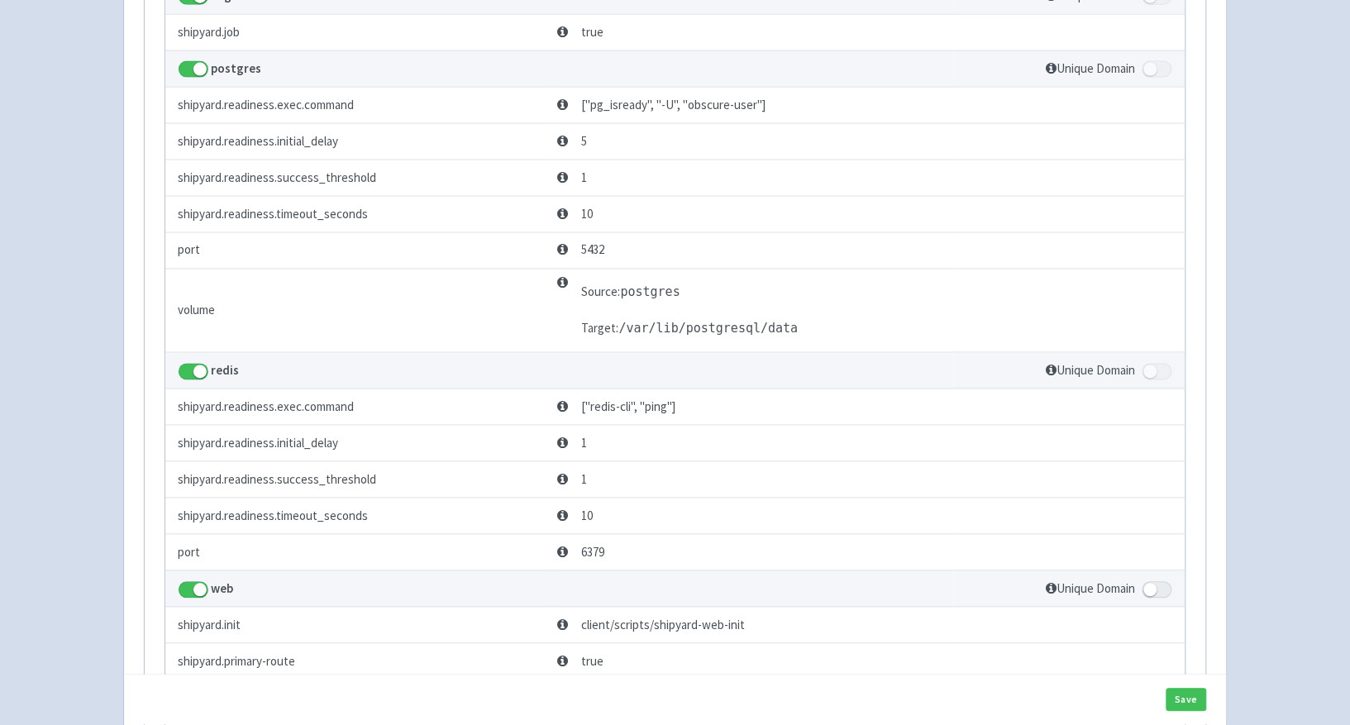
scroll to position [188, 0]
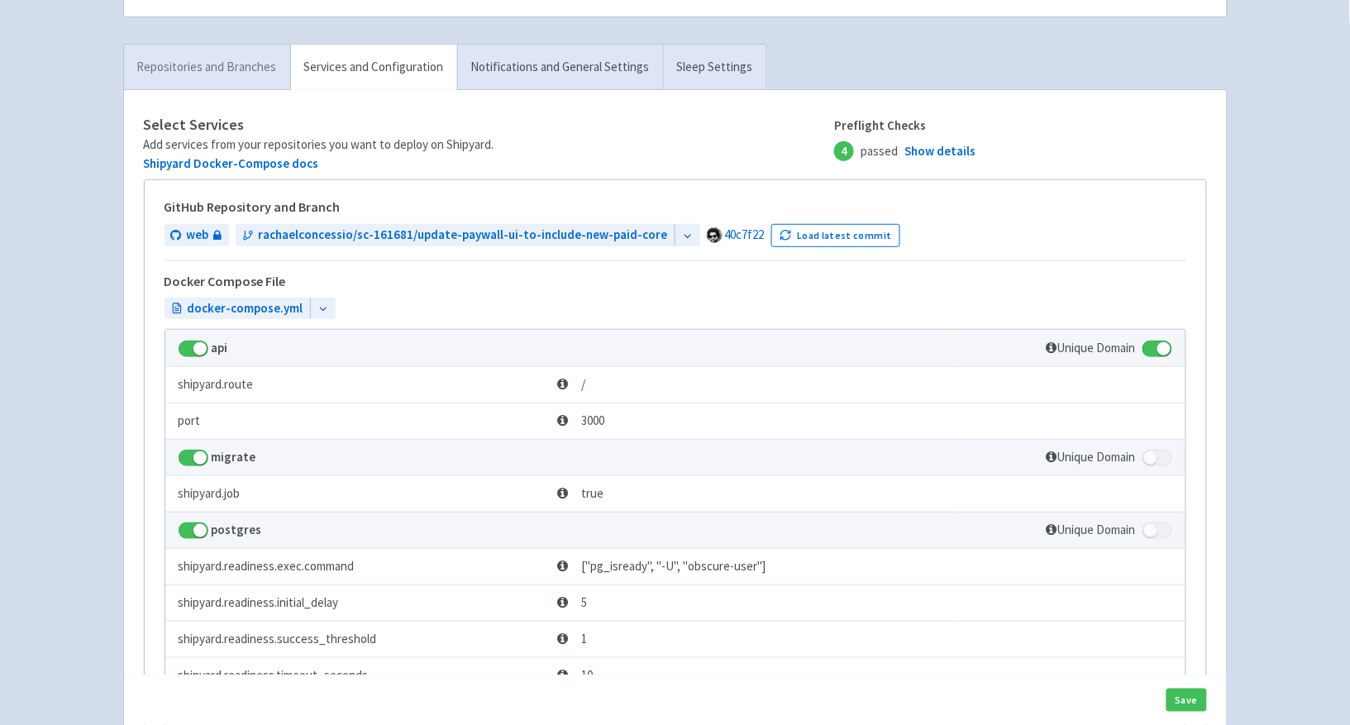
click at [221, 53] on link "Repositories and Branches" at bounding box center [207, 67] width 166 height 45
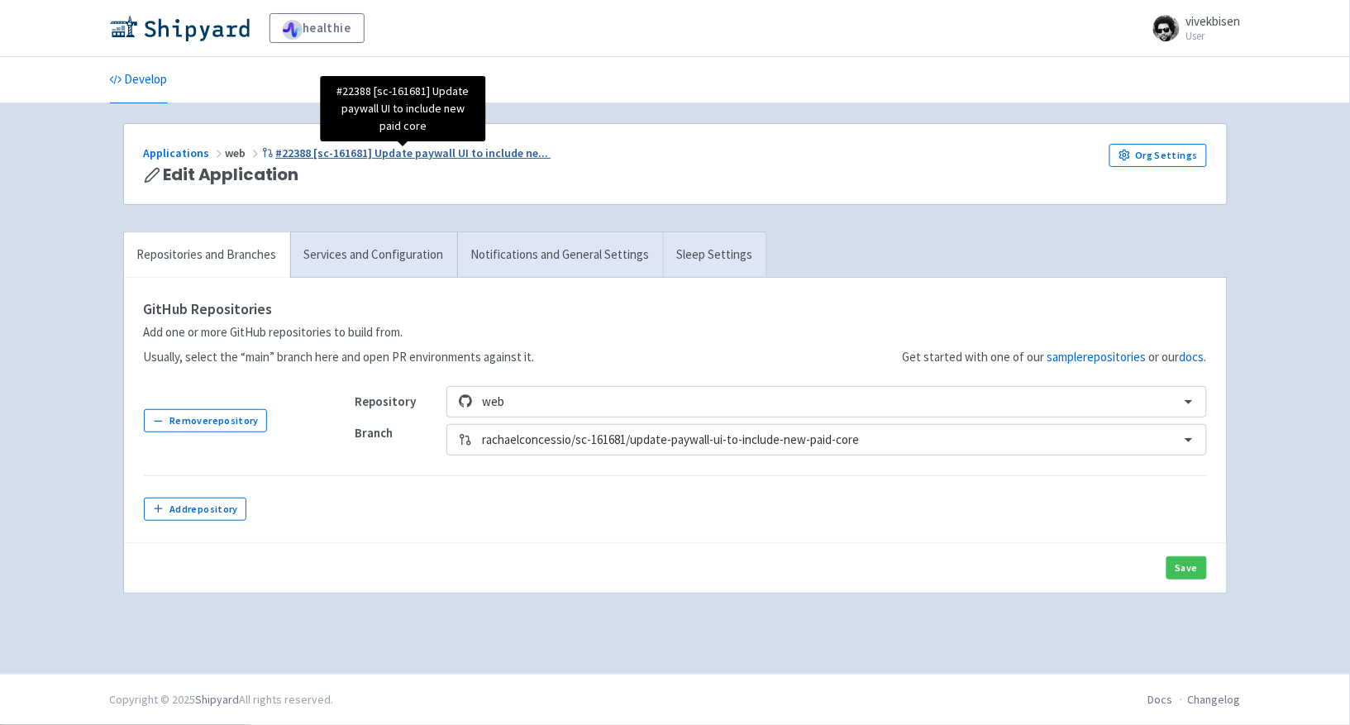
click at [508, 159] on span "#22388 [sc-161681] Update paywall UI to include ne ..." at bounding box center [411, 152] width 273 height 15
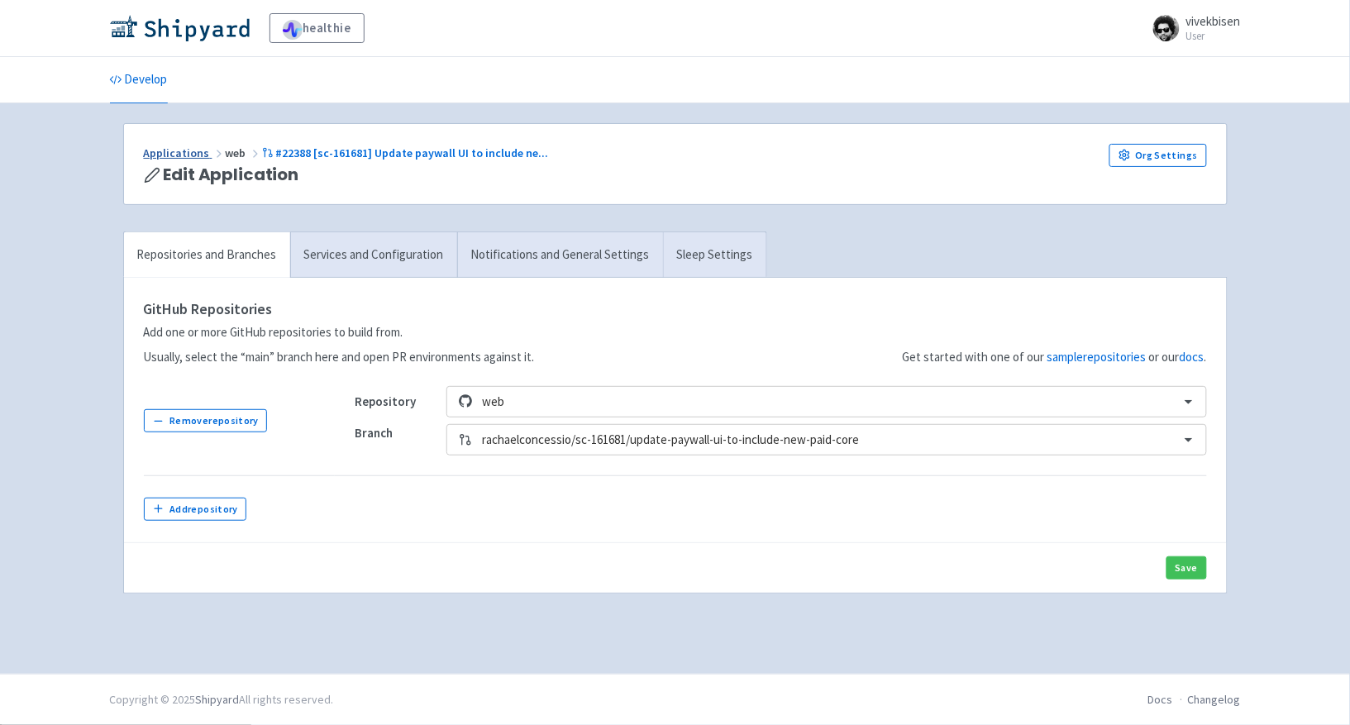
click at [204, 154] on link "Applications" at bounding box center [185, 152] width 82 height 15
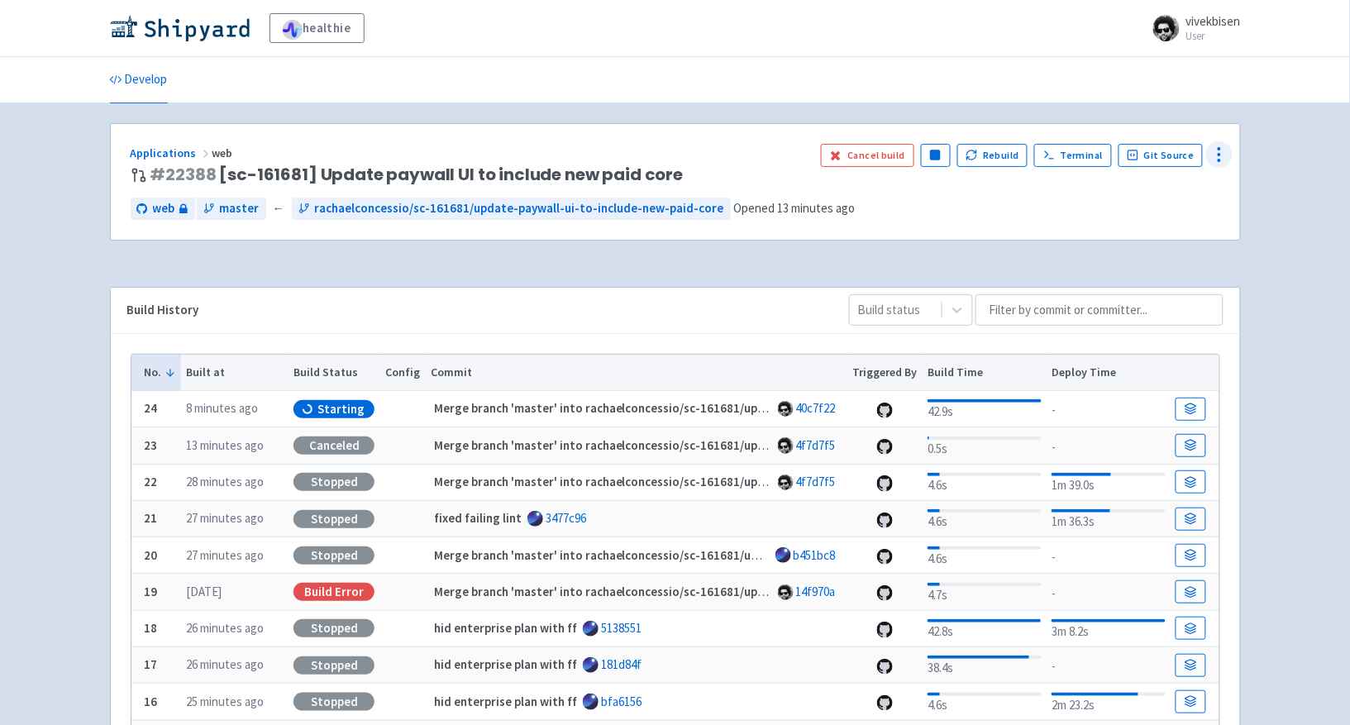
click at [1222, 159] on icon at bounding box center [1219, 155] width 20 height 20
click at [1203, 226] on icon at bounding box center [1205, 221] width 10 height 9
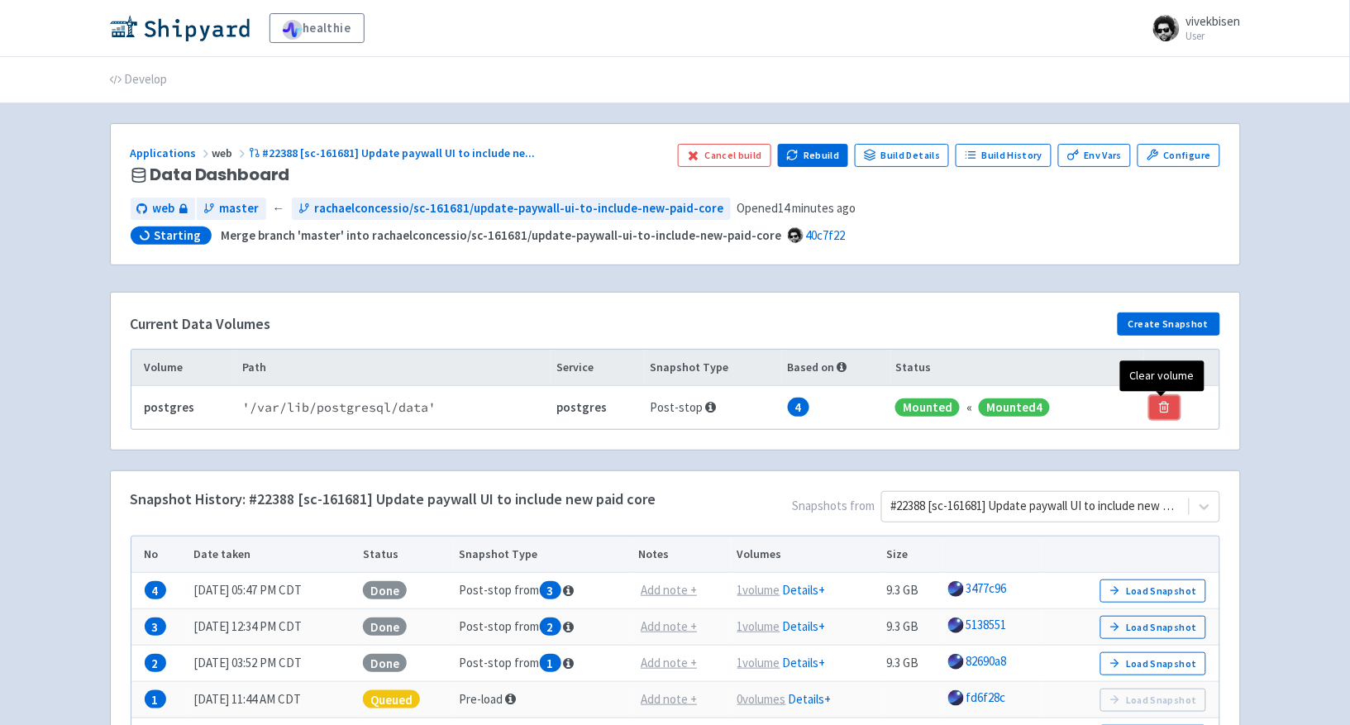
click at [1161, 407] on icon "button" at bounding box center [1164, 407] width 12 height 12
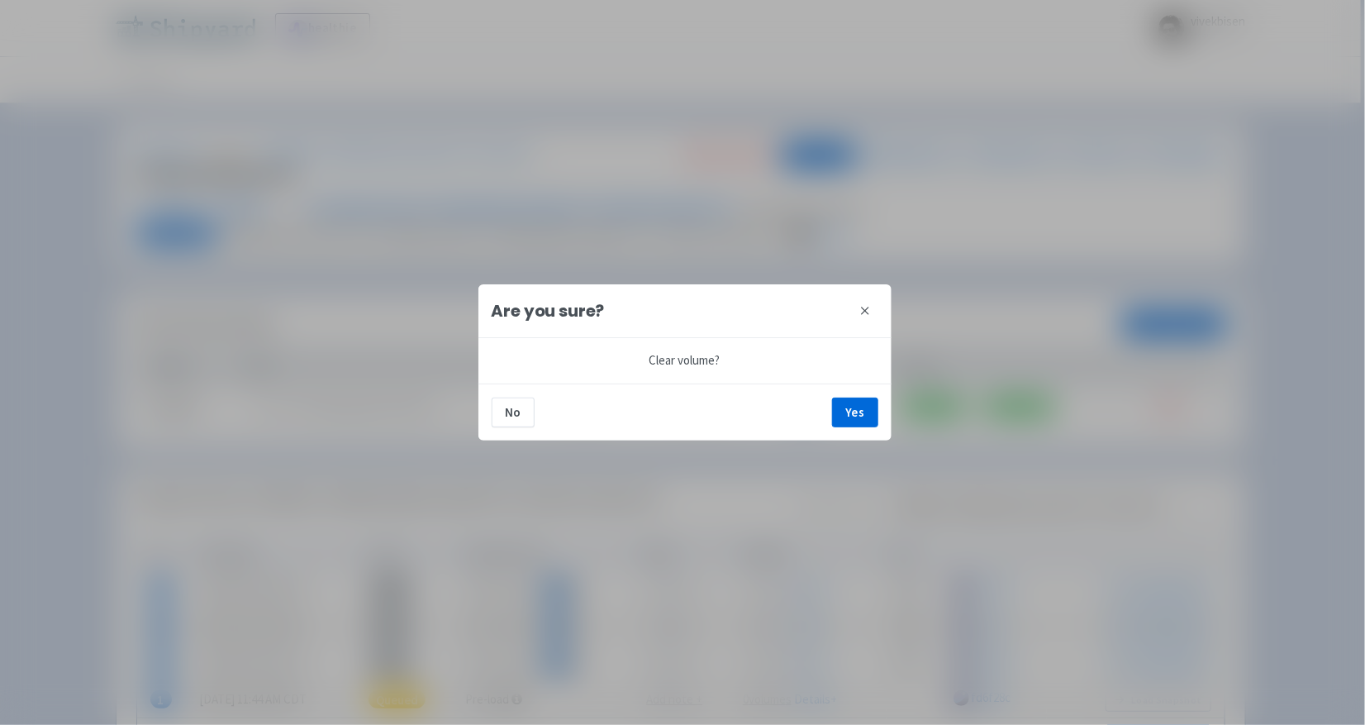
click at [869, 311] on icon at bounding box center [865, 310] width 13 height 13
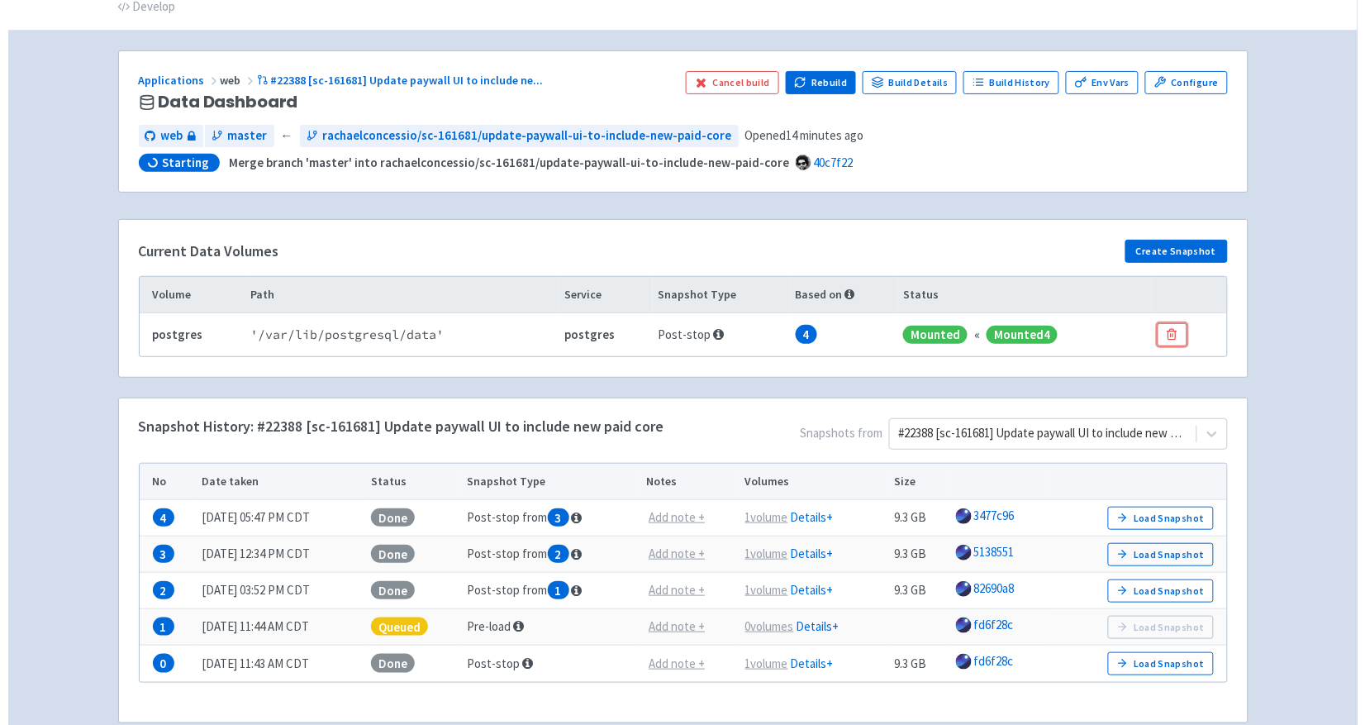
scroll to position [100, 0]
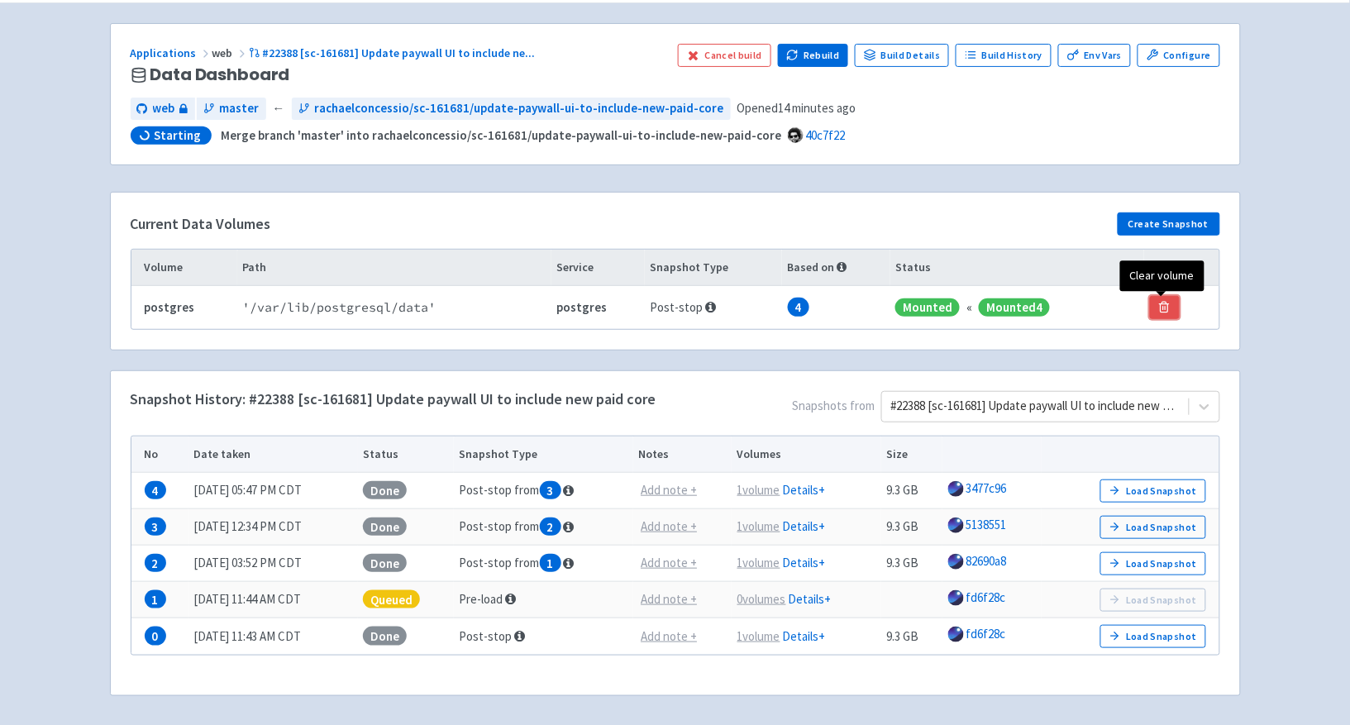
click at [1163, 311] on icon "button" at bounding box center [1164, 307] width 12 height 12
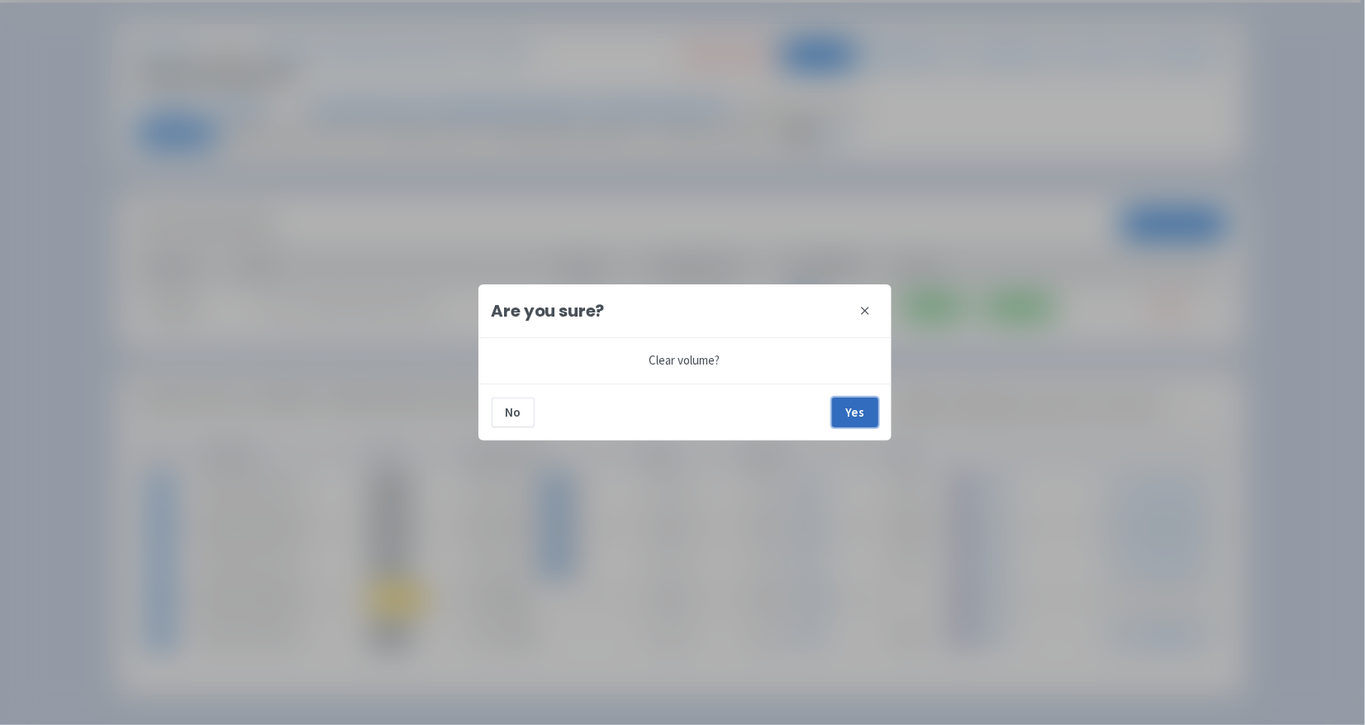
click at [874, 414] on button "Yes" at bounding box center [855, 413] width 46 height 30
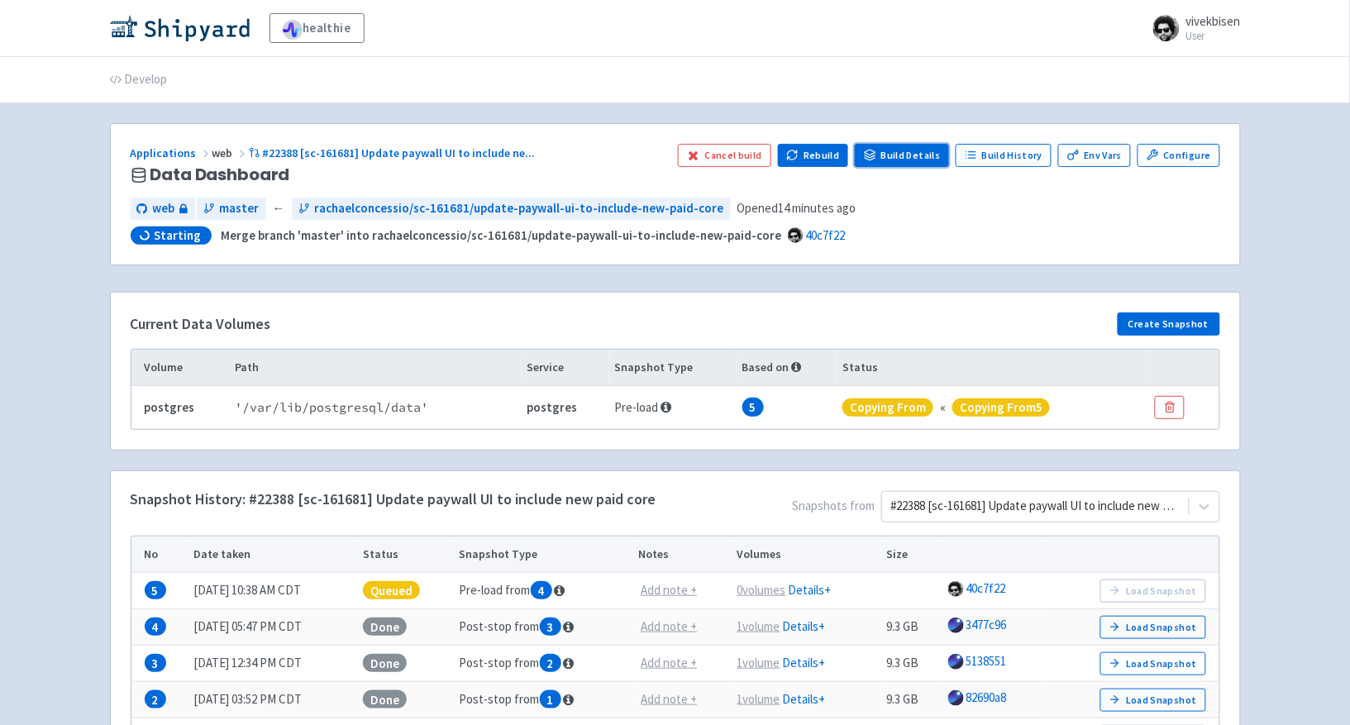
click at [901, 148] on link "Build Details" at bounding box center [902, 155] width 94 height 23
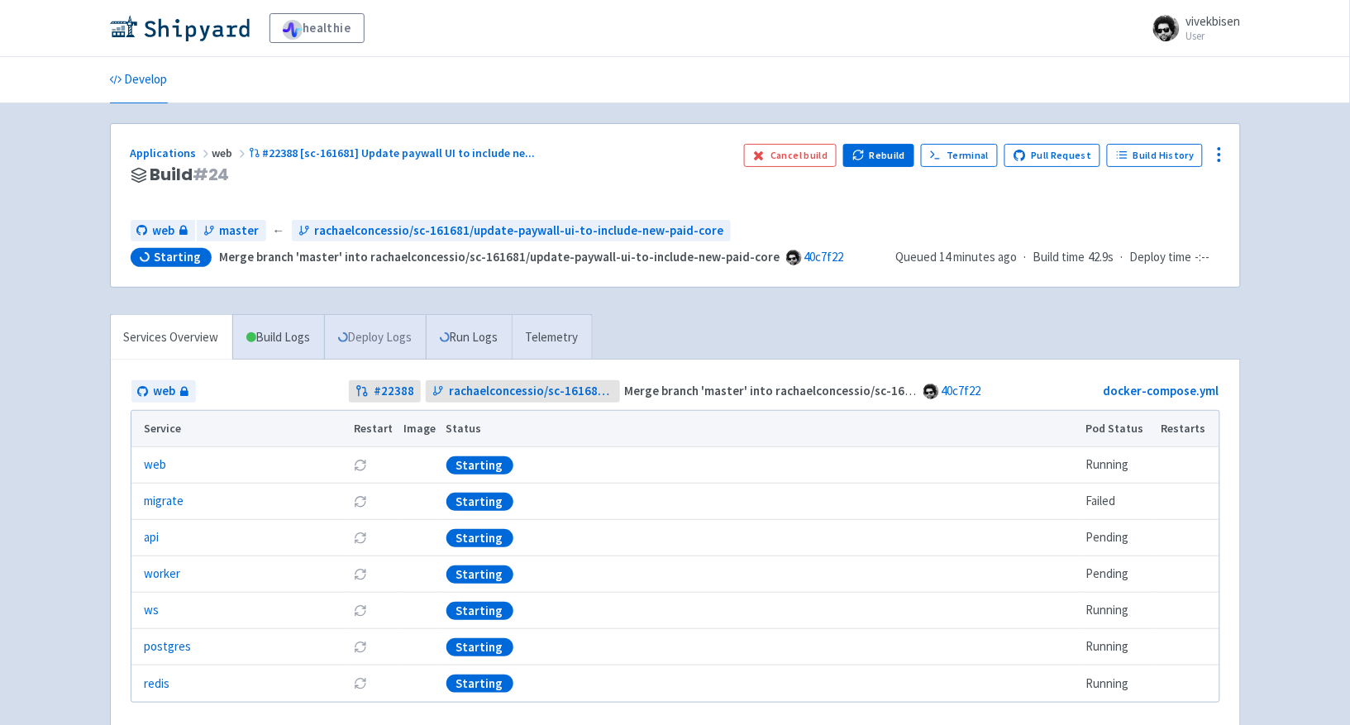
click at [331, 346] on link "Deploy Logs" at bounding box center [375, 337] width 102 height 45
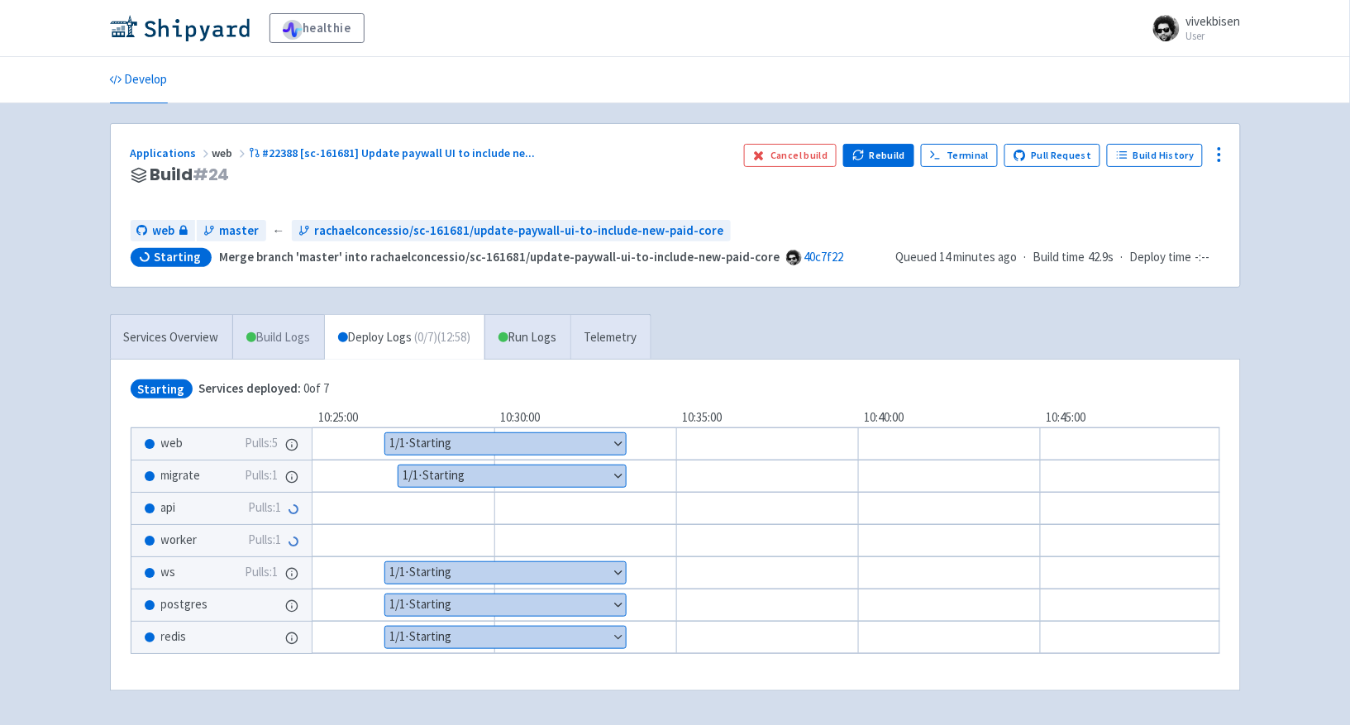
click at [298, 348] on link "Build Logs" at bounding box center [278, 337] width 91 height 45
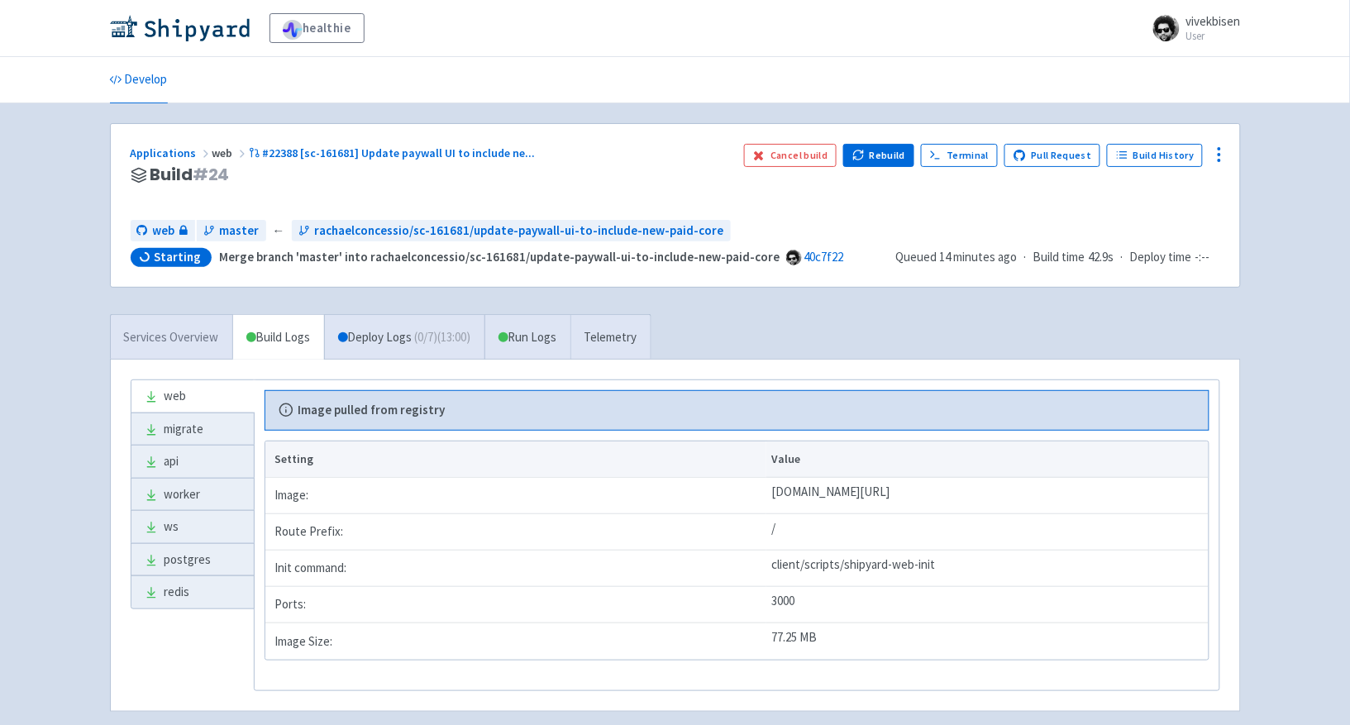
click at [219, 351] on link "Services Overview" at bounding box center [171, 337] width 121 height 45
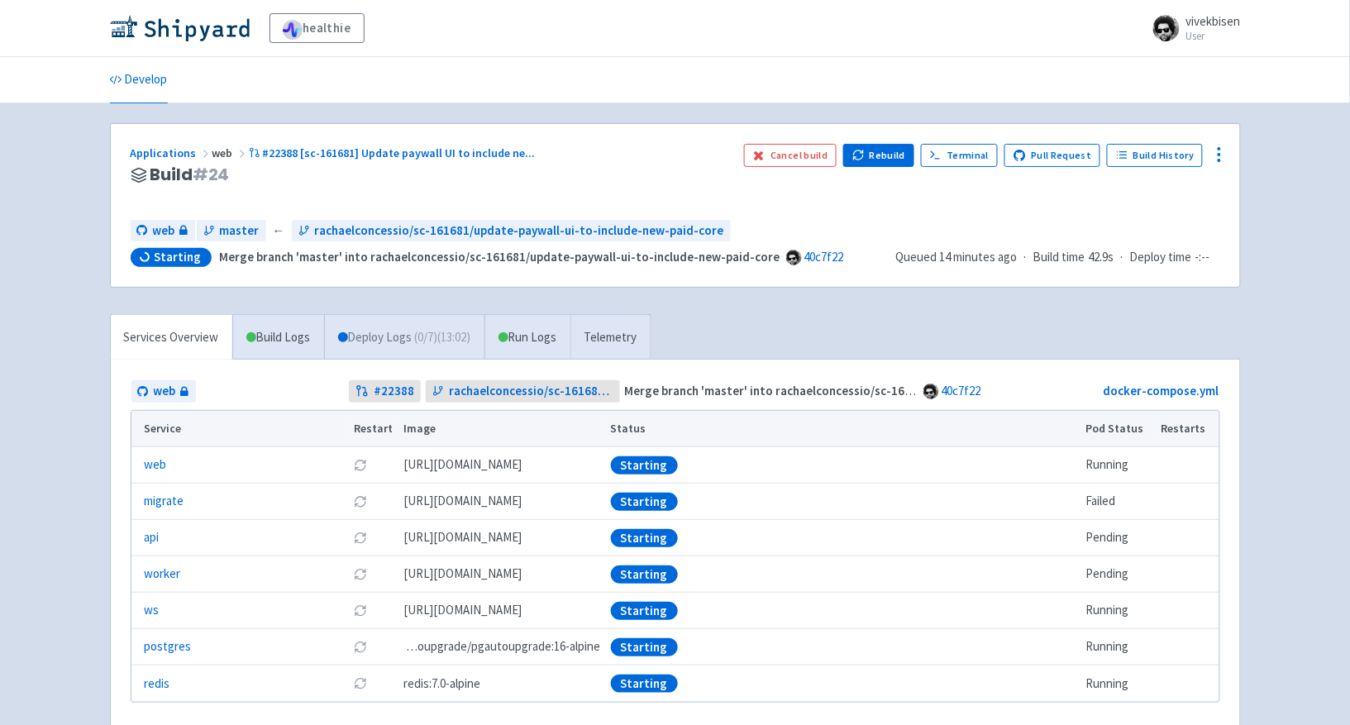
click at [420, 345] on link "Deploy Logs ( 0 / 7 ) (13:02)" at bounding box center [404, 337] width 160 height 45
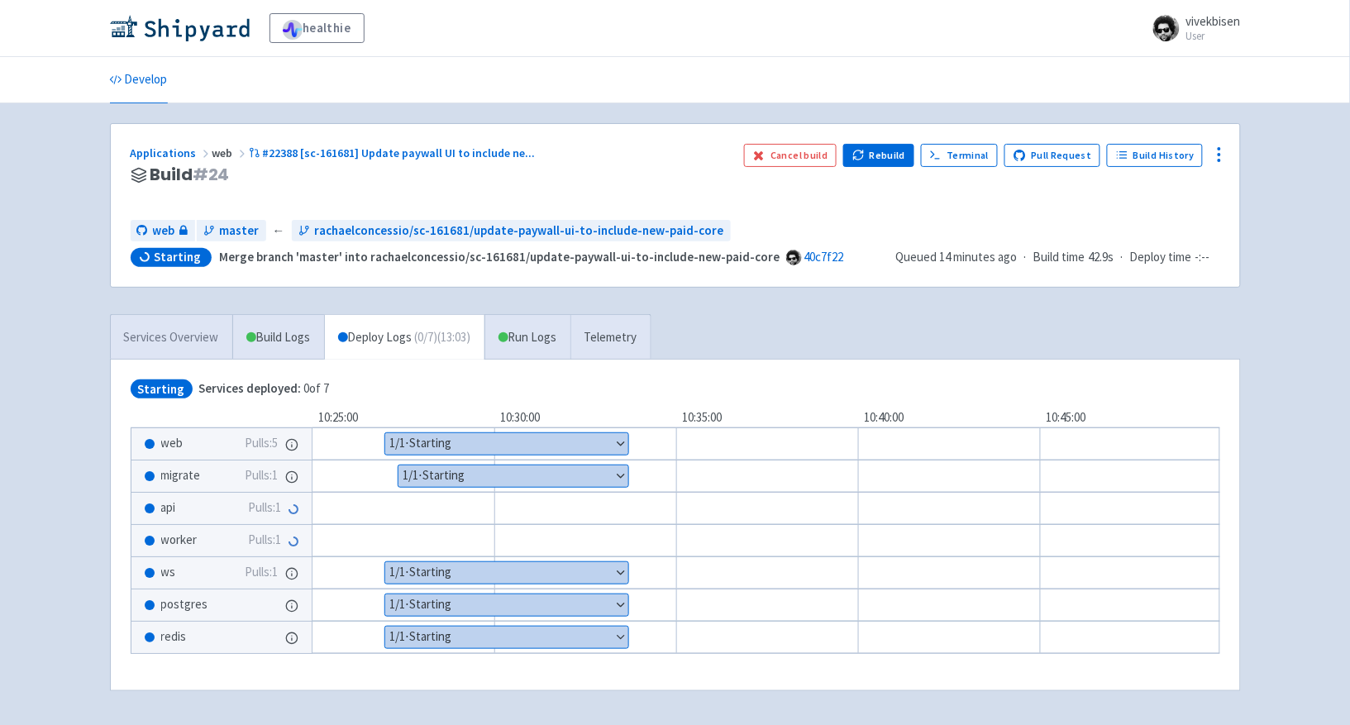
click at [183, 332] on link "Services Overview" at bounding box center [171, 337] width 121 height 45
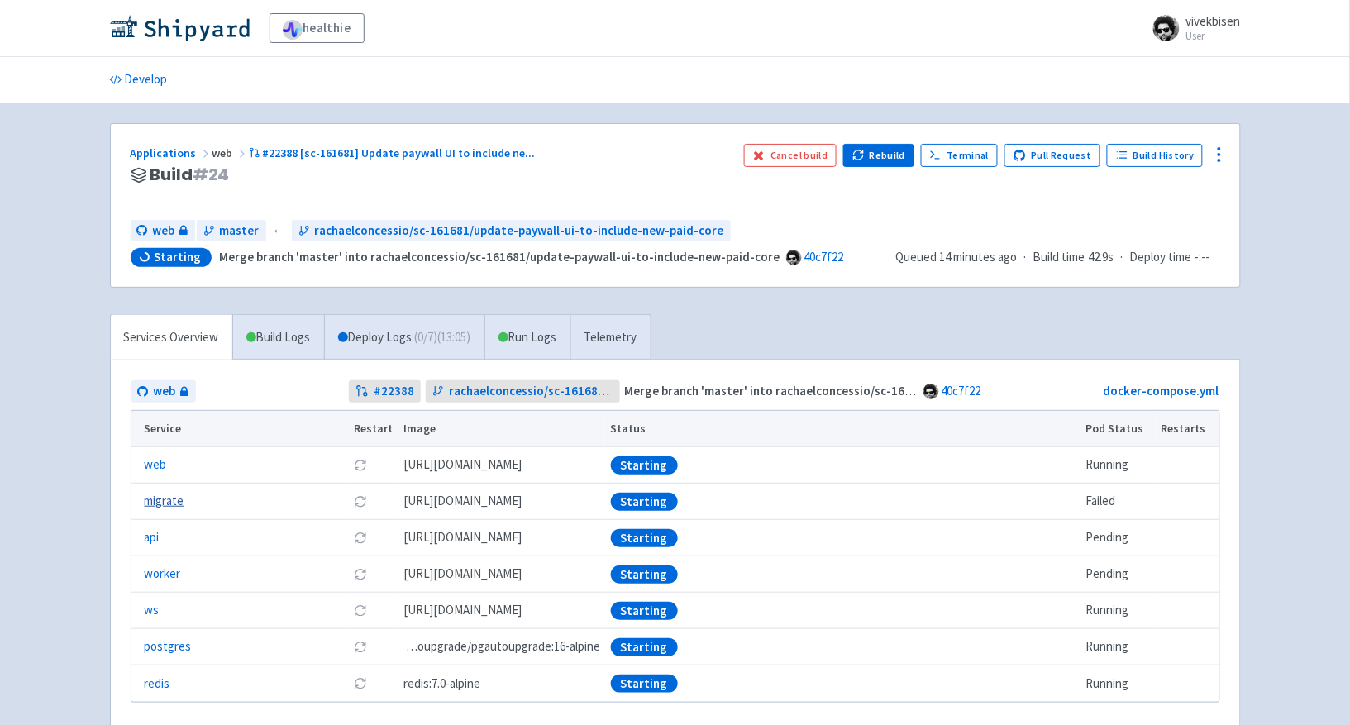
click at [160, 499] on link "migrate" at bounding box center [165, 501] width 40 height 19
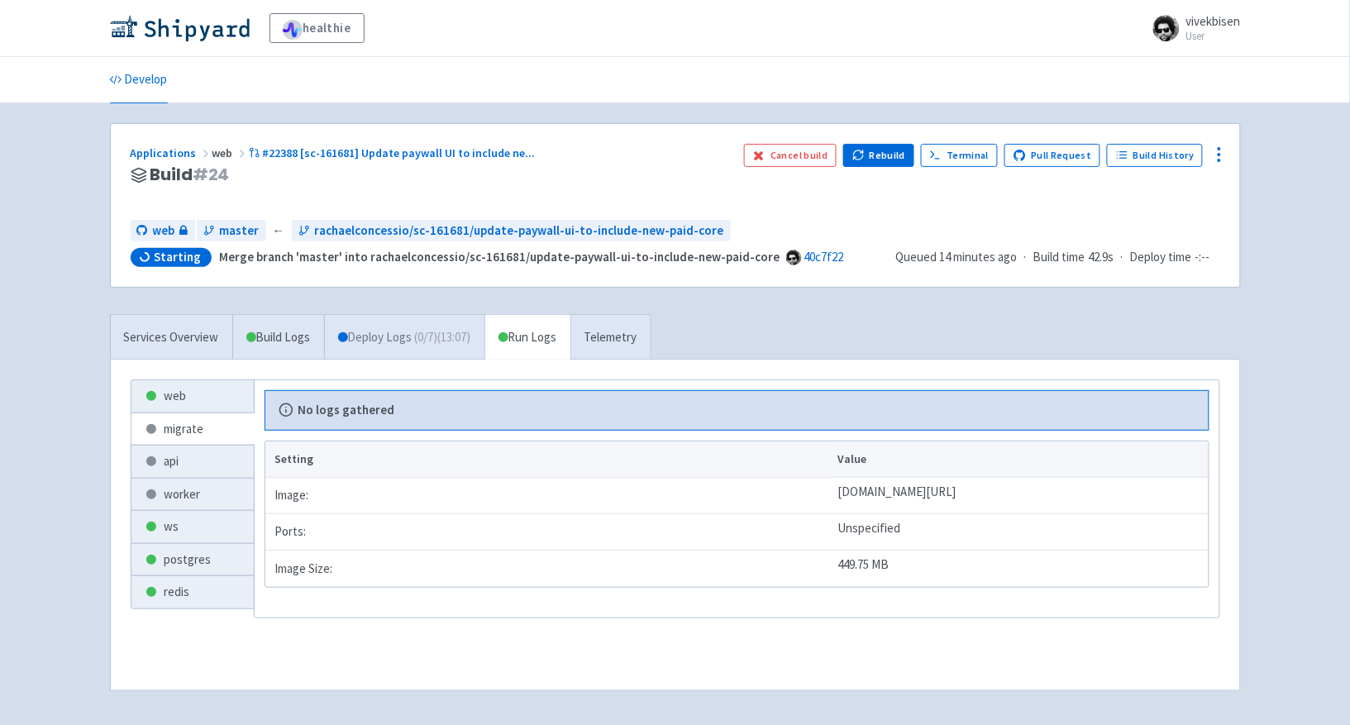
click at [361, 347] on link "Deploy Logs ( 0 / 7 ) (13:07)" at bounding box center [404, 337] width 160 height 45
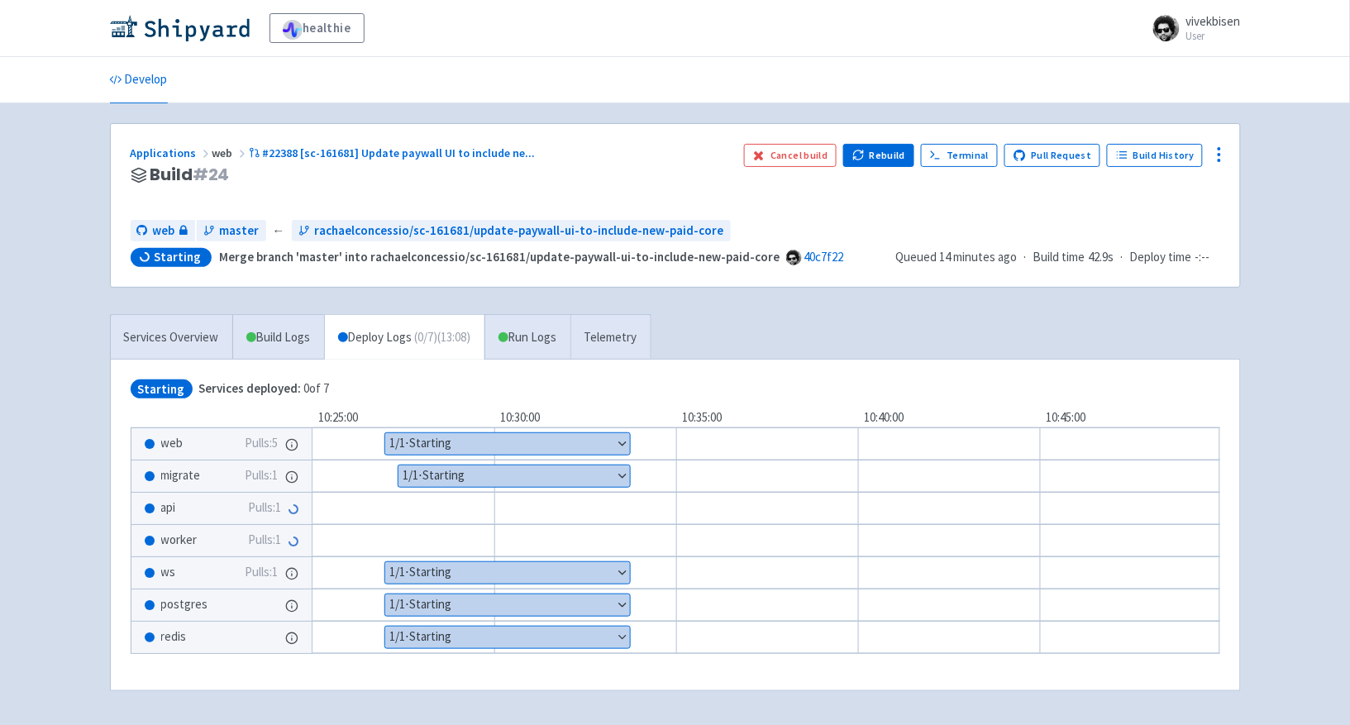
click at [468, 478] on button "Show details" at bounding box center [513, 475] width 231 height 21
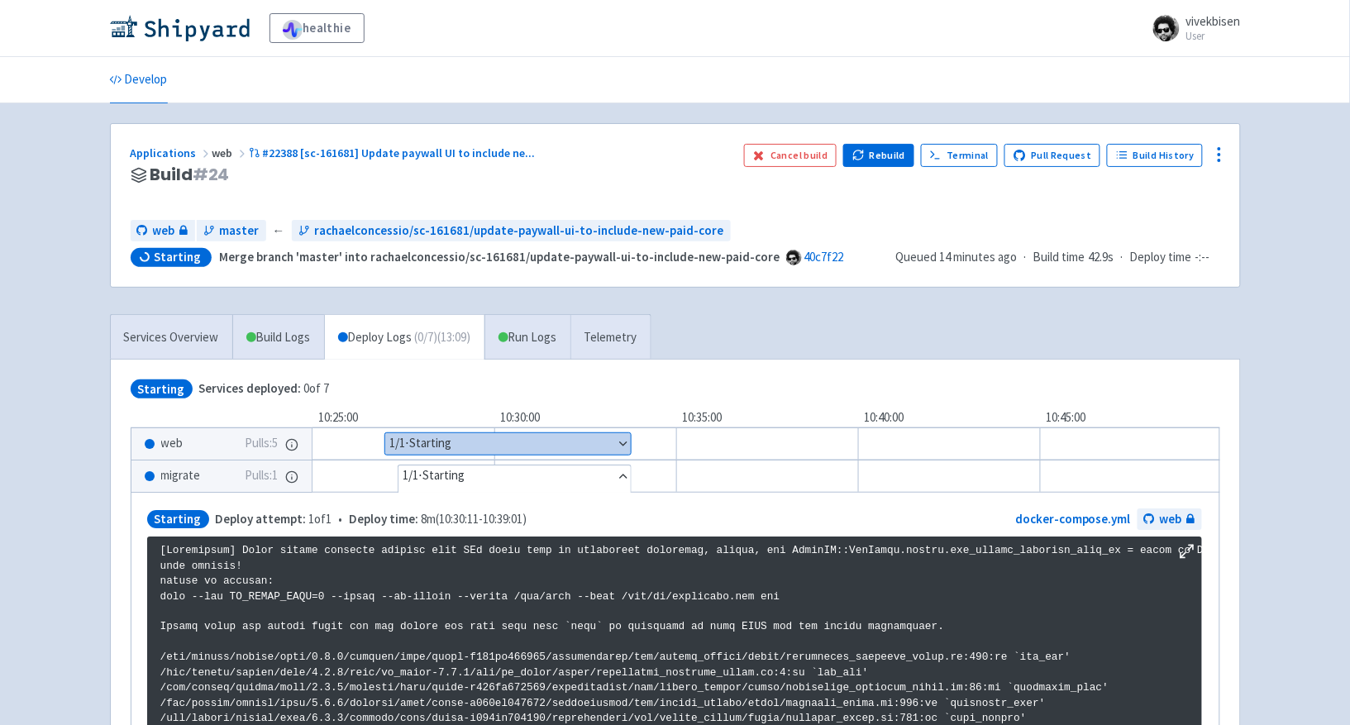
scroll to position [750, 0]
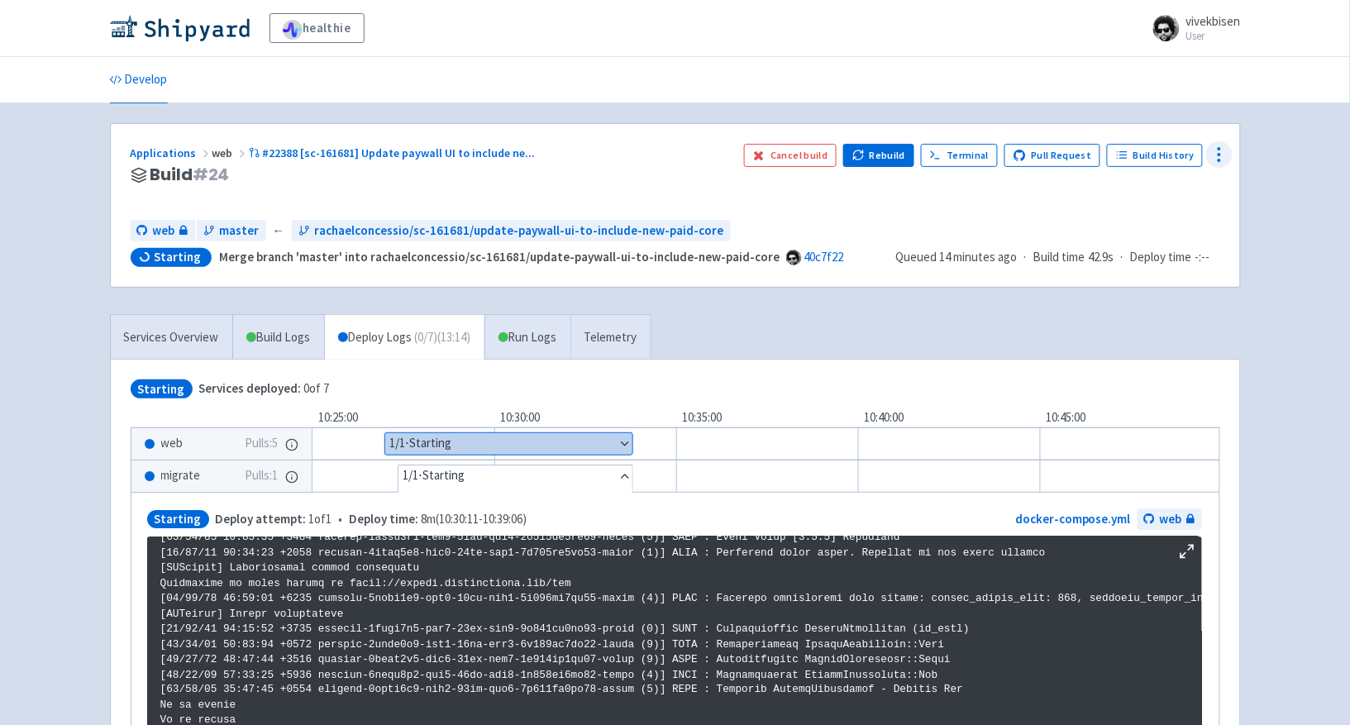
click at [1222, 150] on icon at bounding box center [1219, 155] width 20 height 20
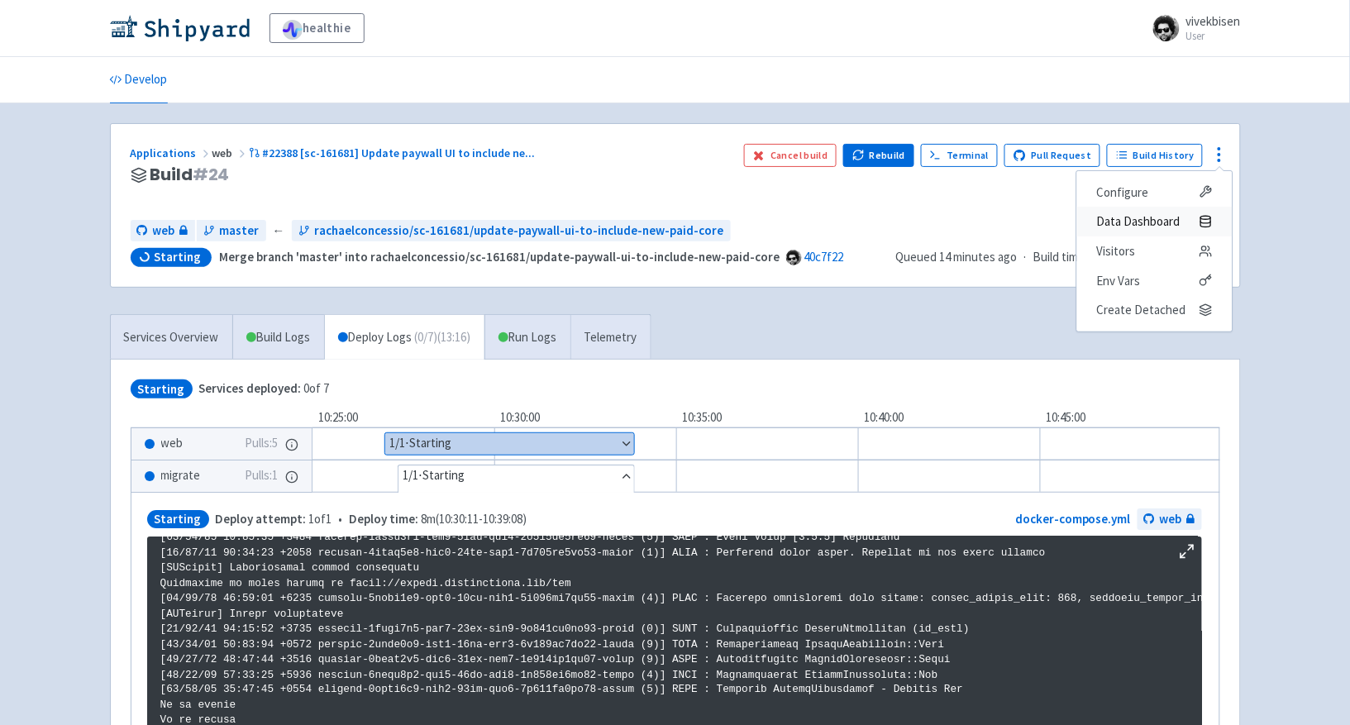
click at [1187, 209] on link "Data Dashboard" at bounding box center [1153, 222] width 155 height 30
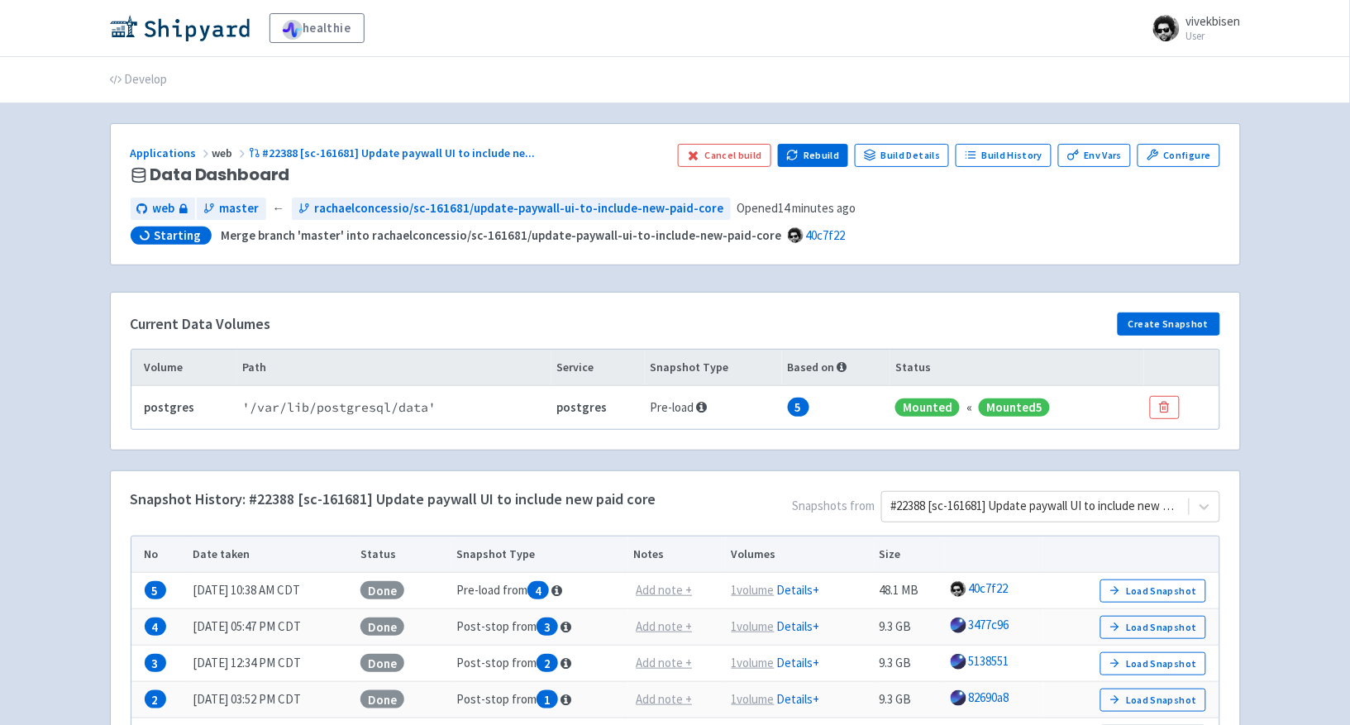
scroll to position [201, 0]
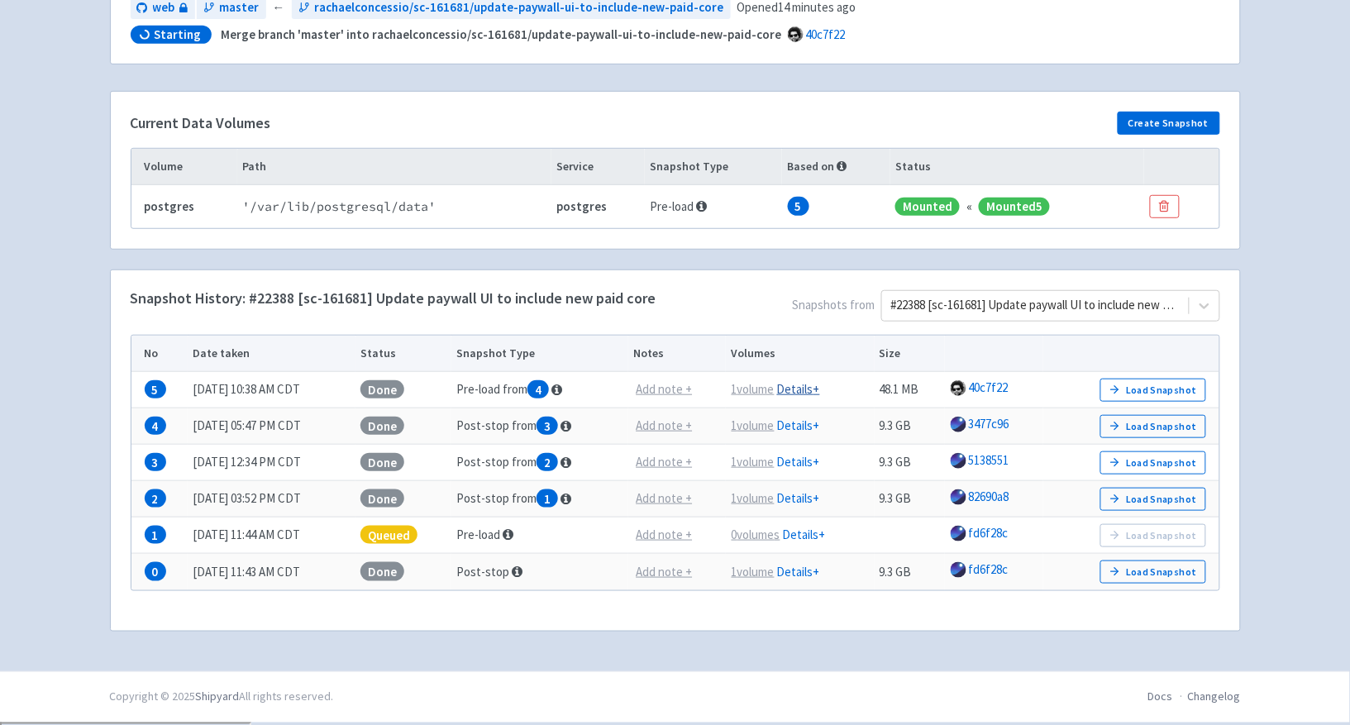
click at [807, 387] on link "Details +" at bounding box center [798, 389] width 43 height 16
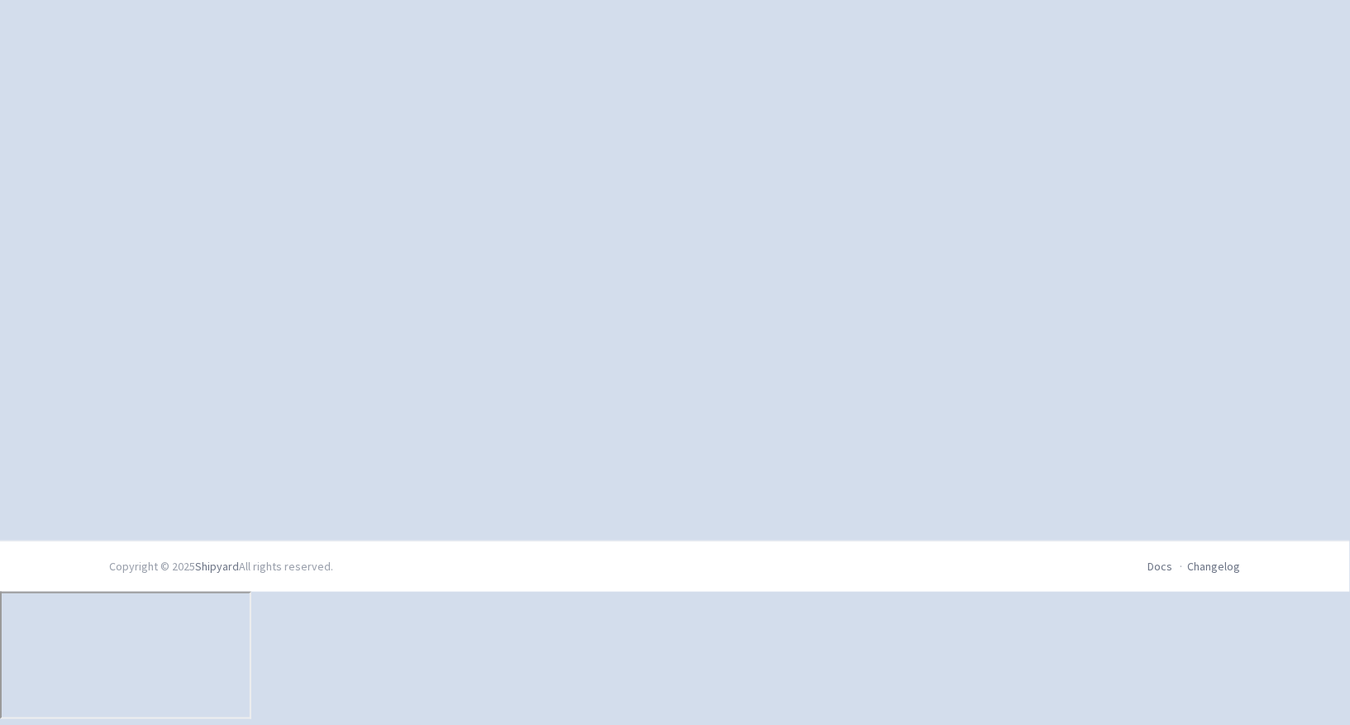
scroll to position [0, 0]
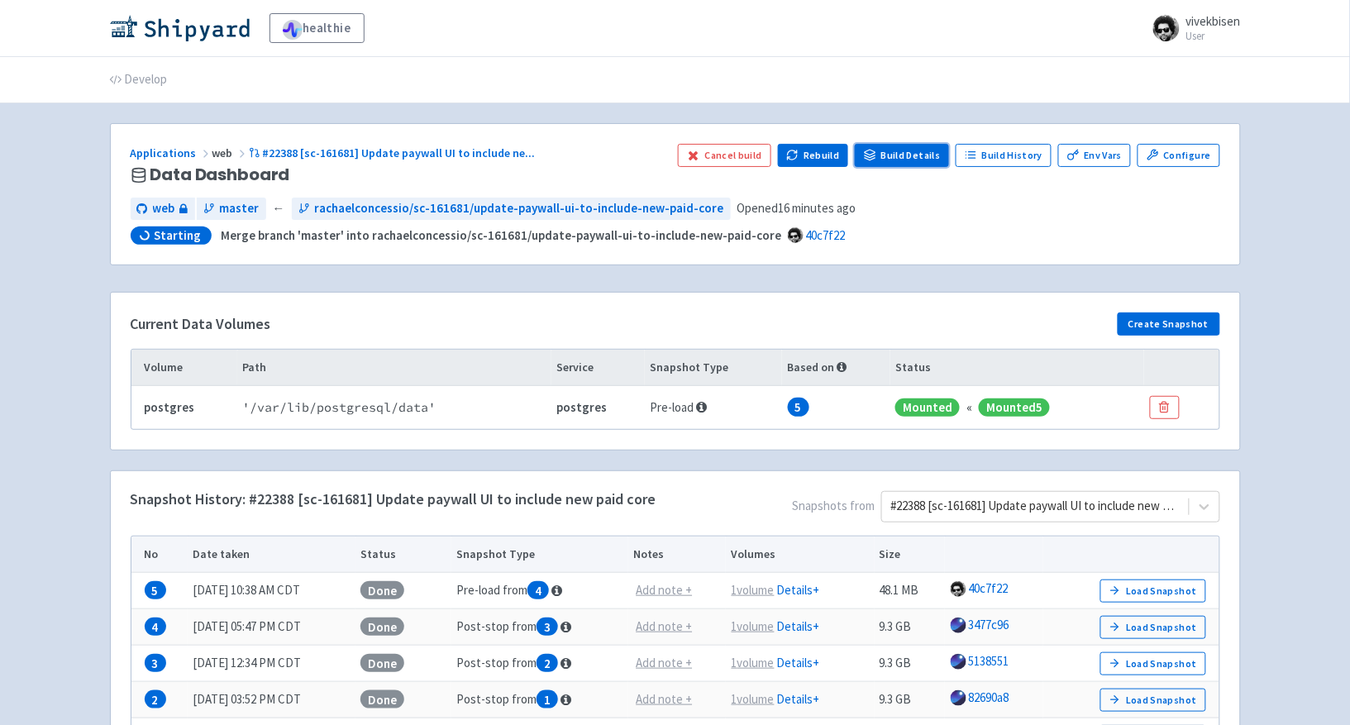
click at [934, 159] on link "Build Details" at bounding box center [902, 155] width 94 height 23
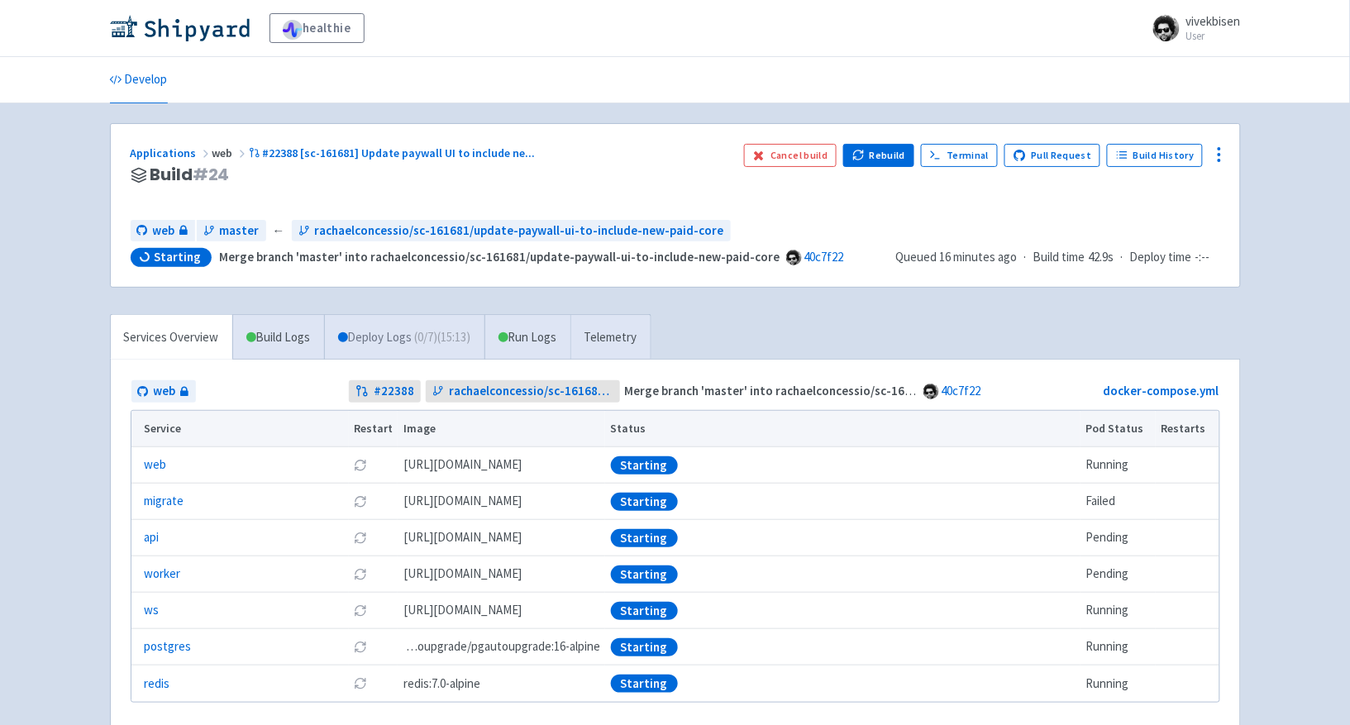
click at [463, 348] on link "Deploy Logs ( 0 / 7 ) (15:13)" at bounding box center [404, 337] width 160 height 45
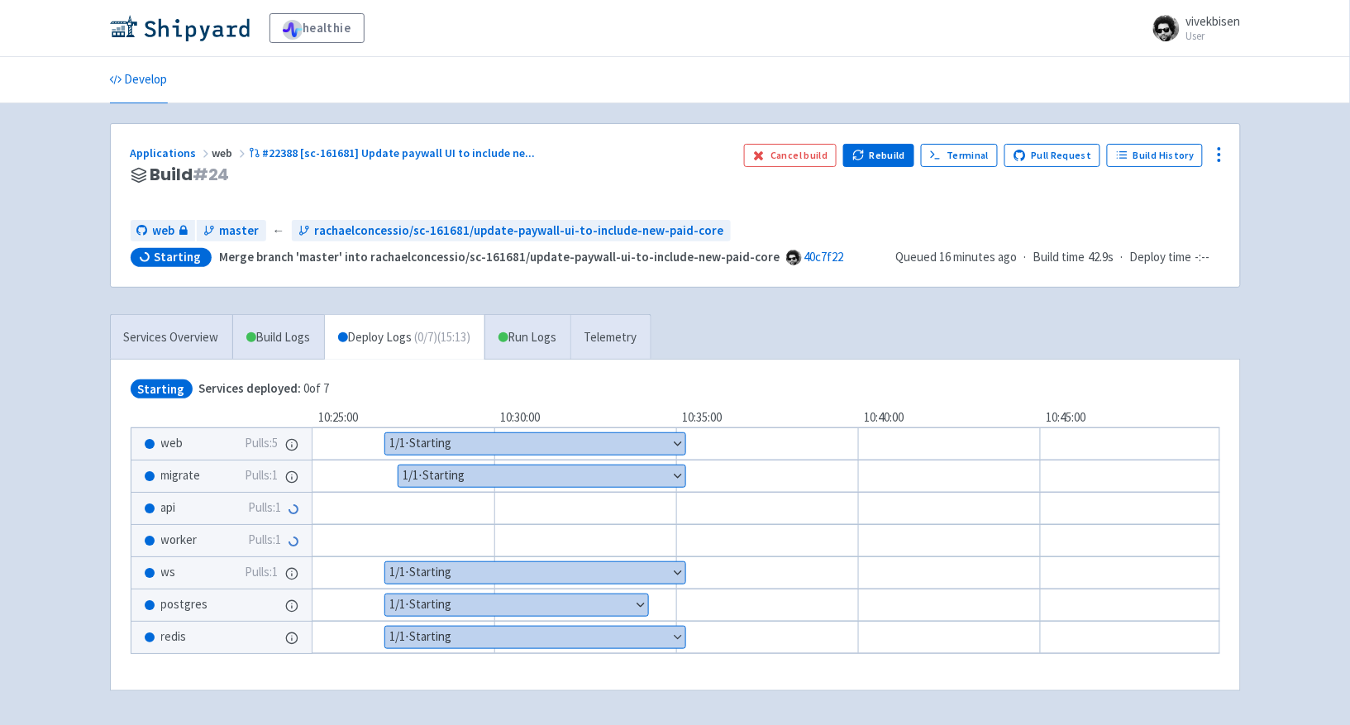
click at [510, 470] on button "Show details" at bounding box center [541, 475] width 287 height 21
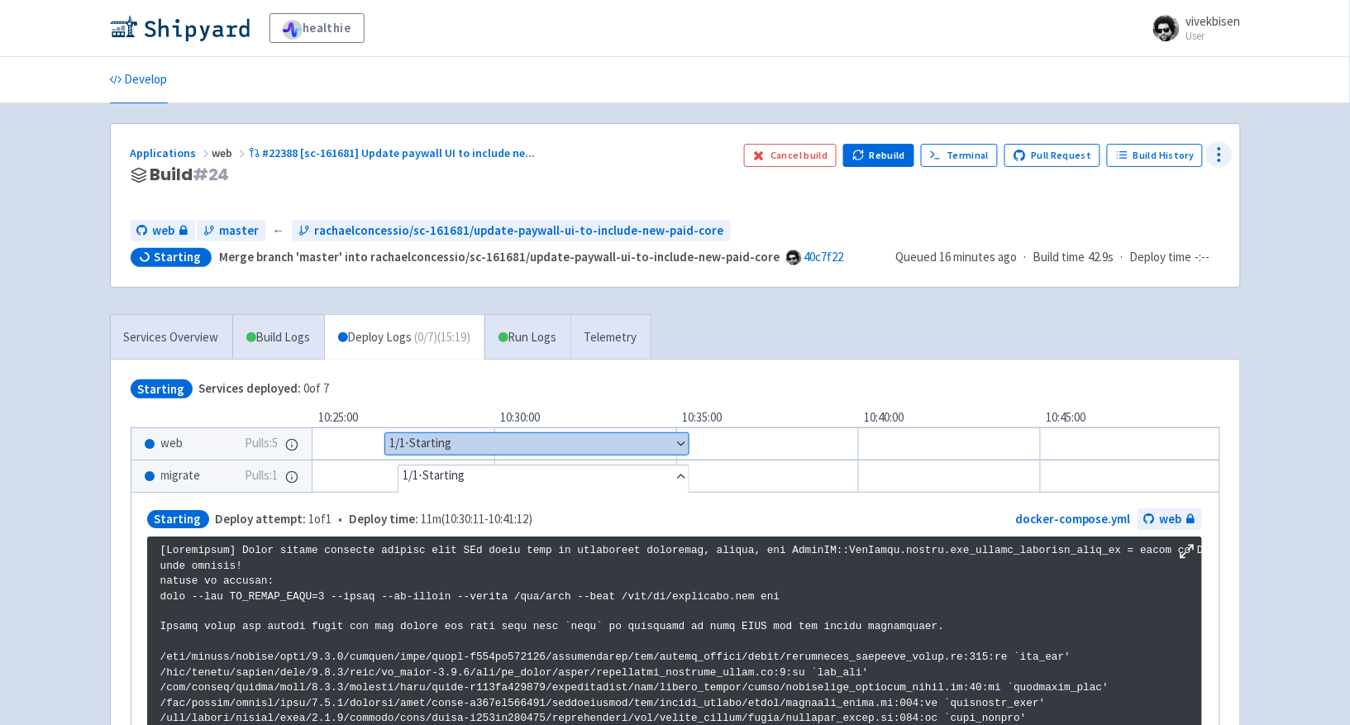
click at [1214, 152] on icon at bounding box center [1219, 155] width 20 height 20
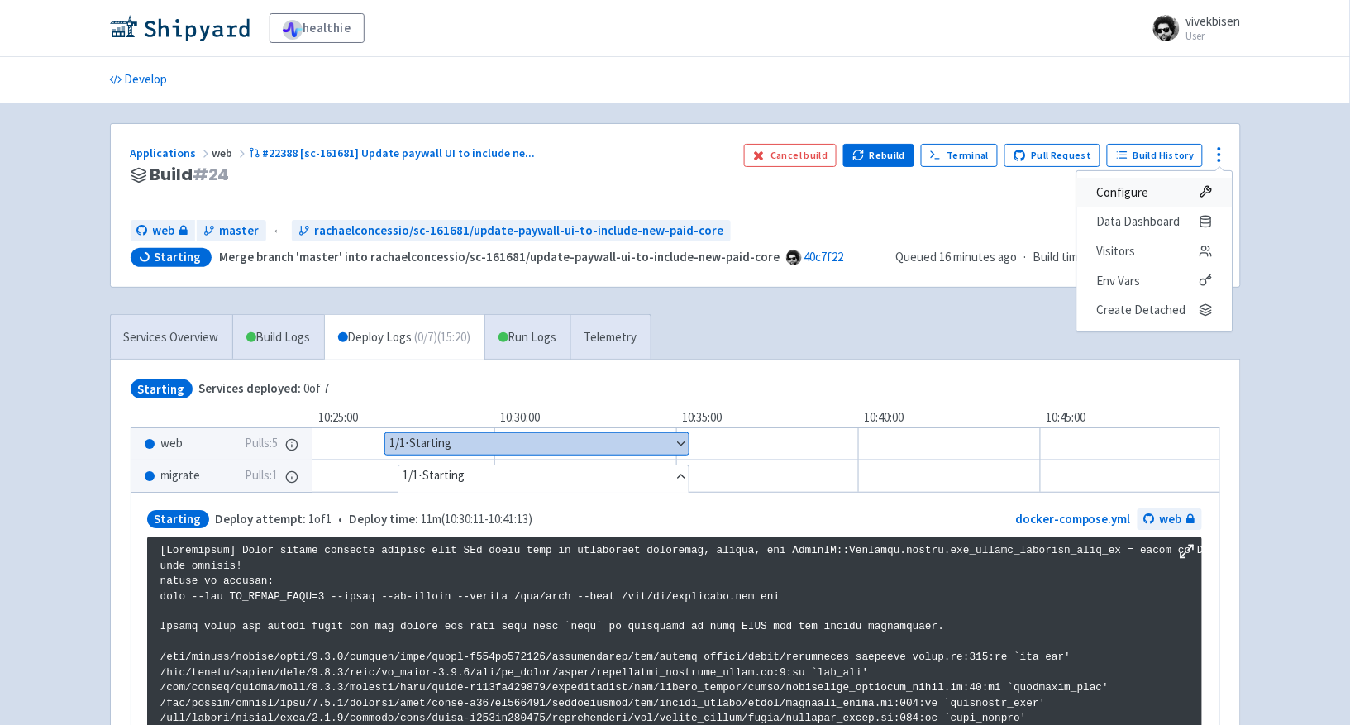
click at [1215, 185] on link "Configure" at bounding box center [1153, 193] width 155 height 30
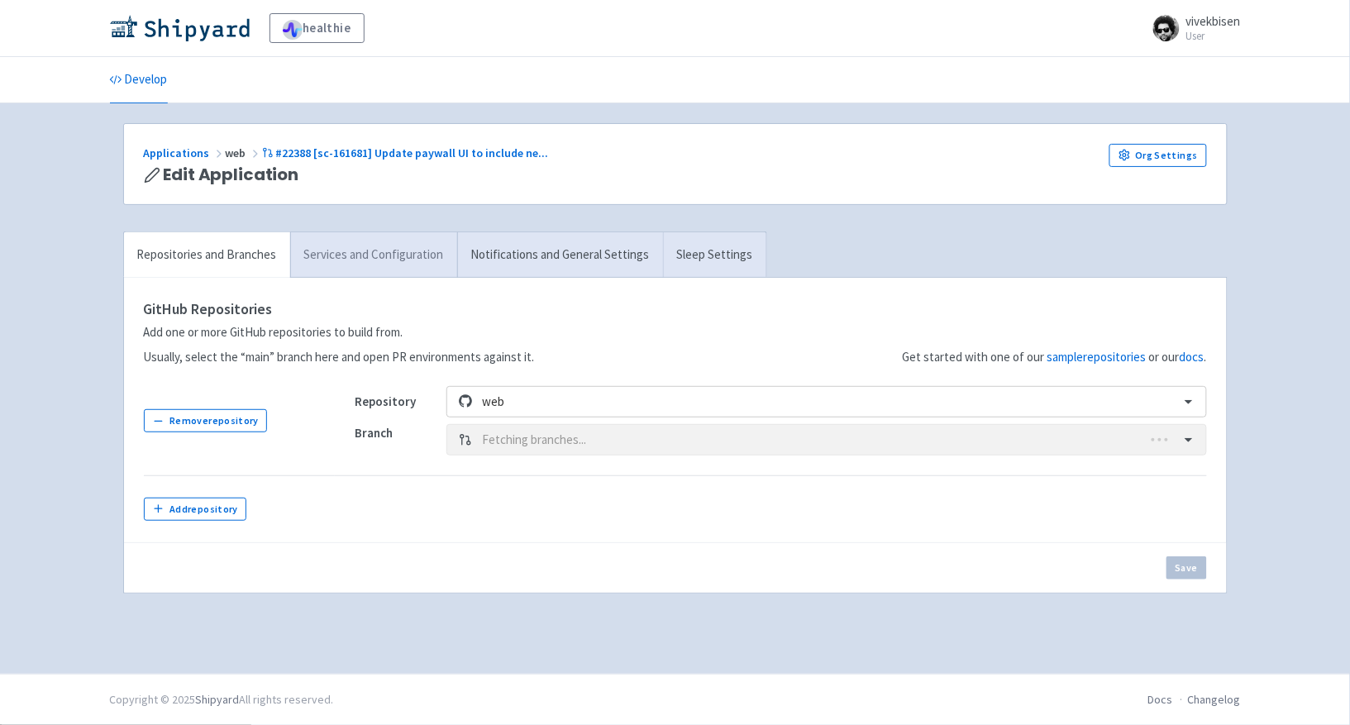
click at [436, 264] on link "Services and Configuration" at bounding box center [373, 254] width 167 height 45
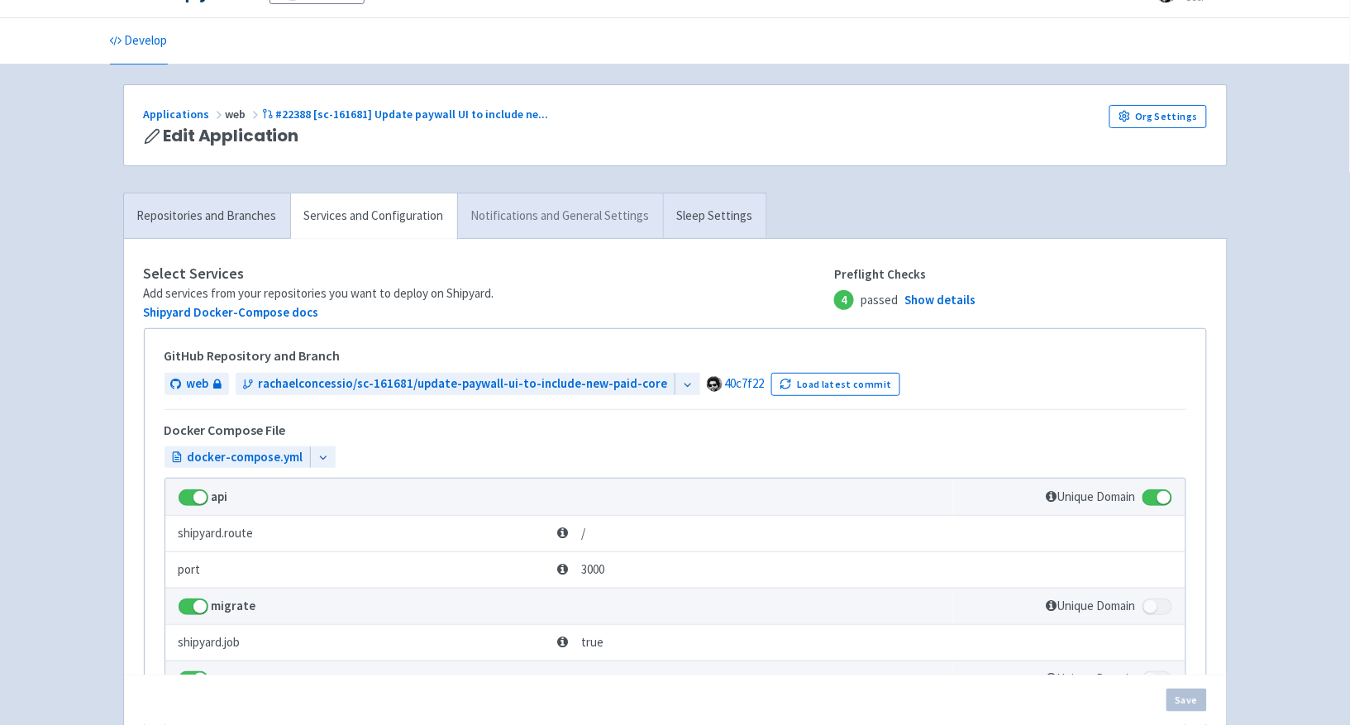
scroll to position [66, 0]
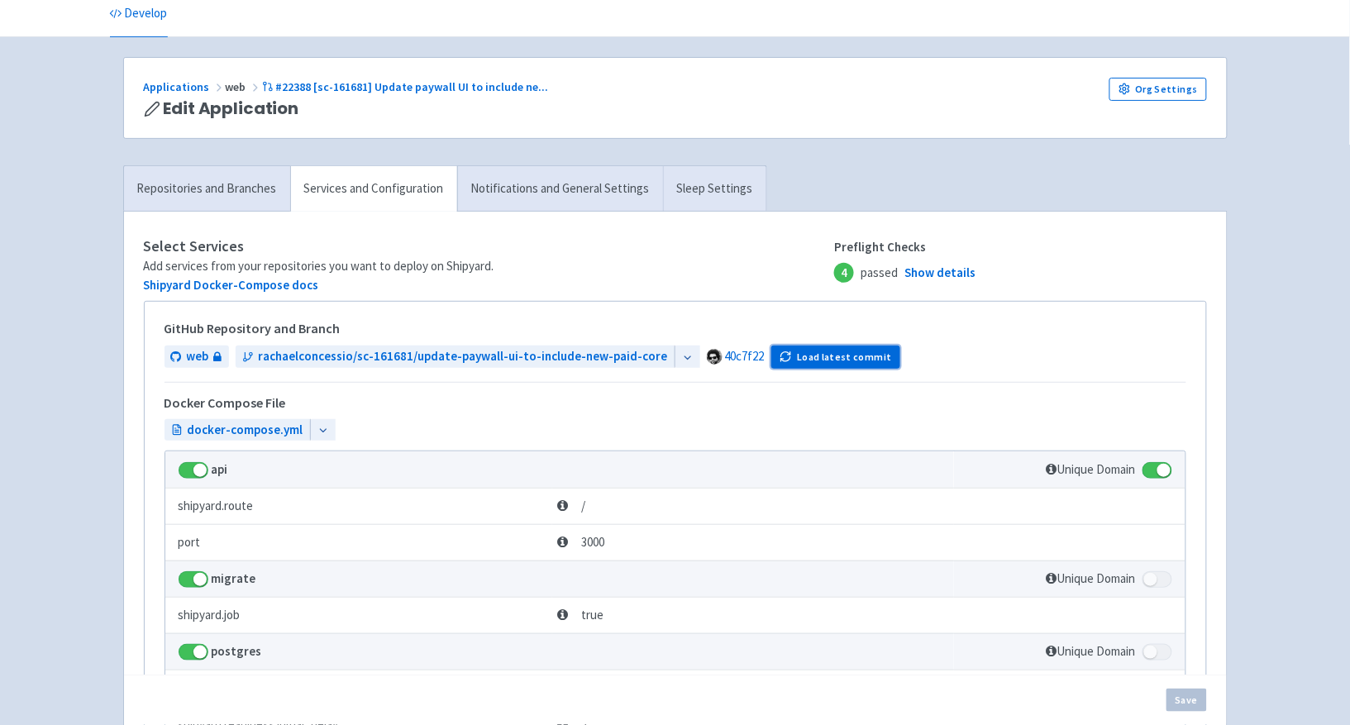
click at [817, 353] on button "Load latest commit" at bounding box center [836, 356] width 130 height 23
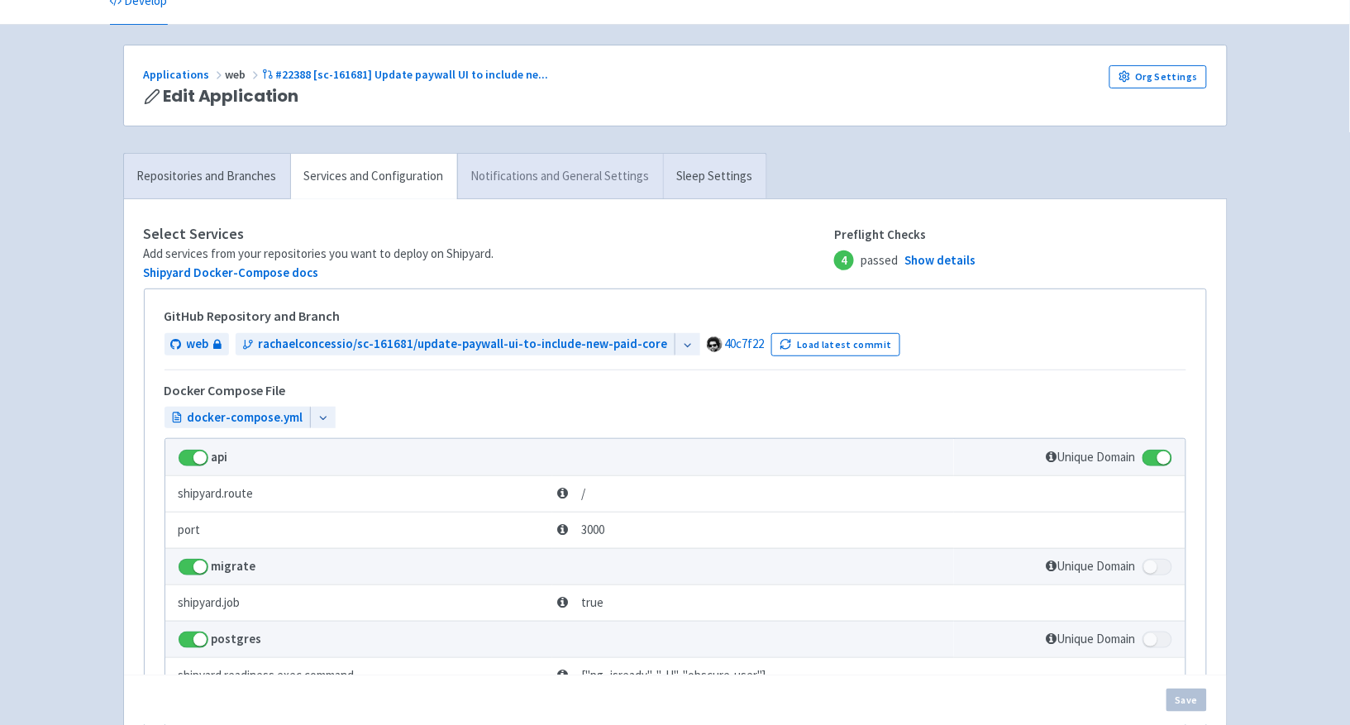
click at [595, 181] on link "Notifications and General Settings" at bounding box center [560, 176] width 206 height 45
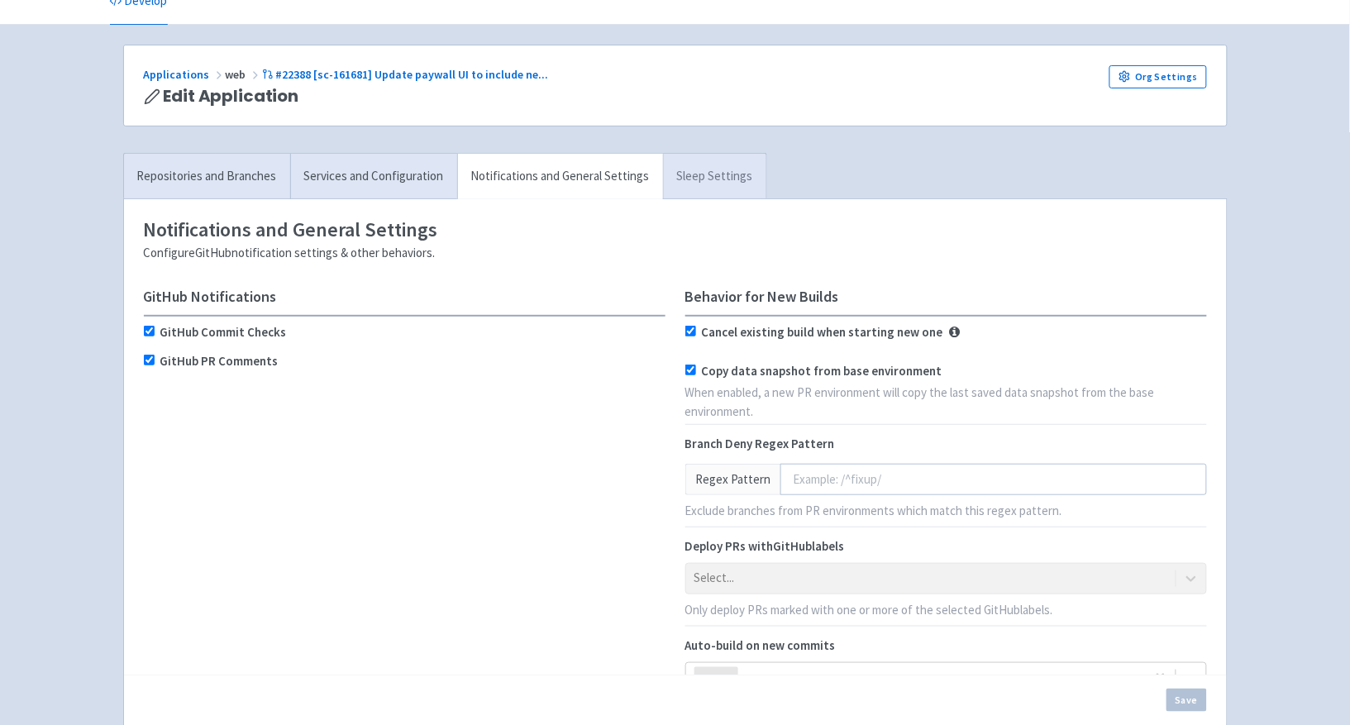
click at [688, 178] on link "Sleep Settings" at bounding box center [714, 176] width 103 height 45
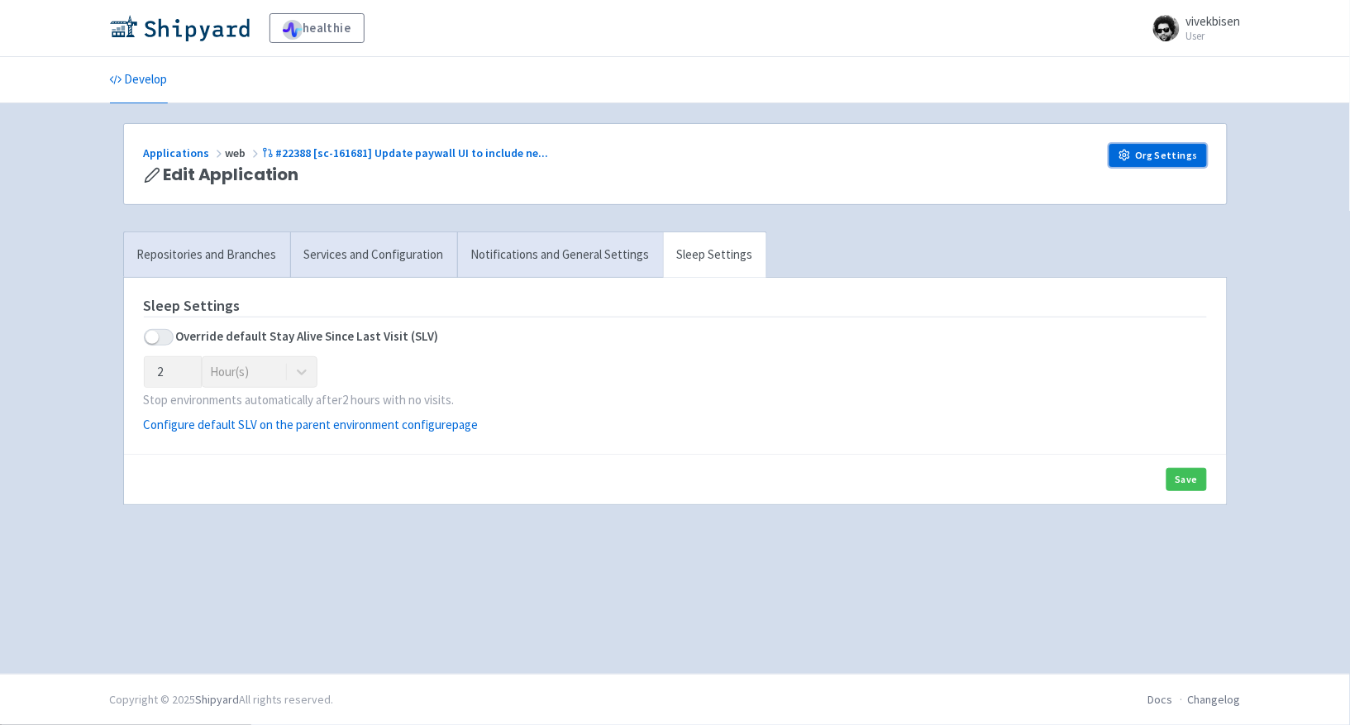
click at [1192, 157] on link "Org Settings" at bounding box center [1158, 155] width 98 height 23
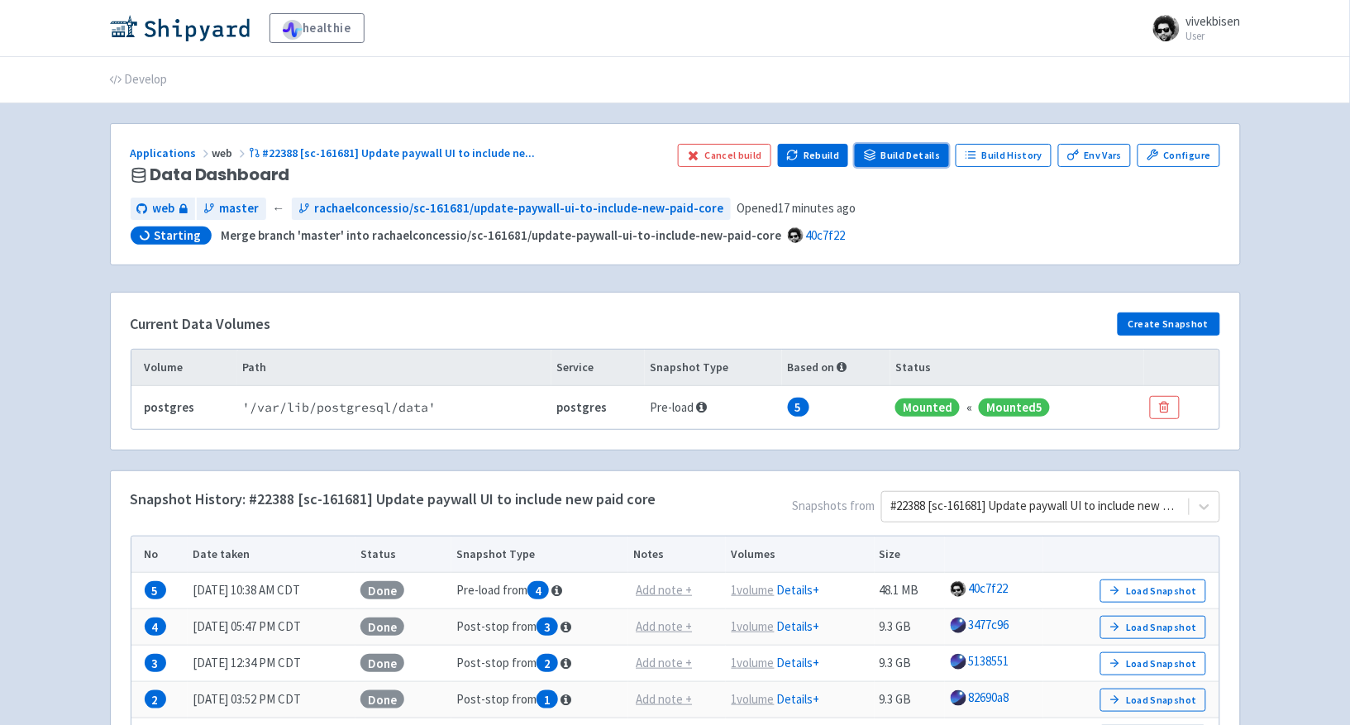
click at [937, 161] on link "Build Details" at bounding box center [902, 155] width 94 height 23
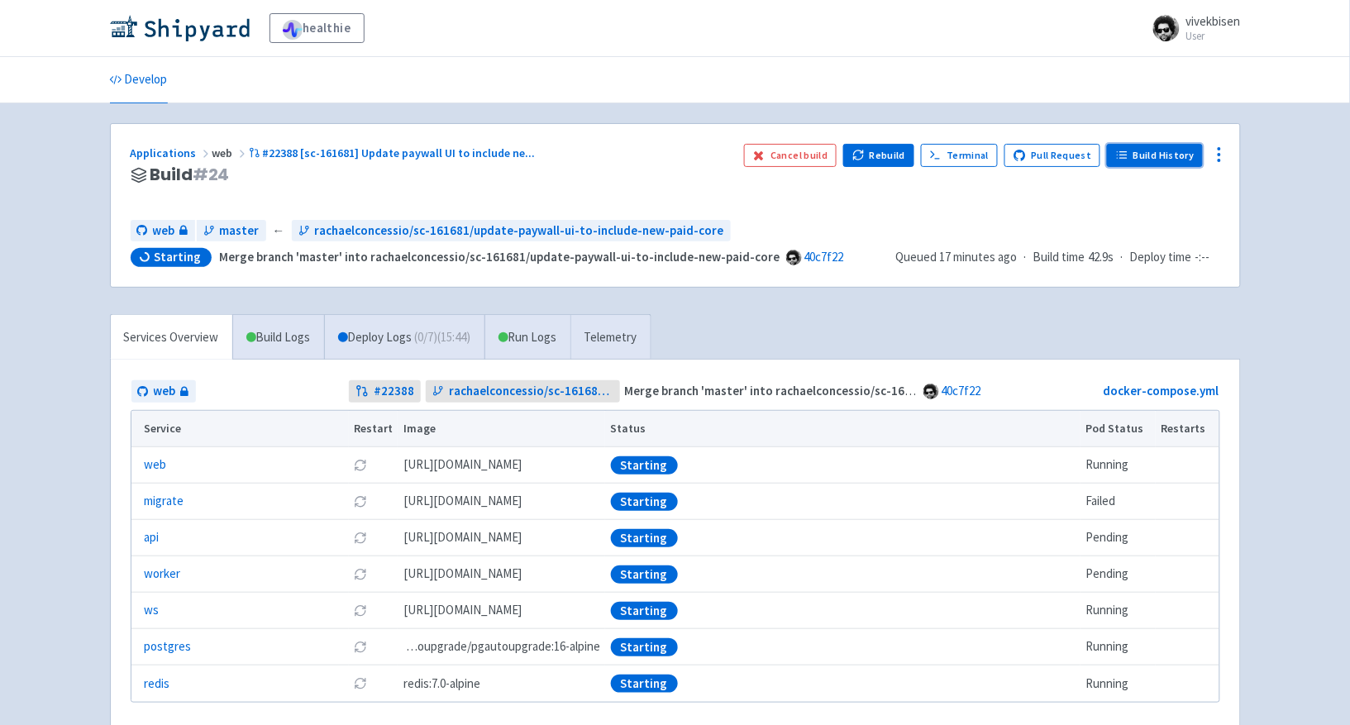
click at [1181, 158] on link "Build History" at bounding box center [1155, 155] width 96 height 23
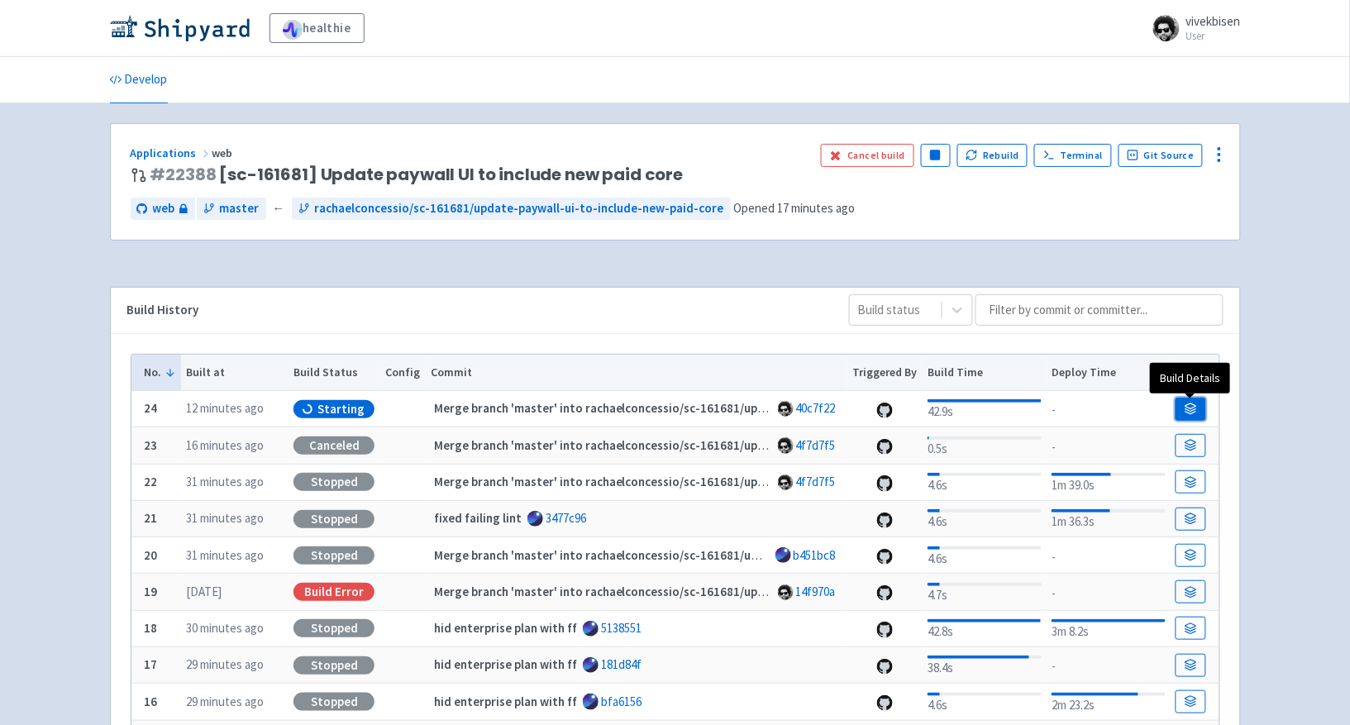
click at [1189, 414] on icon at bounding box center [1190, 408] width 12 height 12
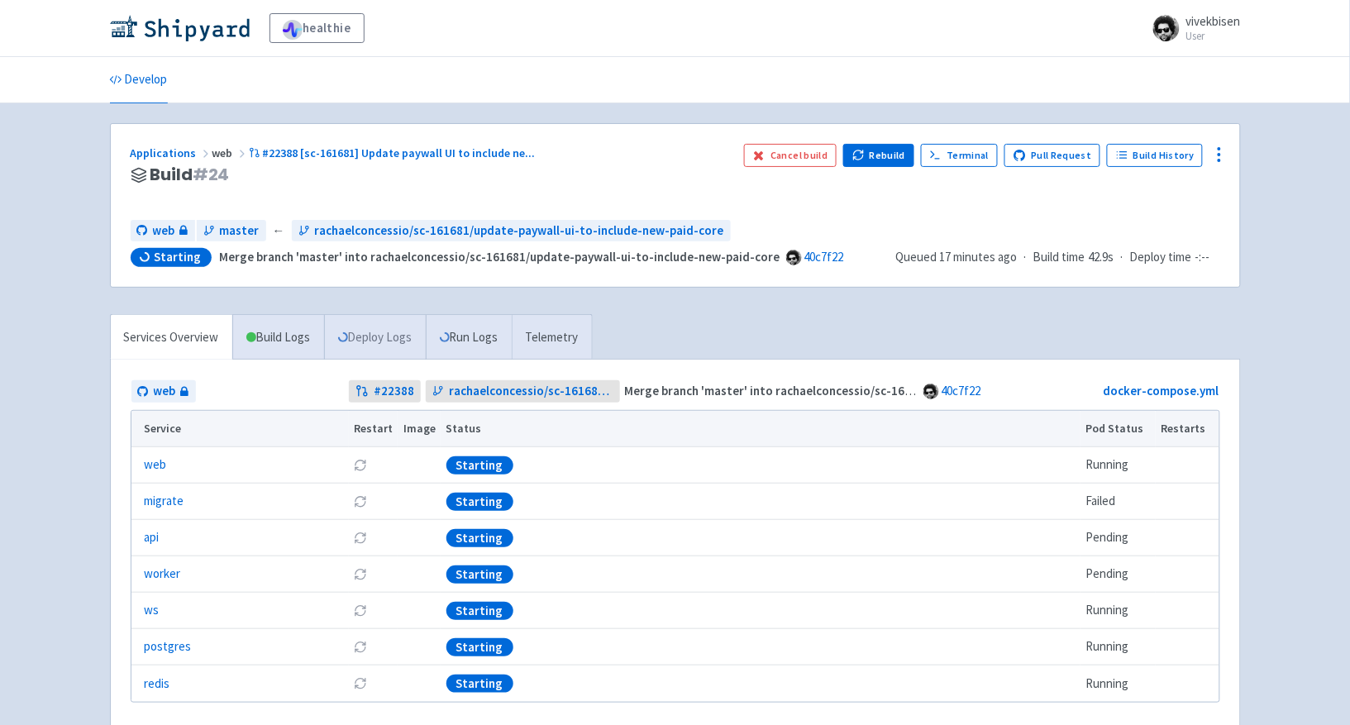
click at [402, 336] on link "Deploy Logs" at bounding box center [375, 337] width 102 height 45
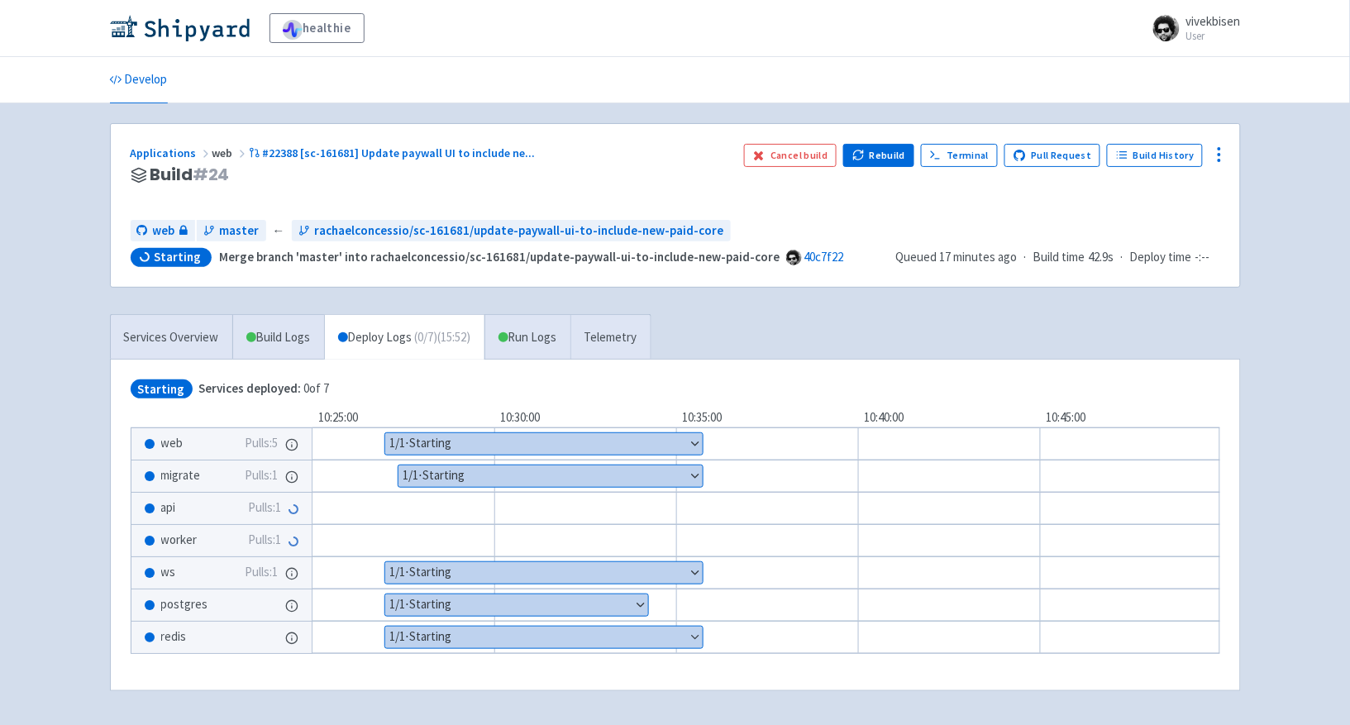
click at [529, 476] on button "Show details" at bounding box center [550, 475] width 304 height 21
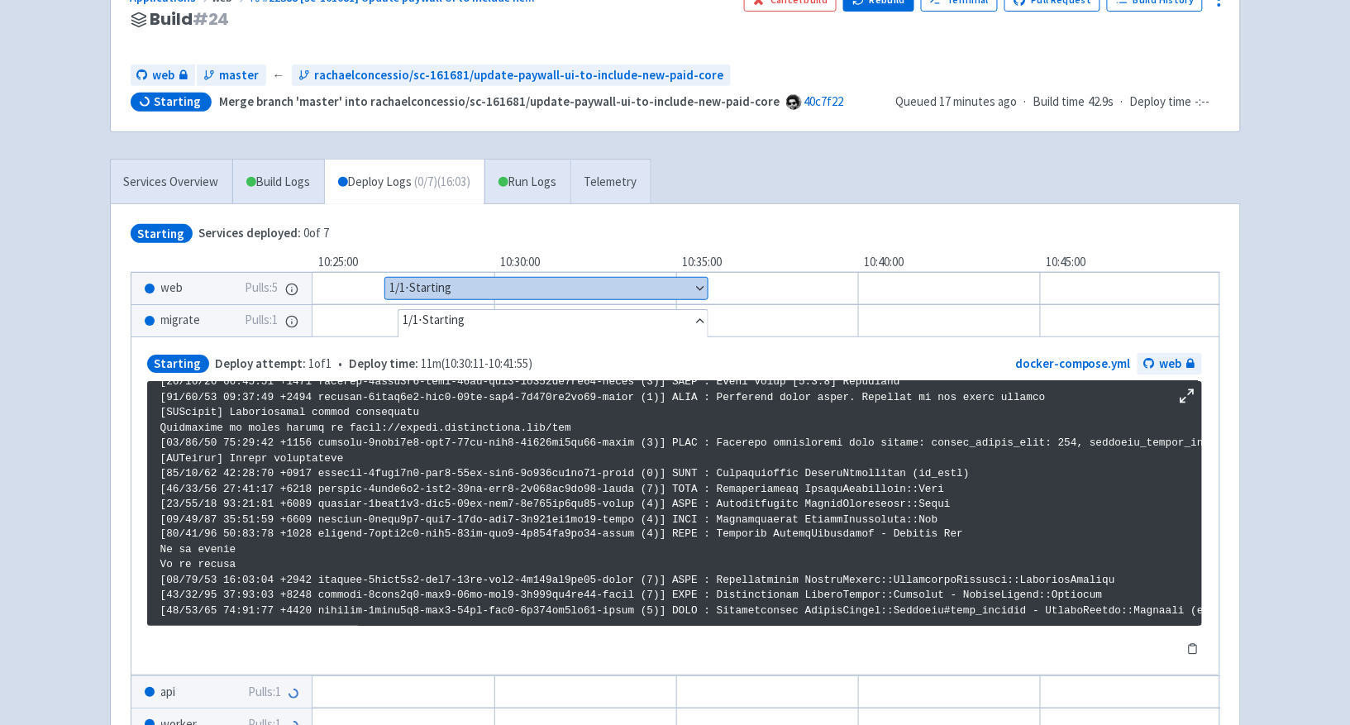
scroll to position [50, 0]
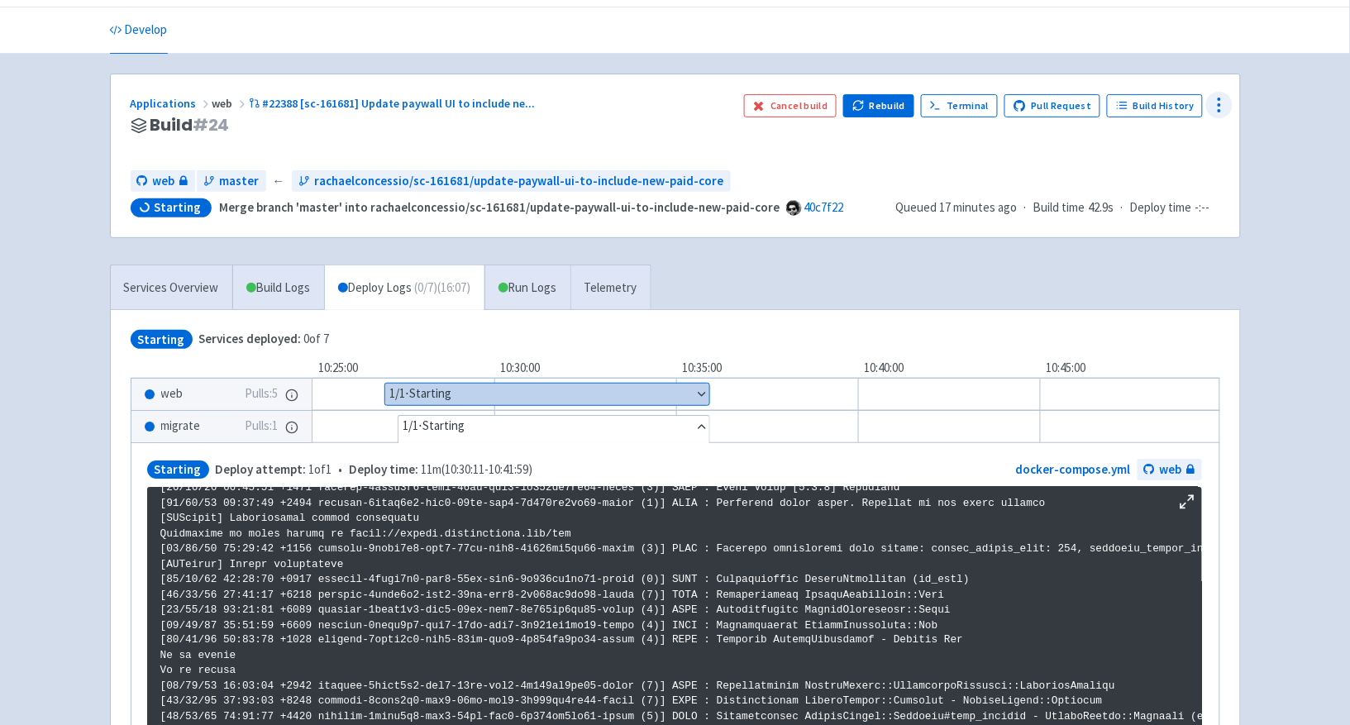
click at [1216, 107] on icon at bounding box center [1219, 105] width 20 height 20
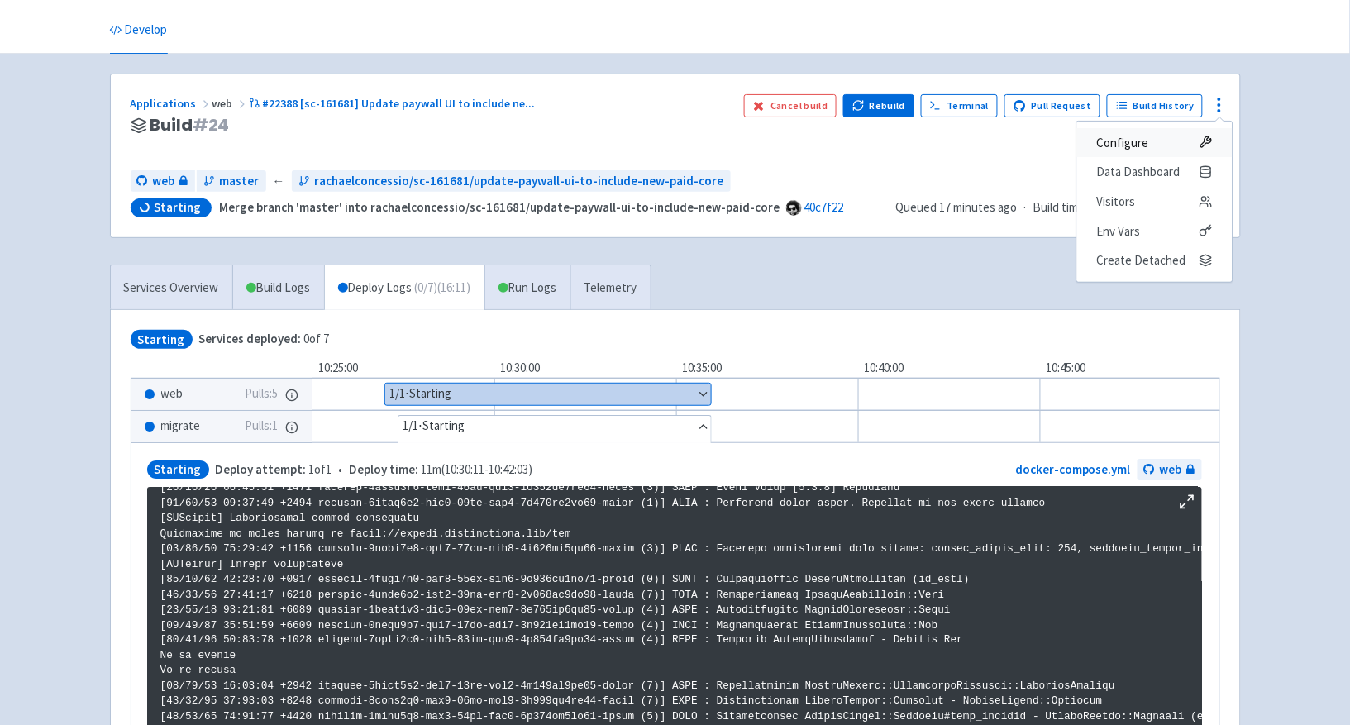
click at [1187, 141] on span "Configure" at bounding box center [1154, 142] width 116 height 23
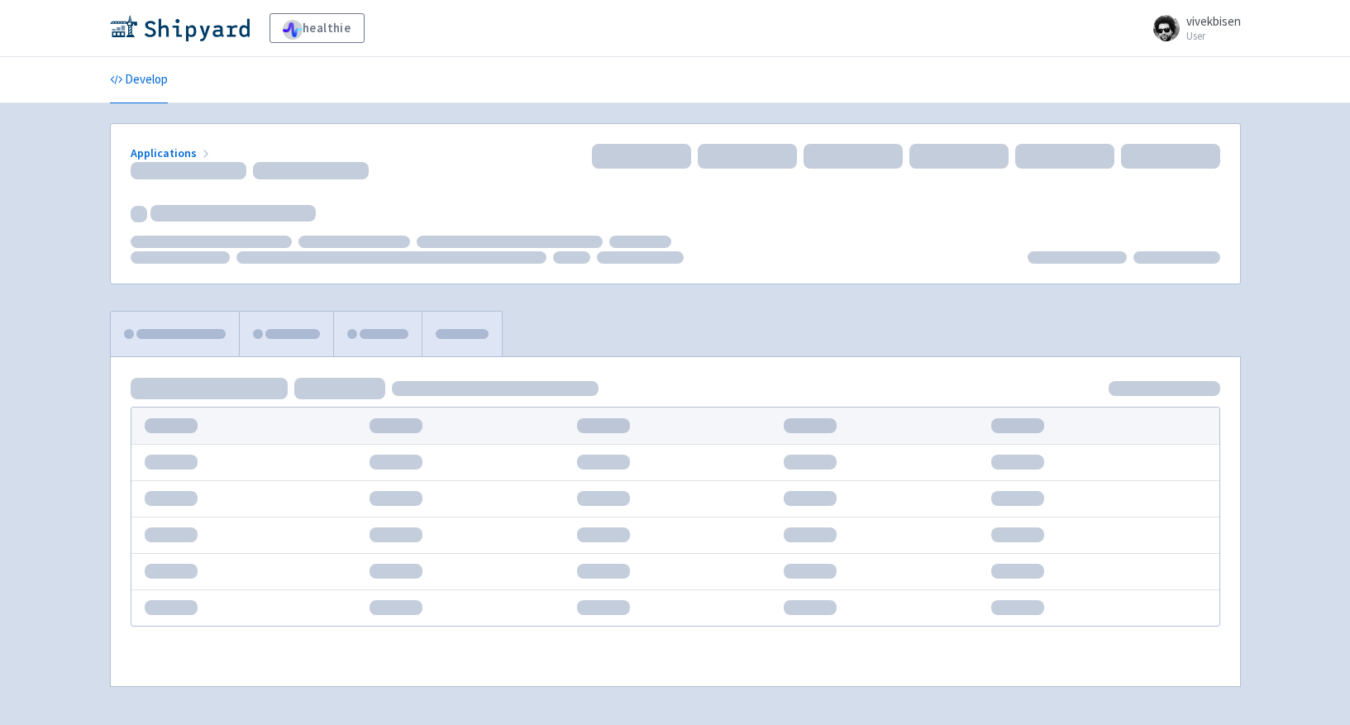
scroll to position [50, 0]
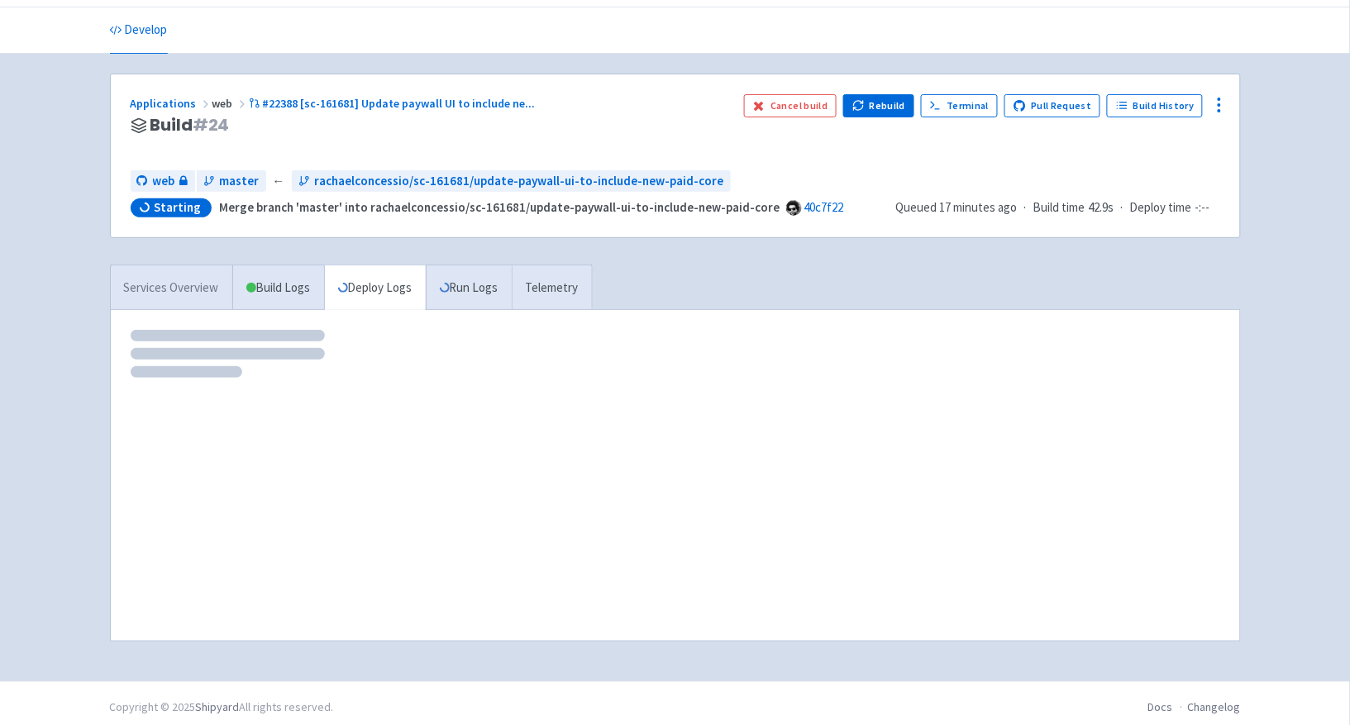
click at [179, 289] on link "Services Overview" at bounding box center [171, 287] width 121 height 45
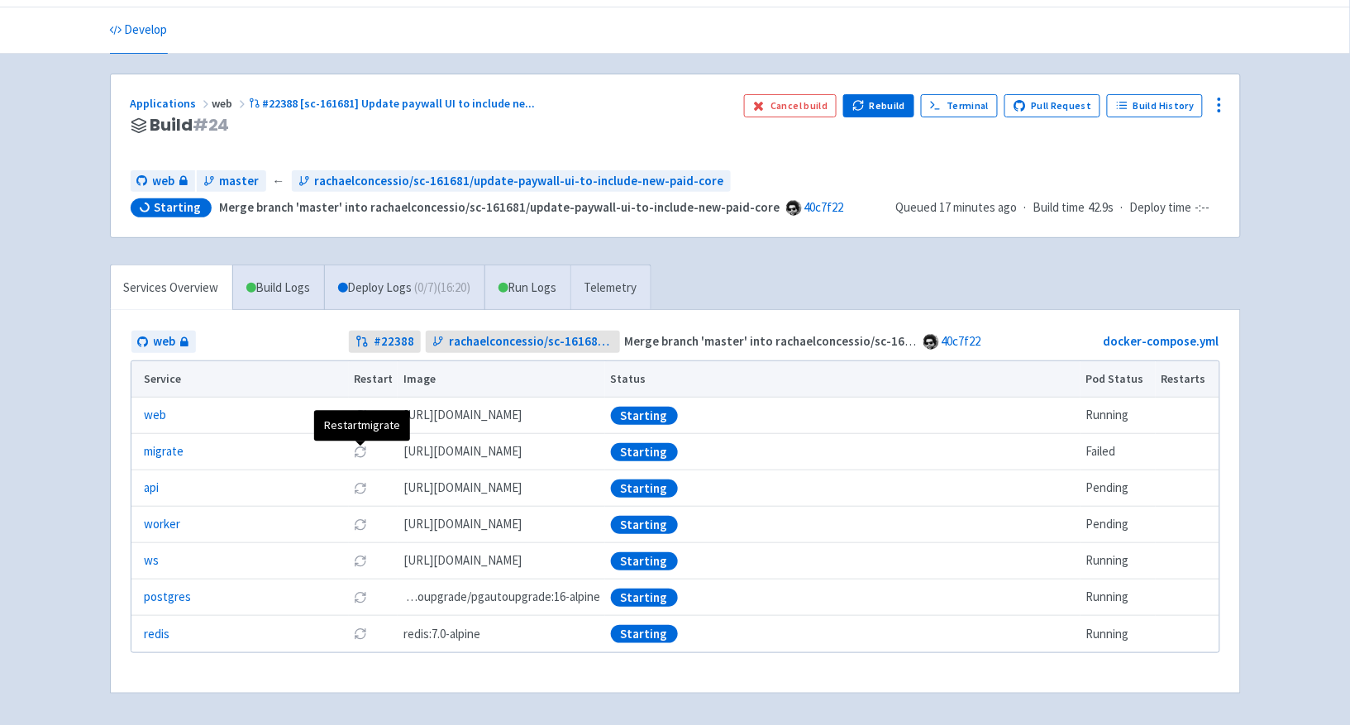
click at [356, 454] on icon at bounding box center [360, 451] width 13 height 13
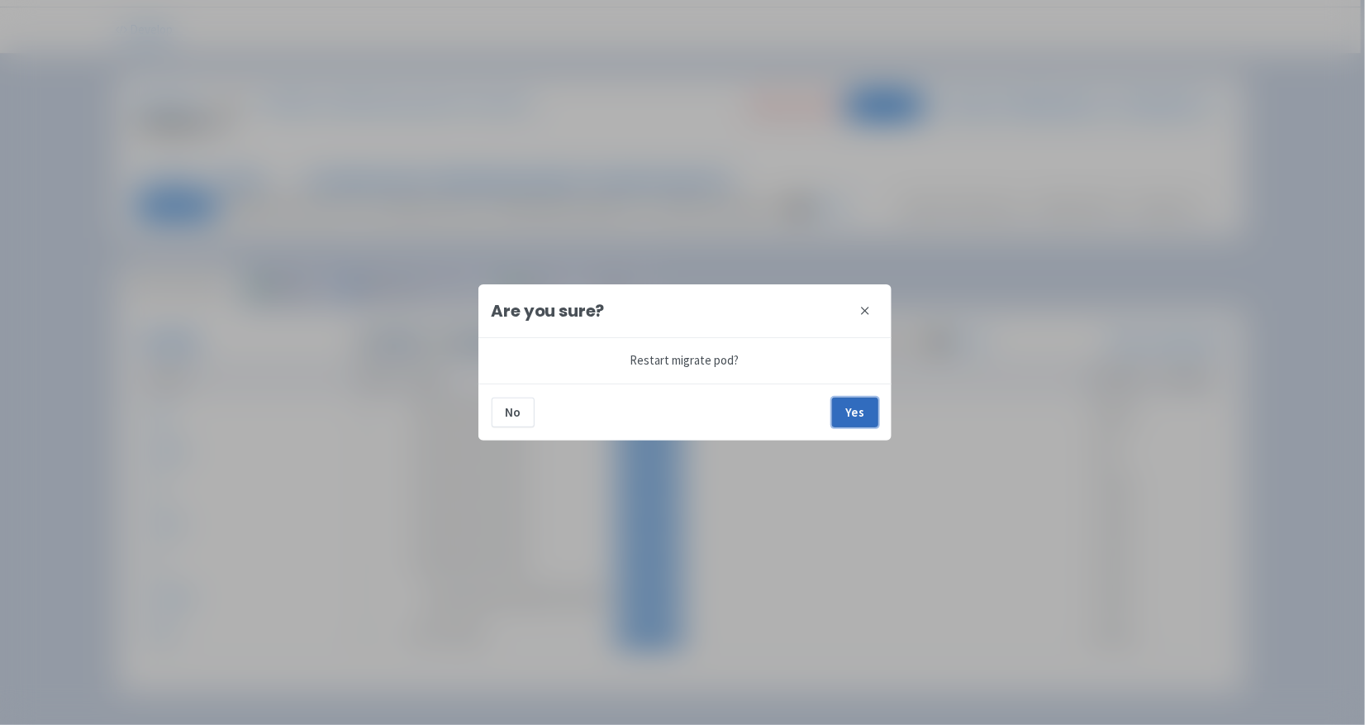
click at [876, 412] on button "Yes" at bounding box center [855, 413] width 46 height 30
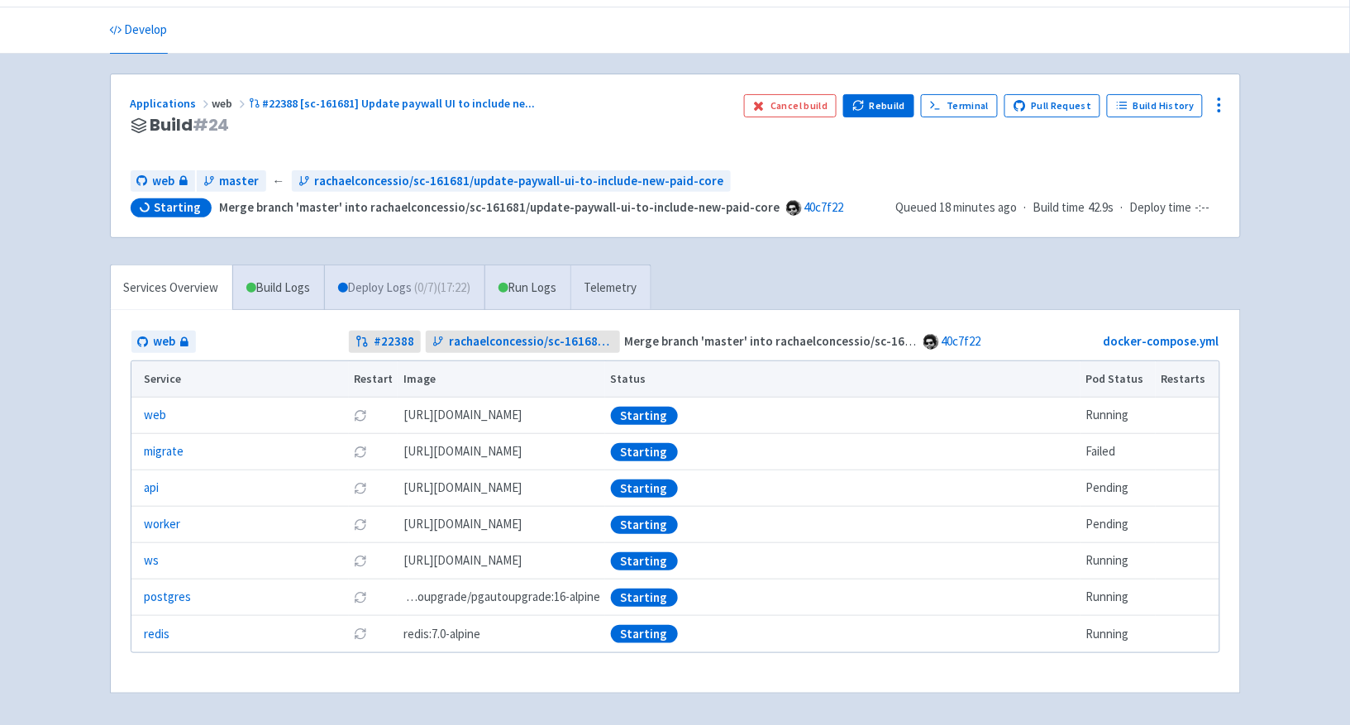
click at [400, 289] on link "Deploy Logs ( 0 / 7 ) (17:22)" at bounding box center [404, 287] width 160 height 45
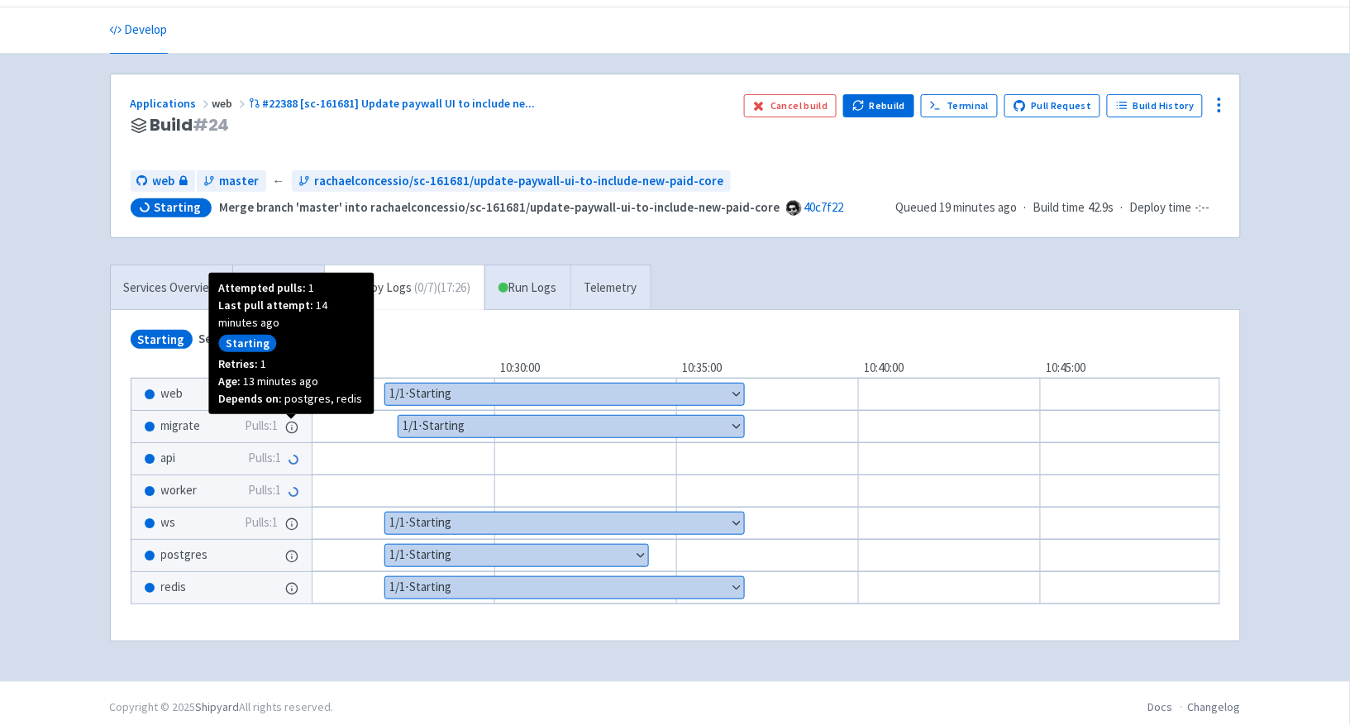
click at [288, 429] on icon at bounding box center [291, 427] width 13 height 13
click at [294, 427] on icon at bounding box center [291, 427] width 13 height 13
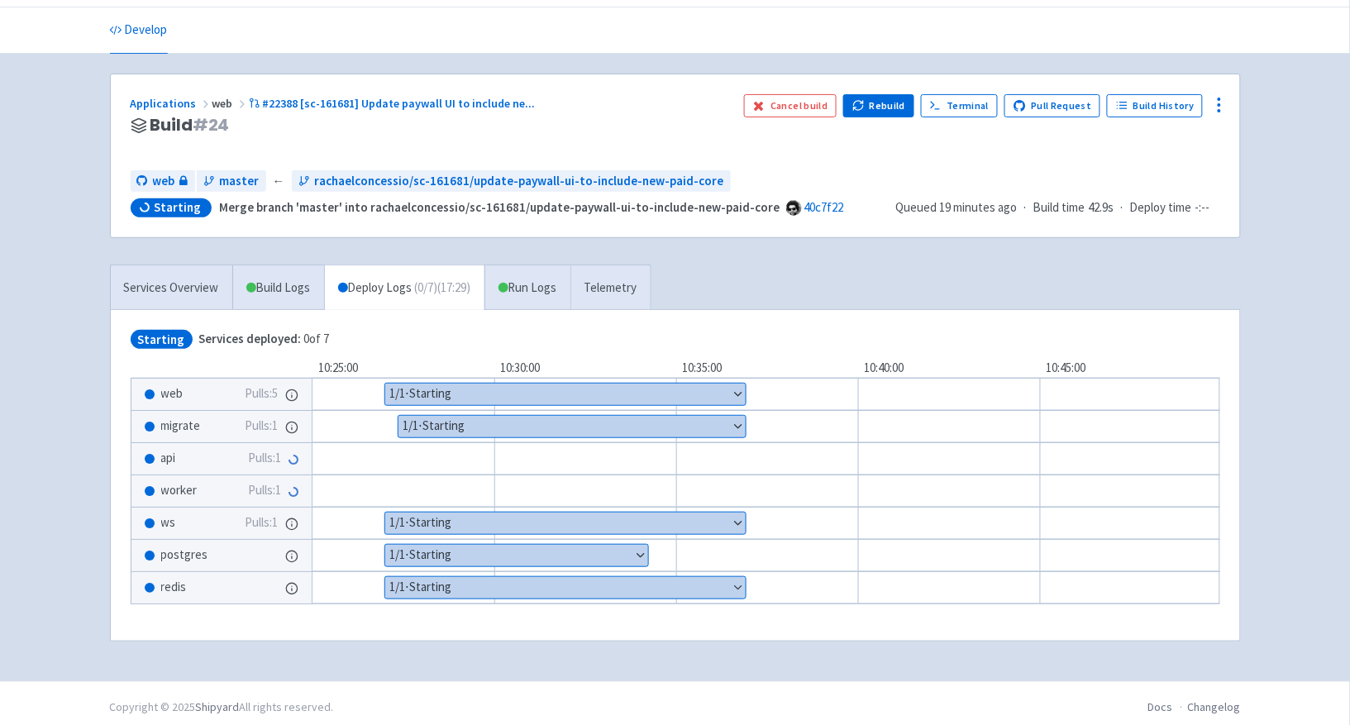
click at [432, 428] on button "Show details" at bounding box center [571, 426] width 347 height 21
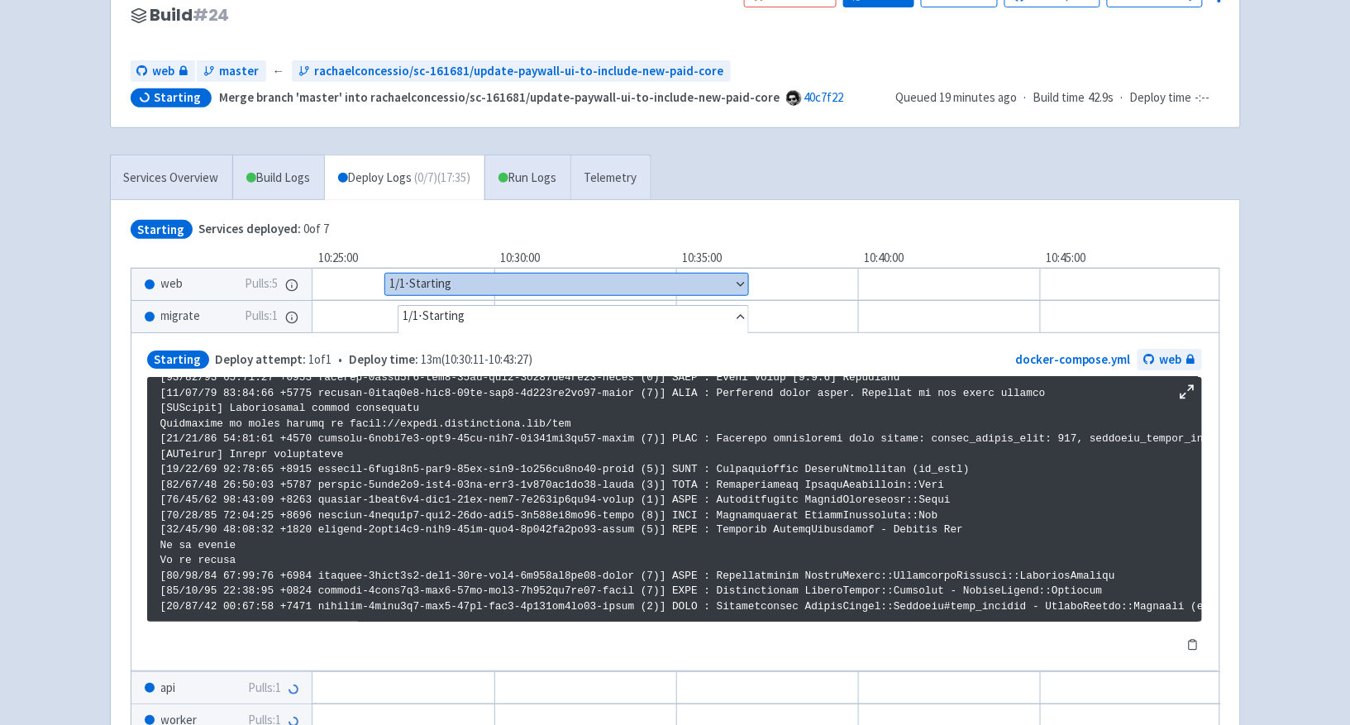
scroll to position [54, 0]
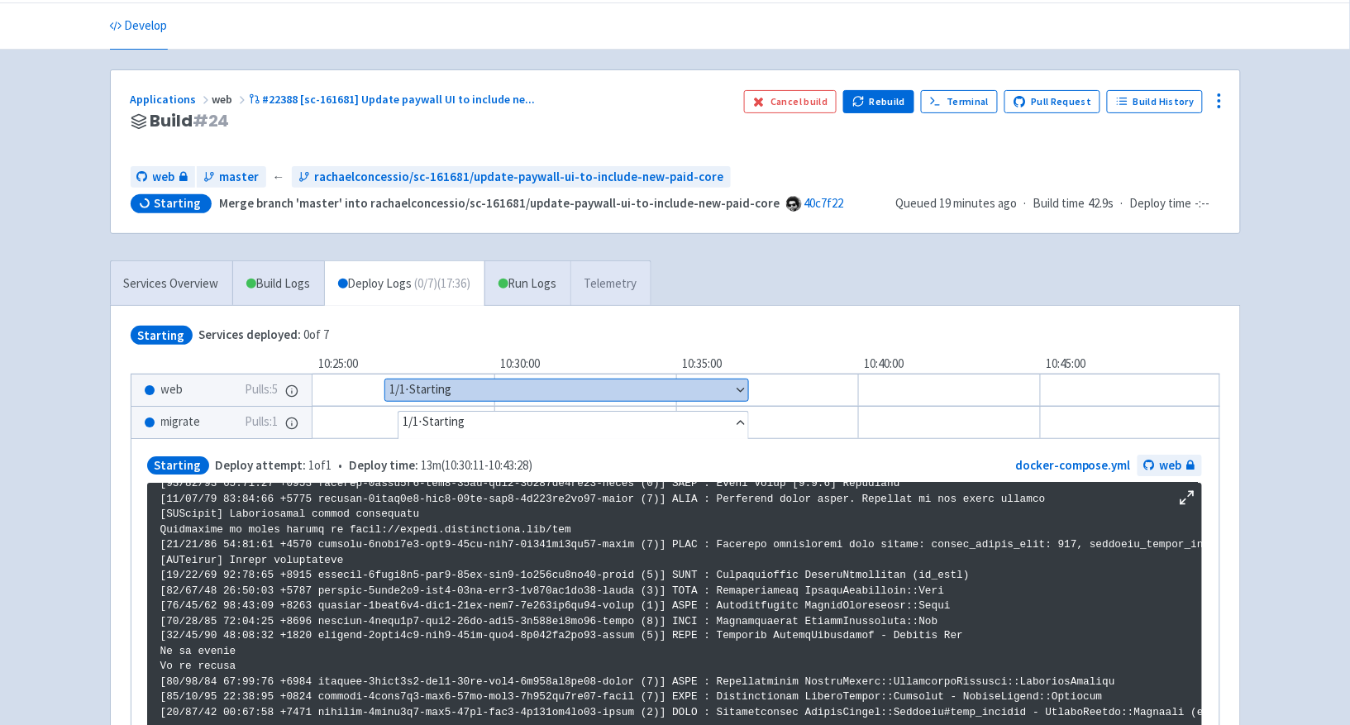
click at [617, 288] on link "Telemetry" at bounding box center [610, 283] width 80 height 45
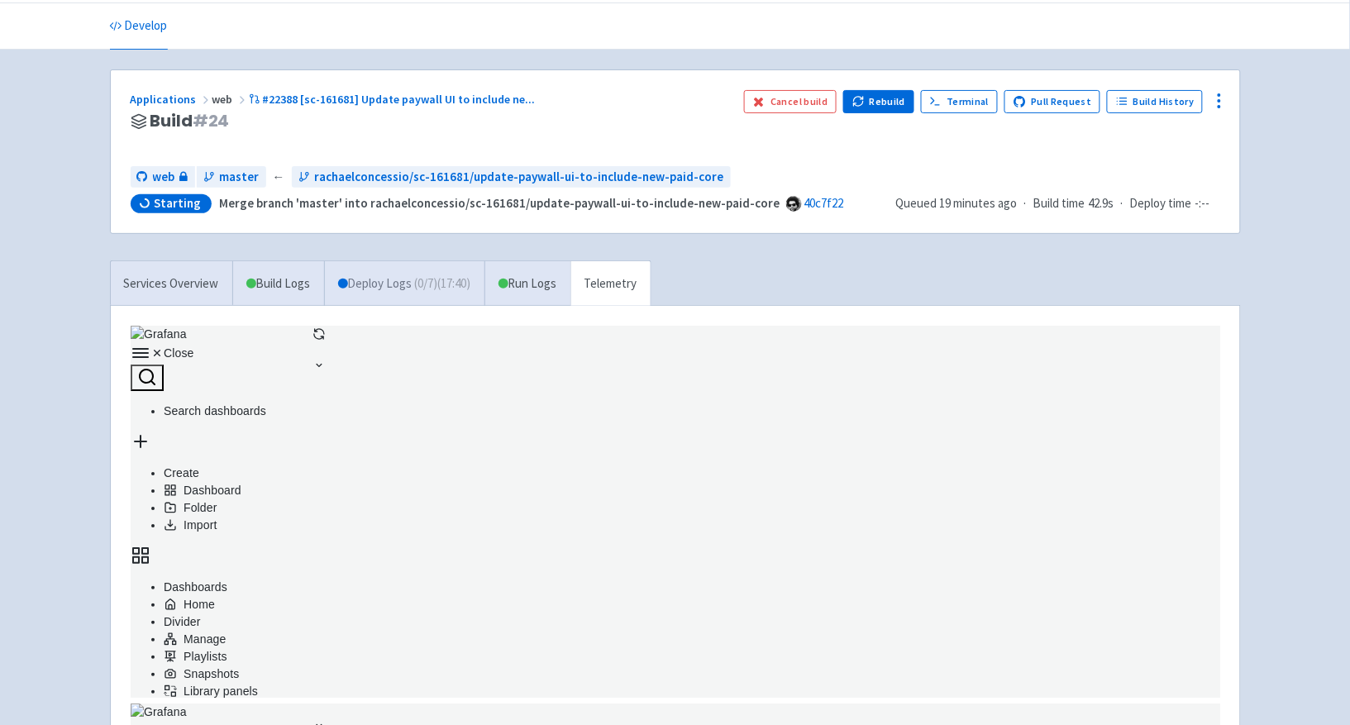
scroll to position [365, 1083]
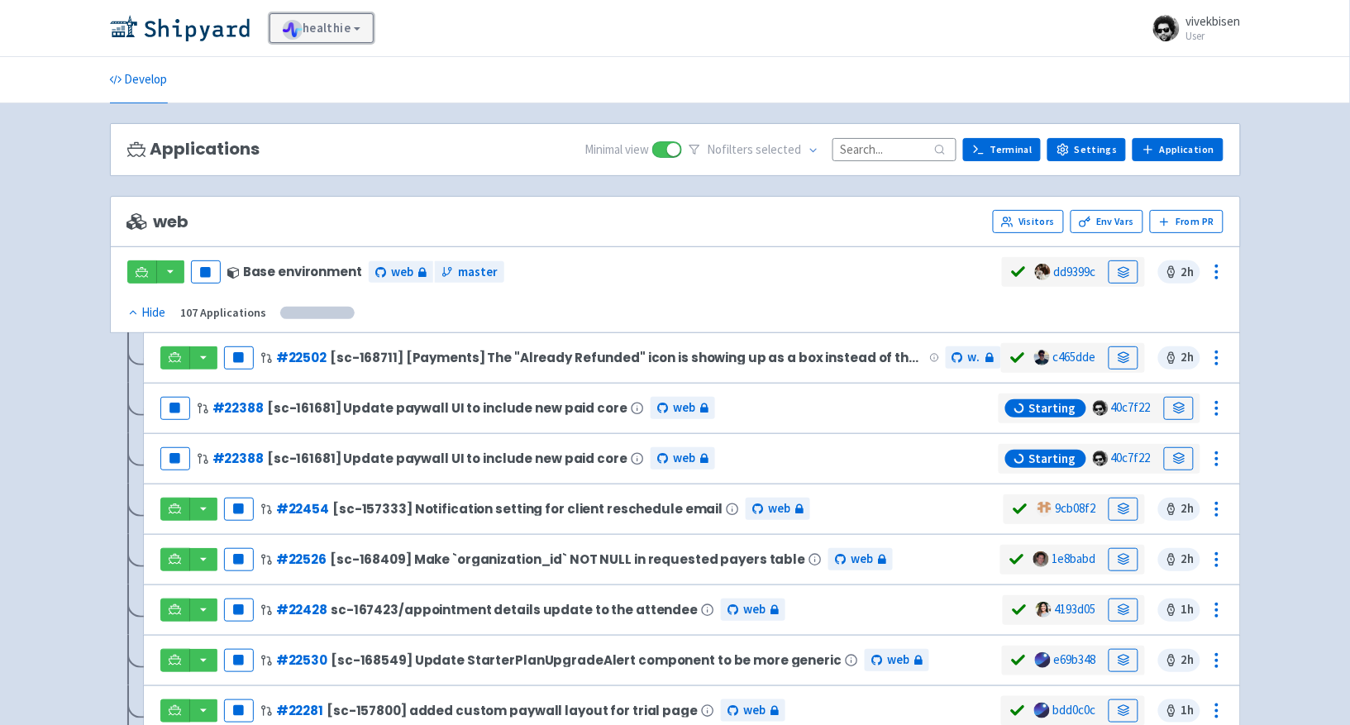
click at [336, 21] on link "healthie" at bounding box center [321, 28] width 105 height 30
click at [572, 85] on ul "Develop" at bounding box center [675, 79] width 1150 height 45
click at [1209, 463] on icon at bounding box center [1217, 459] width 20 height 20
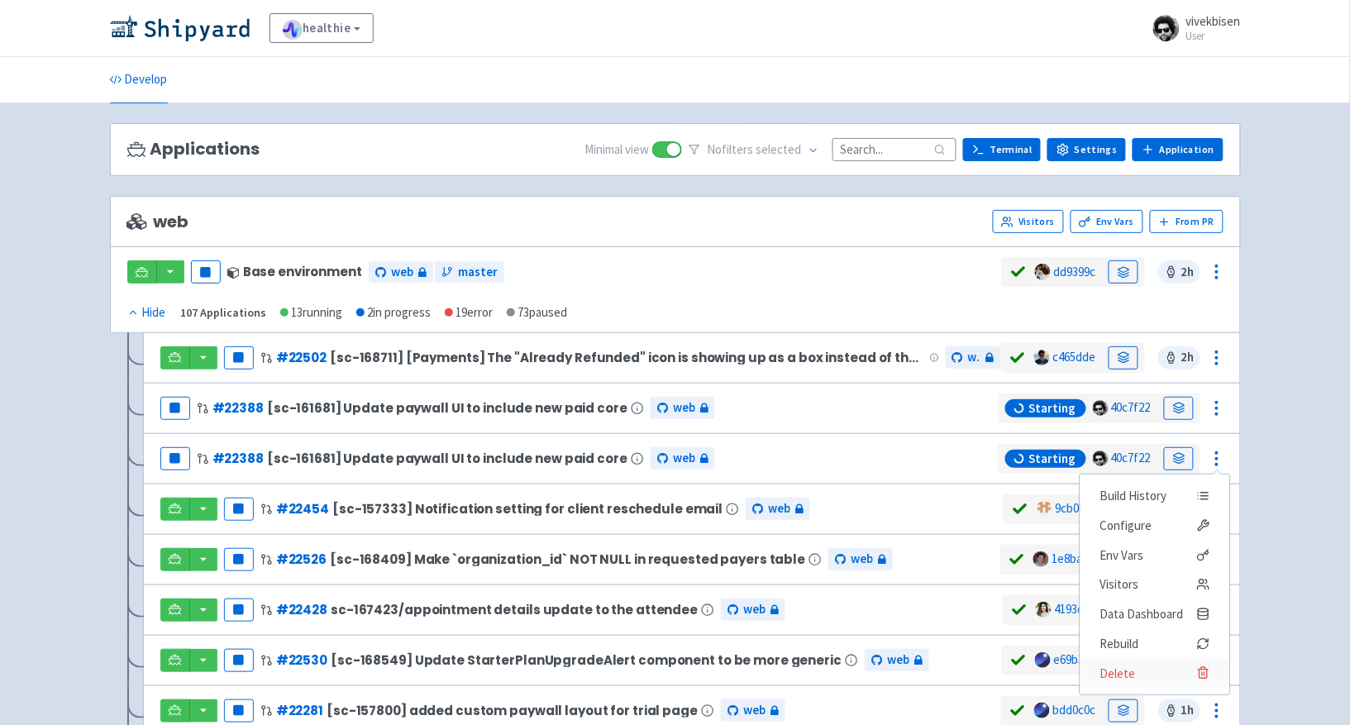
click at [1199, 674] on icon at bounding box center [1202, 673] width 7 height 9
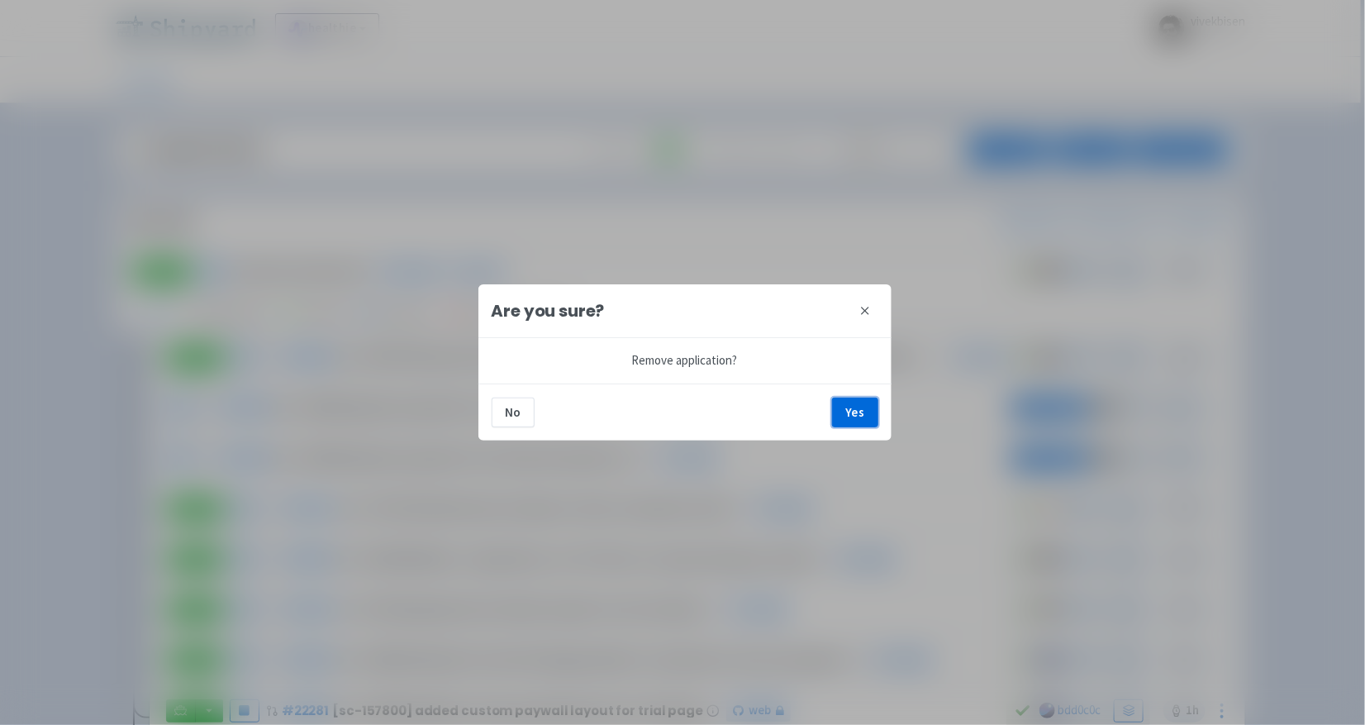
click at [873, 413] on button "Yes" at bounding box center [855, 413] width 46 height 30
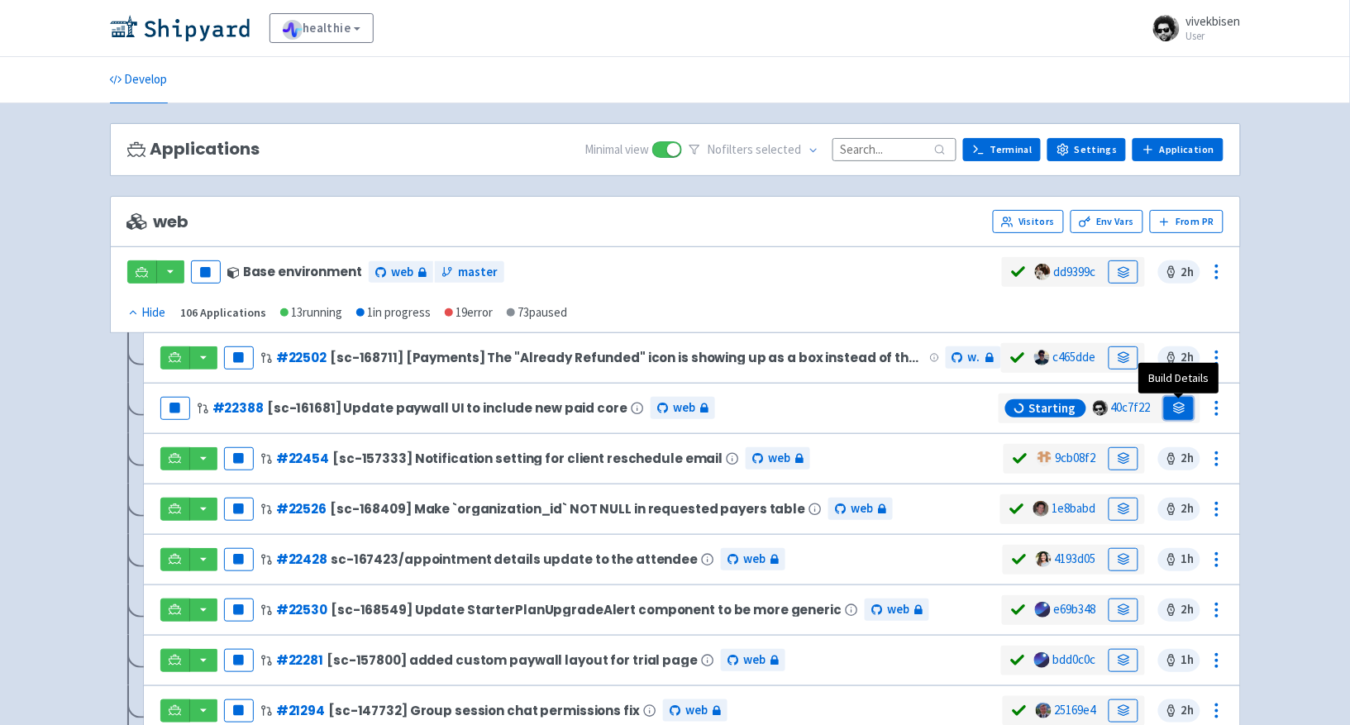
click at [1170, 411] on link at bounding box center [1179, 408] width 30 height 23
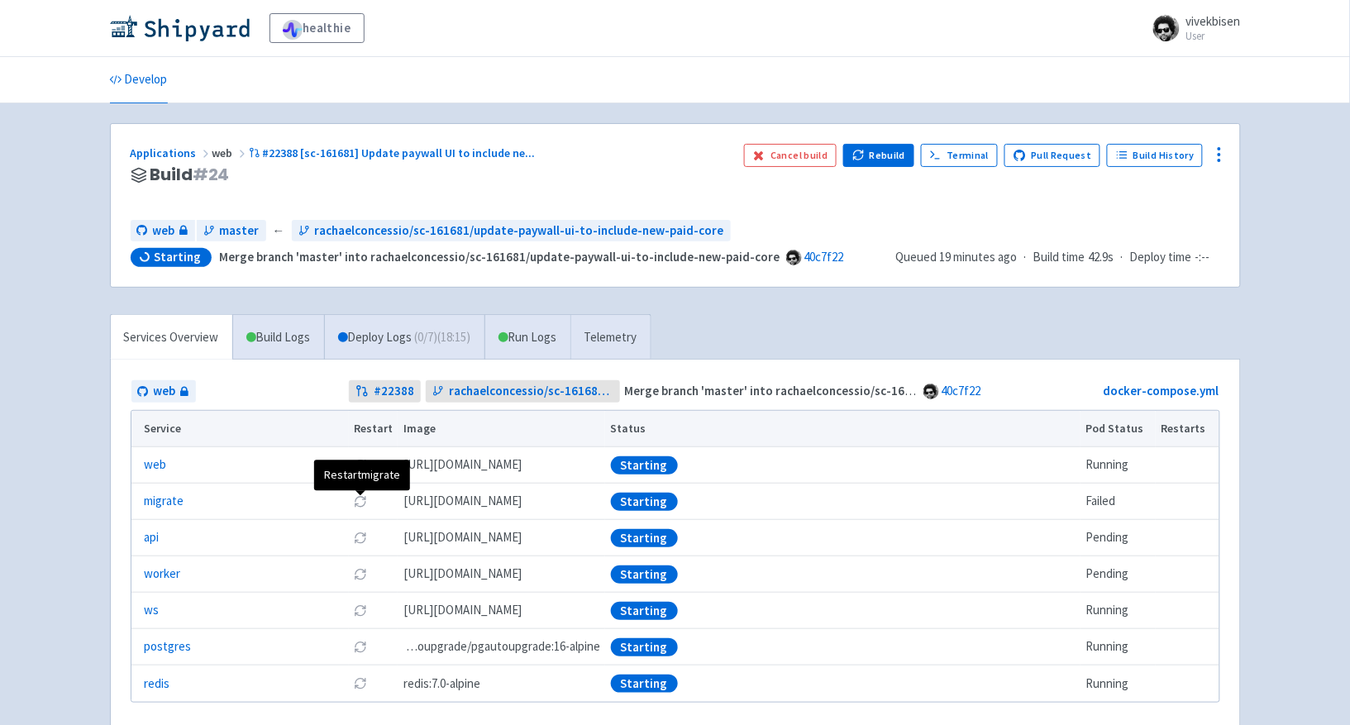
click at [364, 507] on icon at bounding box center [360, 504] width 10 height 5
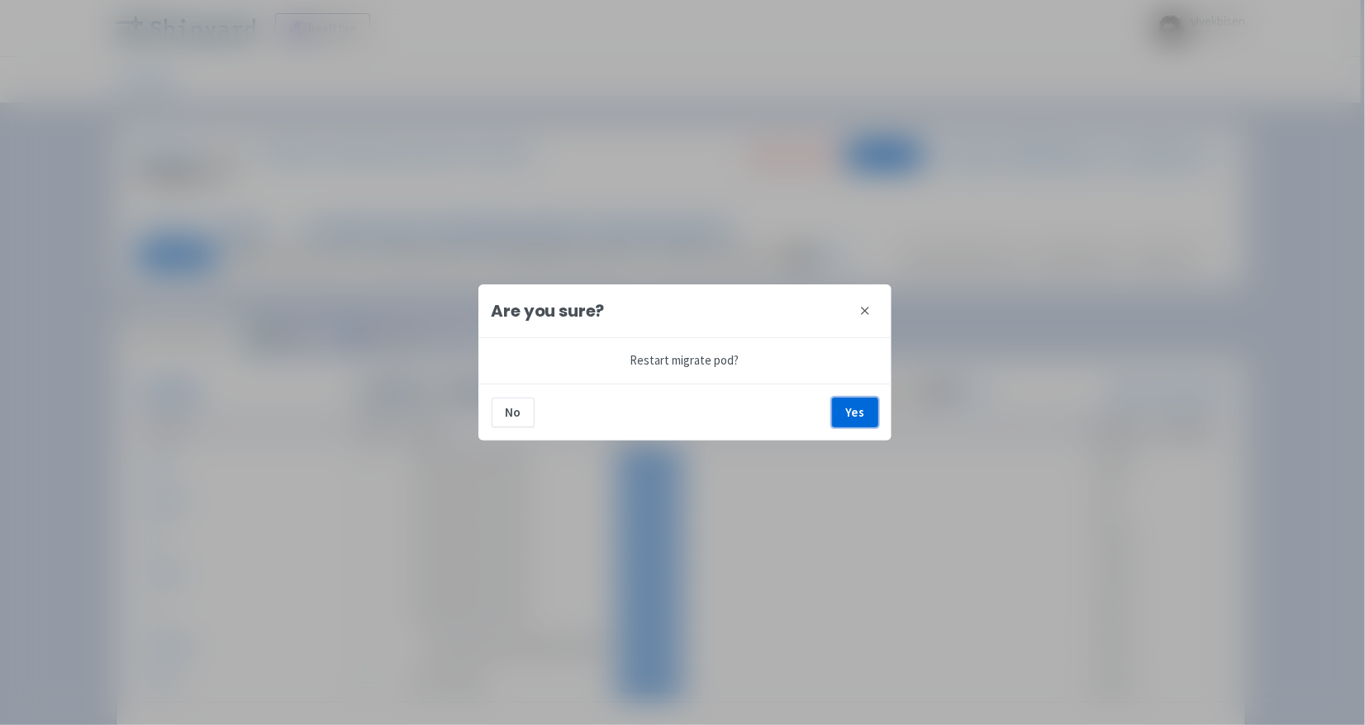
click at [864, 416] on button "Yes" at bounding box center [855, 413] width 46 height 30
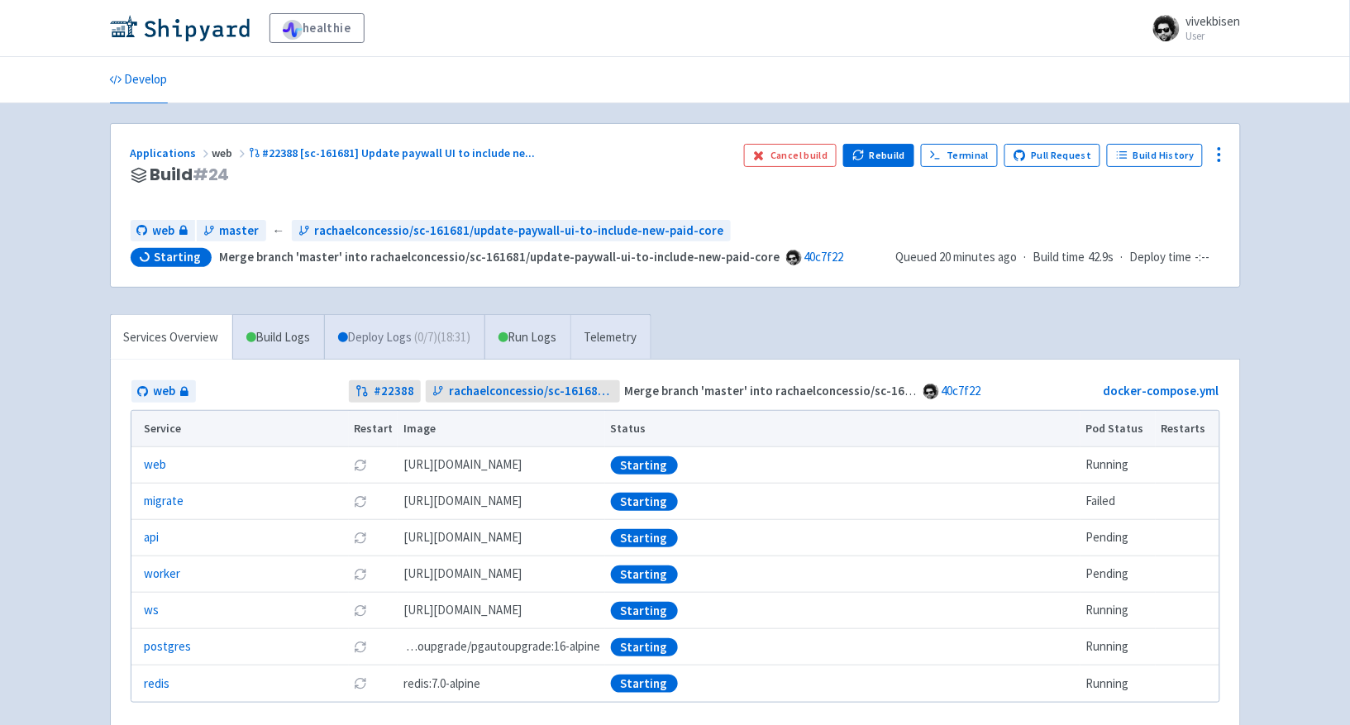
click at [385, 341] on link "Deploy Logs ( 0 / 7 ) (18:31)" at bounding box center [404, 337] width 160 height 45
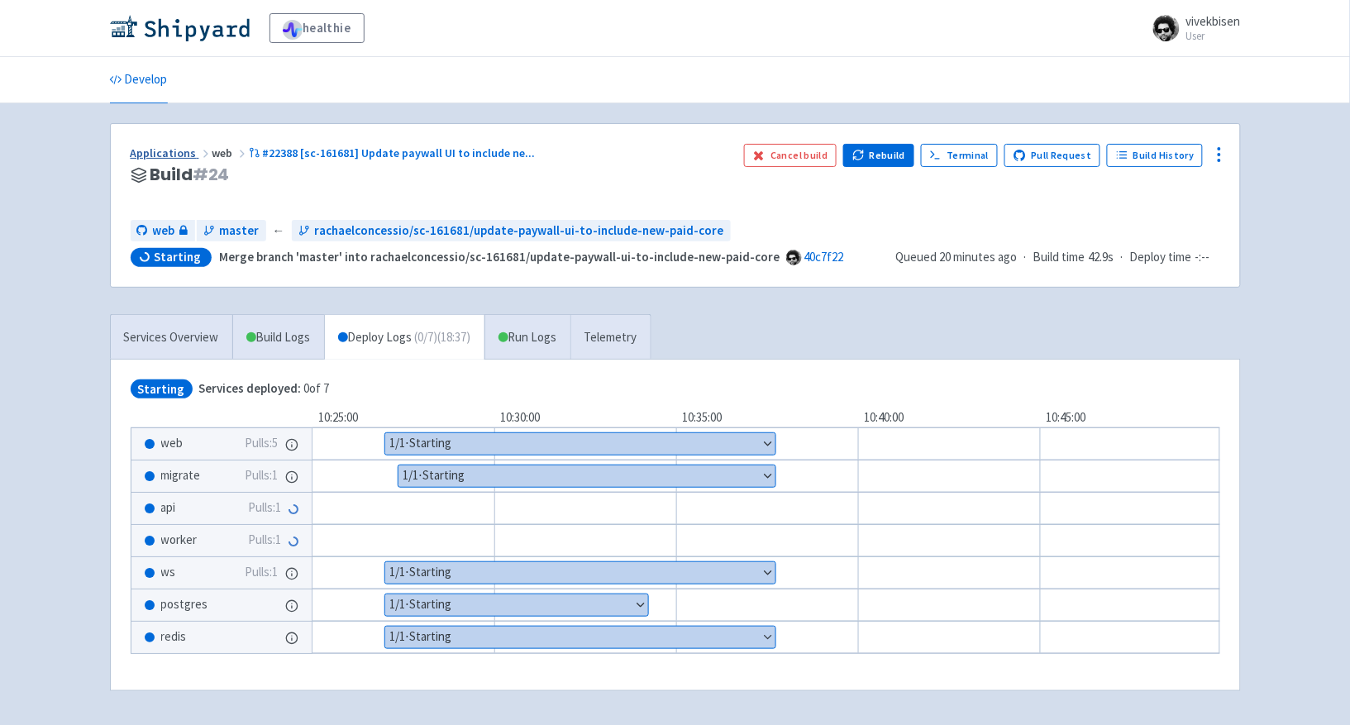
click at [171, 158] on link "Applications" at bounding box center [172, 152] width 82 height 15
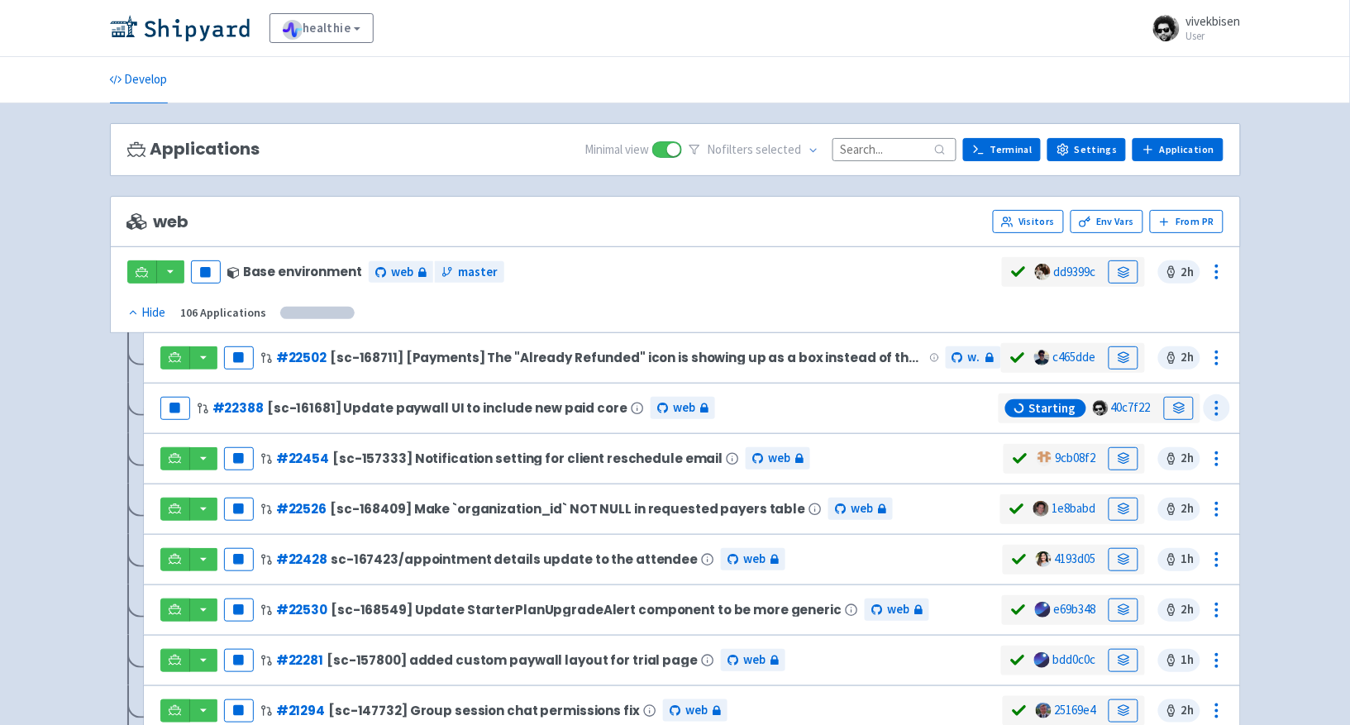
click at [1212, 411] on icon at bounding box center [1217, 408] width 20 height 20
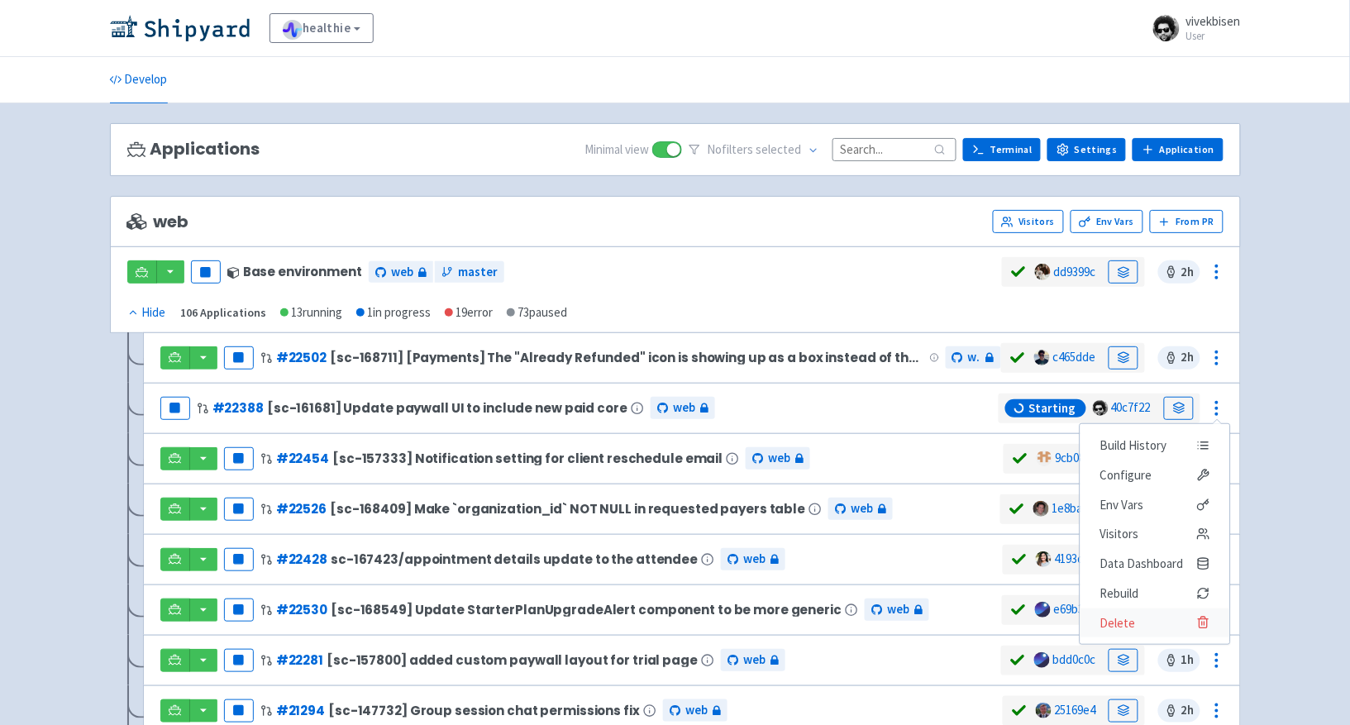
click at [1150, 633] on span "Delete" at bounding box center [1154, 623] width 110 height 23
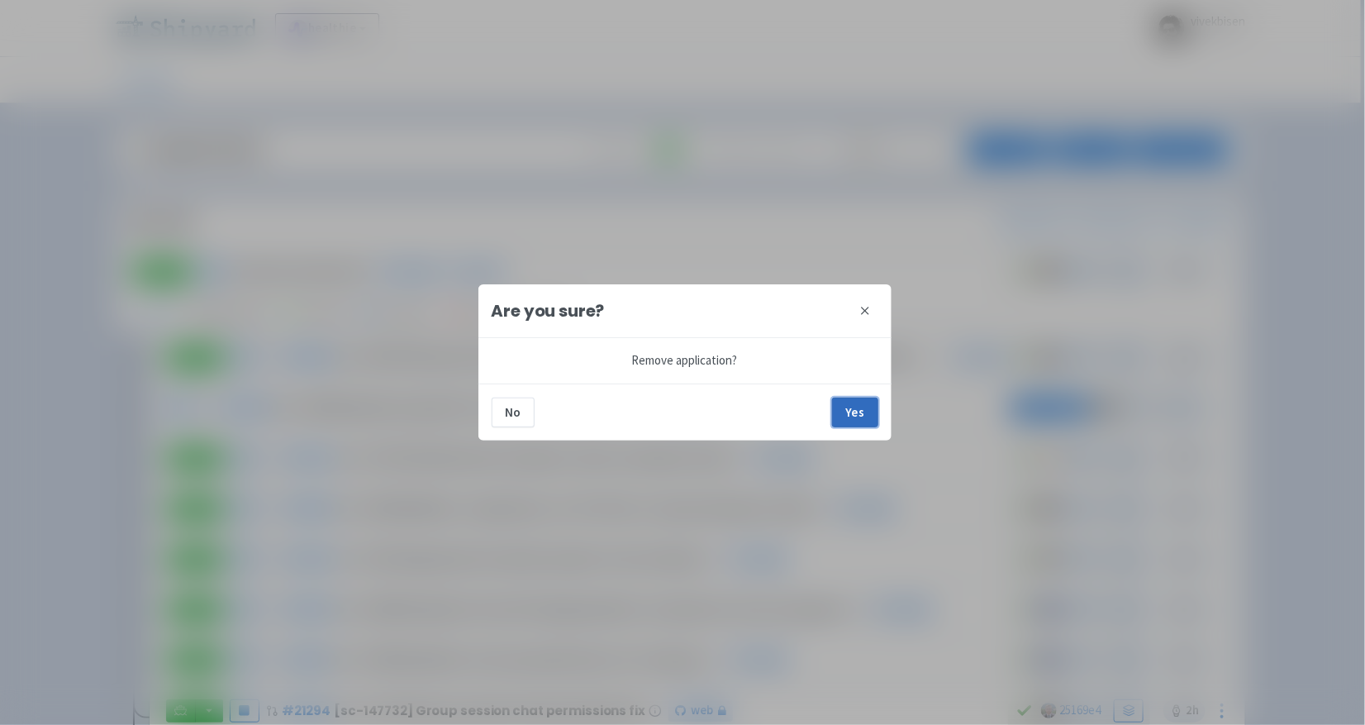
click at [865, 422] on button "Yes" at bounding box center [855, 413] width 46 height 30
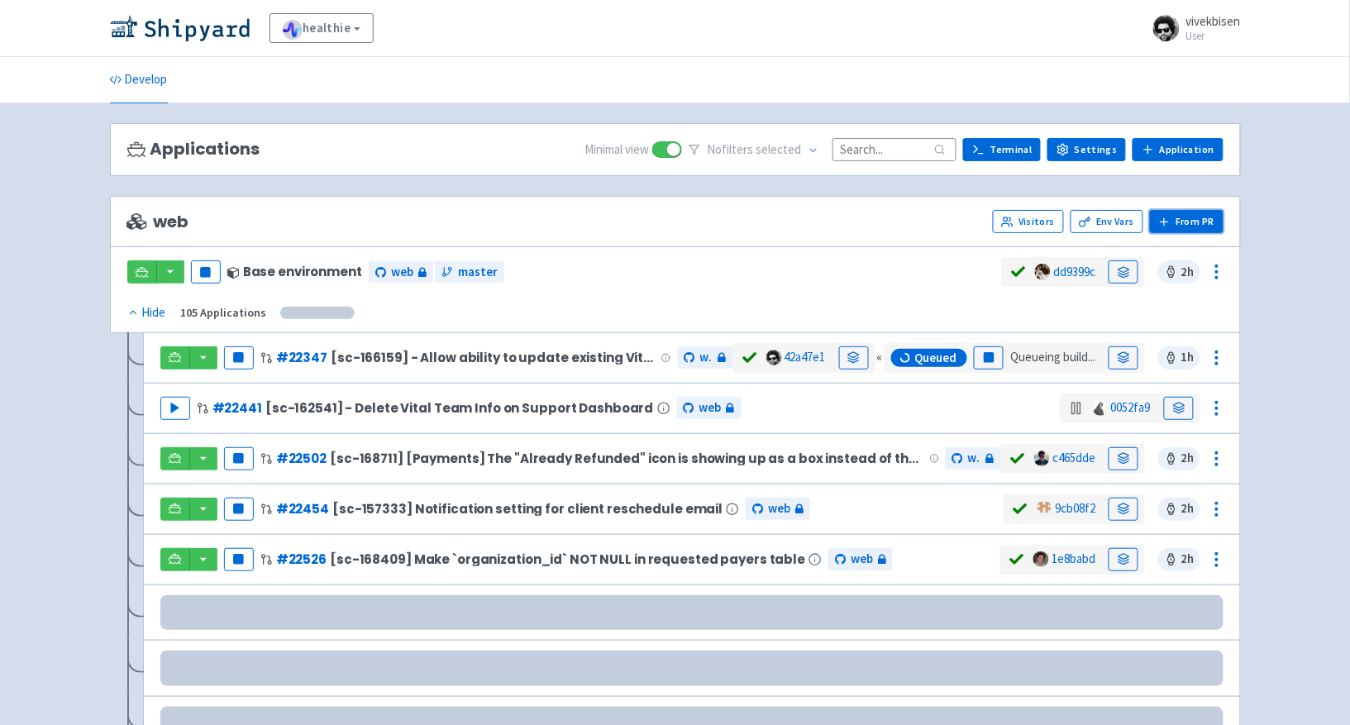
click at [1179, 226] on button "From PR" at bounding box center [1187, 221] width 74 height 23
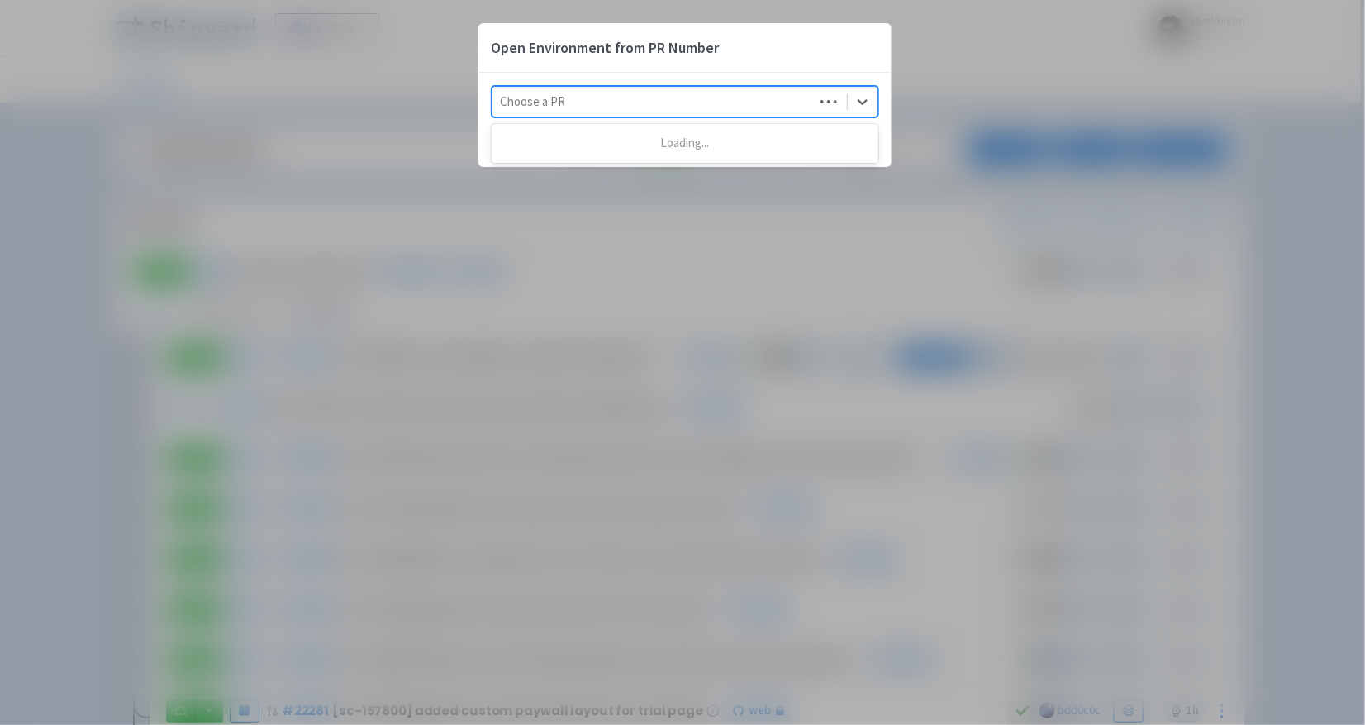
click at [793, 94] on div at bounding box center [653, 102] width 305 height 22
paste input "22388"
type input "22388"
paste input "22388"
type input "22388"
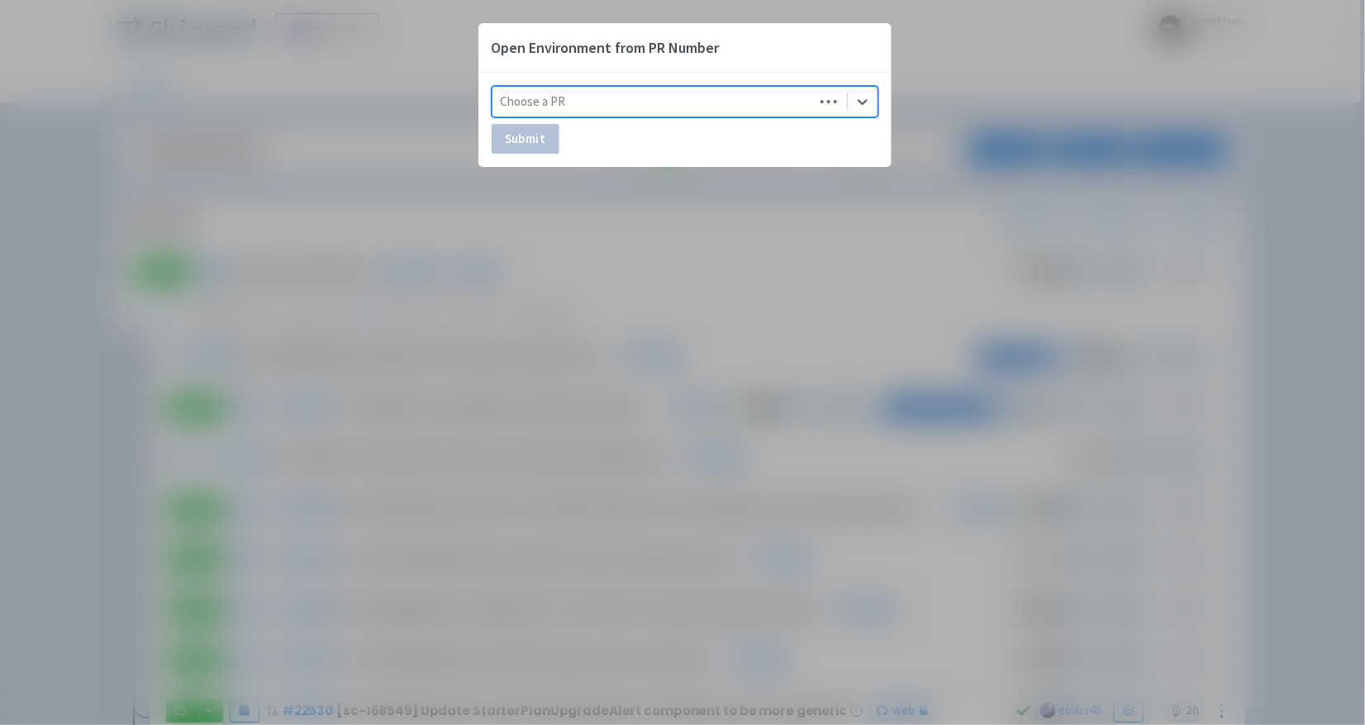
paste input "22388"
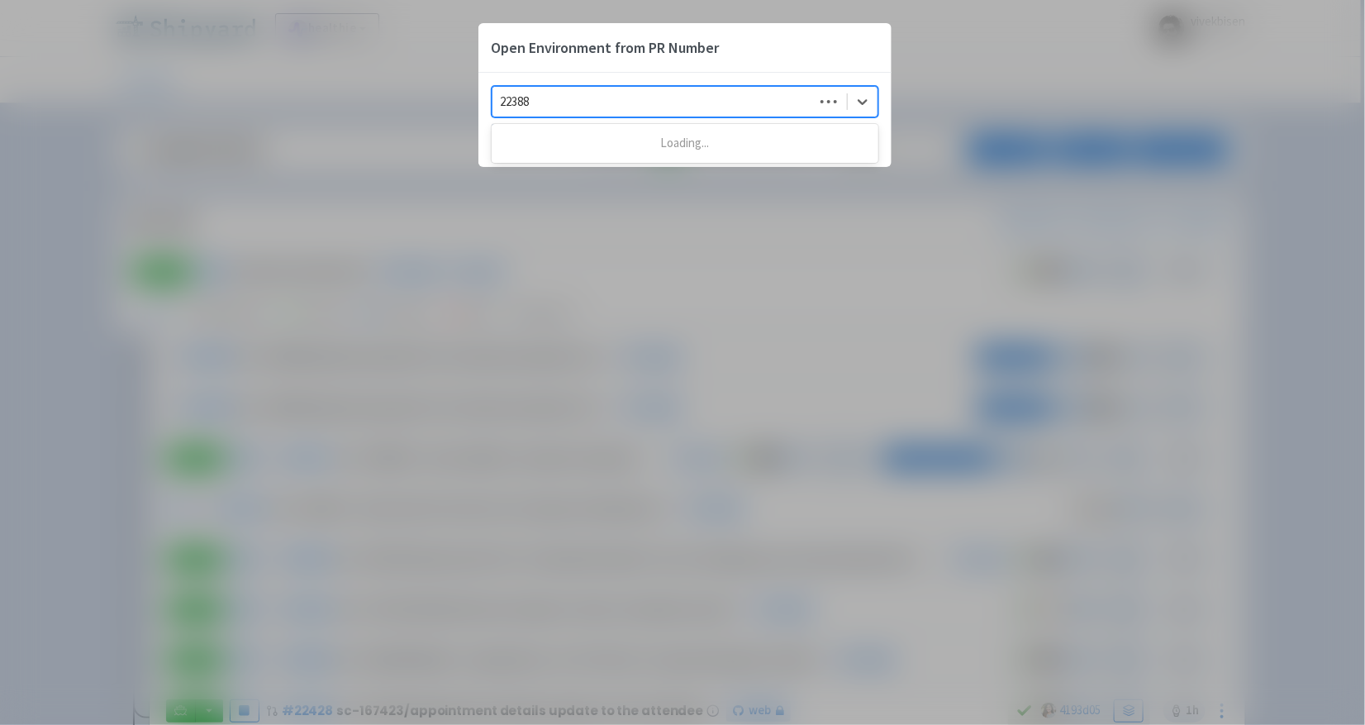
type input "22388"
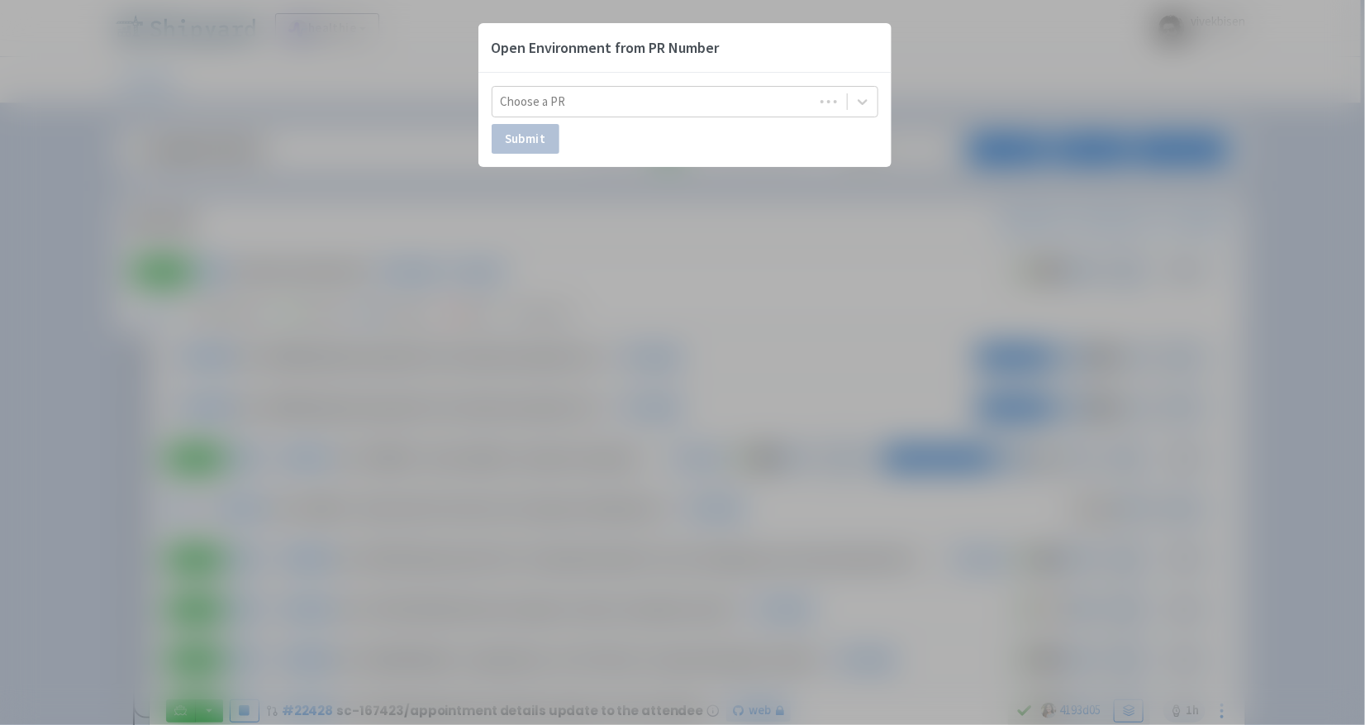
click at [1320, 266] on div "Open Environment from PR Number Choose a PR Submit" at bounding box center [682, 362] width 1365 height 725
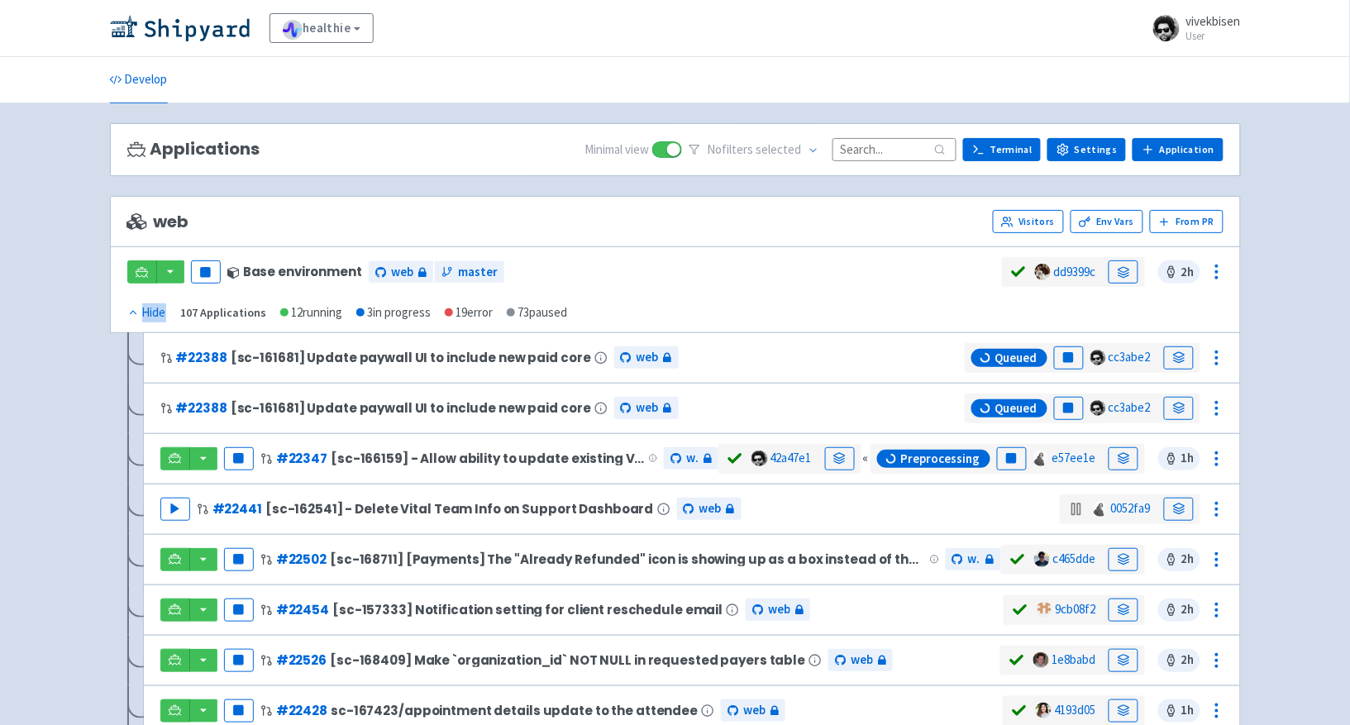
click at [1320, 266] on div "healthie View Organizations vivekbisen User Profile Sign out Develop" at bounding box center [675, 548] width 1350 height 1097
click at [1217, 403] on circle at bounding box center [1217, 403] width 2 height 2
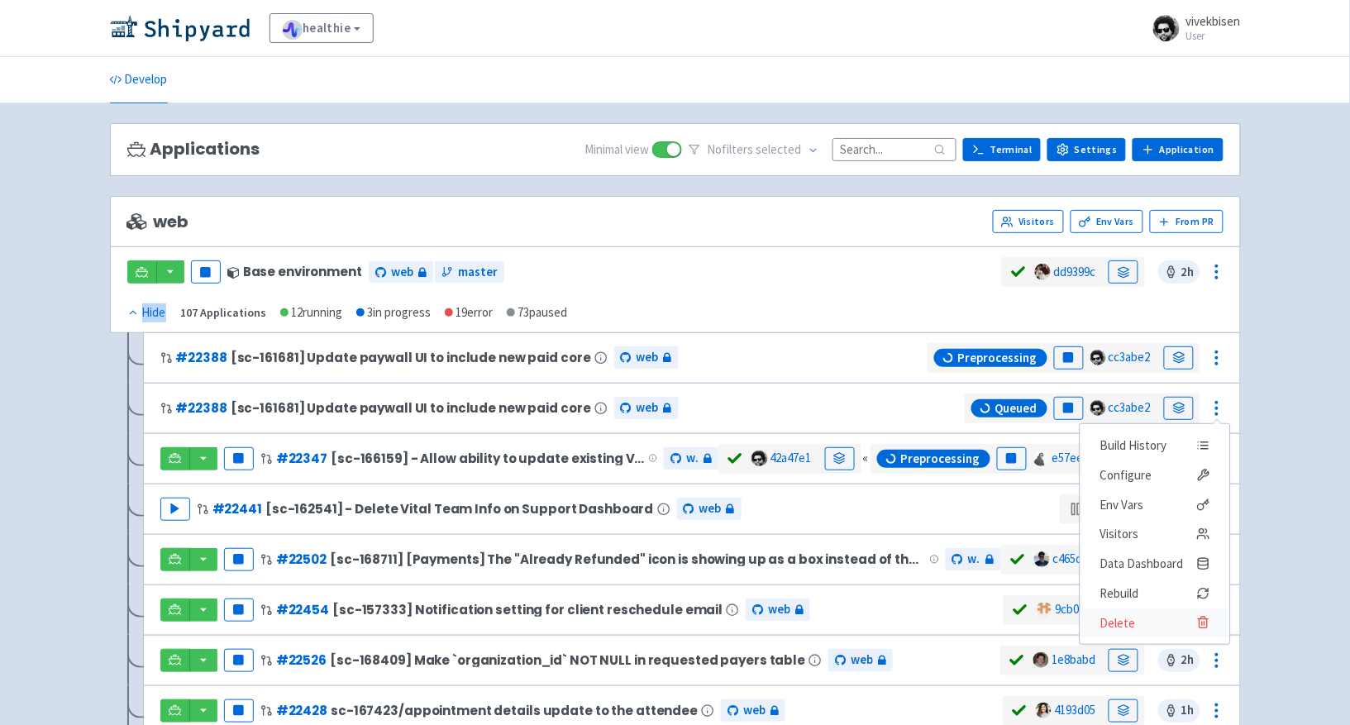
click at [1184, 630] on span "Delete" at bounding box center [1154, 623] width 110 height 23
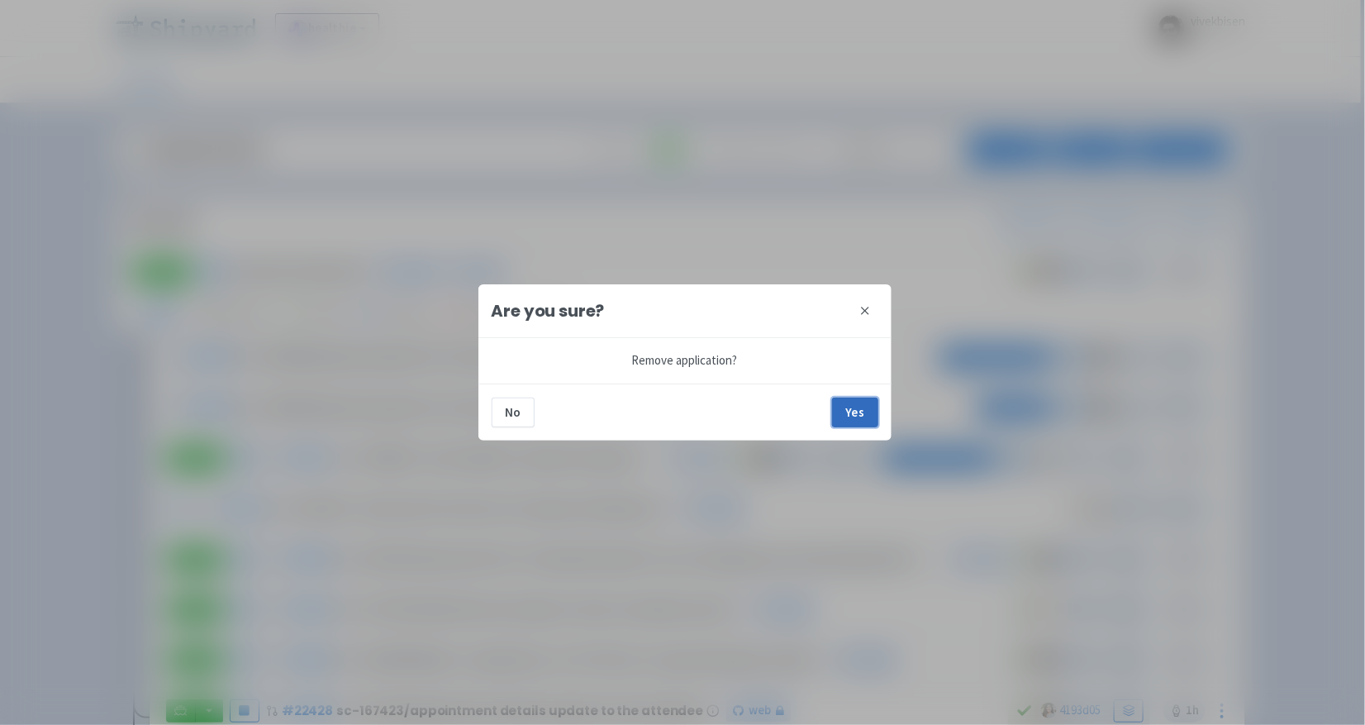
click at [850, 418] on button "Yes" at bounding box center [855, 413] width 46 height 30
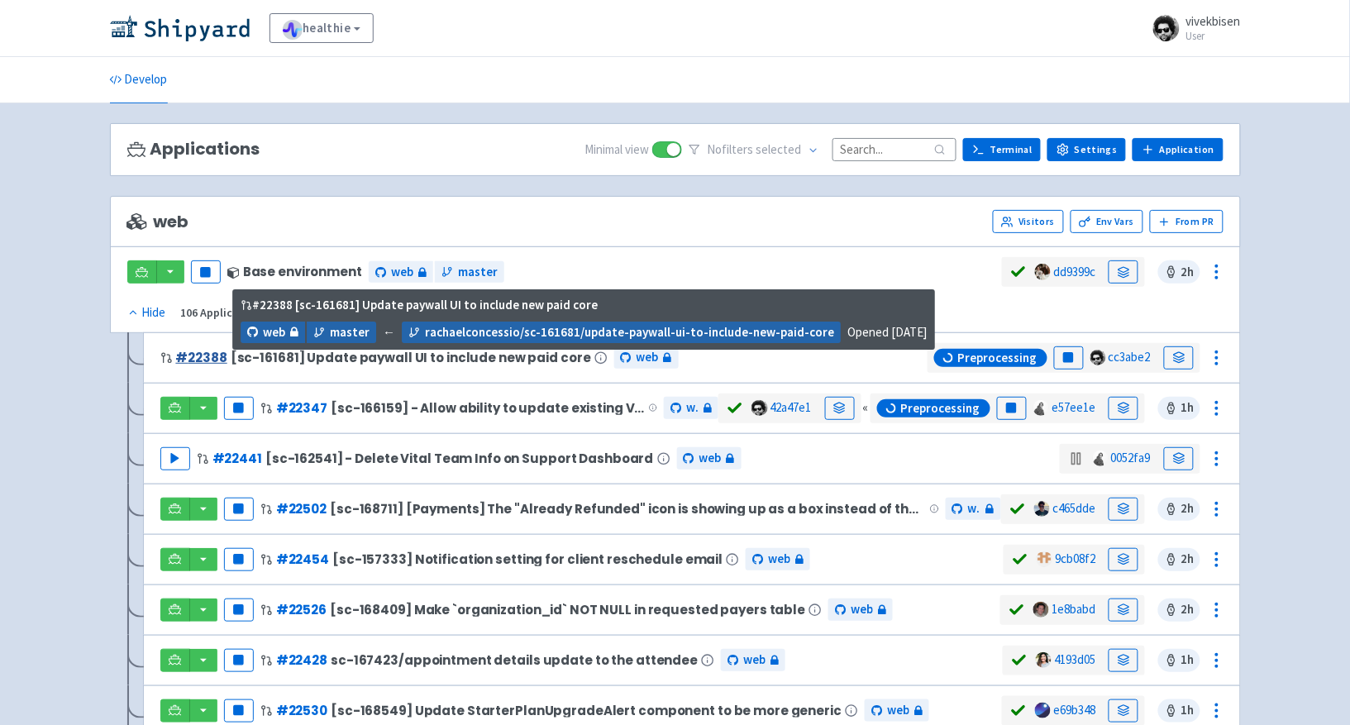
click at [209, 364] on link "# 22388" at bounding box center [201, 357] width 51 height 17
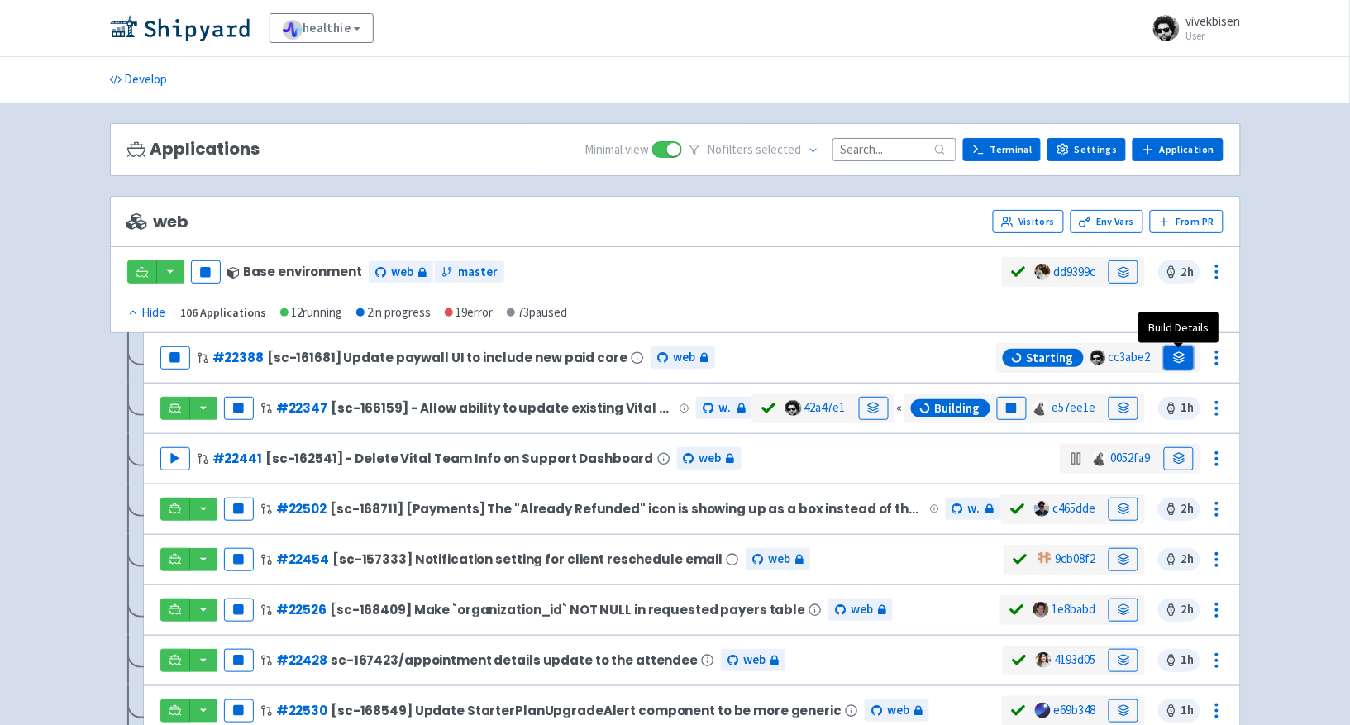
click at [1187, 360] on link at bounding box center [1179, 357] width 30 height 23
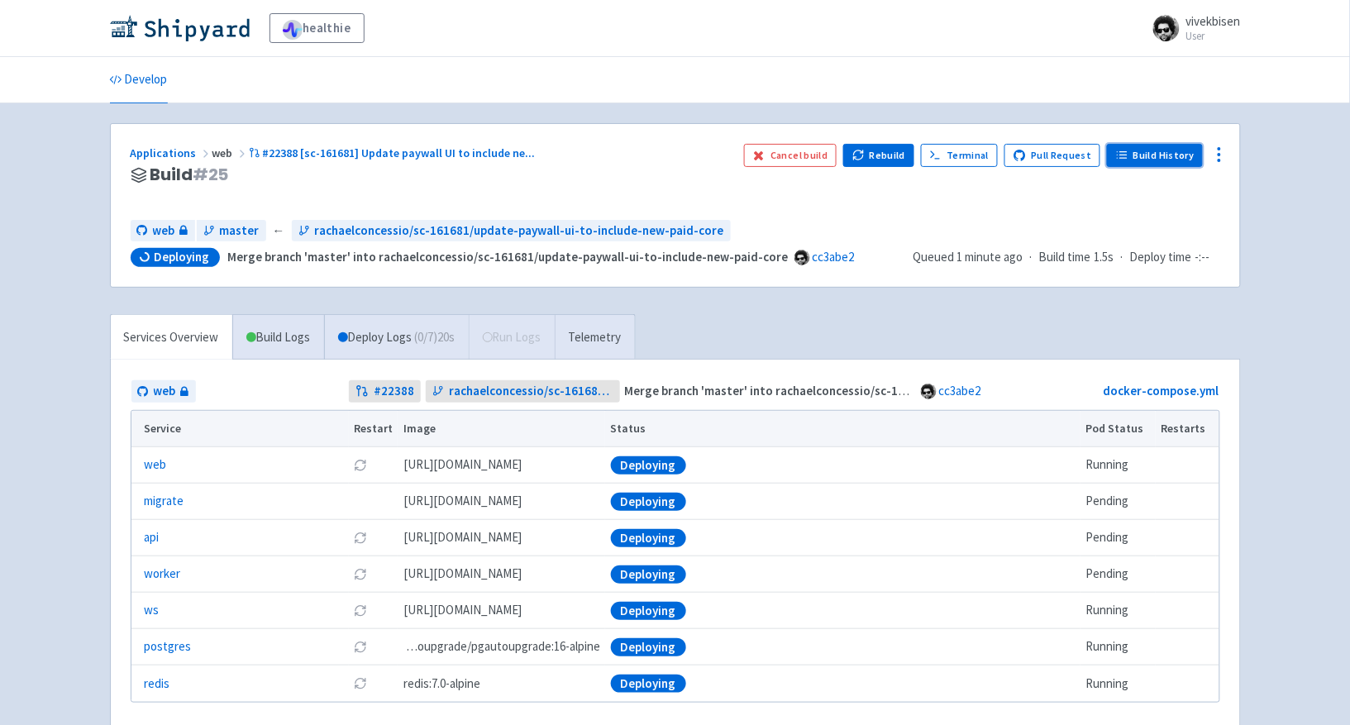
click at [1160, 164] on link "Build History" at bounding box center [1155, 155] width 96 height 23
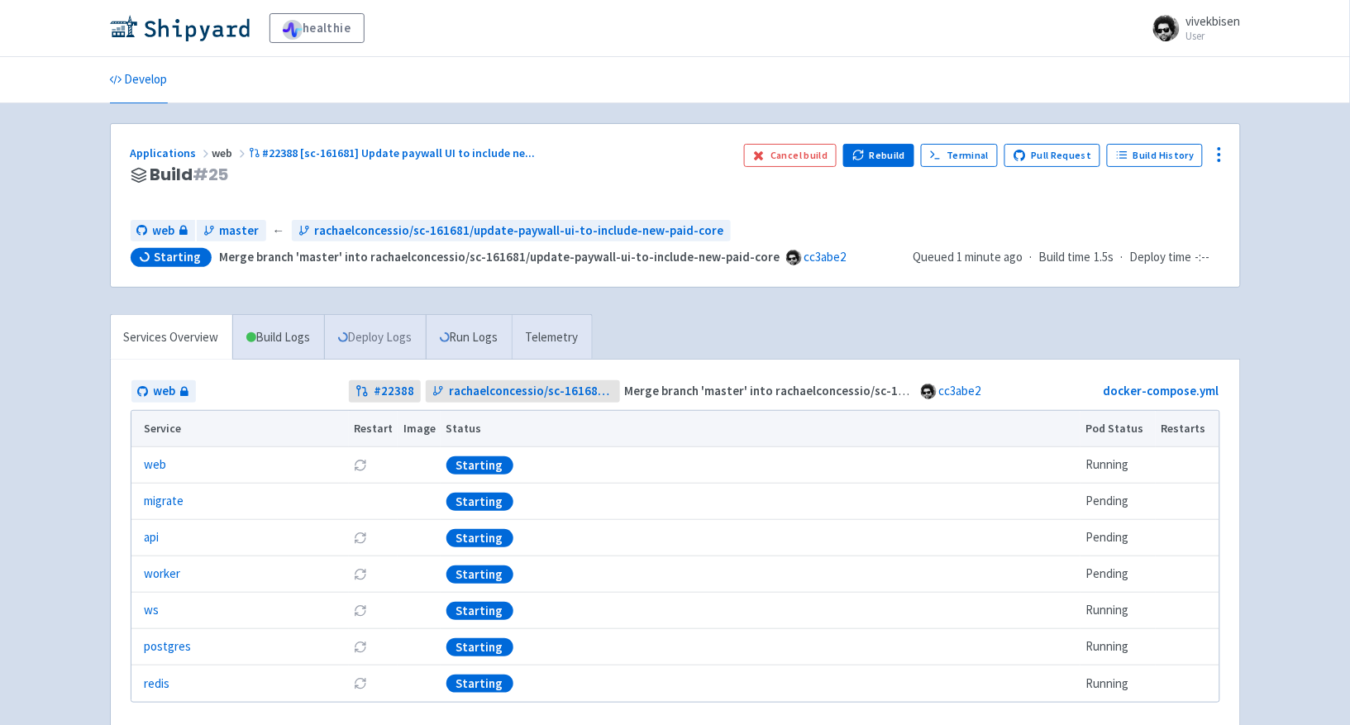
click at [359, 335] on link "Deploy Logs" at bounding box center [375, 337] width 102 height 45
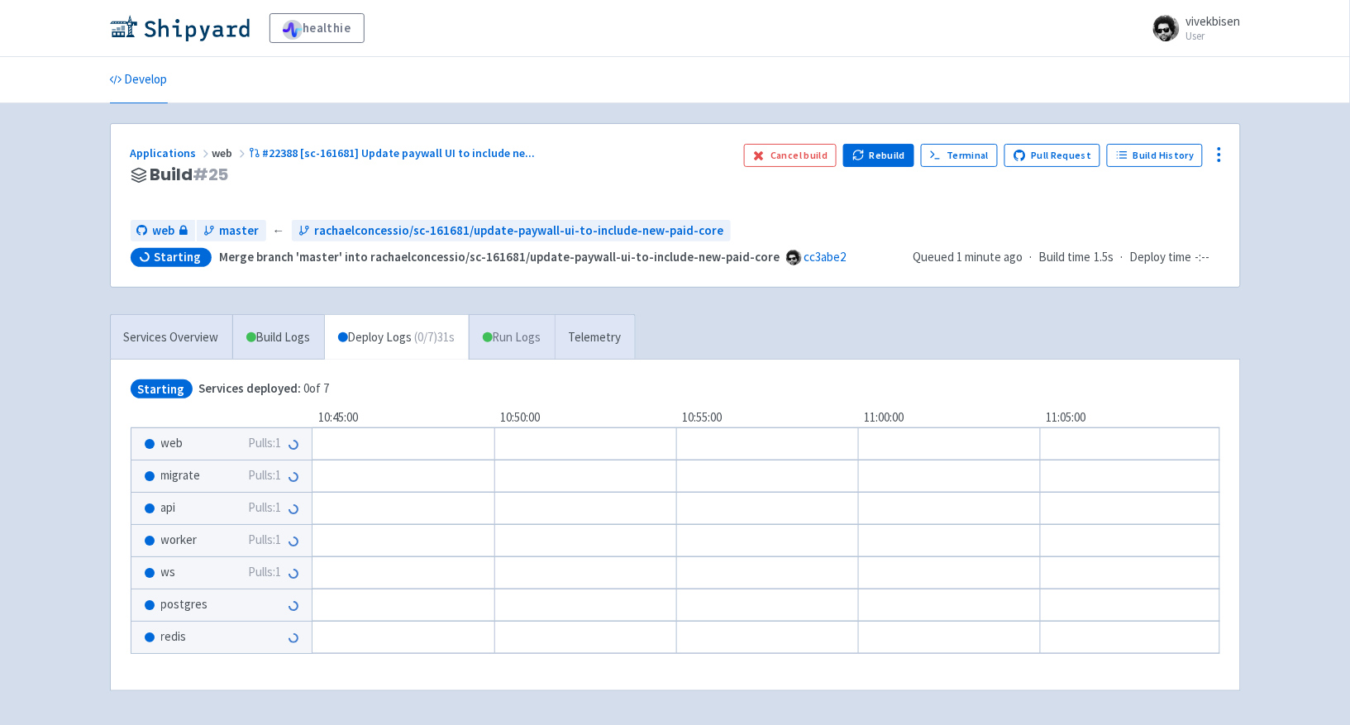
click at [553, 335] on link "Run Logs" at bounding box center [512, 337] width 86 height 45
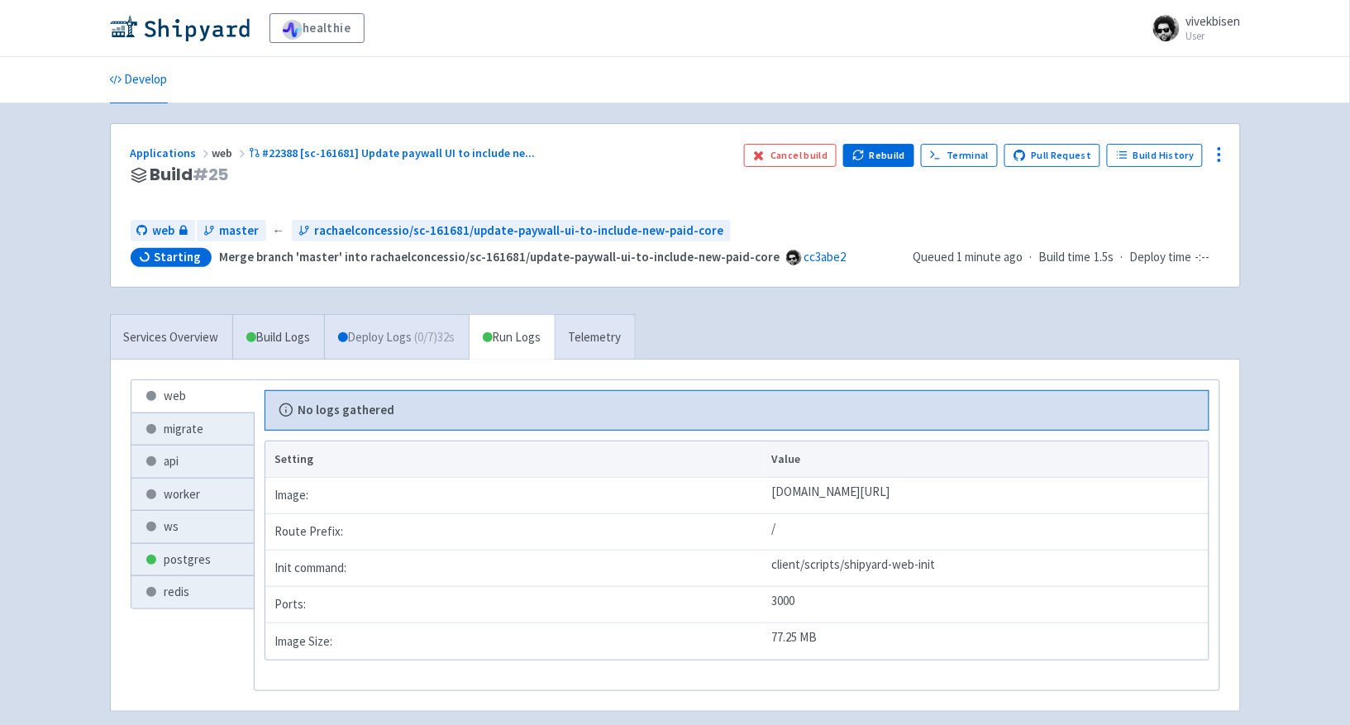
click at [443, 335] on span "( 0 / 7 ) 32s" at bounding box center [435, 337] width 40 height 19
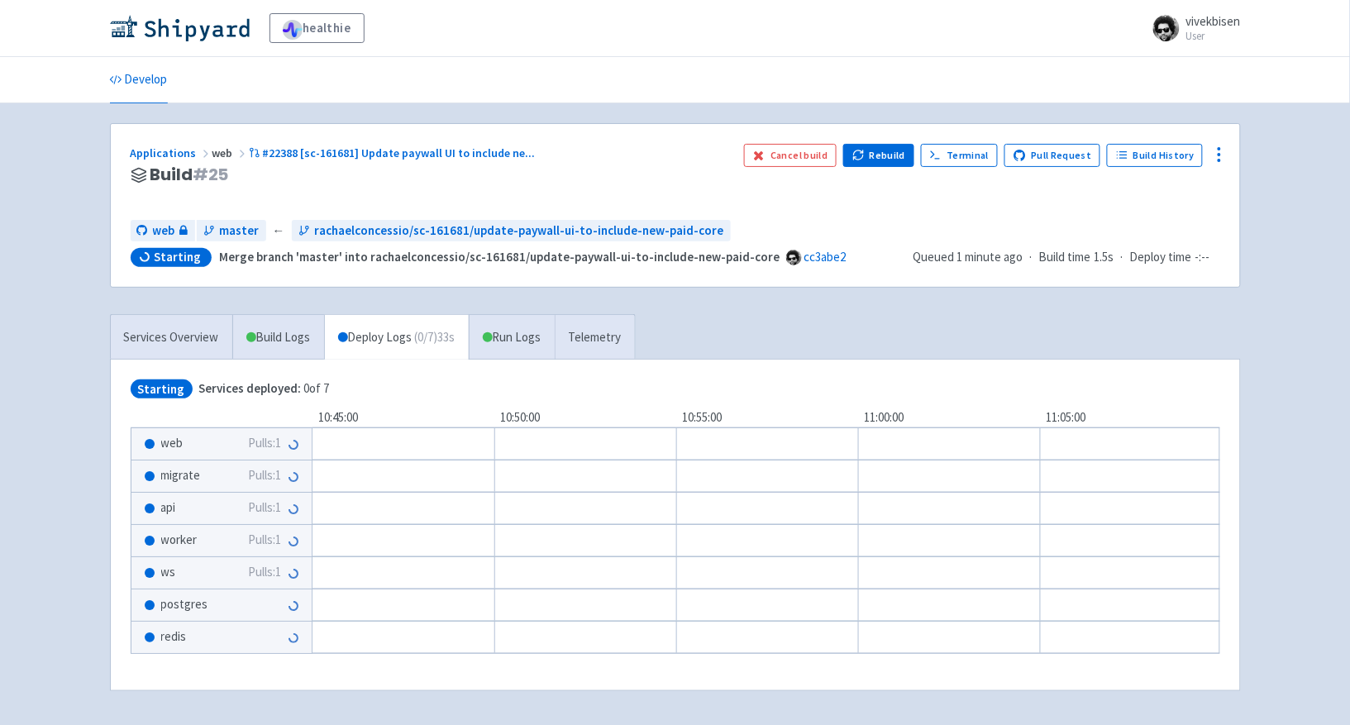
click at [250, 474] on span "Pulls: 1" at bounding box center [265, 475] width 33 height 19
click at [185, 474] on span "migrate" at bounding box center [181, 475] width 40 height 19
click at [292, 474] on icon at bounding box center [293, 476] width 11 height 11
click at [191, 355] on link "Services Overview" at bounding box center [171, 337] width 121 height 45
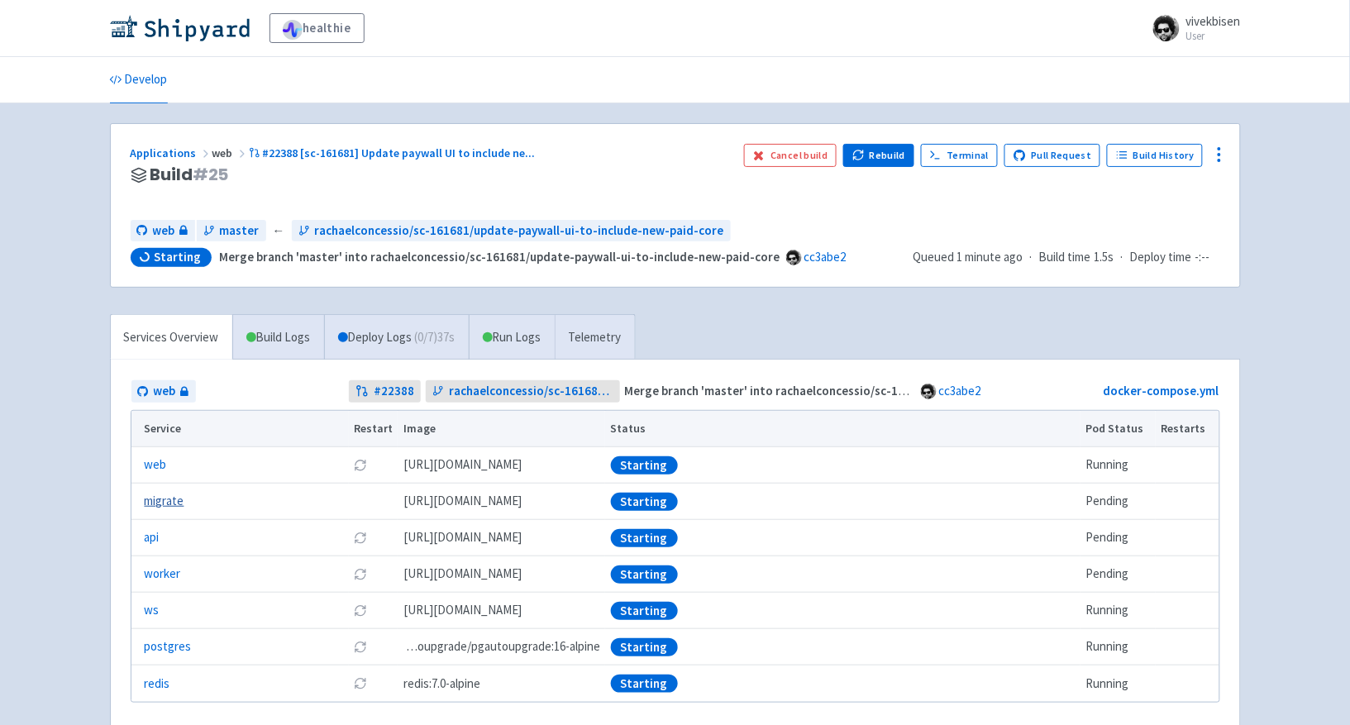
click at [179, 499] on link "migrate" at bounding box center [165, 501] width 40 height 19
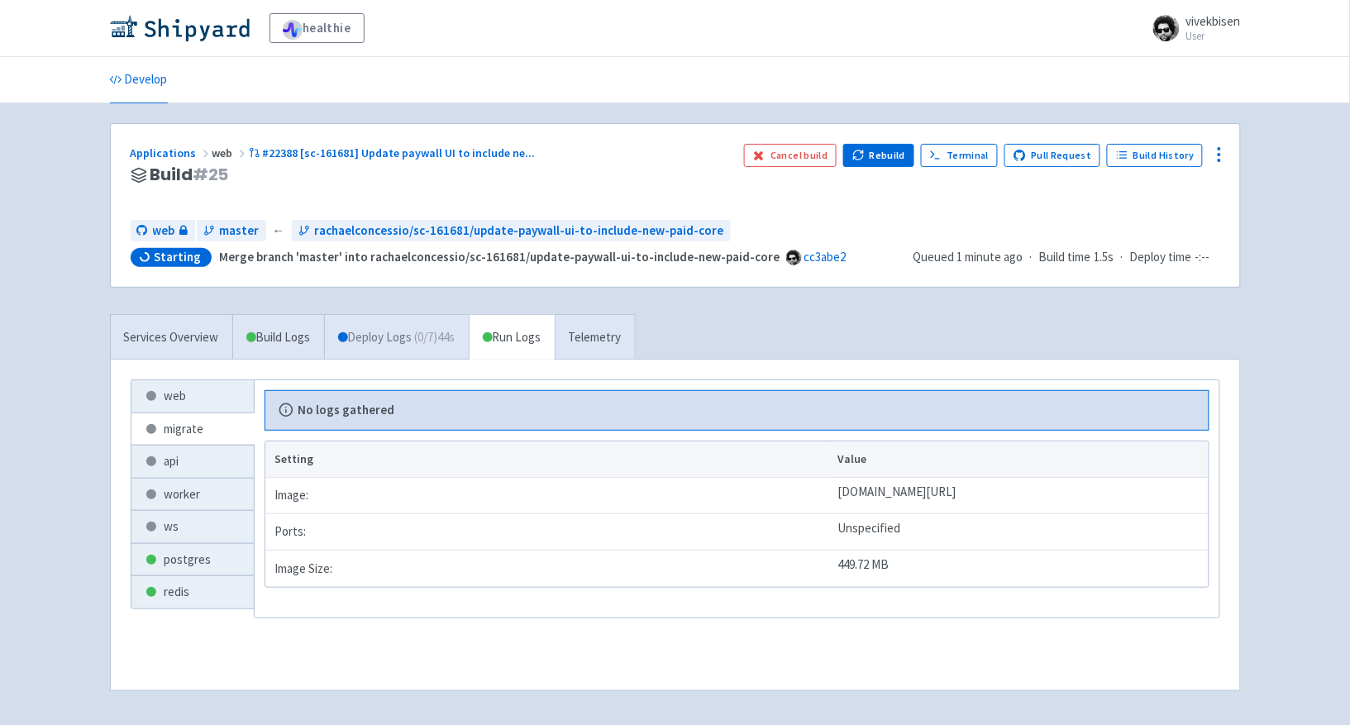
click at [388, 340] on link "Deploy Logs ( 0 / 7 ) 44s" at bounding box center [396, 337] width 145 height 45
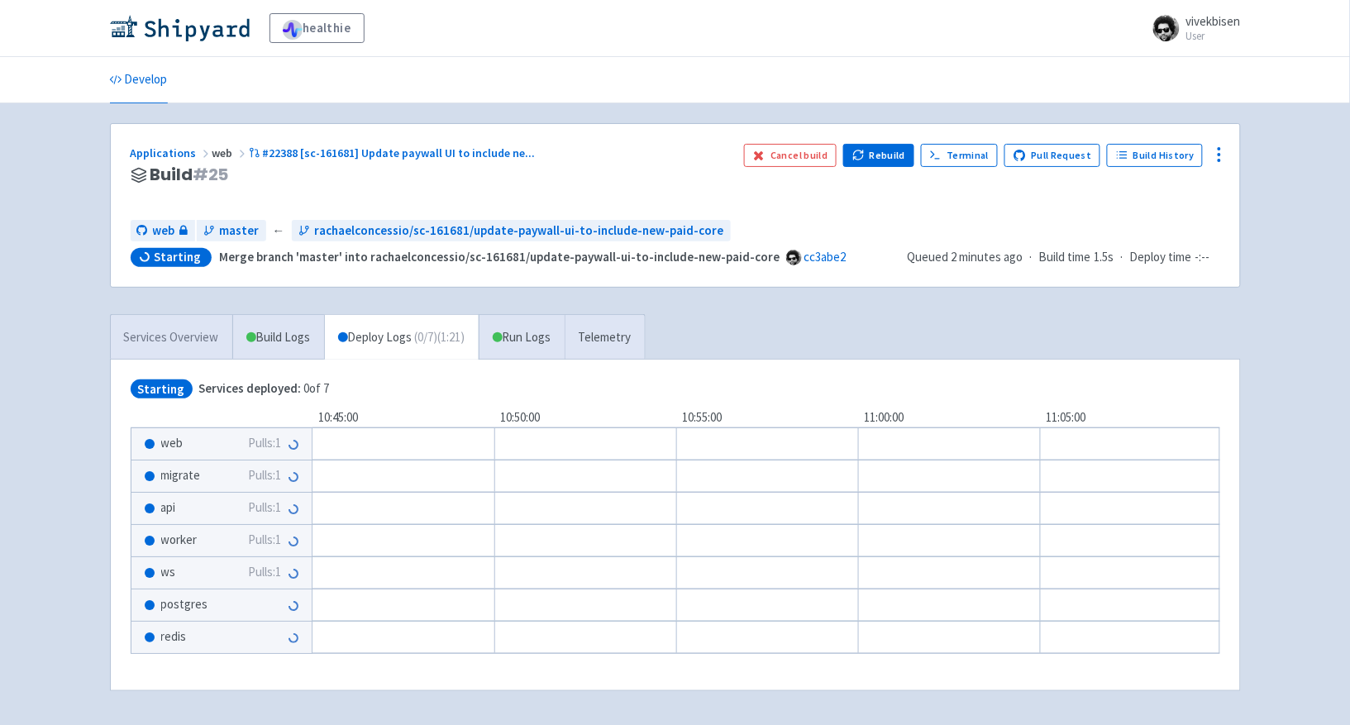
click at [175, 337] on link "Services Overview" at bounding box center [171, 337] width 121 height 45
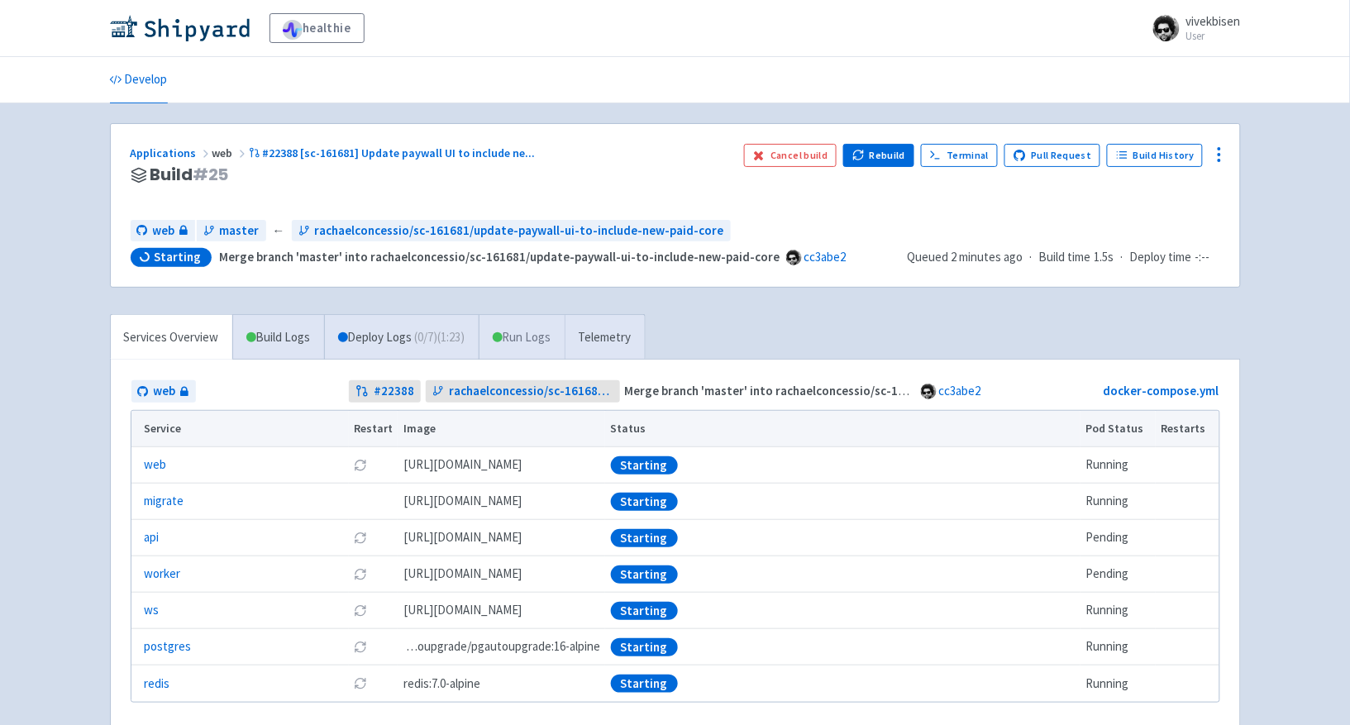
click at [502, 341] on link "Run Logs" at bounding box center [522, 337] width 86 height 45
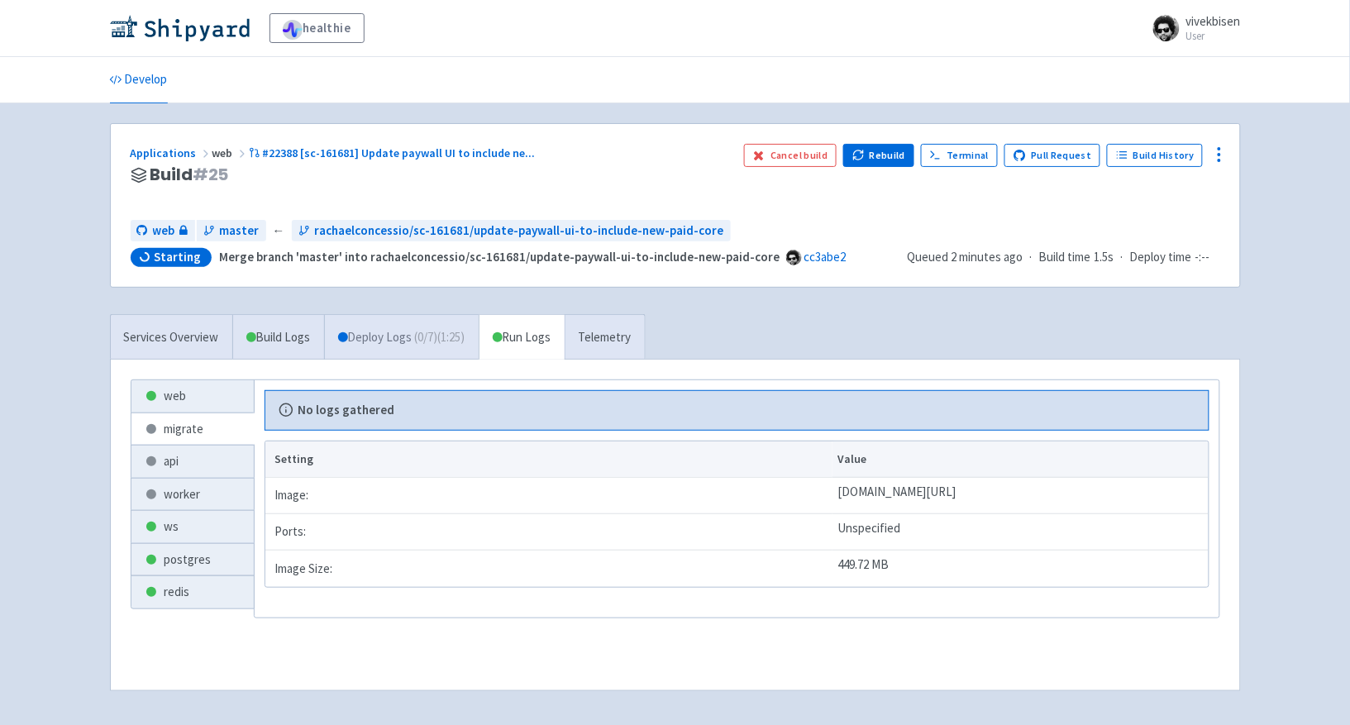
click at [456, 342] on span "( 0 / 7 ) (1:25)" at bounding box center [440, 337] width 50 height 19
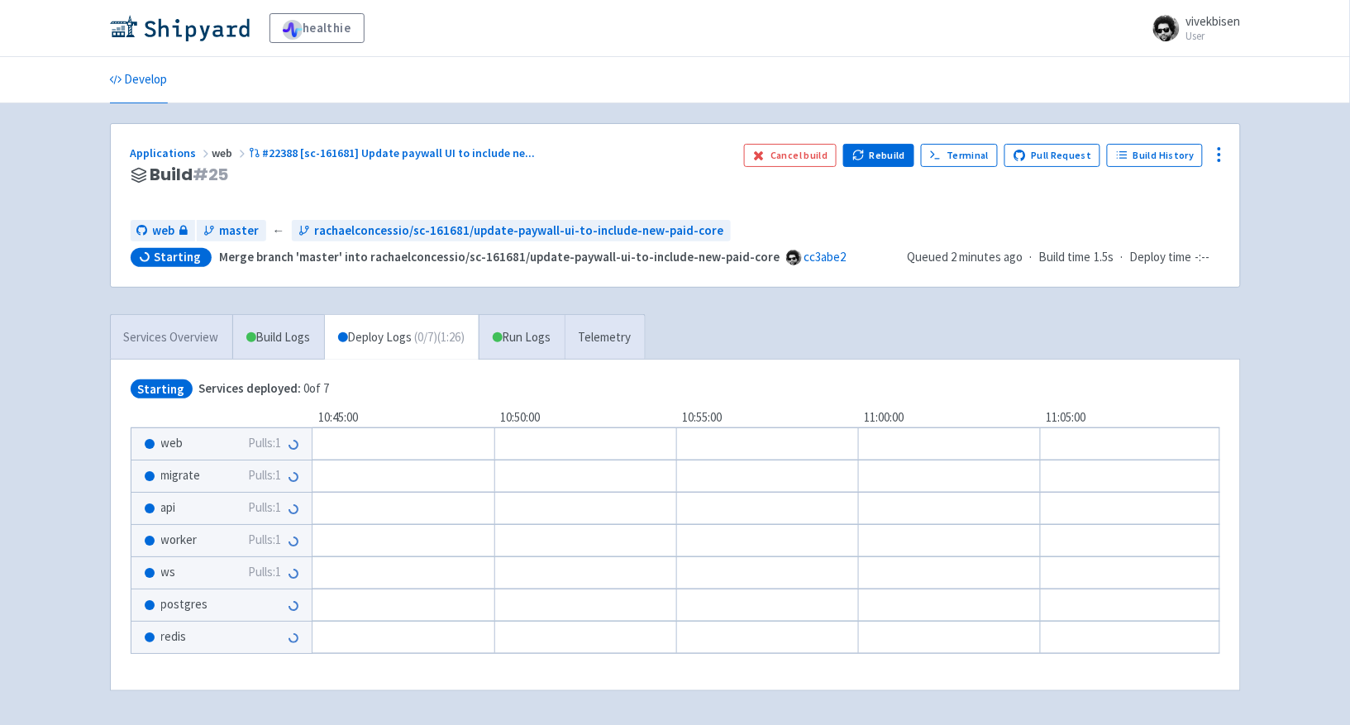
click at [161, 324] on link "Services Overview" at bounding box center [171, 337] width 121 height 45
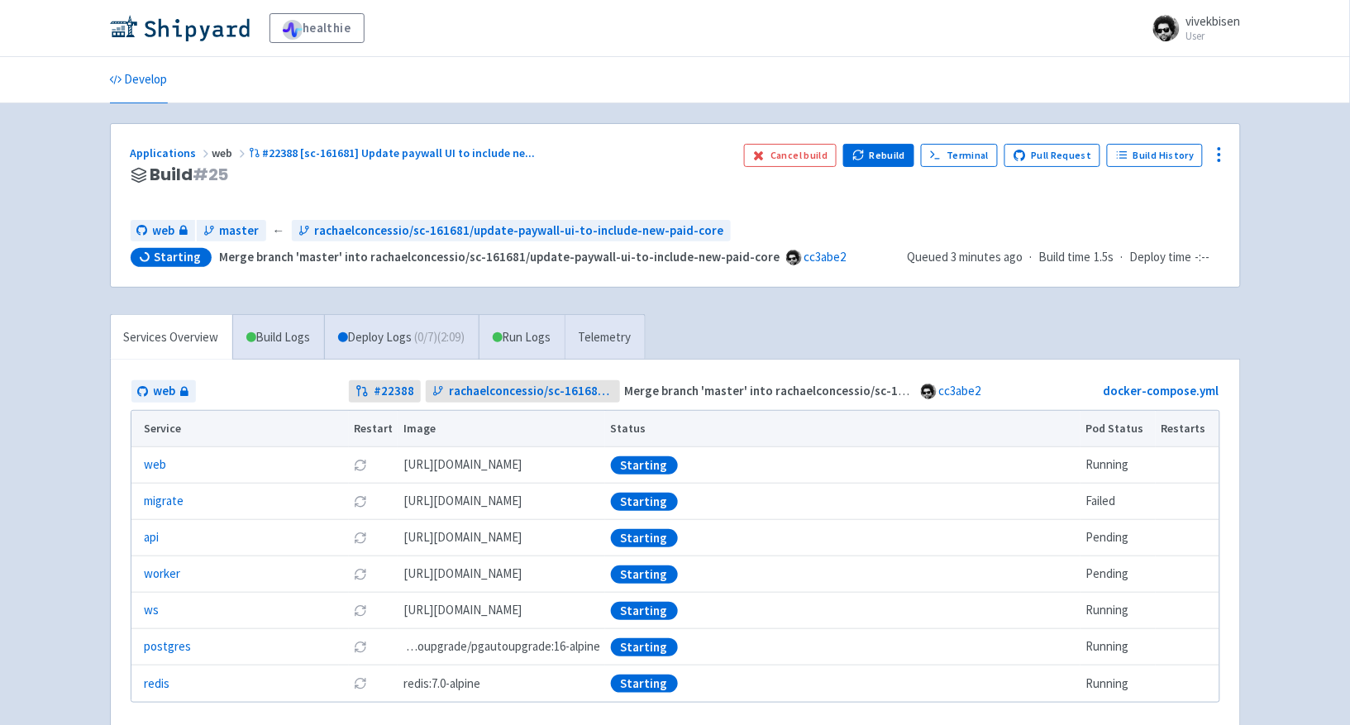
click at [1116, 498] on td "Failed" at bounding box center [1117, 501] width 75 height 36
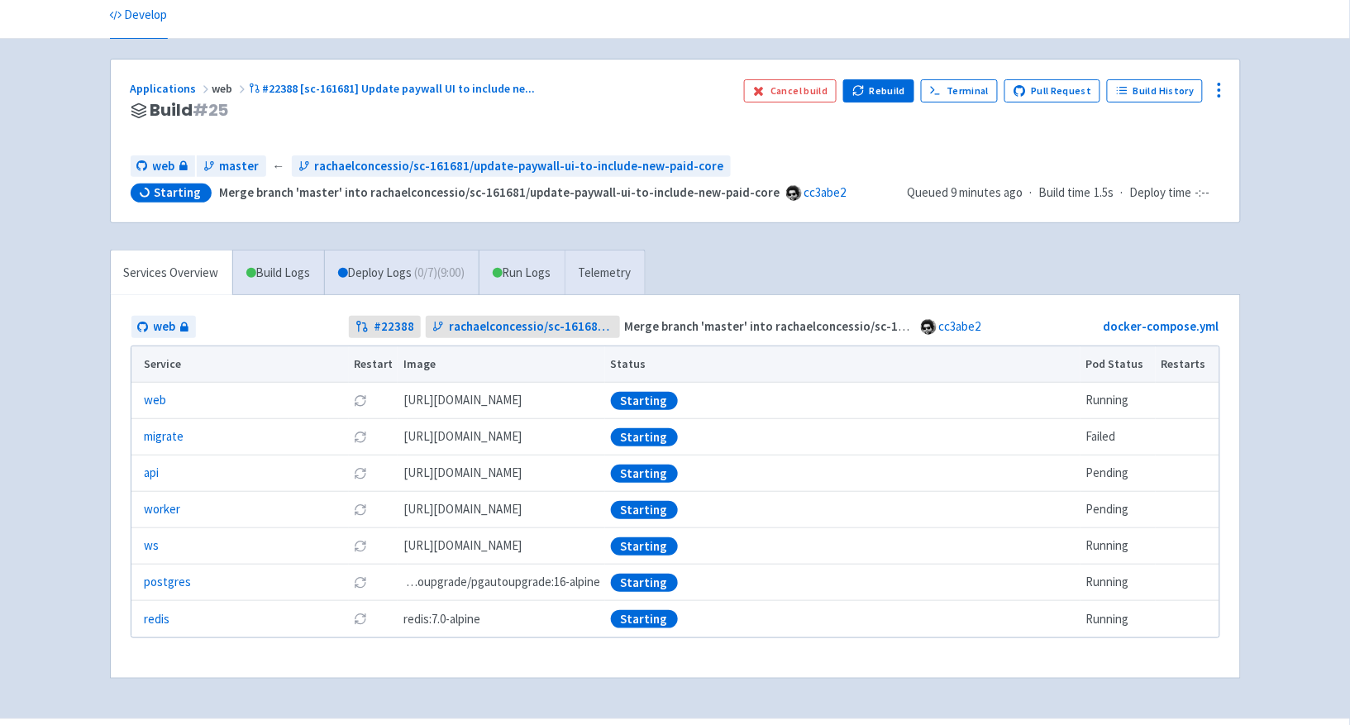
scroll to position [21, 0]
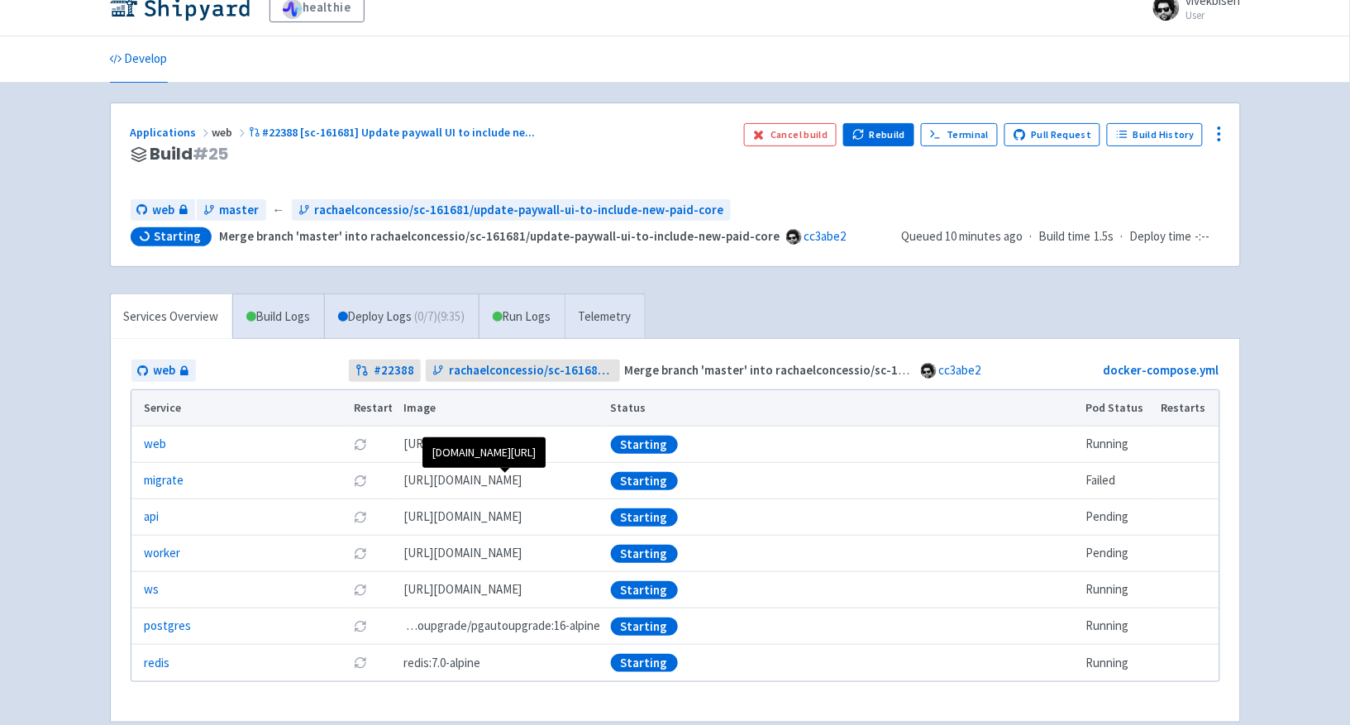
click at [473, 486] on span "ghcr.io/healthie/web-backend-depot:cc3abe293ec77977a55cc1678d850cc1b6c54b4a" at bounding box center [462, 480] width 118 height 19
click at [288, 322] on link "Build Logs" at bounding box center [278, 316] width 91 height 45
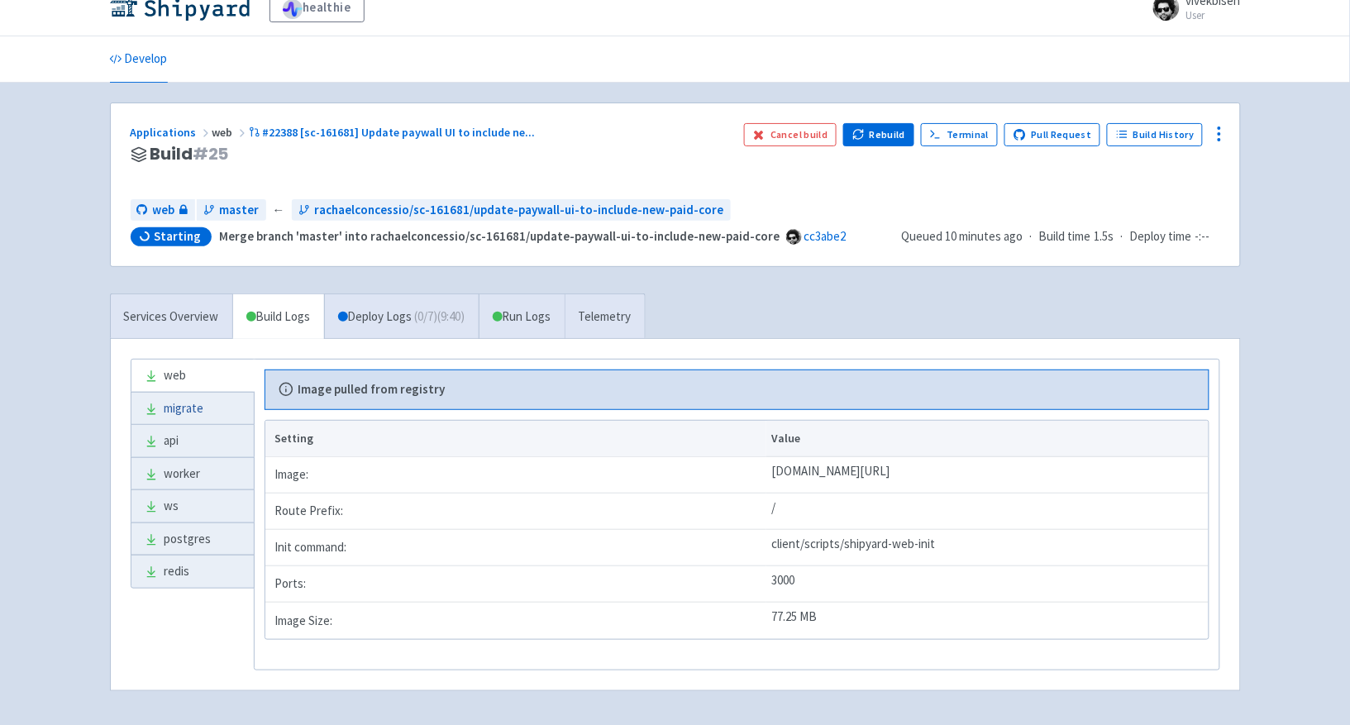
click at [236, 408] on link "migrate" at bounding box center [192, 409] width 122 height 32
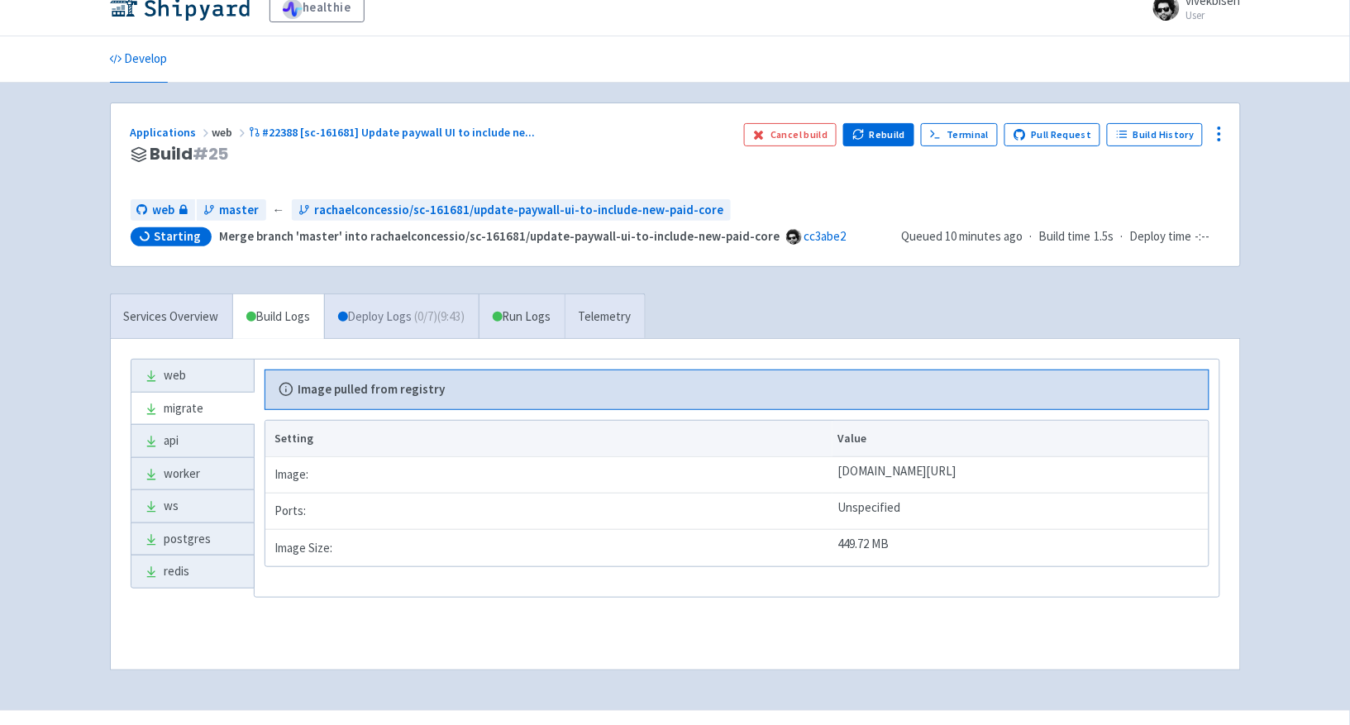
click at [374, 327] on link "Deploy Logs ( 0 / 7 ) (9:43)" at bounding box center [401, 316] width 155 height 45
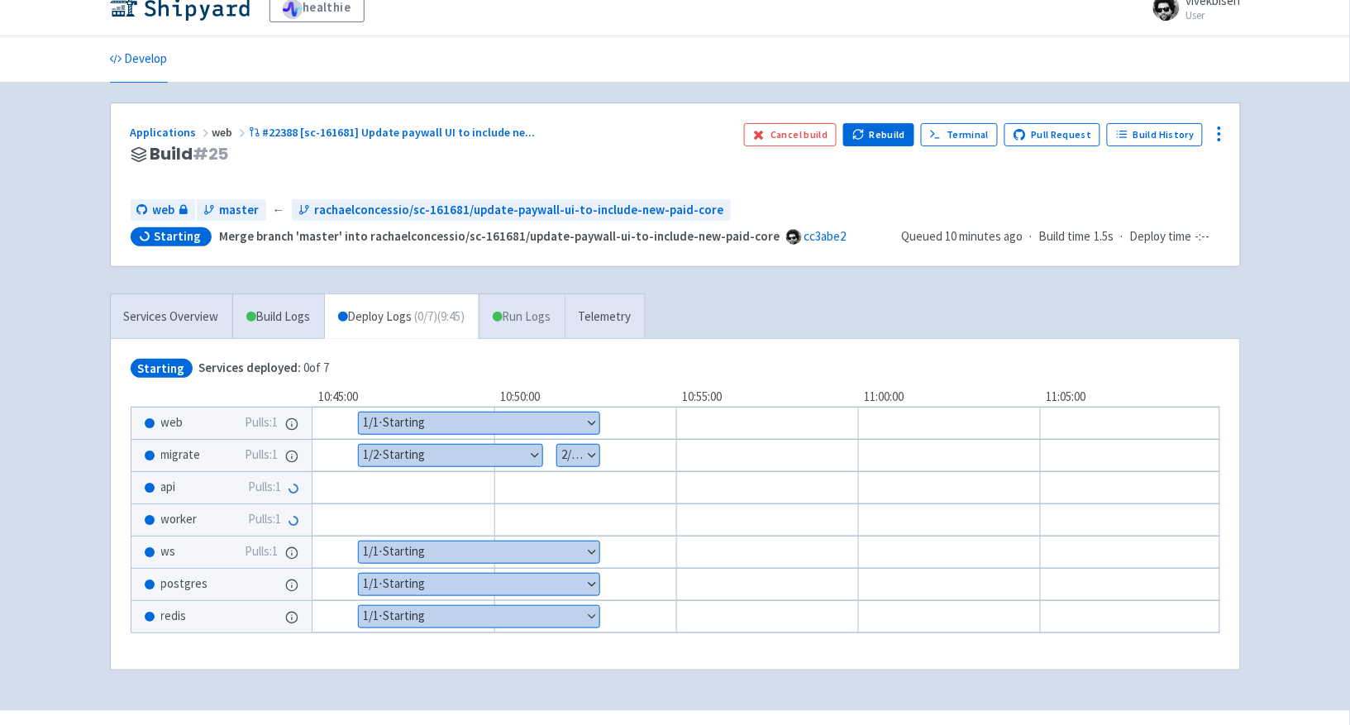
click at [543, 323] on link "Run Logs" at bounding box center [522, 316] width 86 height 45
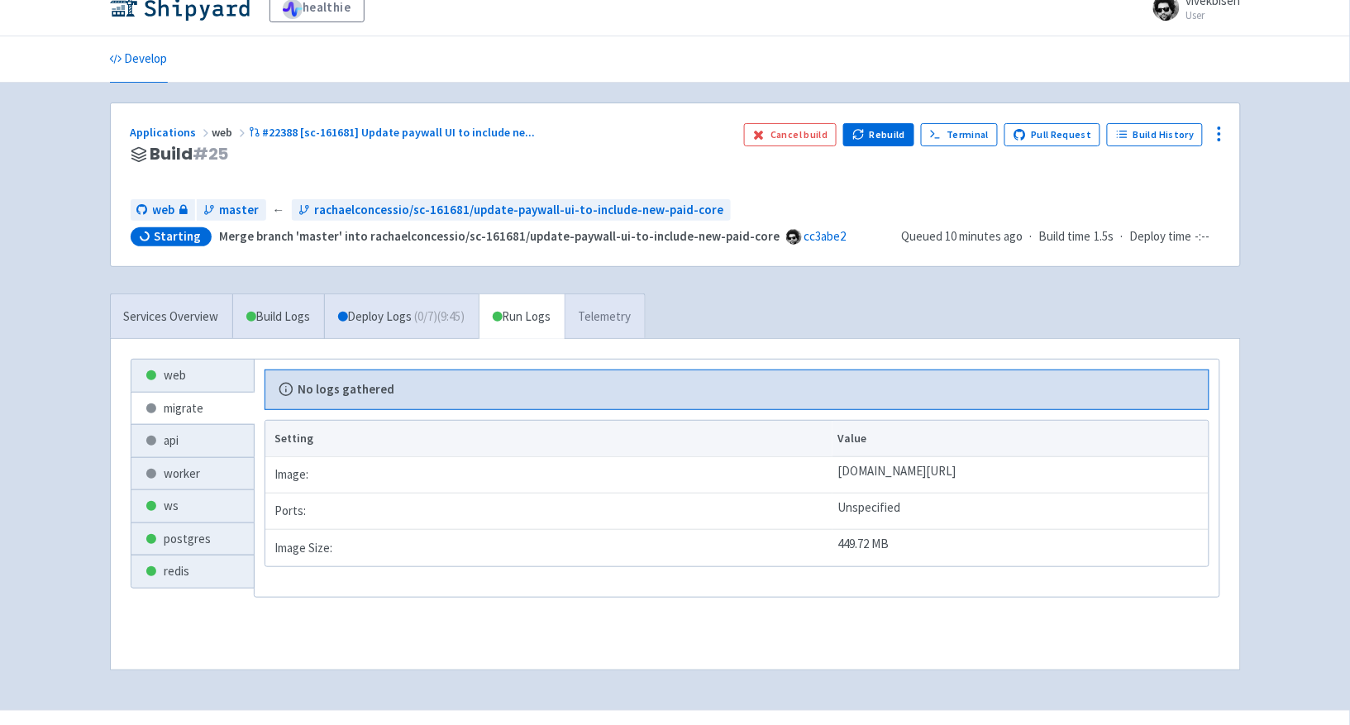
click at [611, 320] on link "Telemetry" at bounding box center [604, 316] width 80 height 45
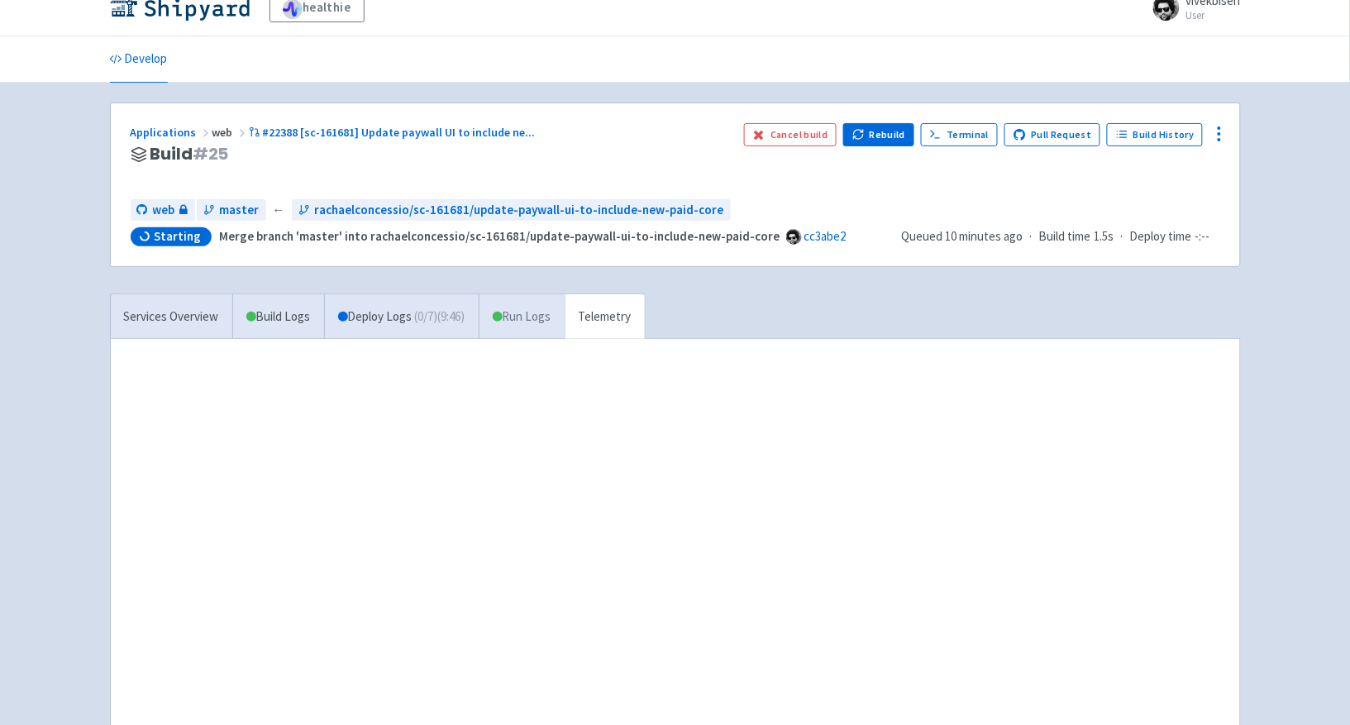
click at [503, 320] on link "Run Logs" at bounding box center [522, 316] width 86 height 45
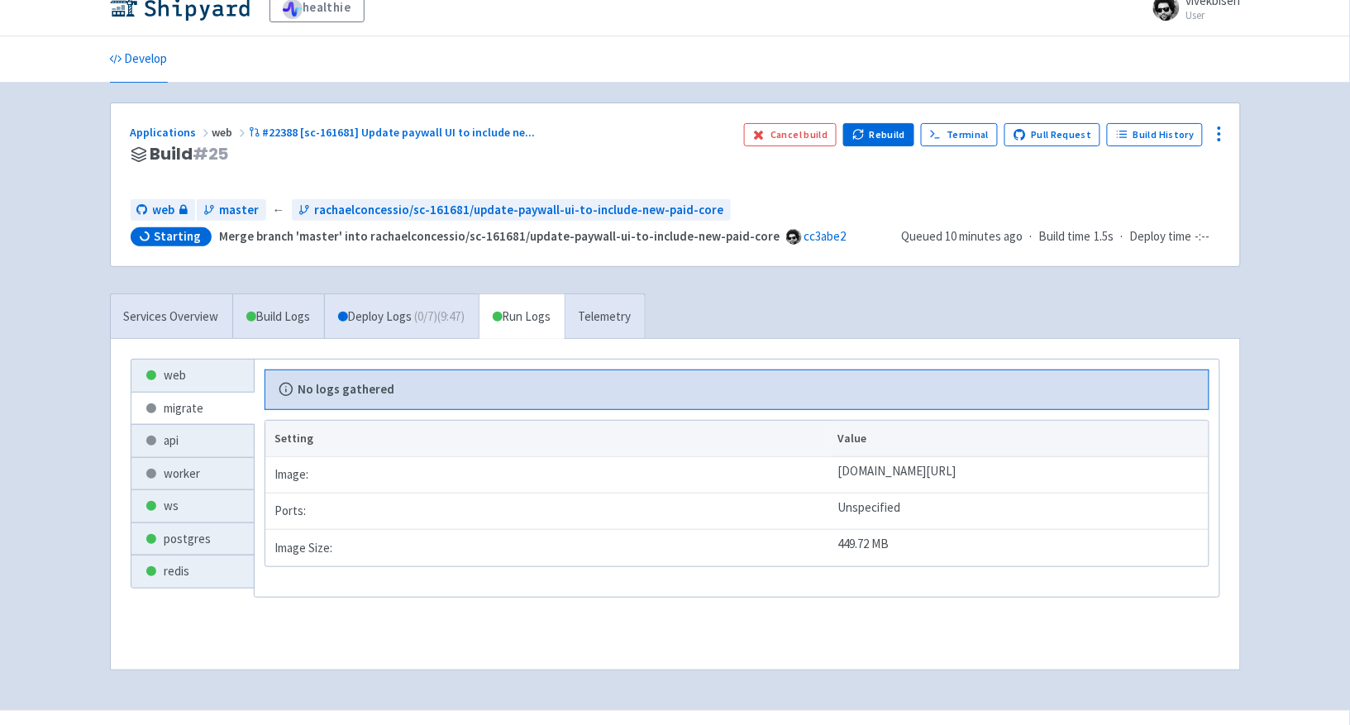
scroll to position [59, 0]
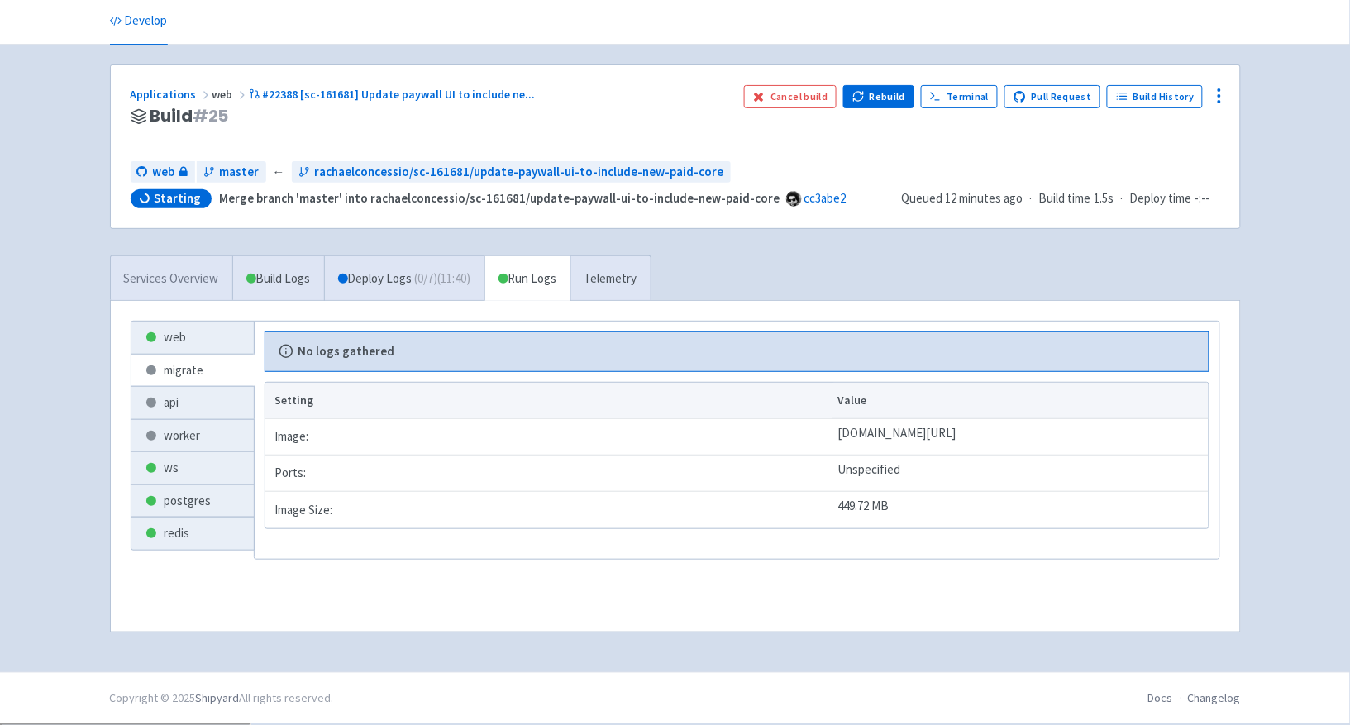
click at [193, 274] on link "Services Overview" at bounding box center [171, 278] width 121 height 45
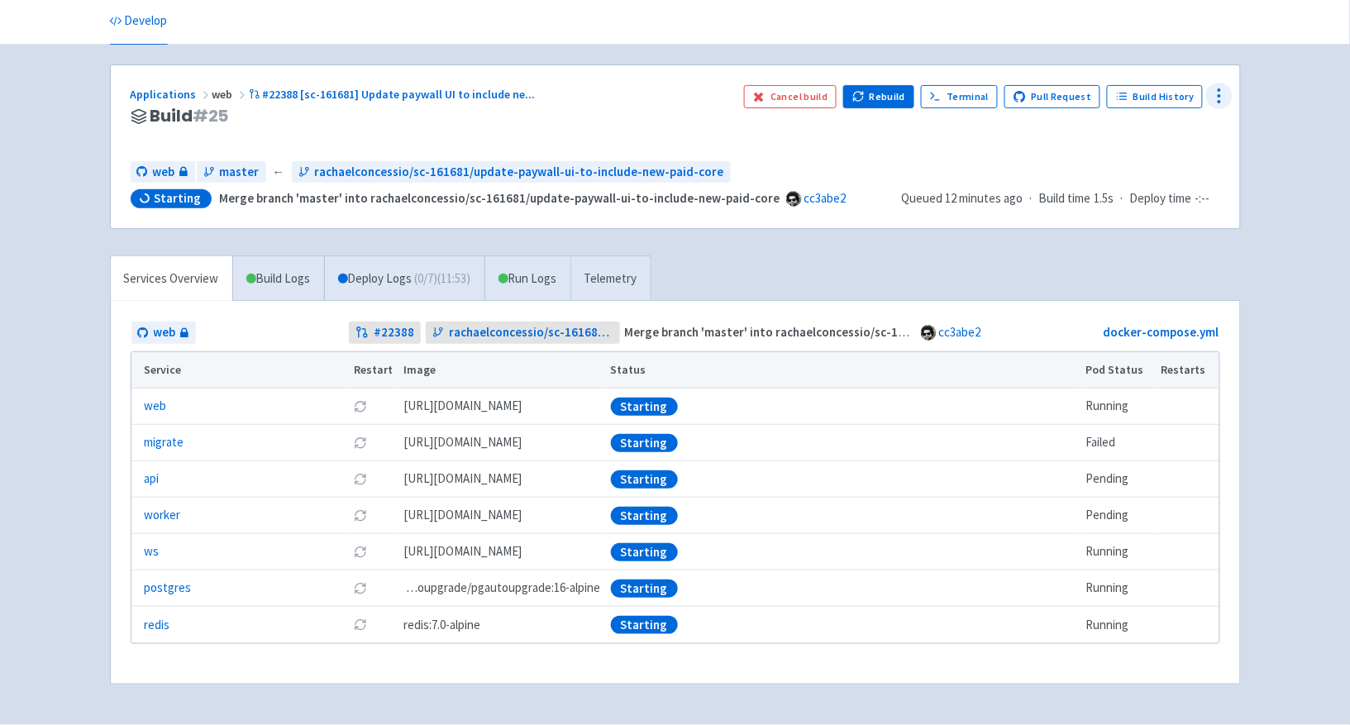
click at [1207, 90] on div at bounding box center [1219, 96] width 26 height 26
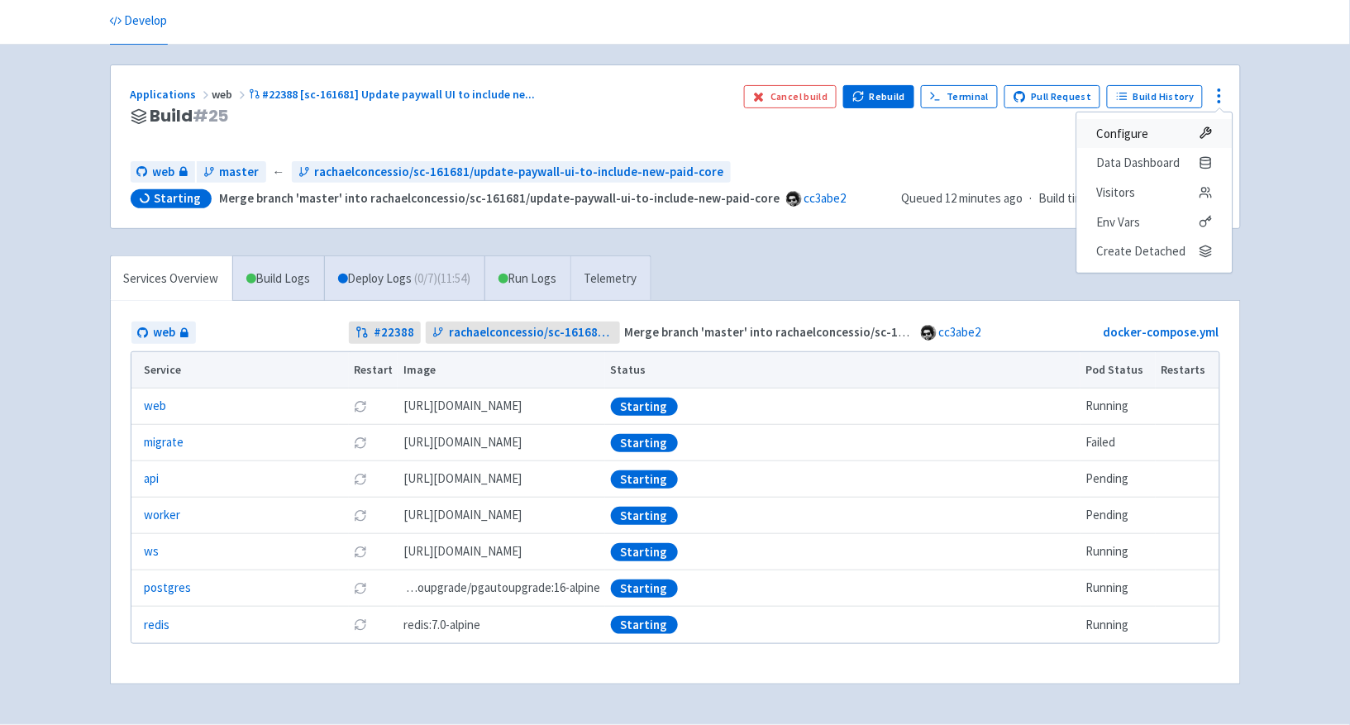
click at [1204, 127] on icon at bounding box center [1204, 132] width 13 height 13
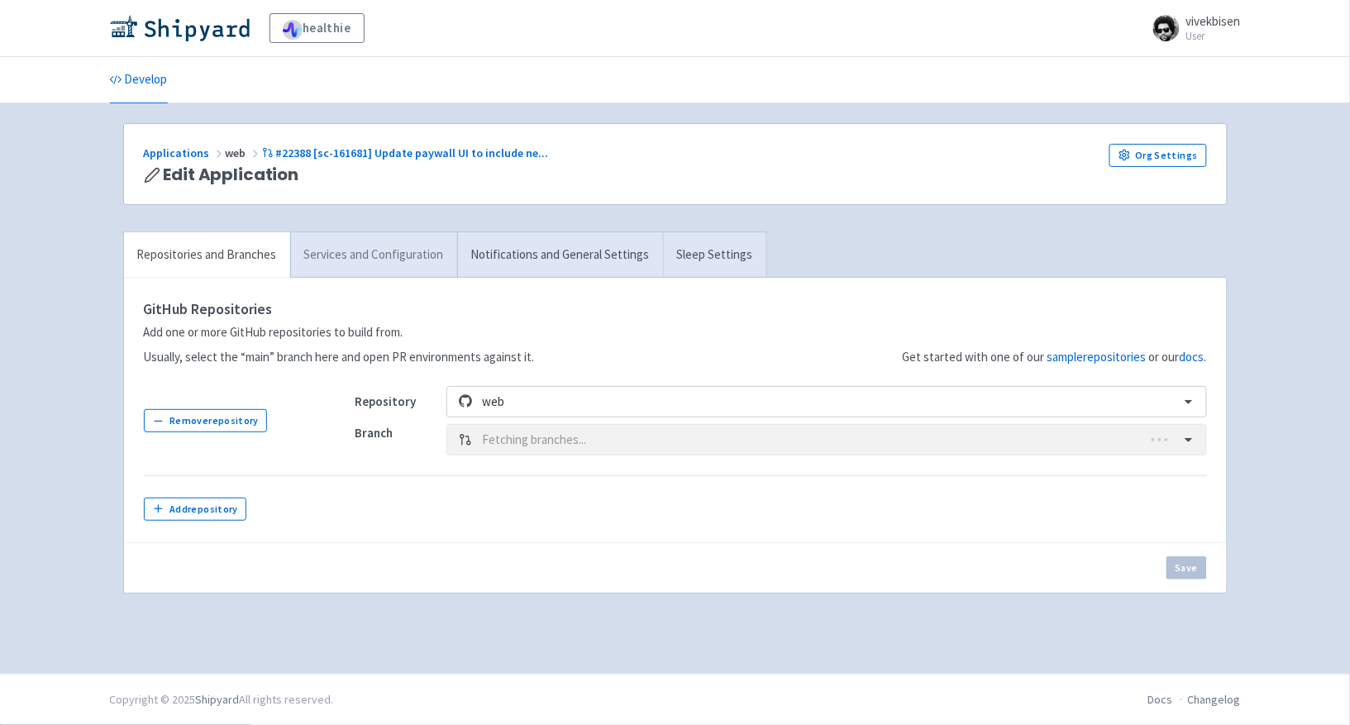
click at [408, 248] on link "Services and Configuration" at bounding box center [373, 254] width 167 height 45
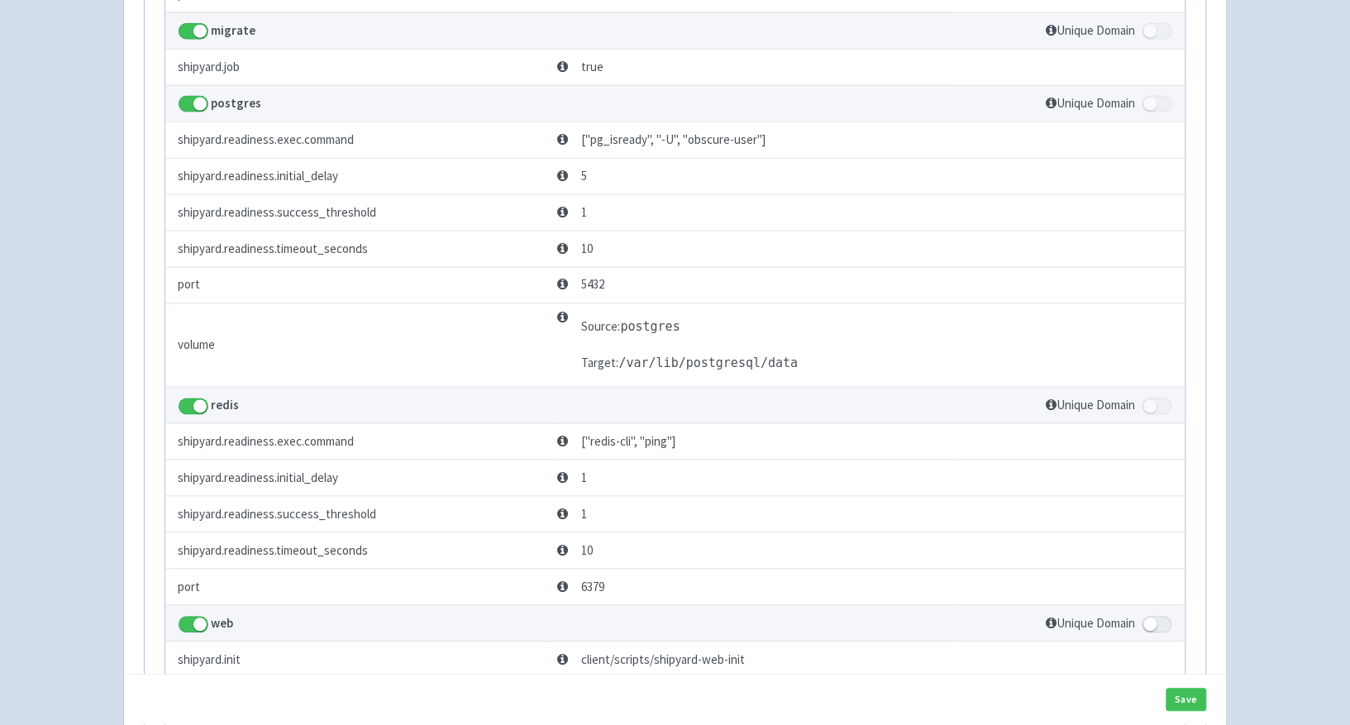
scroll to position [402, 0]
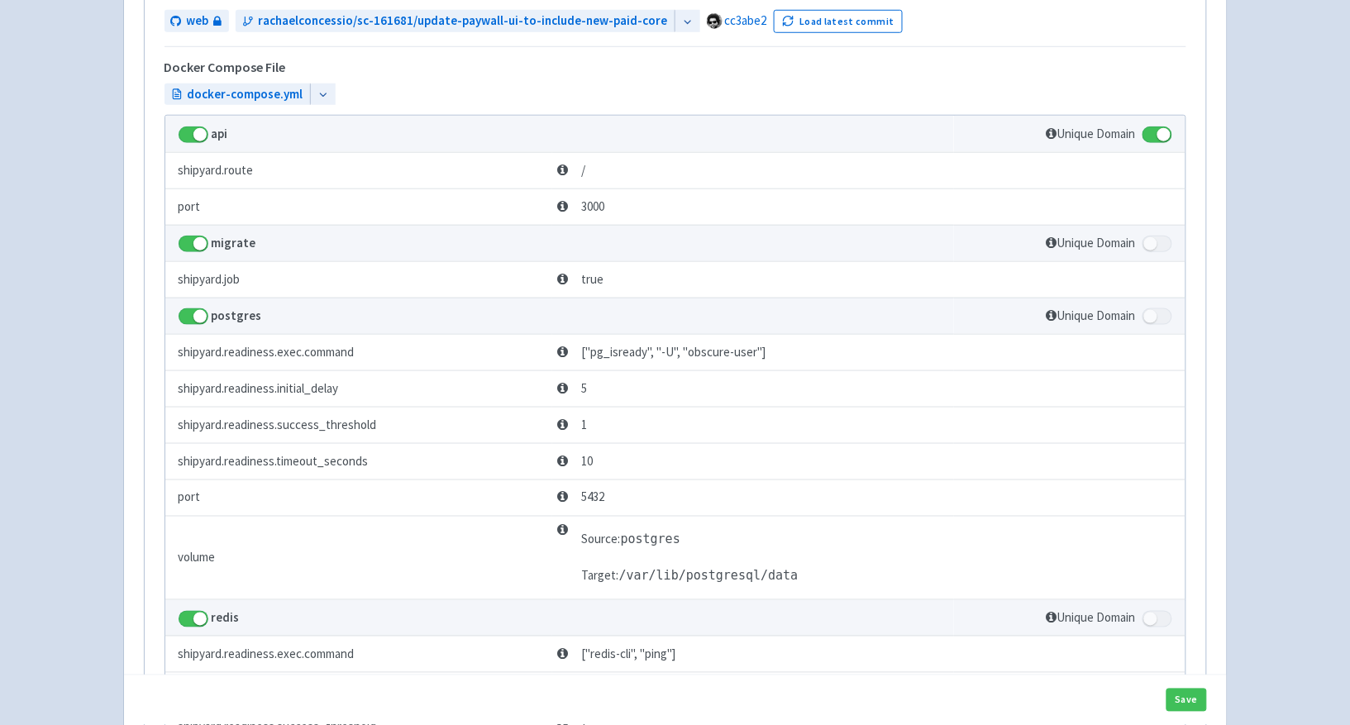
click at [197, 321] on span at bounding box center [194, 316] width 30 height 17
click at [189, 317] on input "checkbox" at bounding box center [184, 312] width 11 height 11
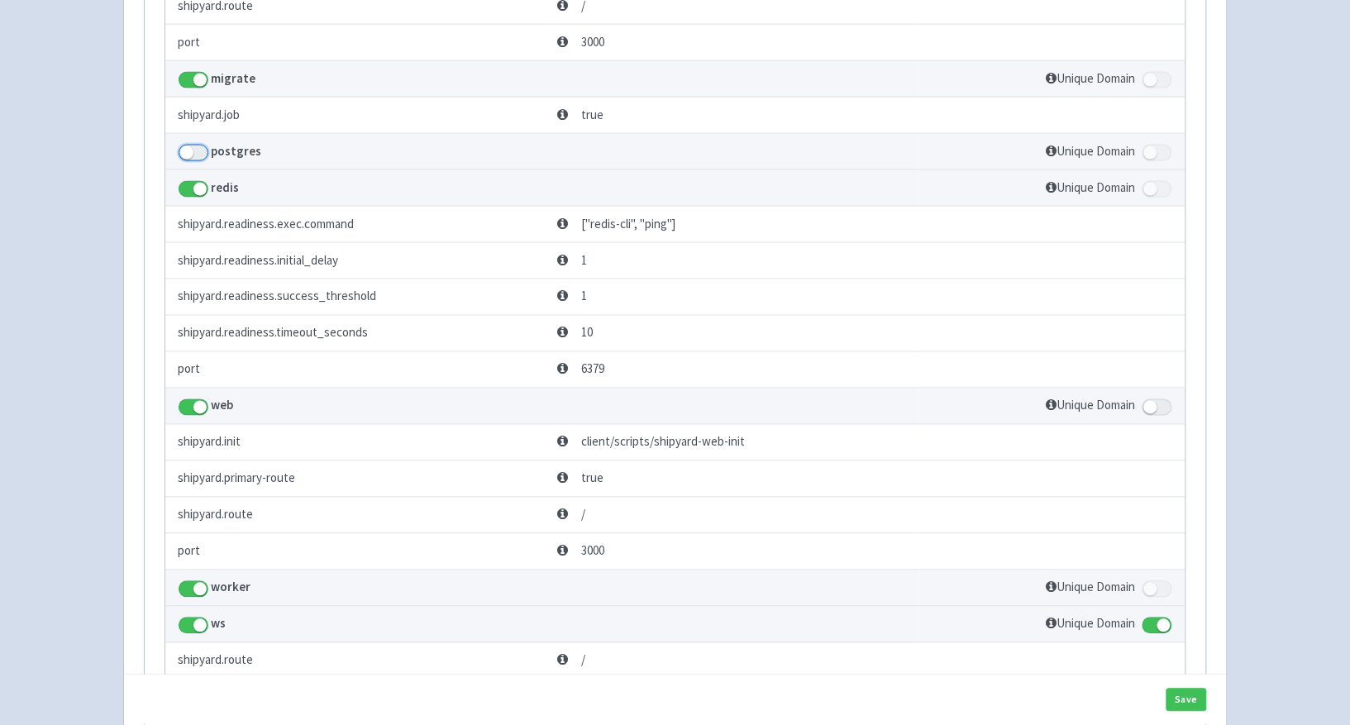
scroll to position [519, 0]
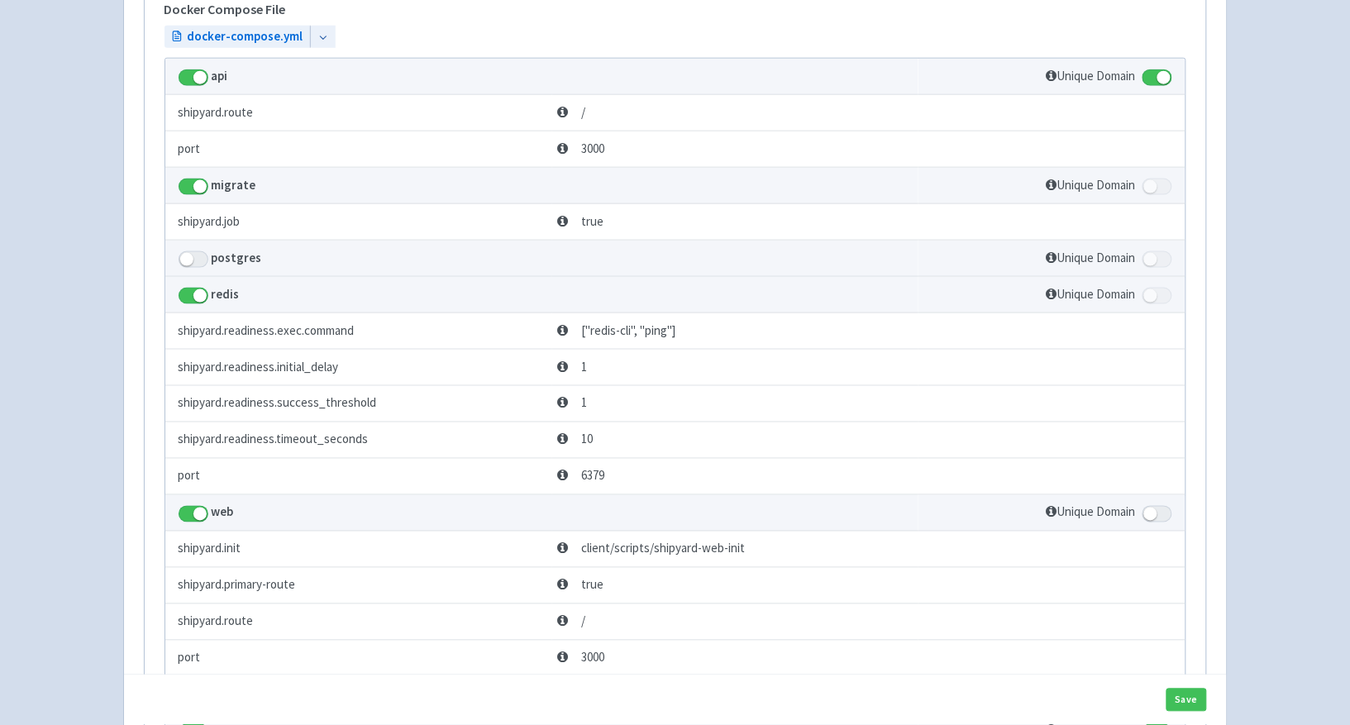
click at [199, 260] on span at bounding box center [194, 259] width 30 height 17
click at [189, 260] on input "checkbox" at bounding box center [184, 254] width 11 height 11
checkbox input "true"
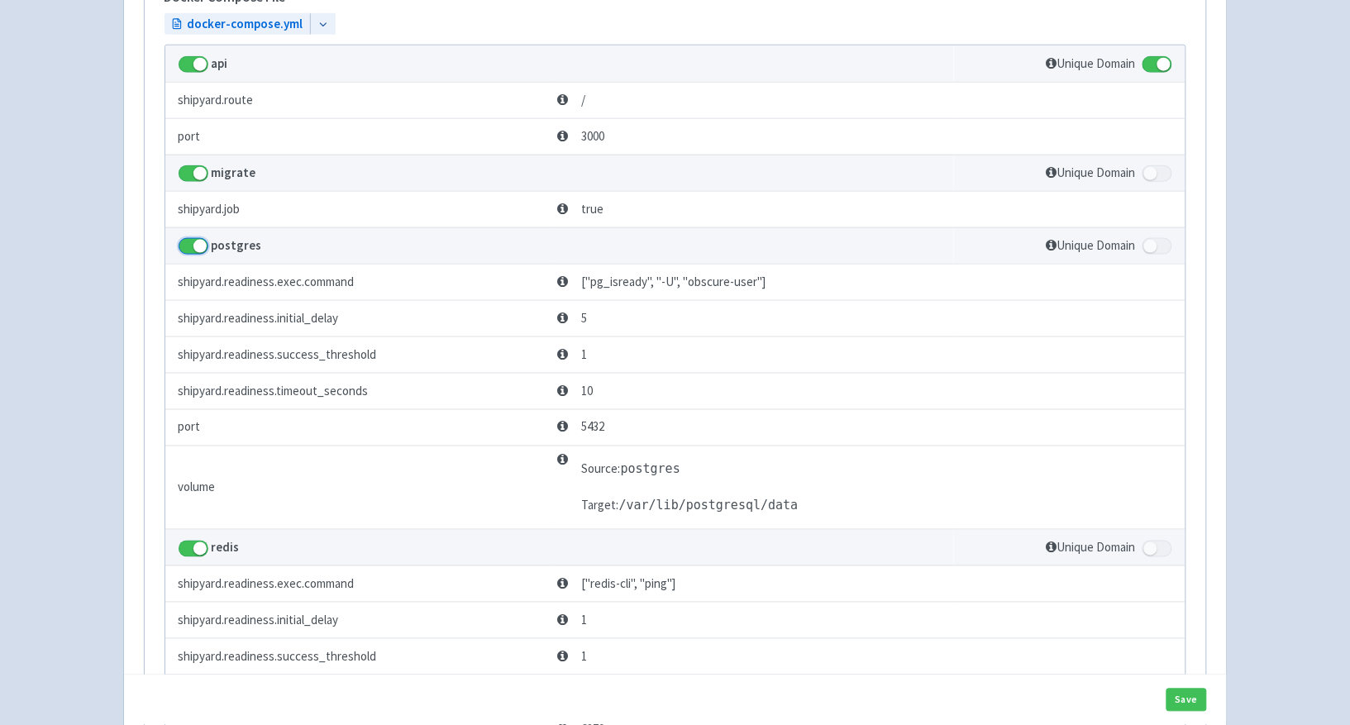
scroll to position [13, 0]
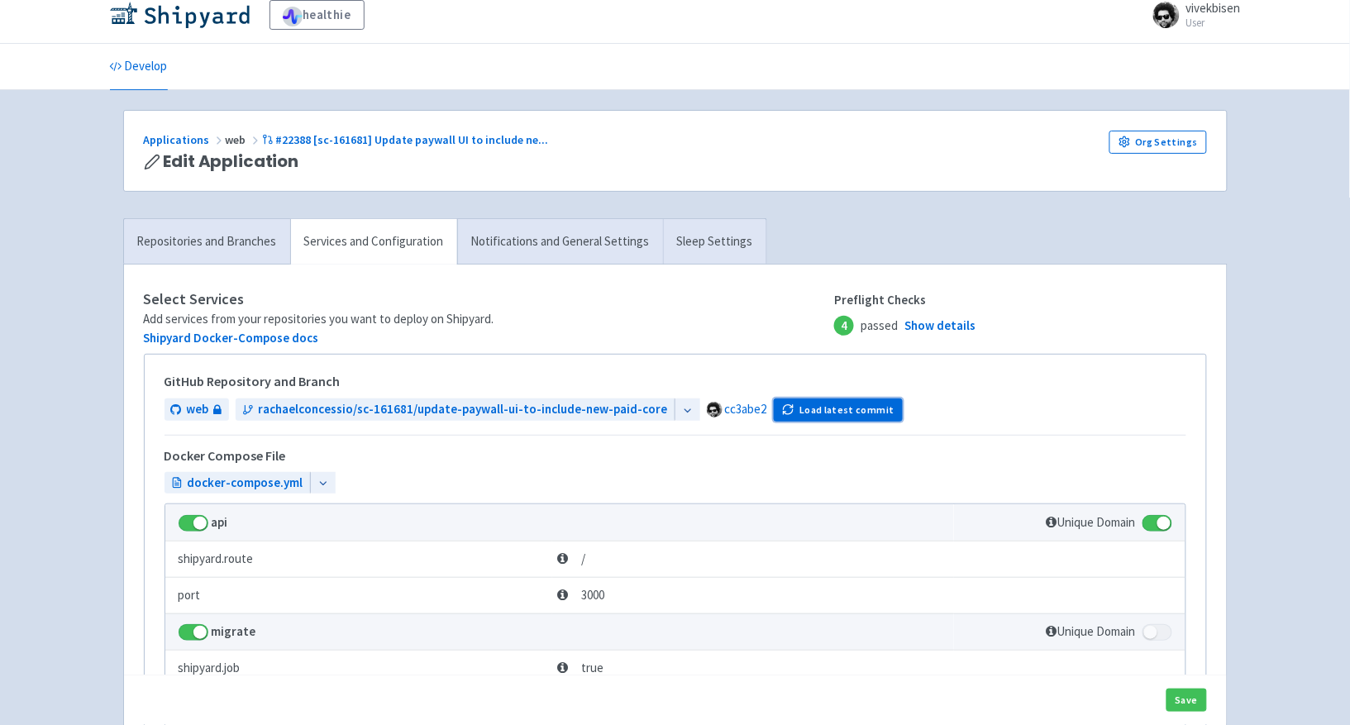
click at [822, 418] on button "Load latest commit" at bounding box center [839, 409] width 130 height 23
click at [946, 332] on link "Show details" at bounding box center [939, 326] width 71 height 19
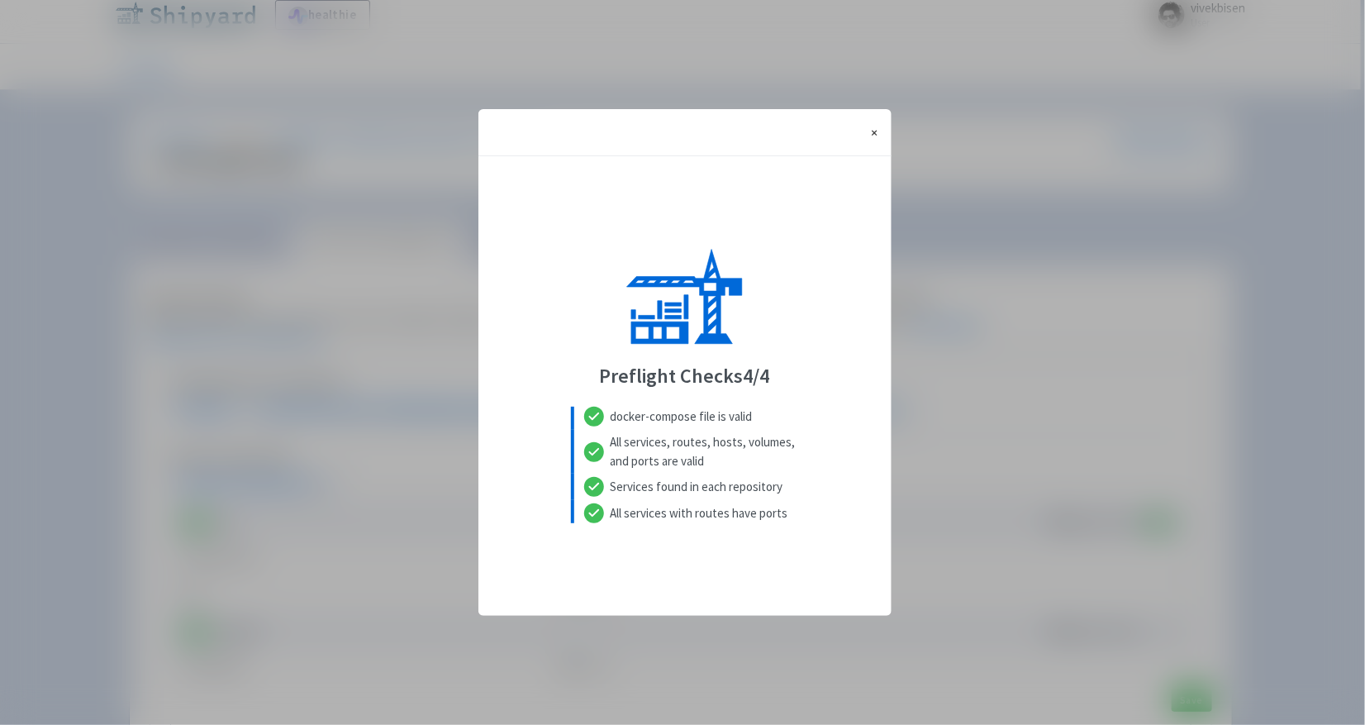
click at [876, 128] on span "×" at bounding box center [875, 132] width 7 height 17
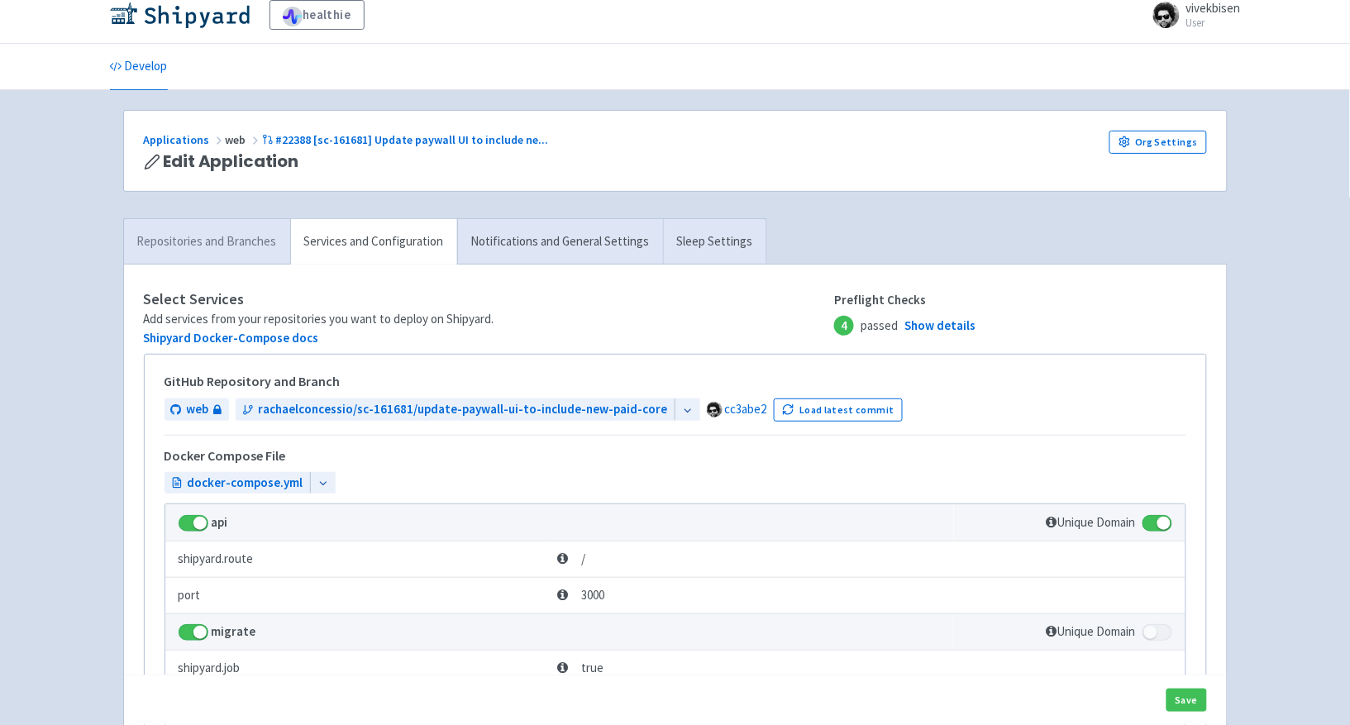
click at [260, 262] on link "Repositories and Branches" at bounding box center [207, 241] width 166 height 45
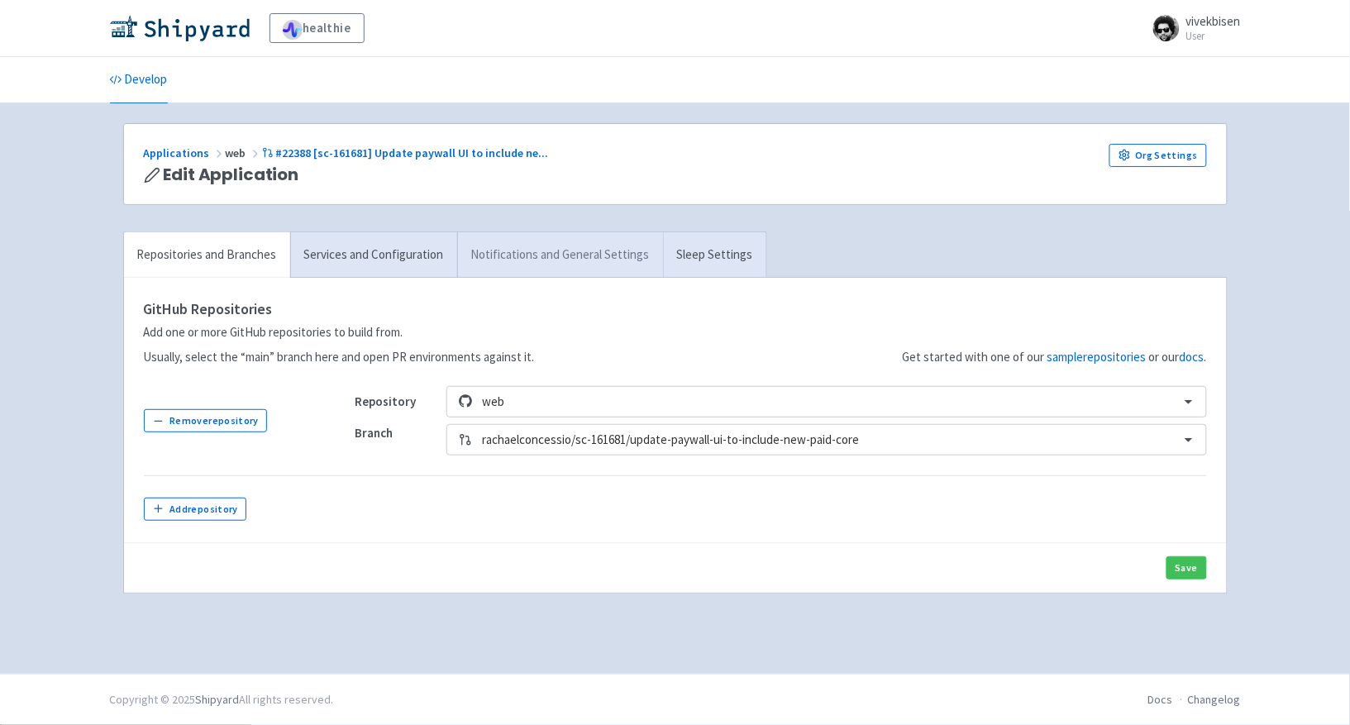
click at [522, 269] on link "Notifications and General Settings" at bounding box center [560, 254] width 206 height 45
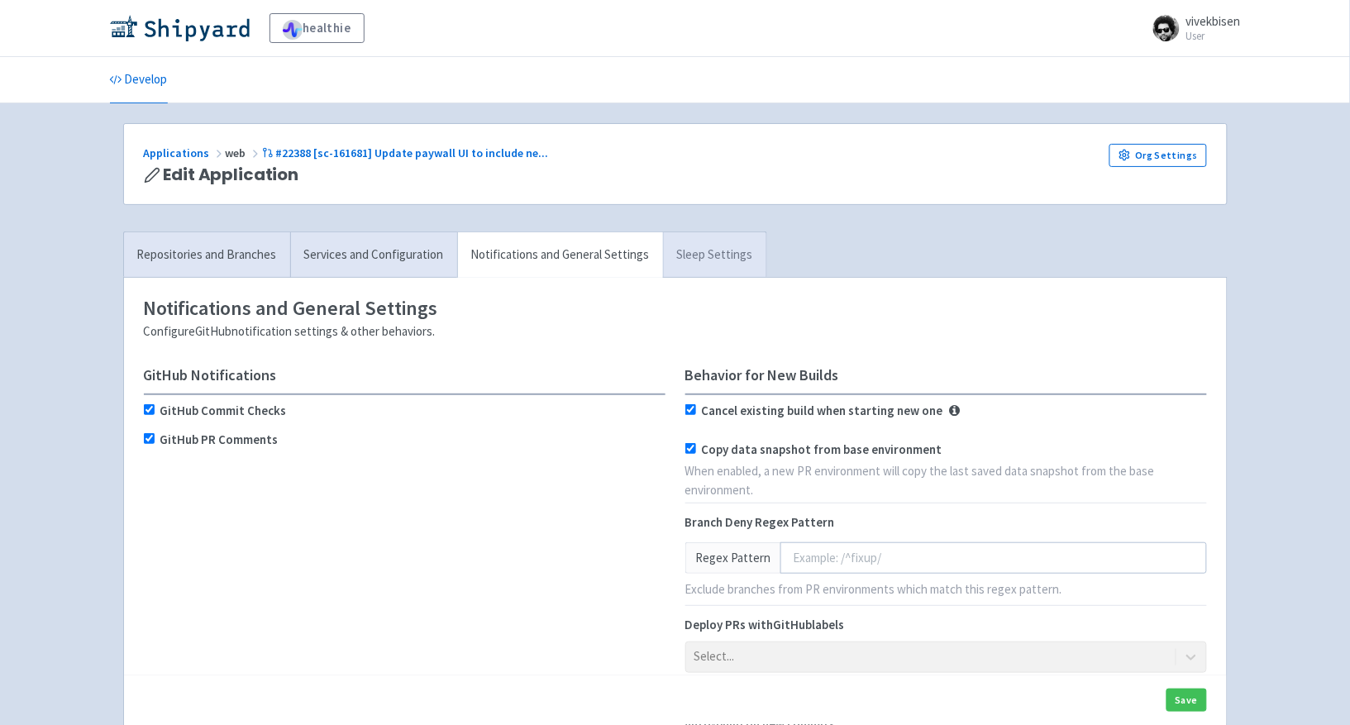
click at [703, 260] on link "Sleep Settings" at bounding box center [714, 254] width 103 height 45
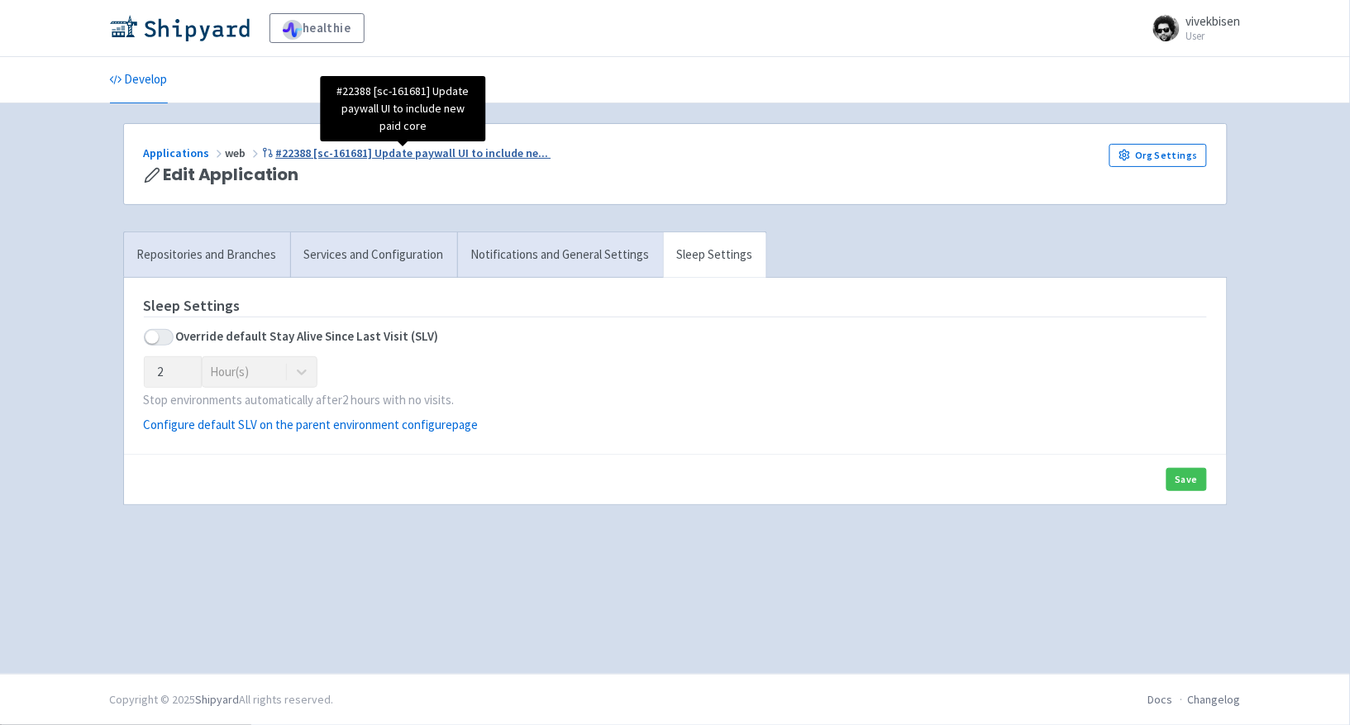
click at [289, 150] on span "#22388 [sc-161681] Update paywall UI to include ne ..." at bounding box center [411, 152] width 273 height 15
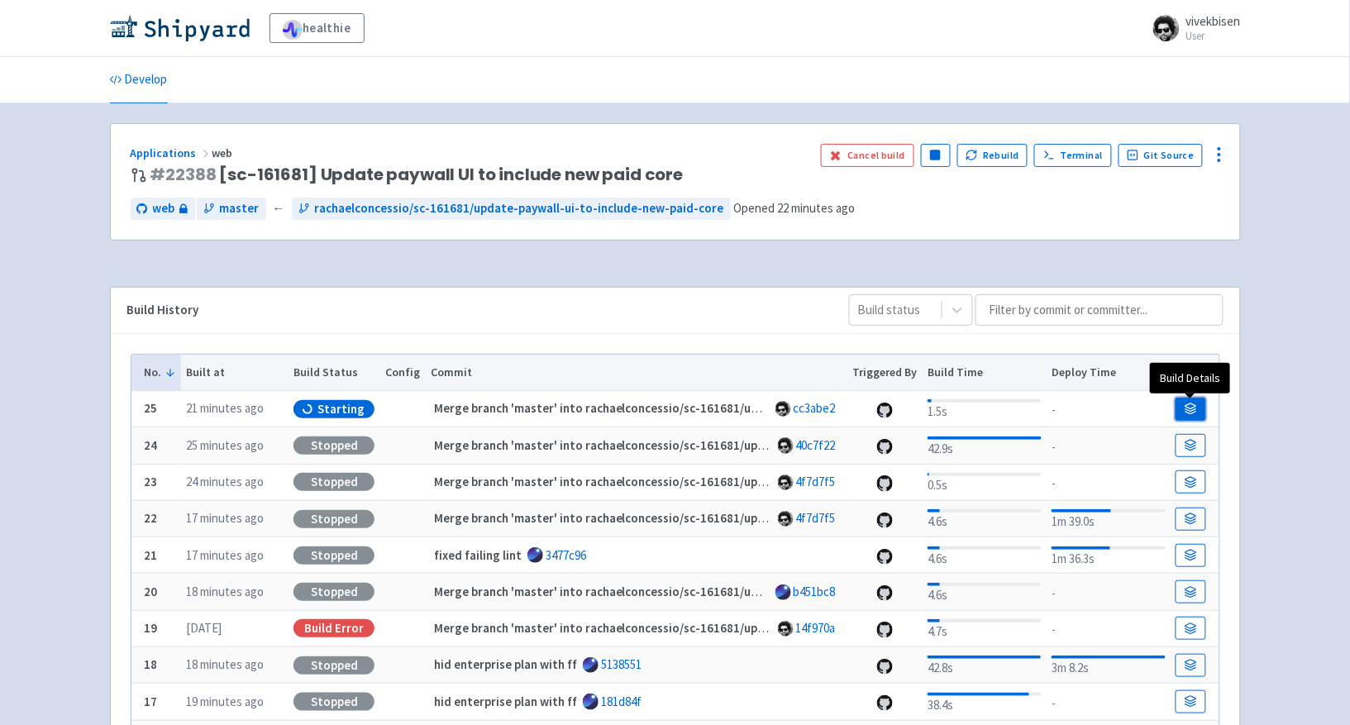
click at [1196, 400] on link at bounding box center [1190, 409] width 30 height 23
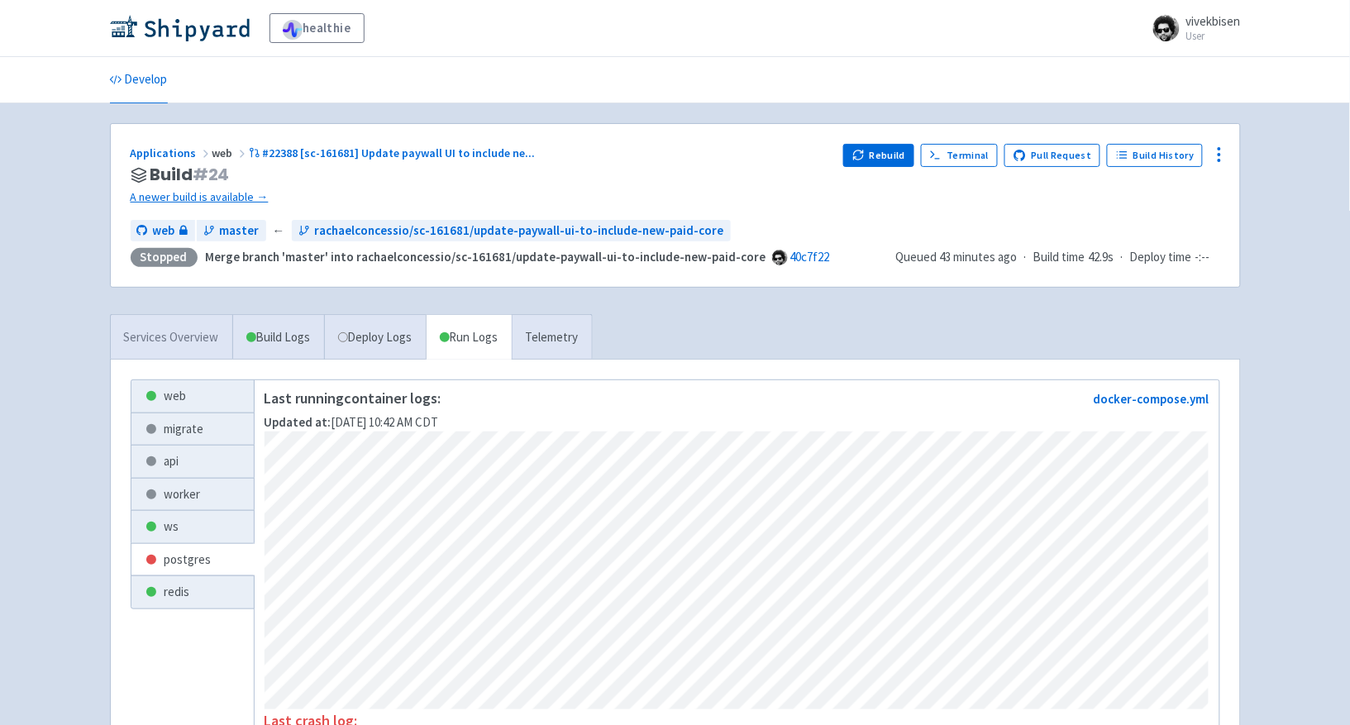
click at [186, 328] on link "Services Overview" at bounding box center [171, 337] width 121 height 45
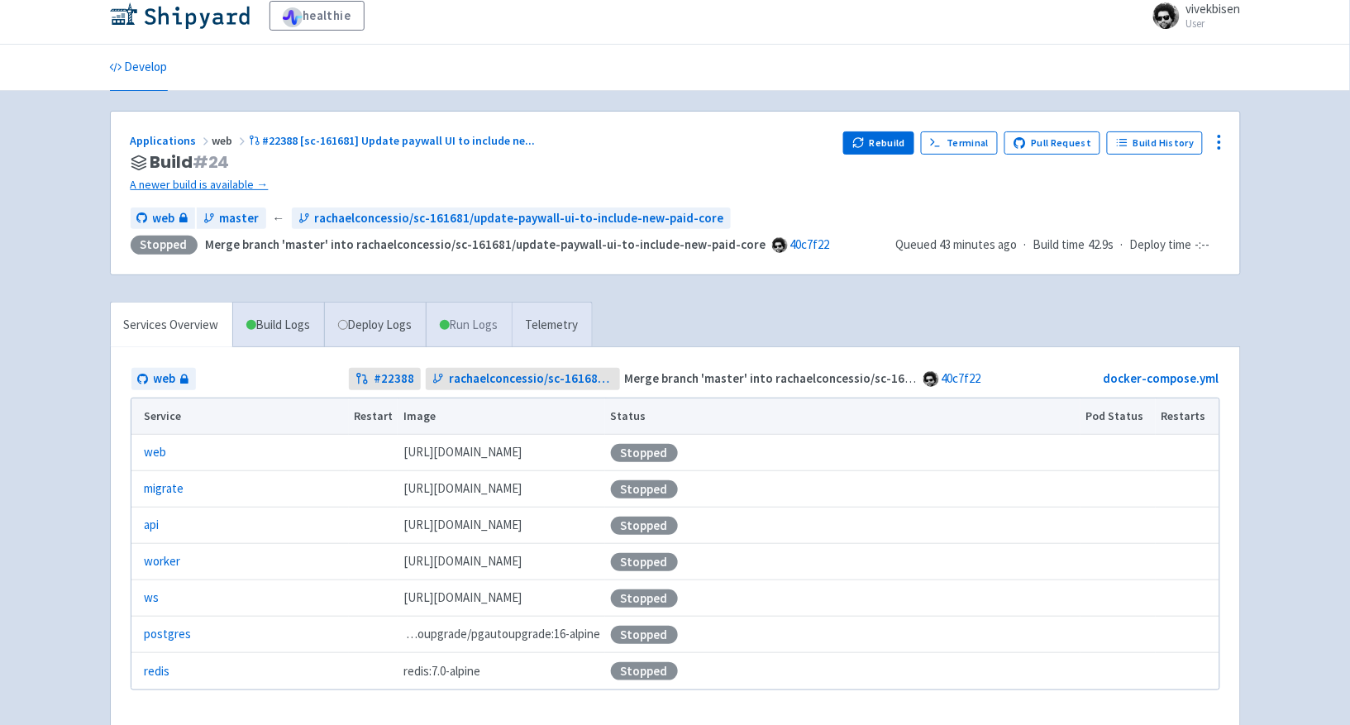
scroll to position [25, 0]
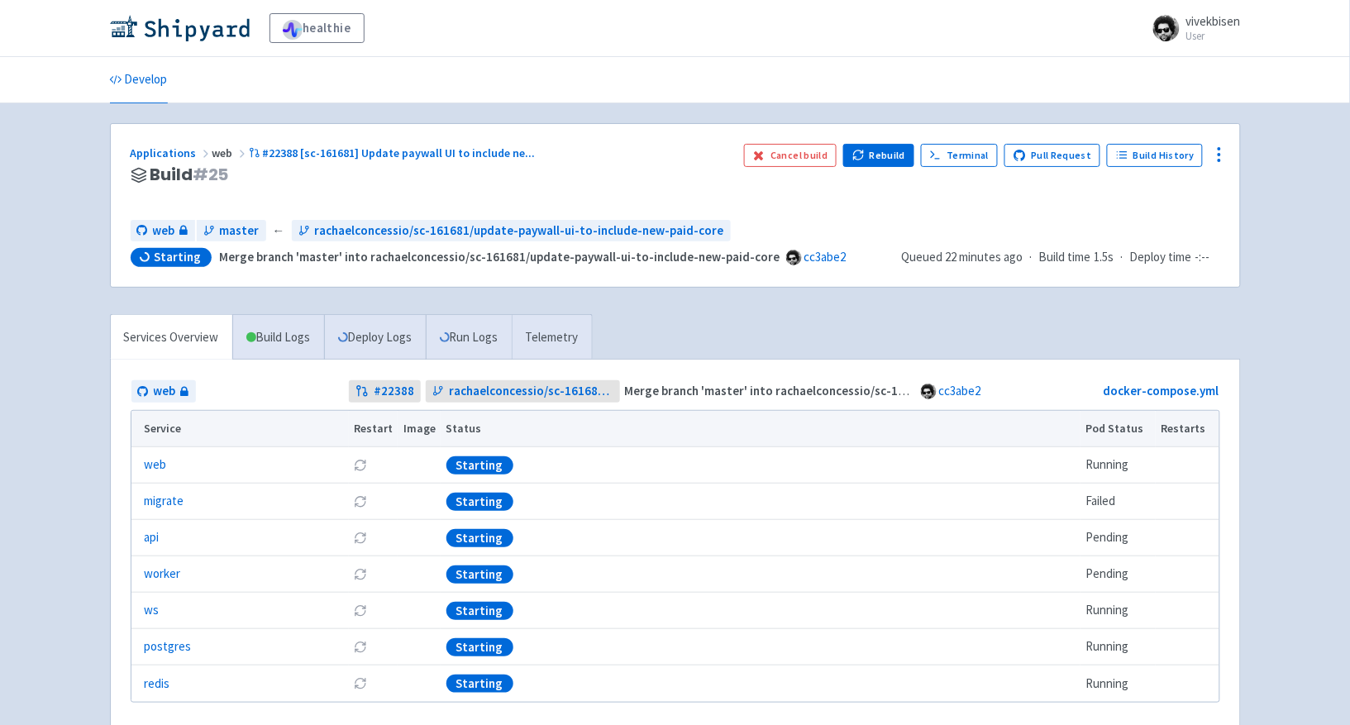
scroll to position [26, 0]
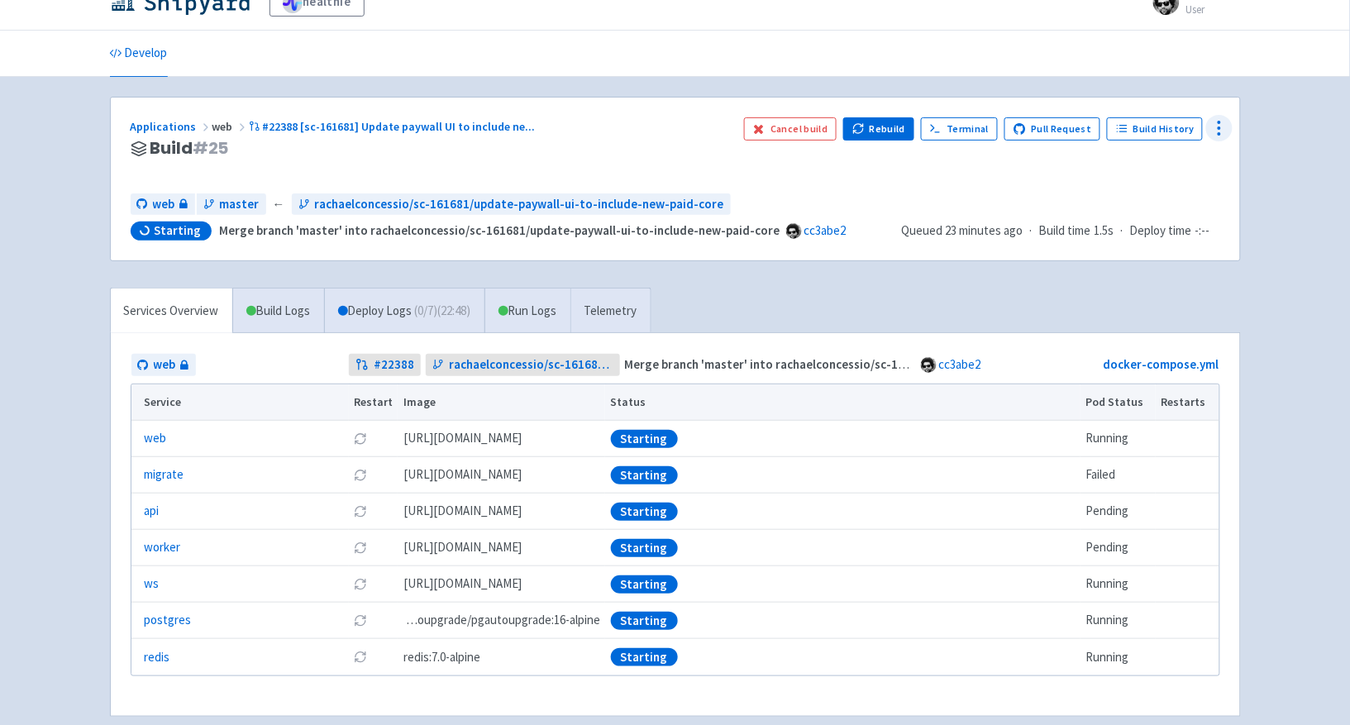
click at [1218, 126] on icon at bounding box center [1219, 128] width 20 height 20
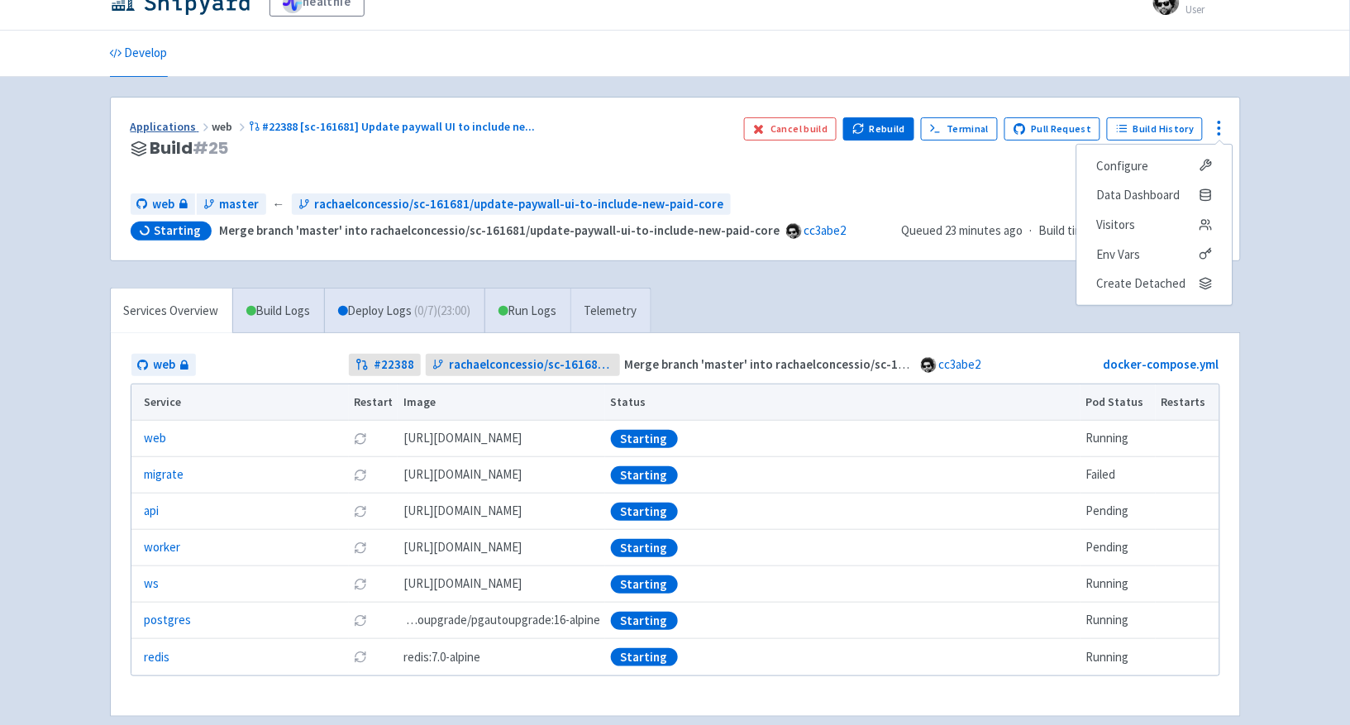
click at [199, 131] on icon at bounding box center [205, 127] width 13 height 13
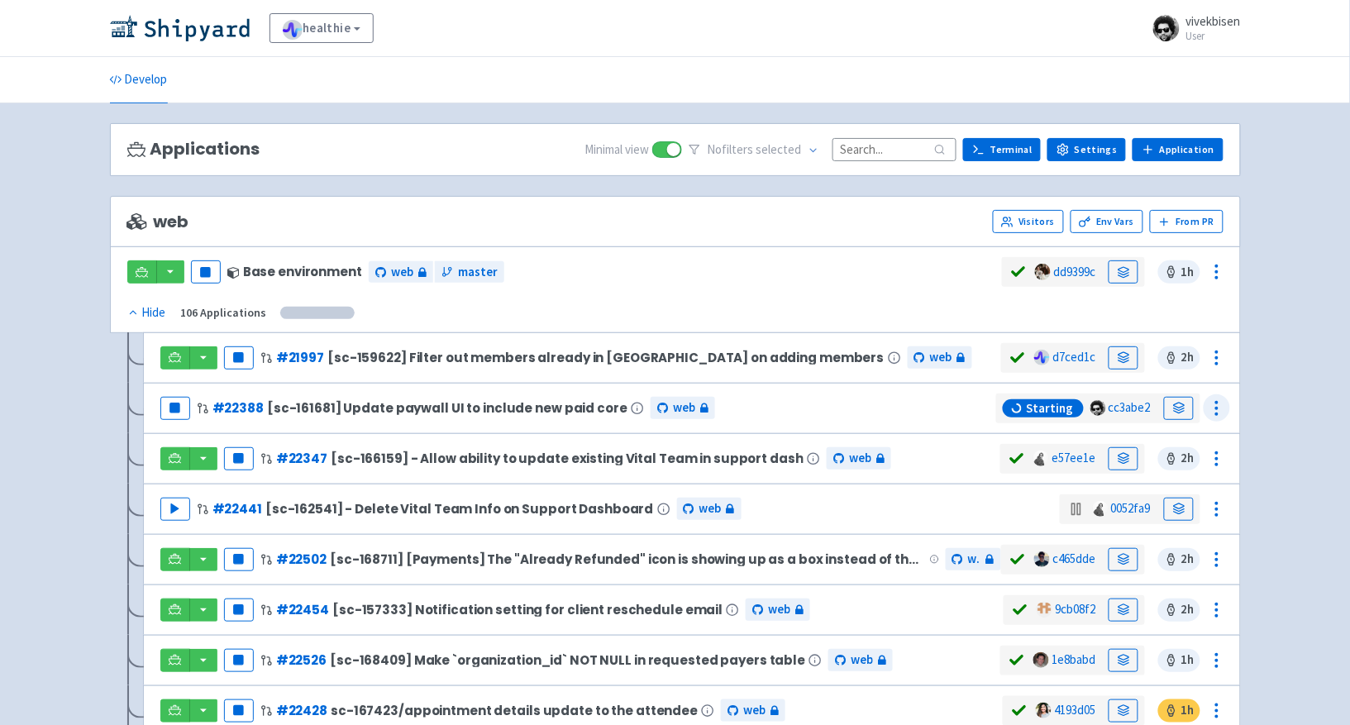
click at [1219, 413] on icon at bounding box center [1217, 408] width 20 height 20
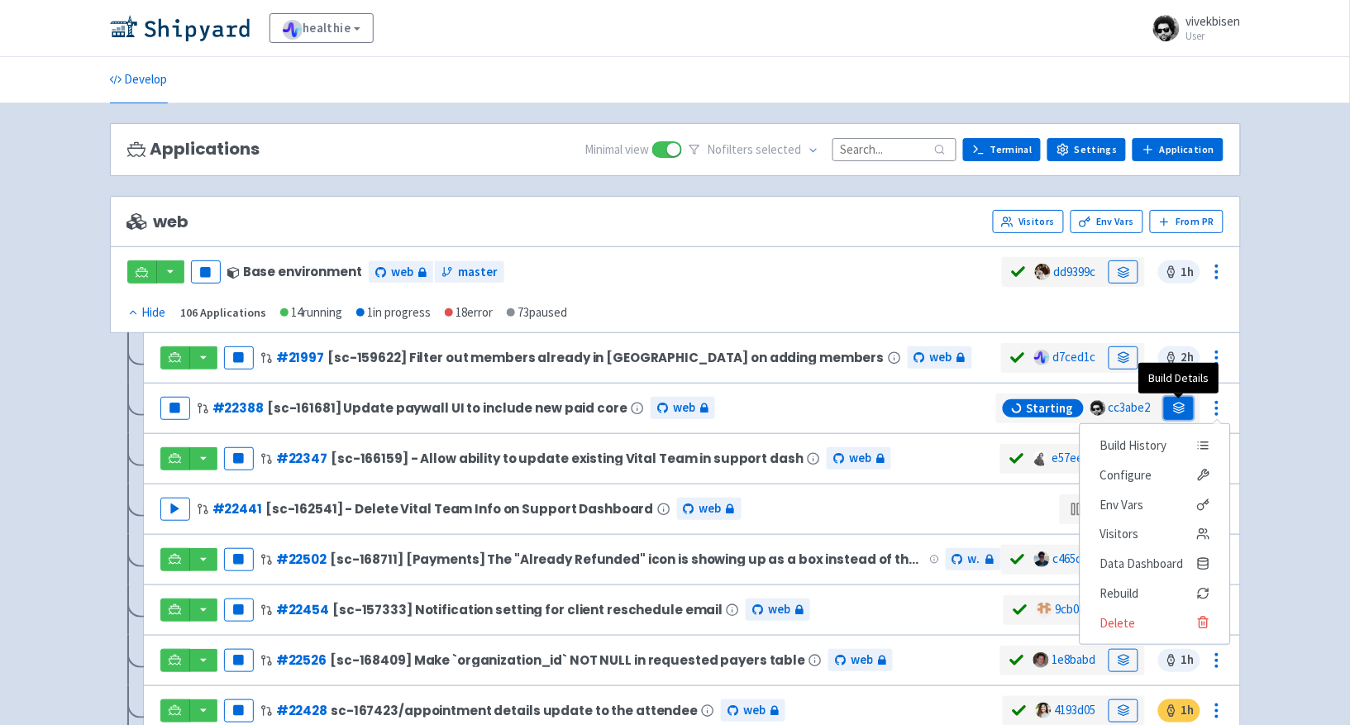
click at [1174, 407] on icon at bounding box center [1179, 404] width 11 height 5
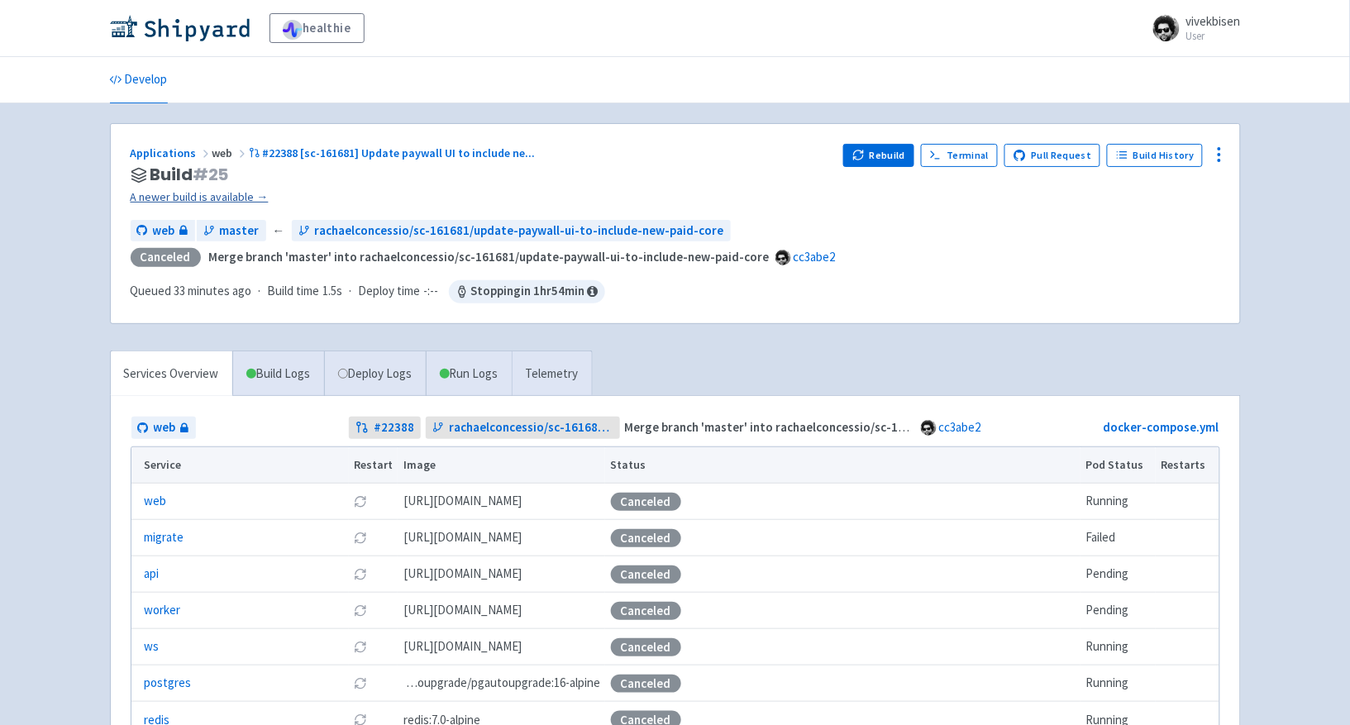
click at [236, 200] on link "A newer build is available →" at bounding box center [481, 197] width 700 height 19
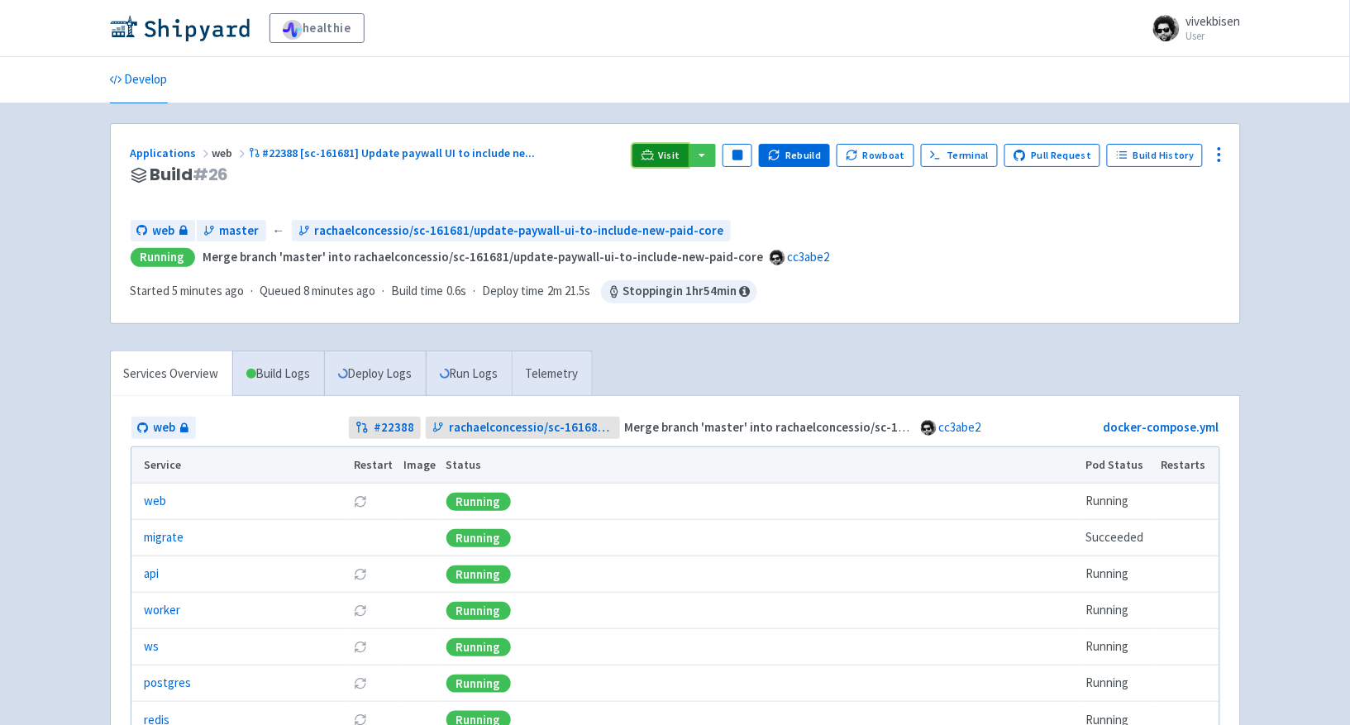
click at [671, 150] on span "Visit" at bounding box center [669, 155] width 21 height 13
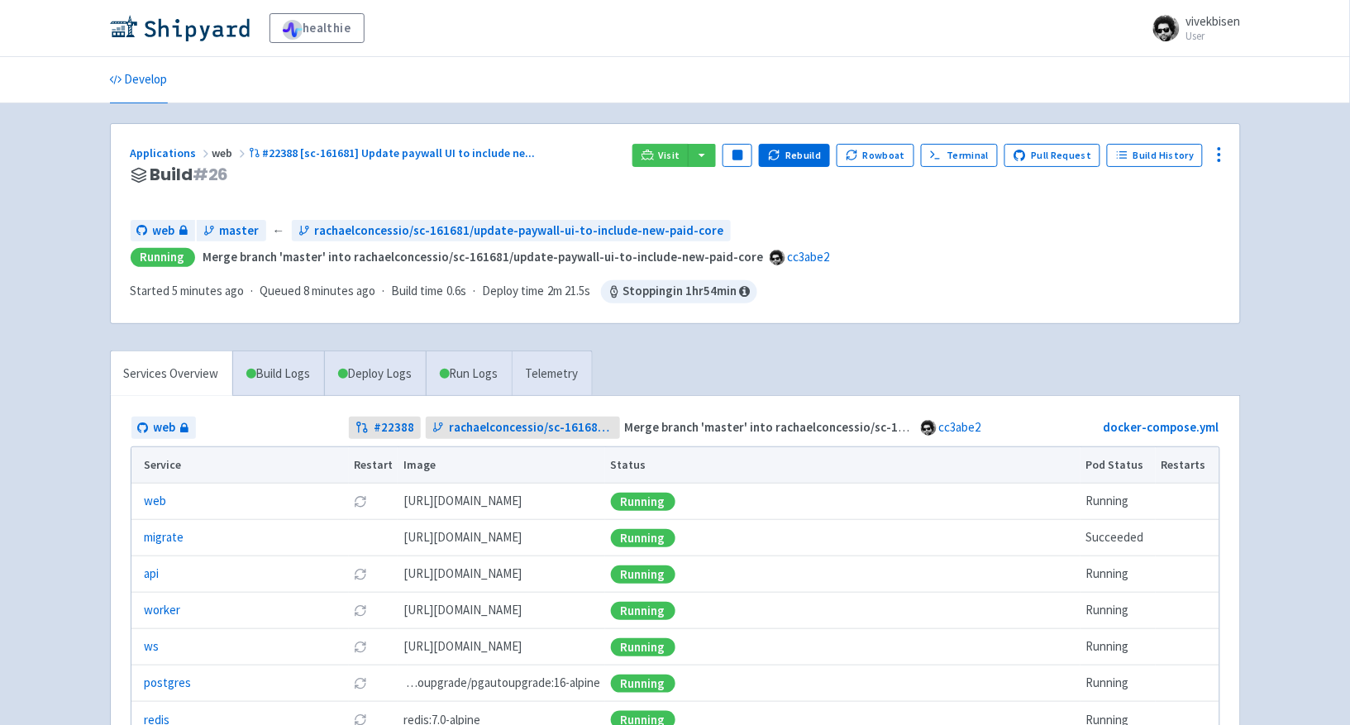
click at [708, 169] on div "Visit Pause Rebuild Rowboat Terminal Pull Request Build History" at bounding box center [925, 175] width 587 height 63
click at [707, 161] on button "button" at bounding box center [702, 155] width 28 height 23
click at [735, 207] on link "web (web)" at bounding box center [735, 214] width 94 height 26
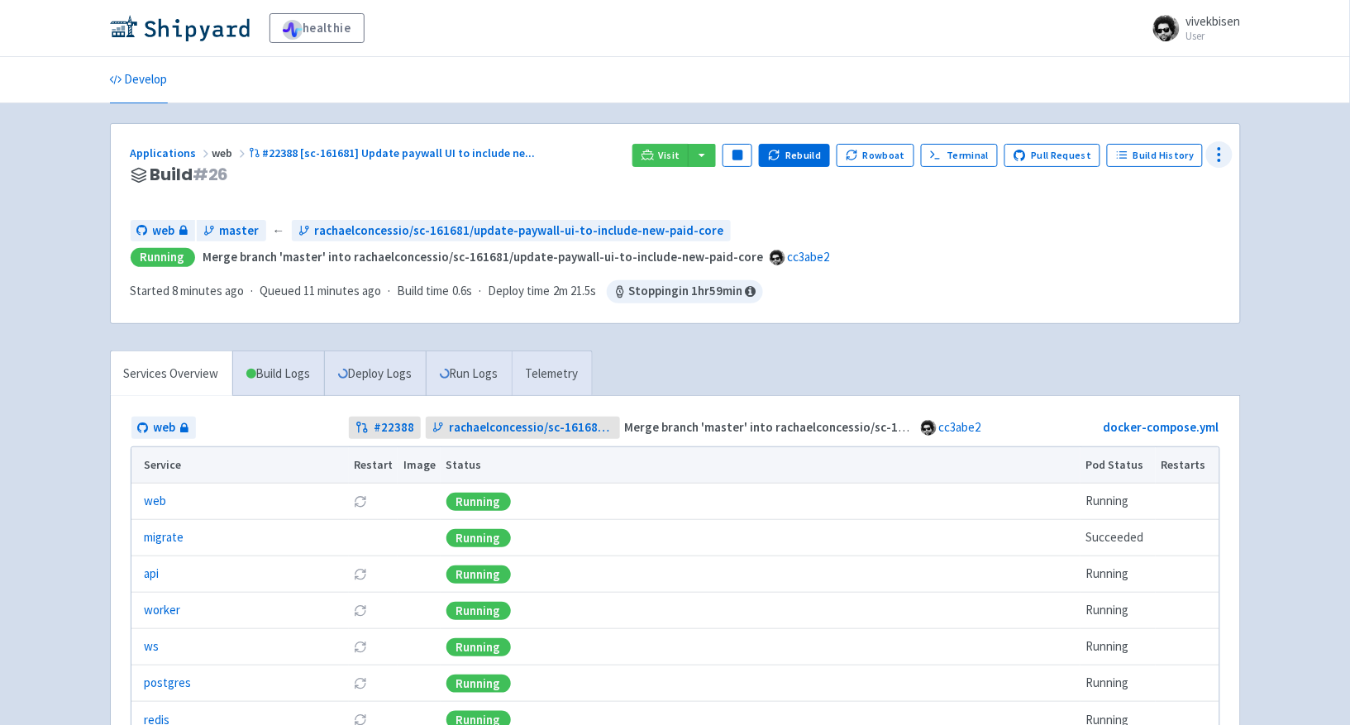
click at [1218, 157] on icon at bounding box center [1219, 155] width 20 height 20
click at [1212, 199] on link "Configure" at bounding box center [1153, 193] width 155 height 30
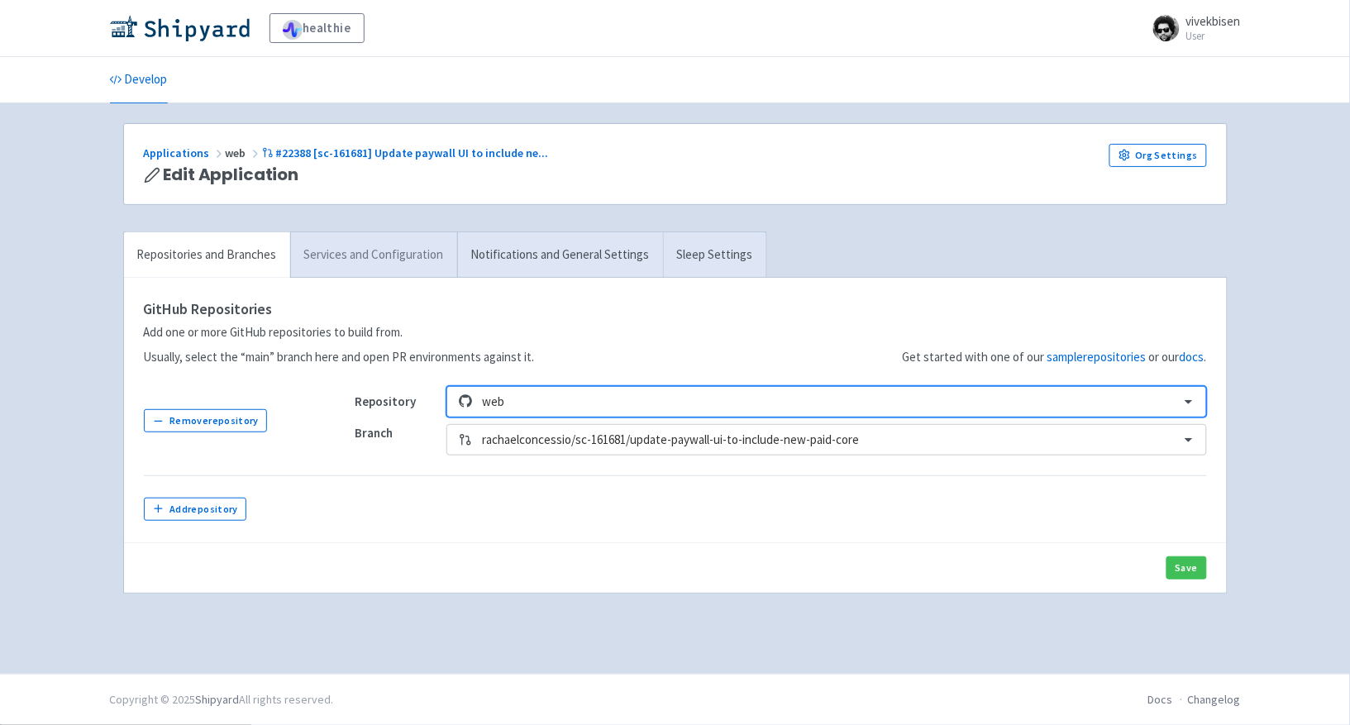
click at [397, 269] on link "Services and Configuration" at bounding box center [373, 254] width 167 height 45
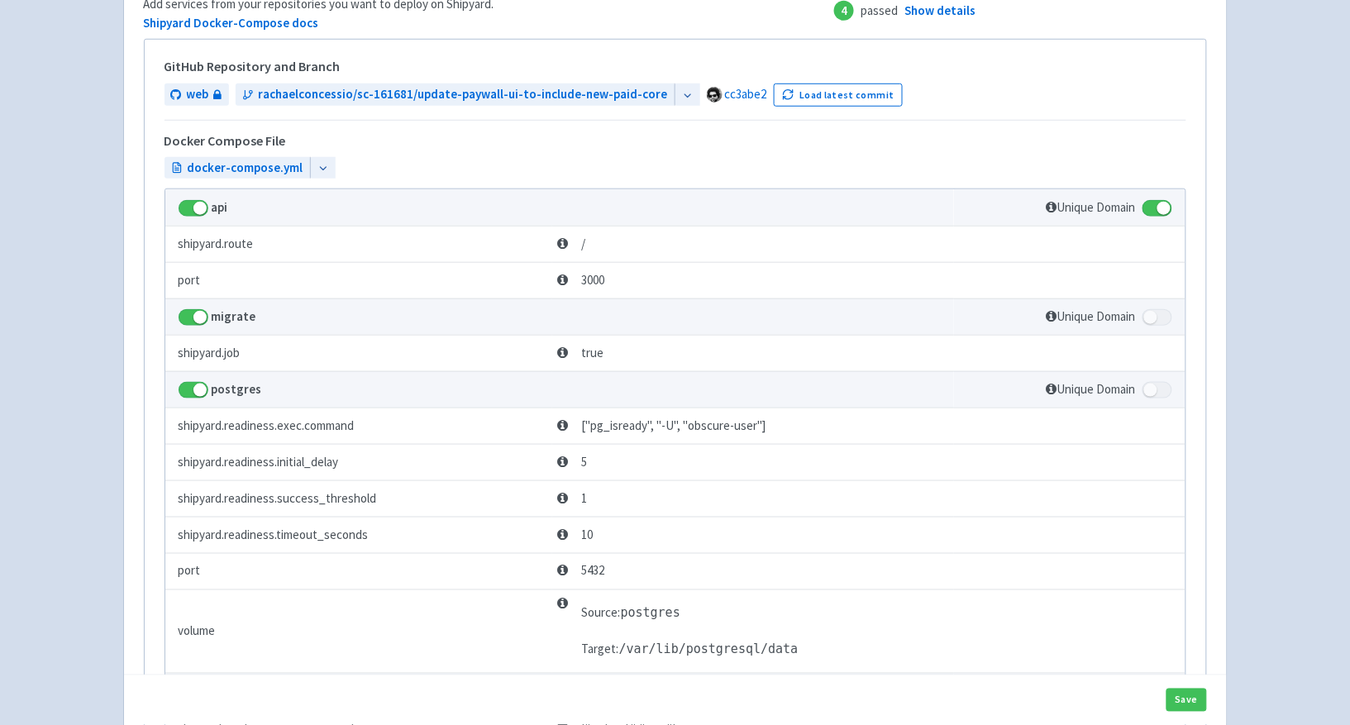
scroll to position [44, 0]
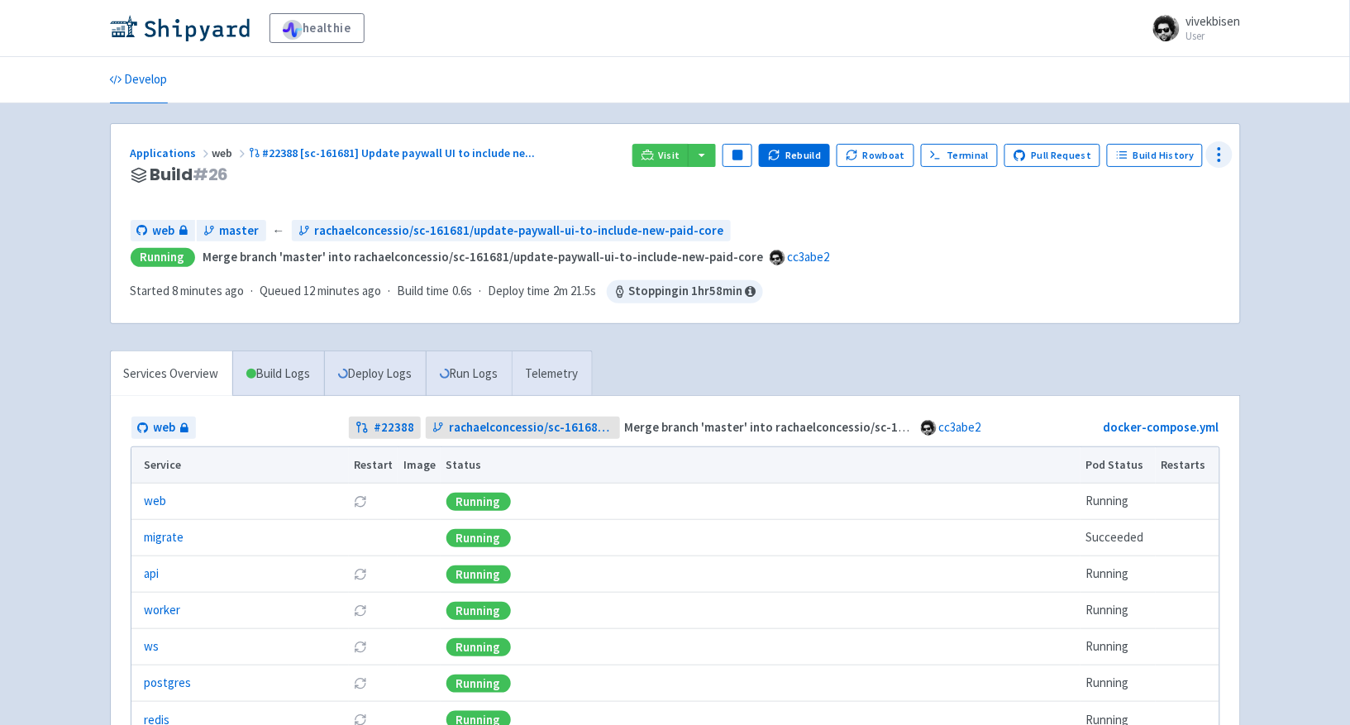
click at [1215, 158] on icon at bounding box center [1219, 155] width 20 height 20
click at [1172, 217] on span "Data Dashboard" at bounding box center [1137, 221] width 83 height 23
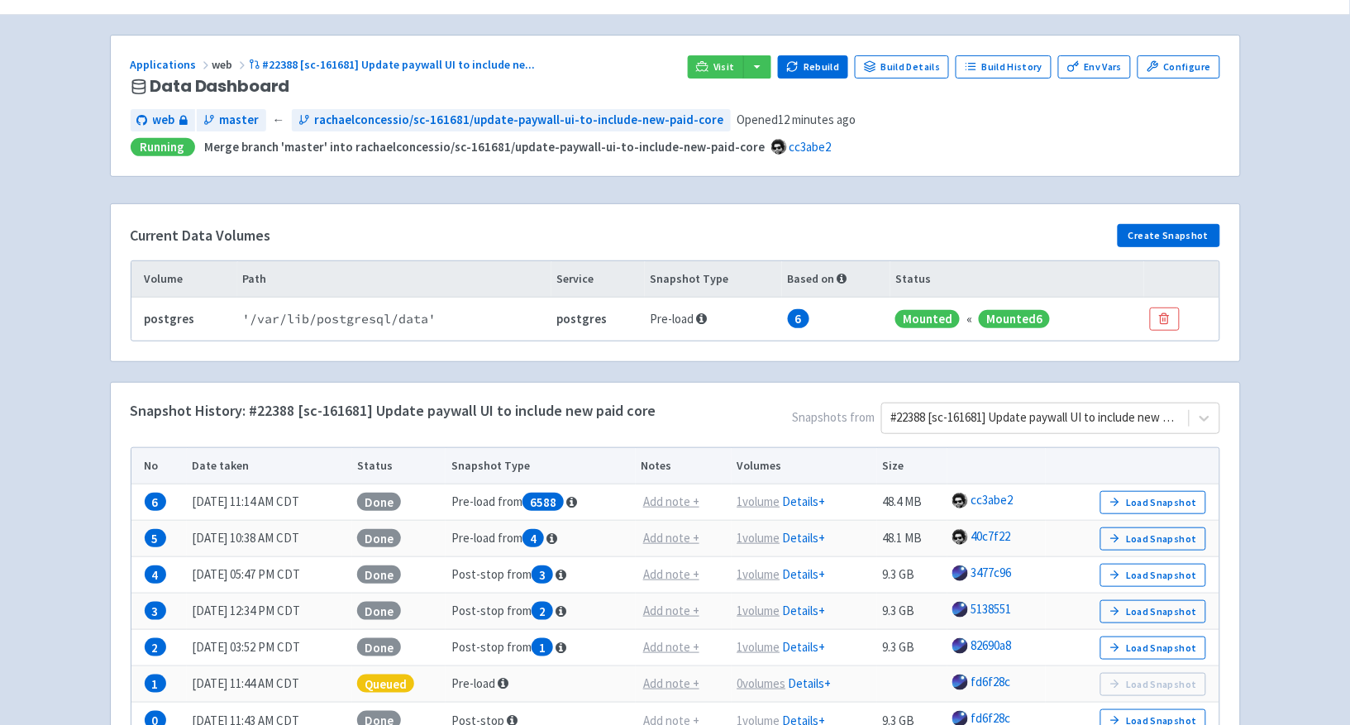
scroll to position [187, 0]
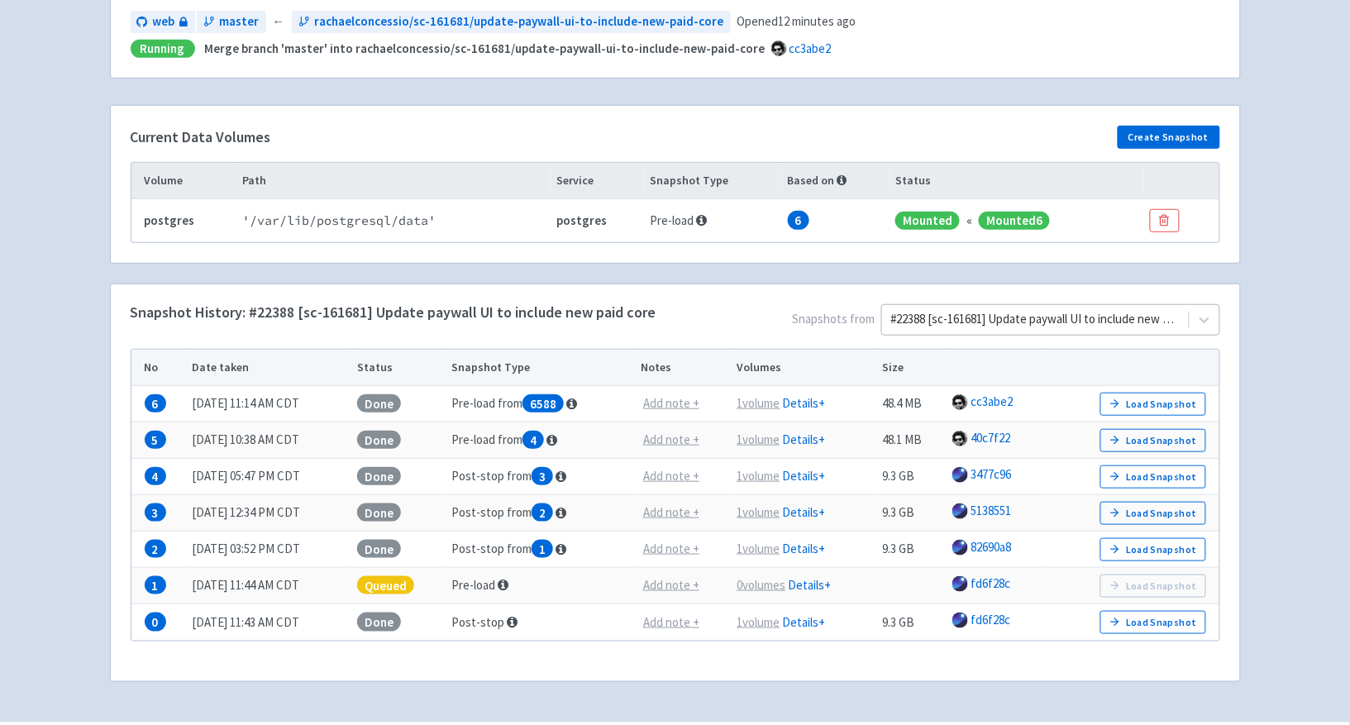
click at [1024, 321] on div at bounding box center [1034, 319] width 289 height 22
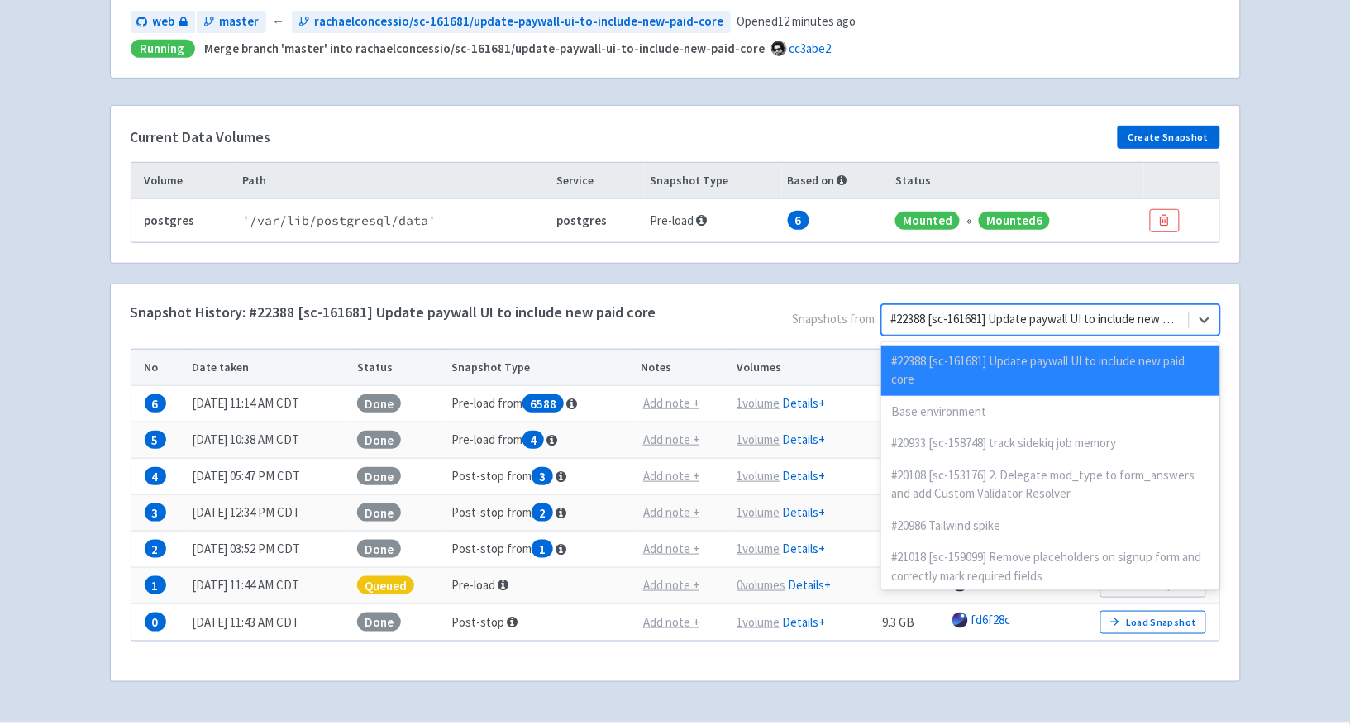
click at [1329, 302] on div "healthie vivekbisen User Profile Sign out Develop" at bounding box center [675, 267] width 1350 height 908
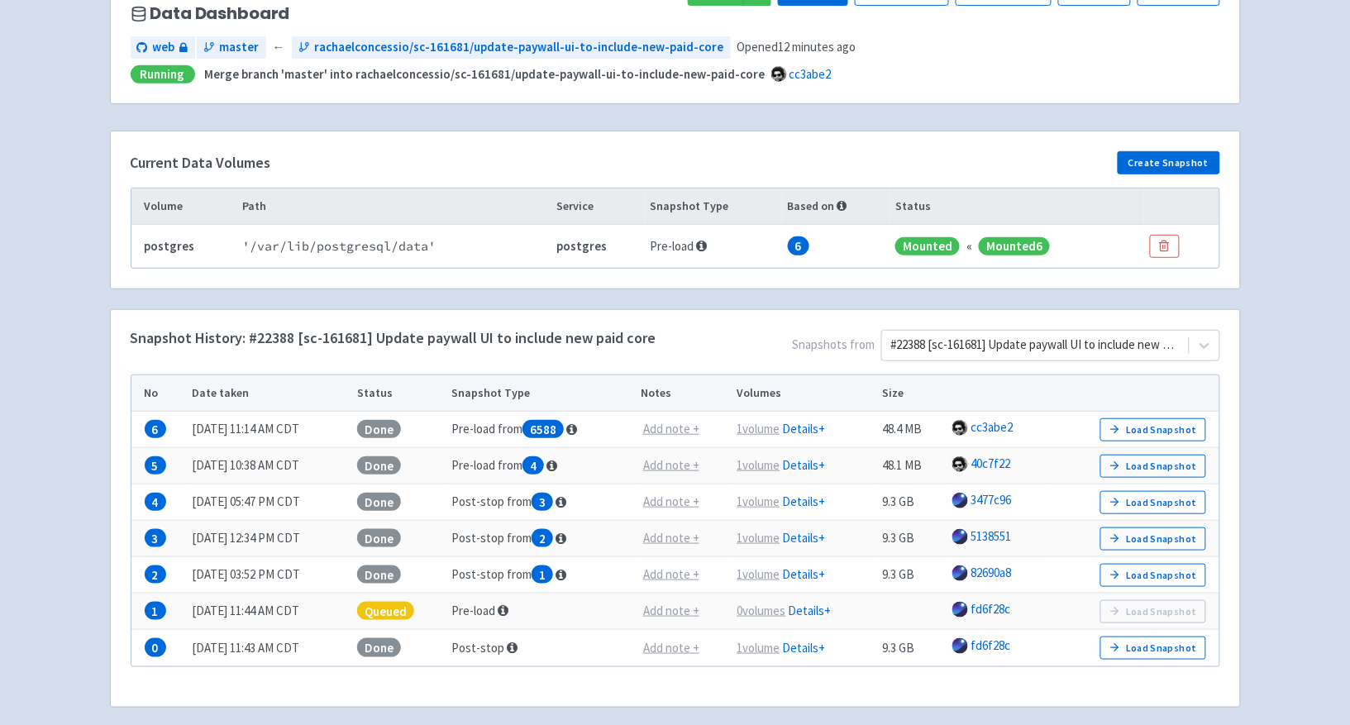
scroll to position [100, 0]
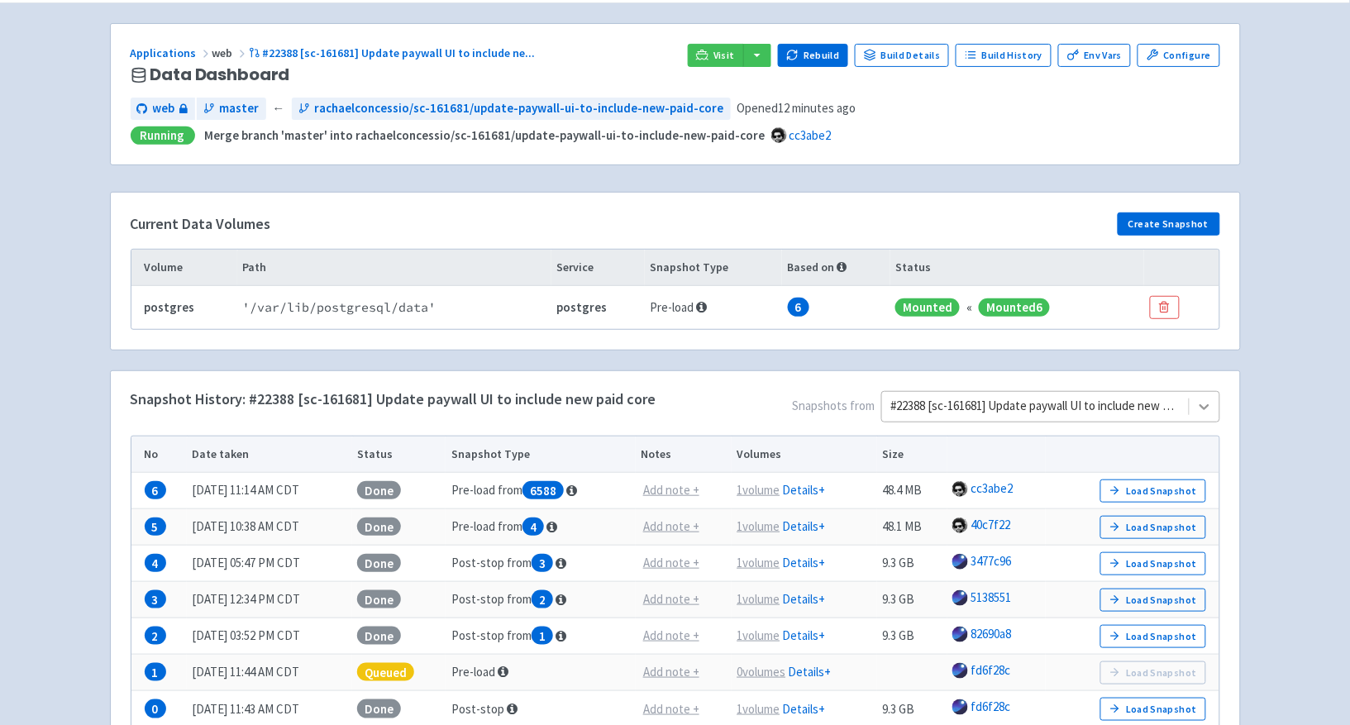
click at [1205, 407] on icon at bounding box center [1204, 406] width 17 height 17
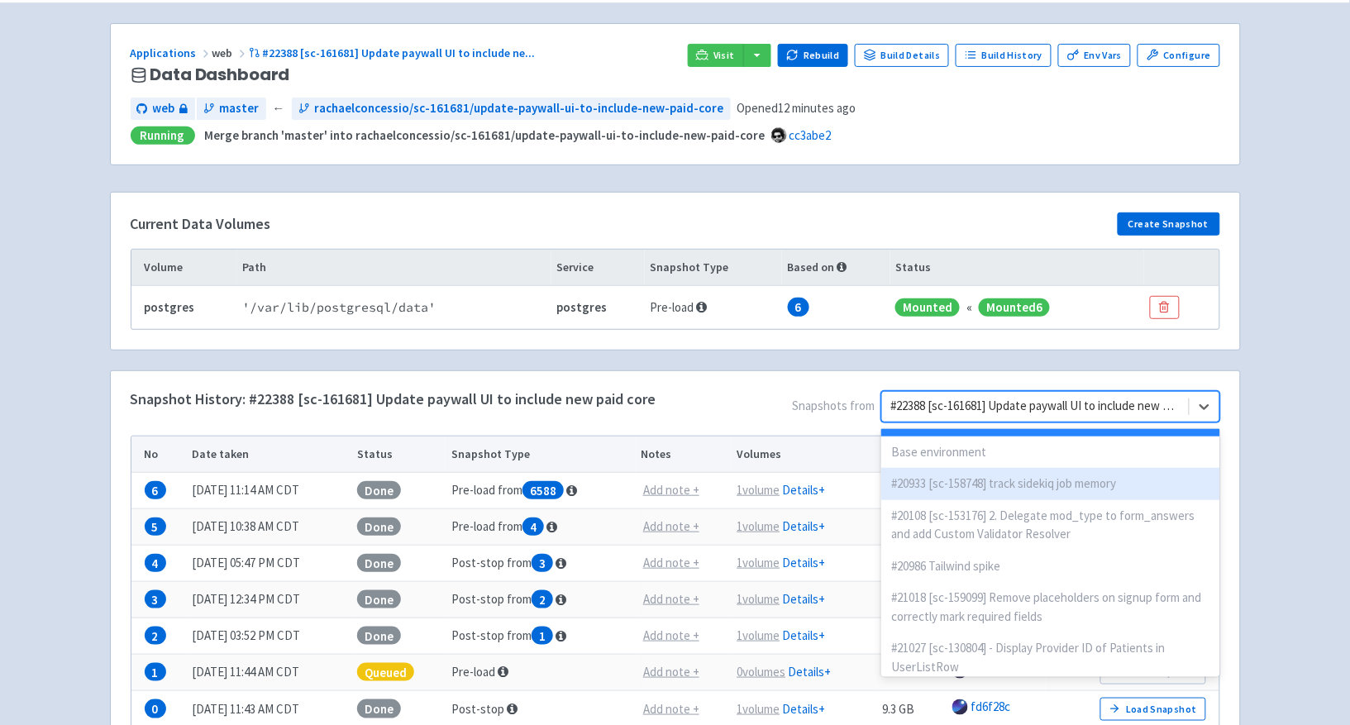
scroll to position [0, 0]
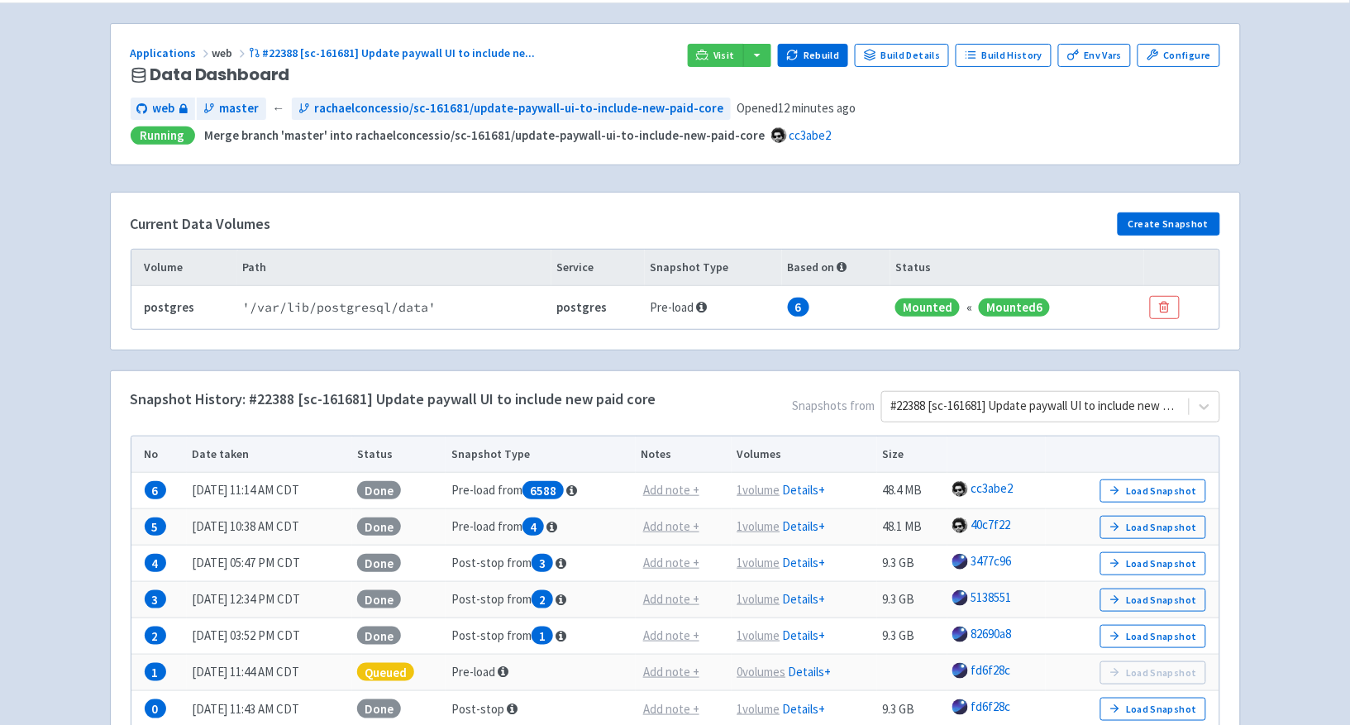
click at [1276, 308] on div "healthie vivekbisen User Profile Sign out Develop" at bounding box center [675, 354] width 1350 height 908
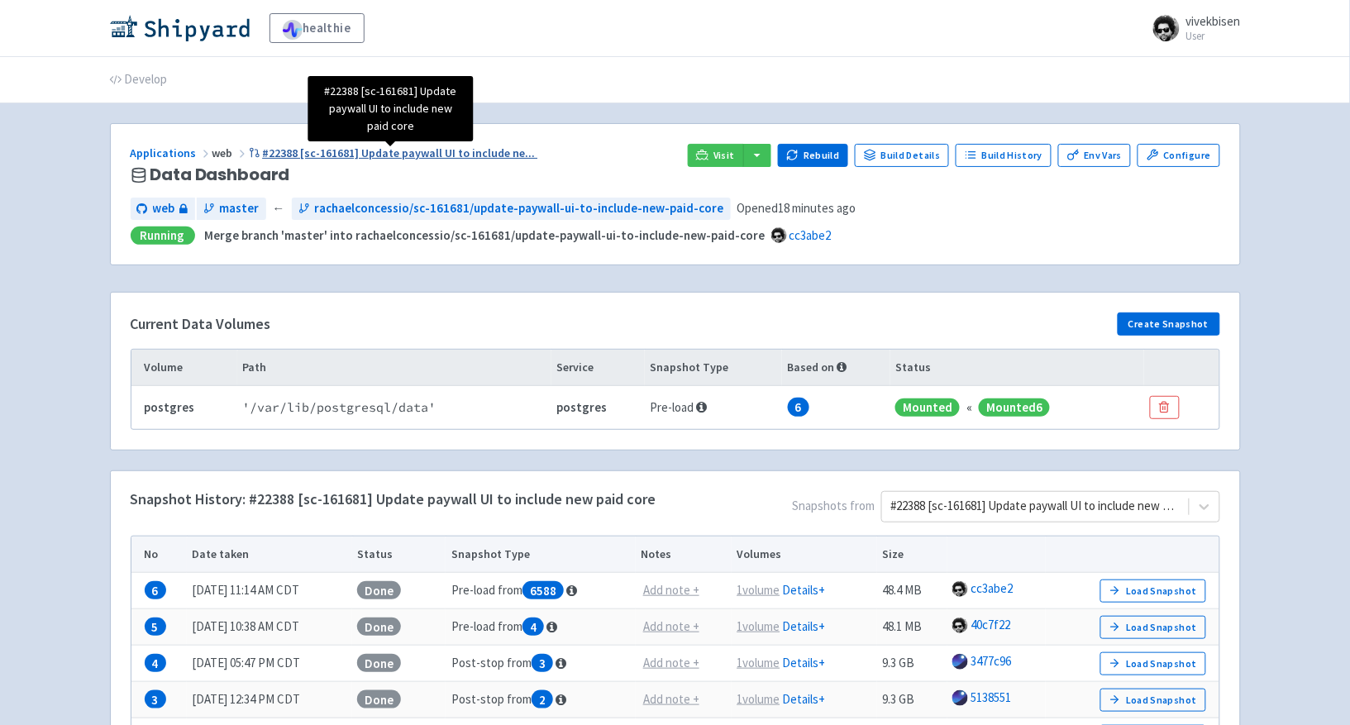
click at [264, 152] on span "#22388 [sc-161681] Update paywall UI to include ne ..." at bounding box center [398, 152] width 273 height 15
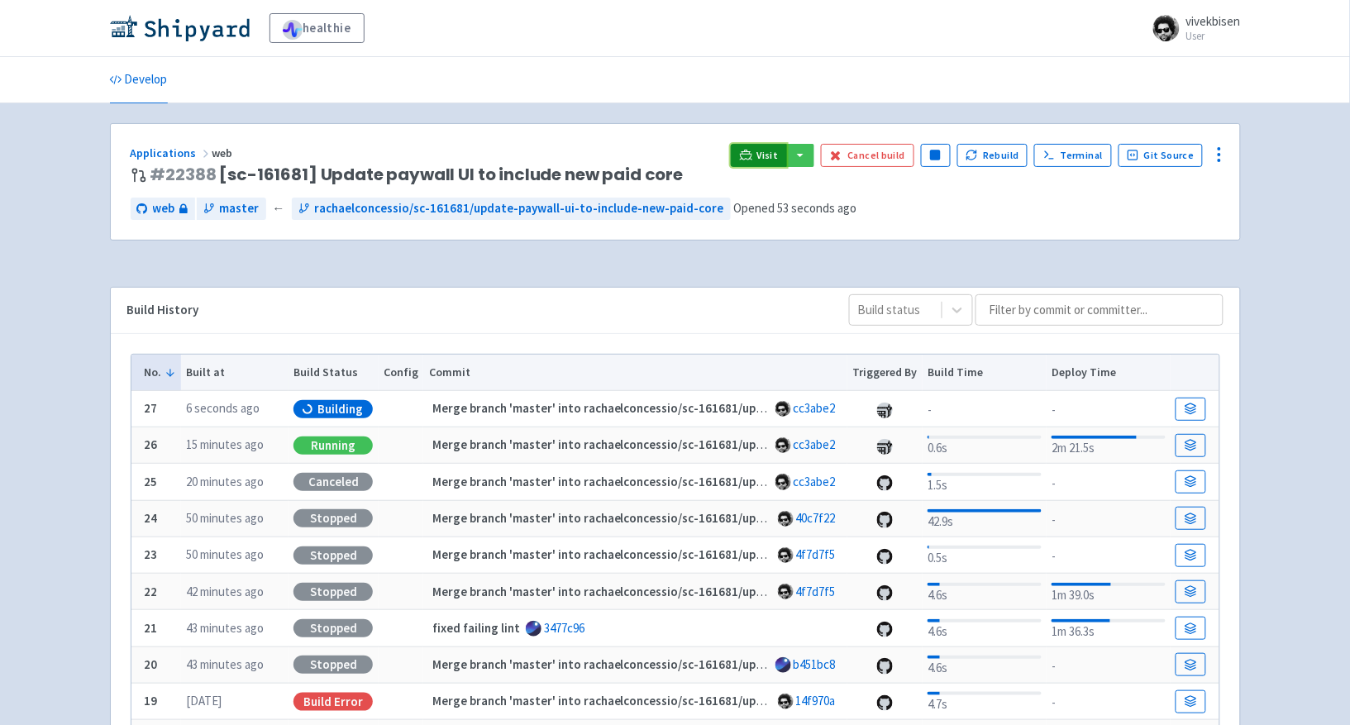
click at [752, 155] on icon at bounding box center [746, 155] width 12 height 12
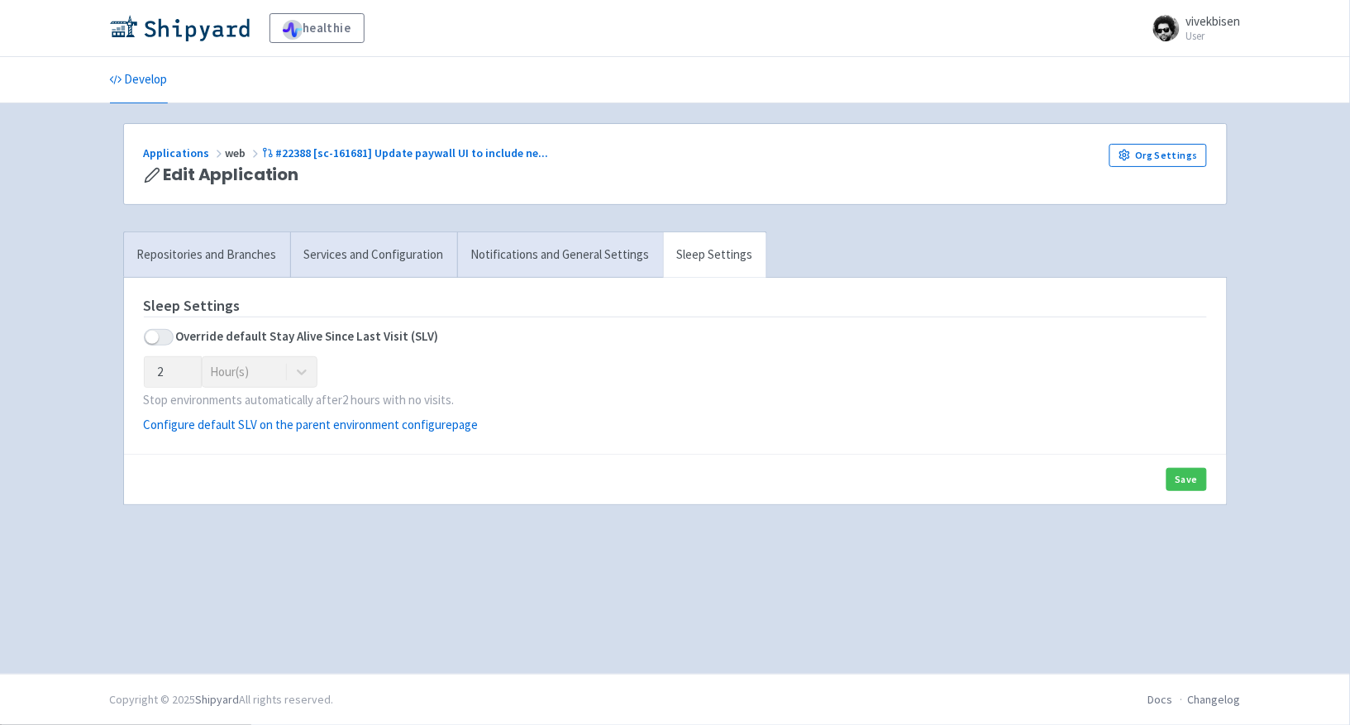
click at [1269, 241] on div "healthie vivekbisen User Profile Sign out Develop" at bounding box center [675, 337] width 1350 height 674
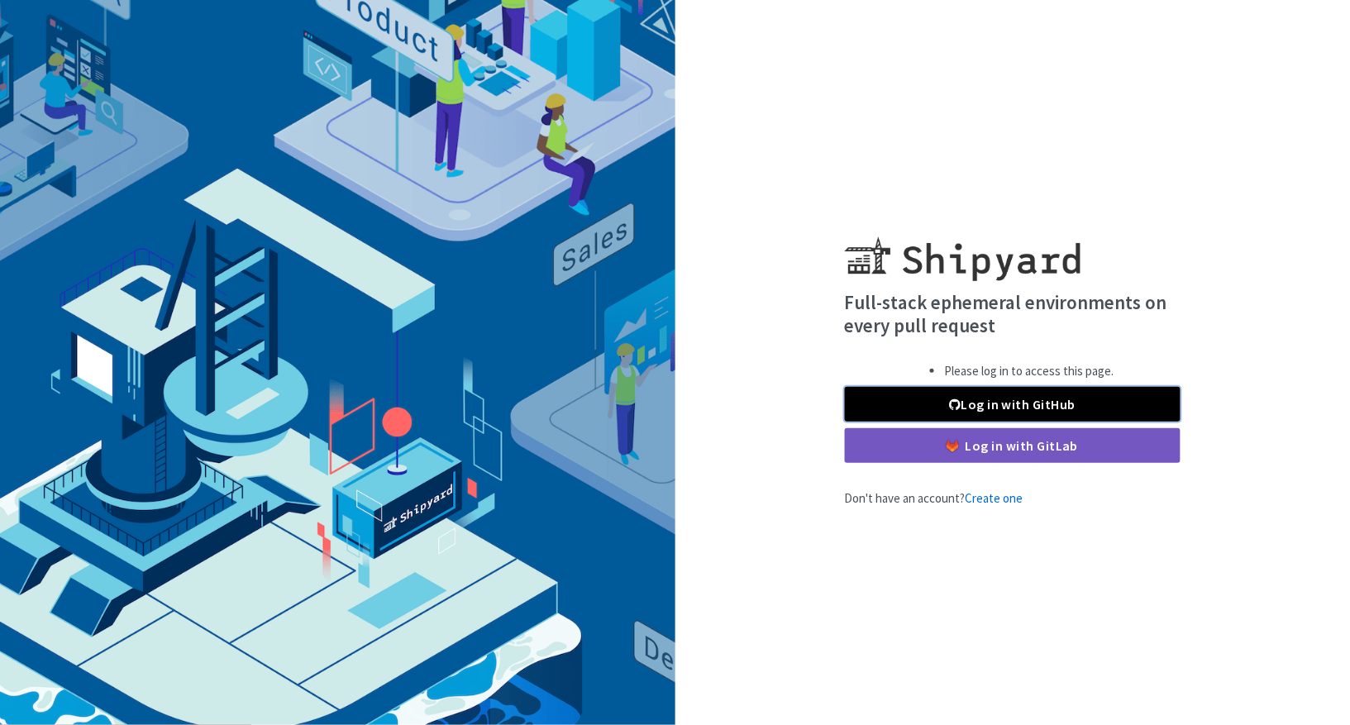
click at [1080, 405] on link "Log in with GitHub" at bounding box center [1013, 404] width 336 height 35
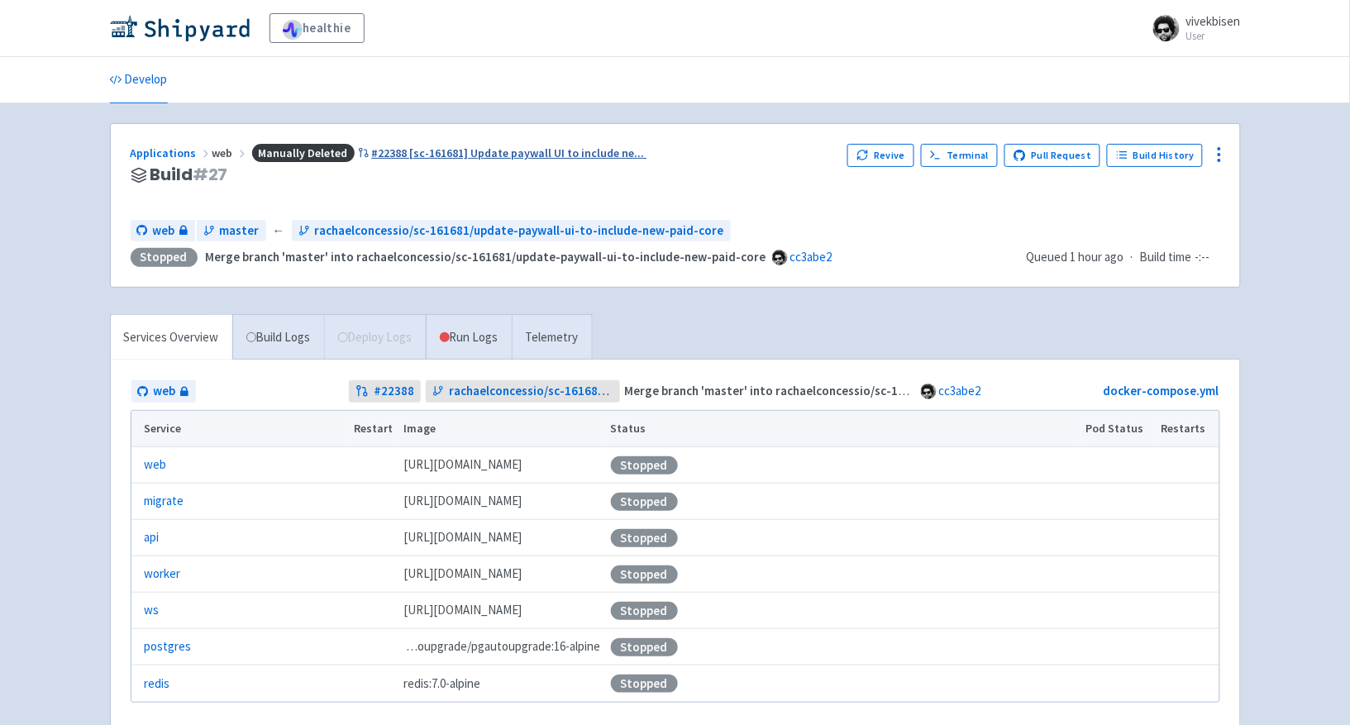
click at [364, 150] on span at bounding box center [365, 151] width 14 height 19
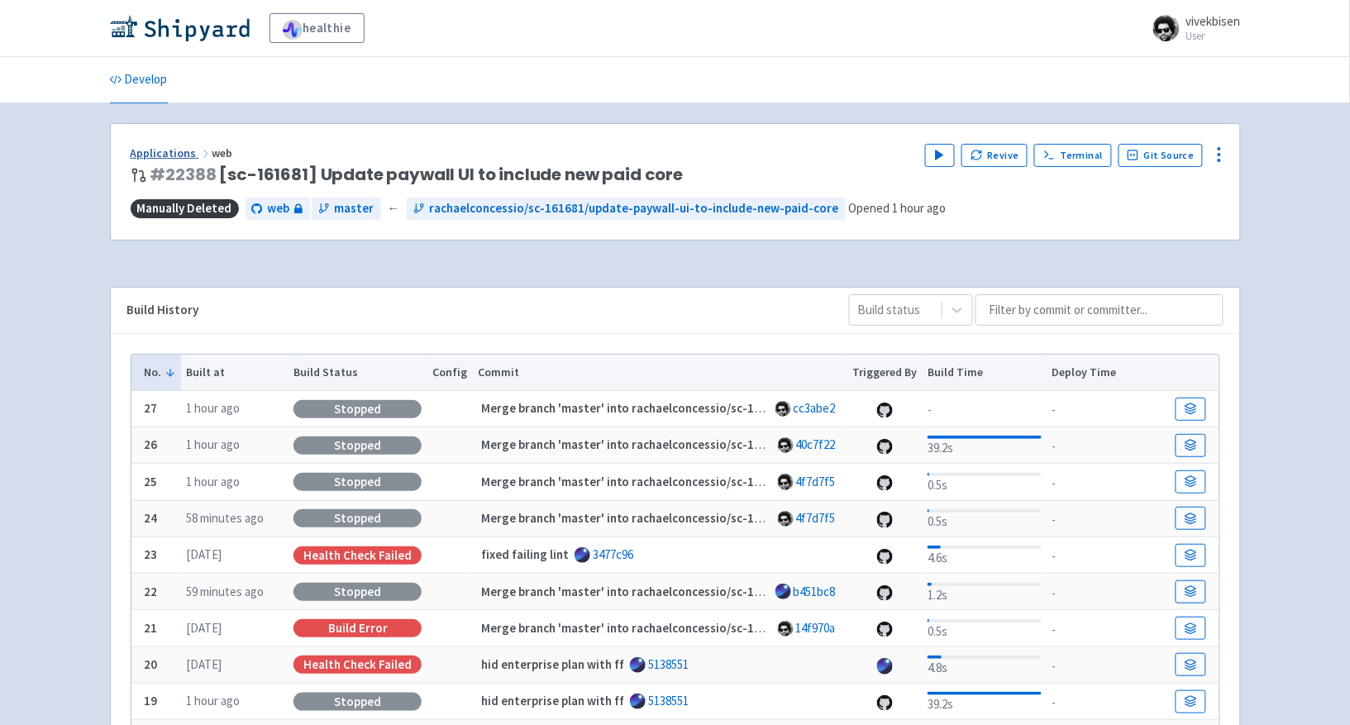
click at [189, 155] on link "Applications" at bounding box center [172, 152] width 82 height 15
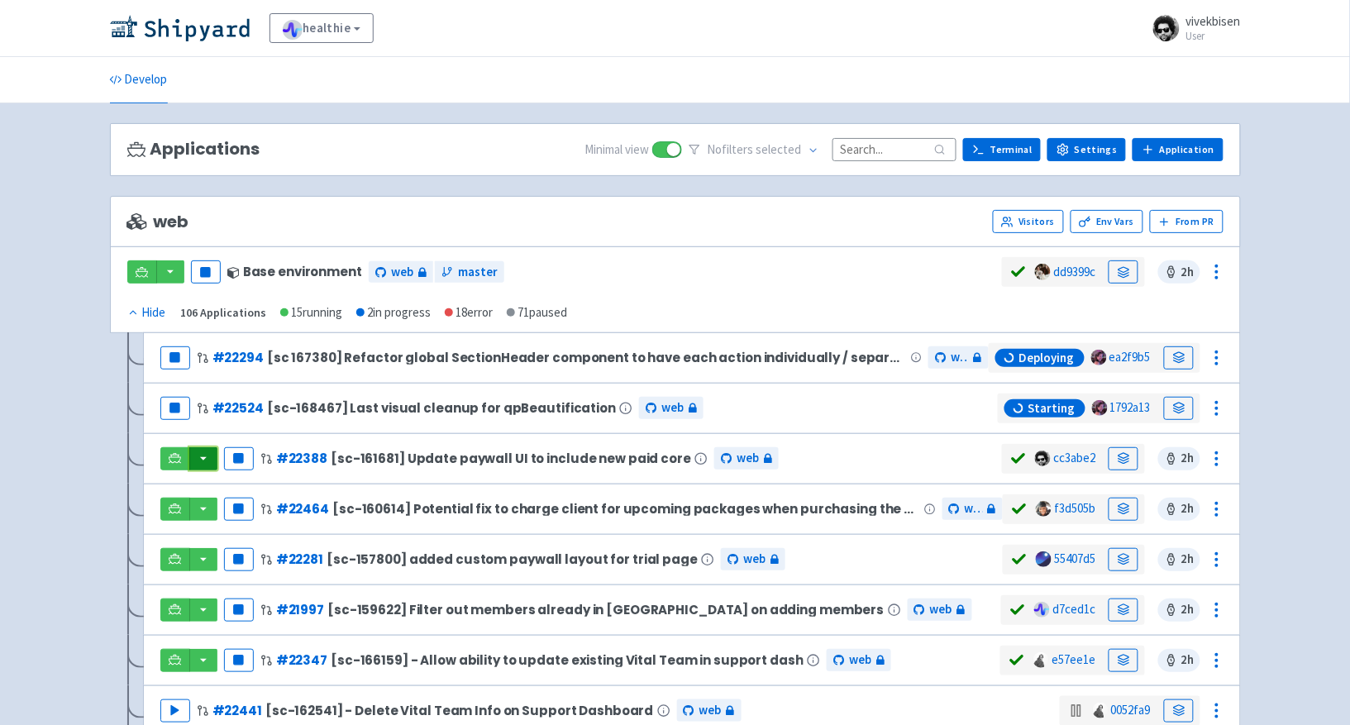
click at [212, 460] on button "button" at bounding box center [203, 458] width 28 height 23
click at [217, 497] on link "web (api)" at bounding box center [238, 492] width 94 height 26
